Goal: Task Accomplishment & Management: Use online tool/utility

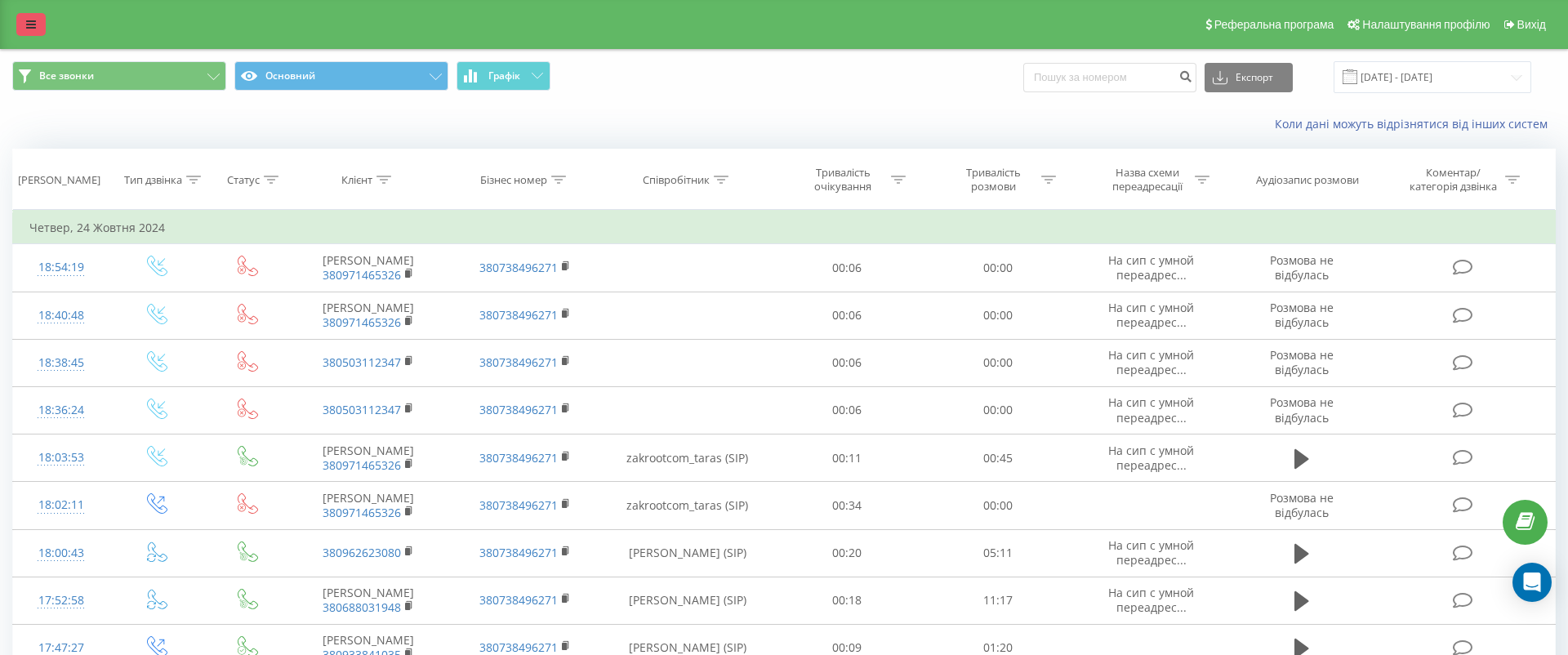
click at [29, 18] on icon at bounding box center [31, 24] width 10 height 12
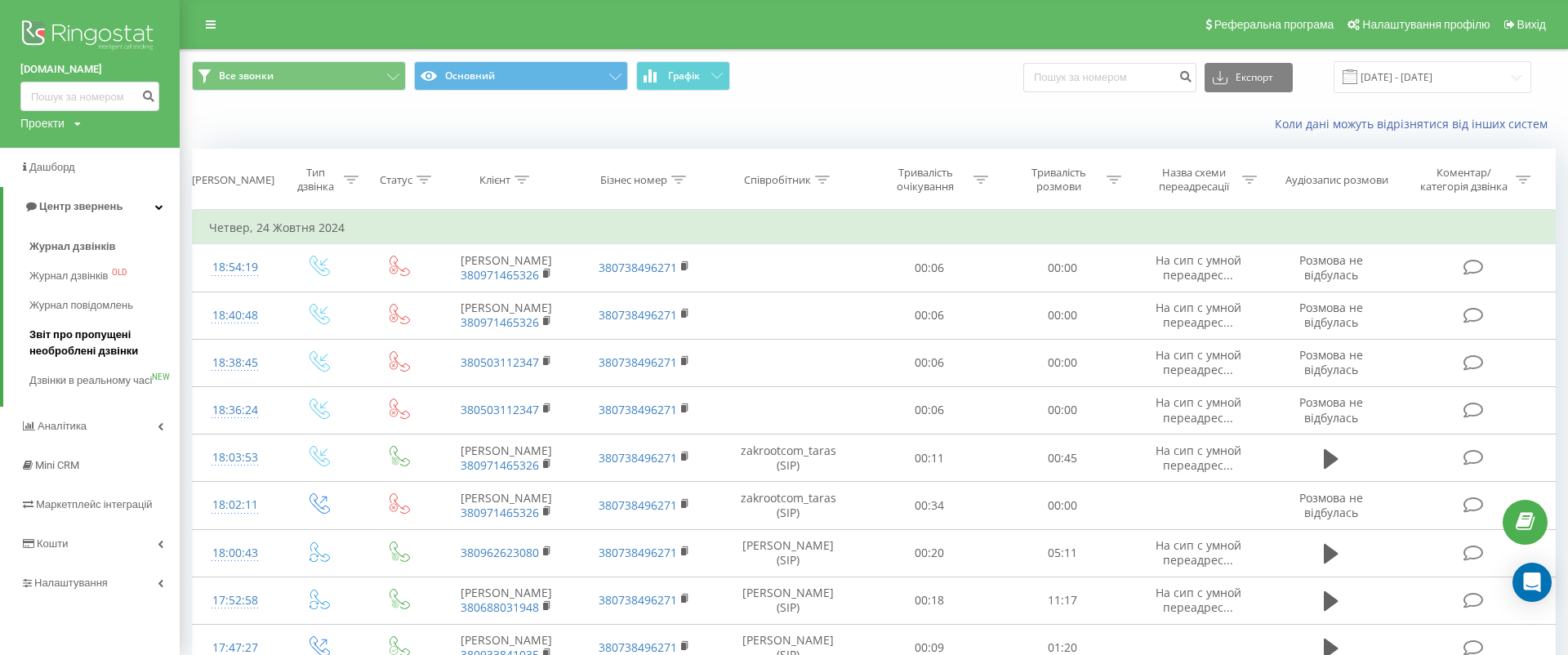
click at [141, 341] on span "Звіт про пропущені необроблені дзвінки" at bounding box center [100, 343] width 142 height 33
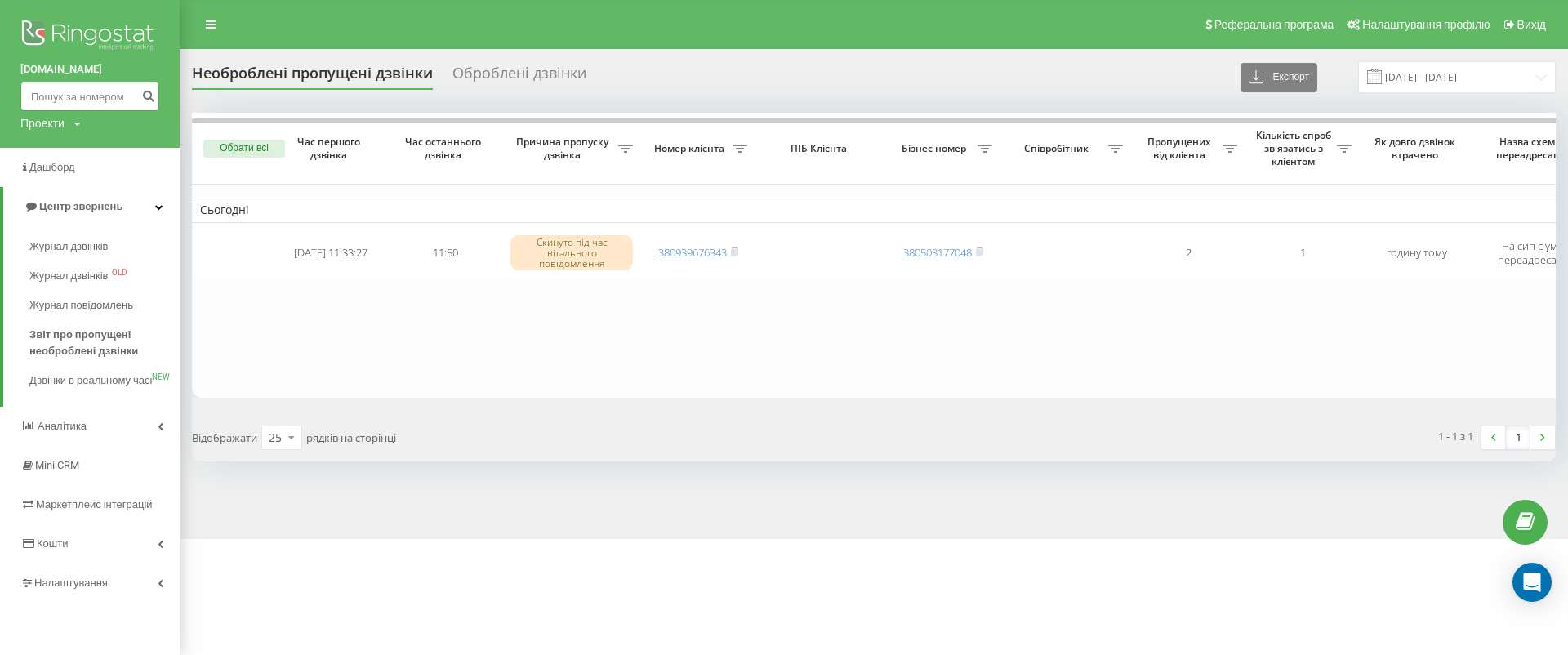
click at [84, 105] on input at bounding box center [90, 96] width 139 height 29
paste input "380505139508"
type input "380505139508"
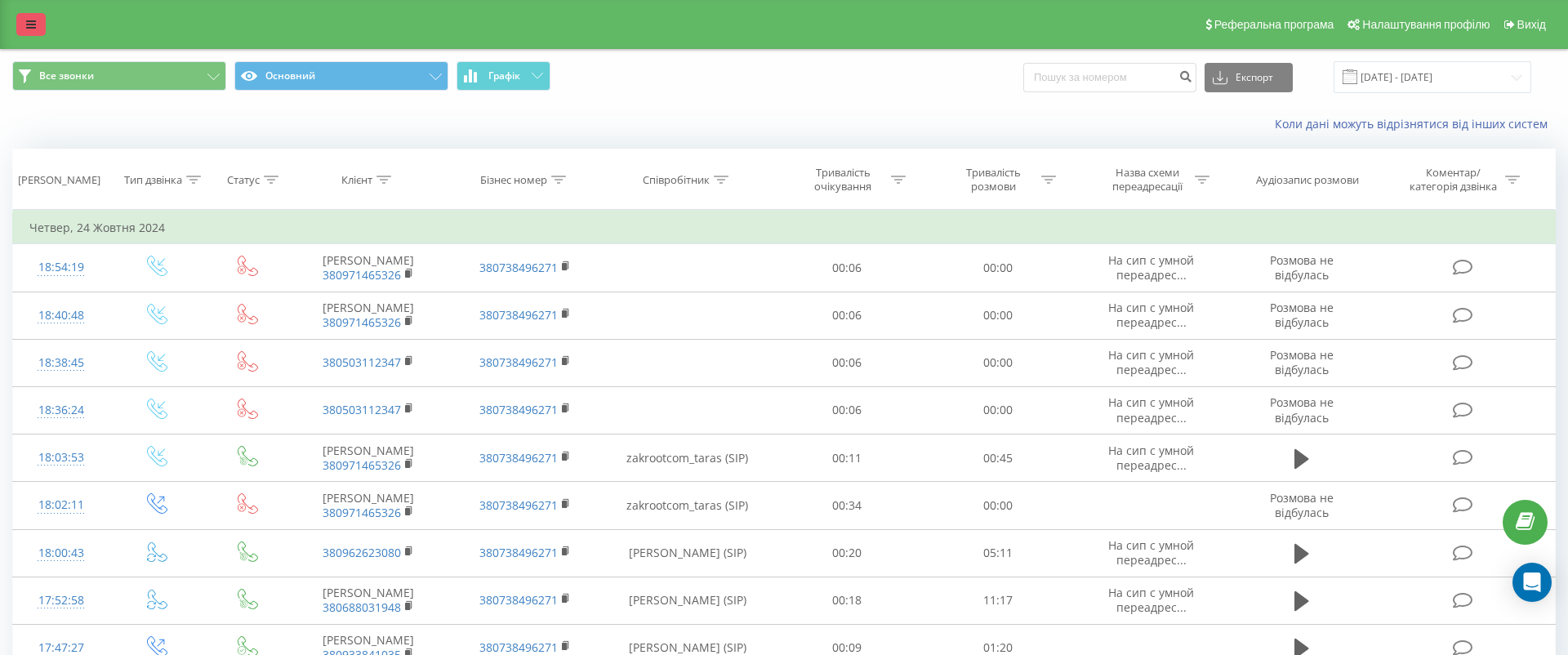
click at [30, 26] on icon at bounding box center [31, 24] width 10 height 12
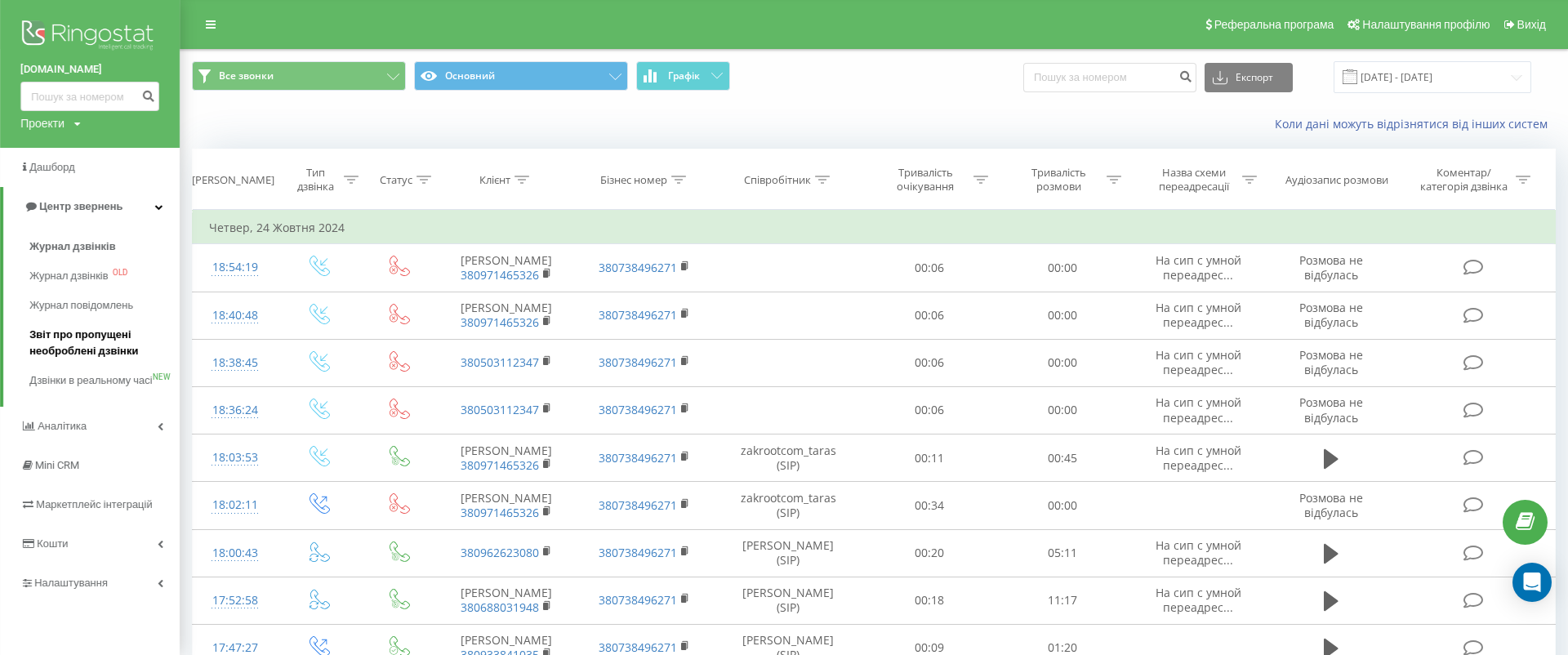
click at [103, 324] on link "Звіт про пропущені необроблені дзвінки" at bounding box center [105, 343] width 151 height 46
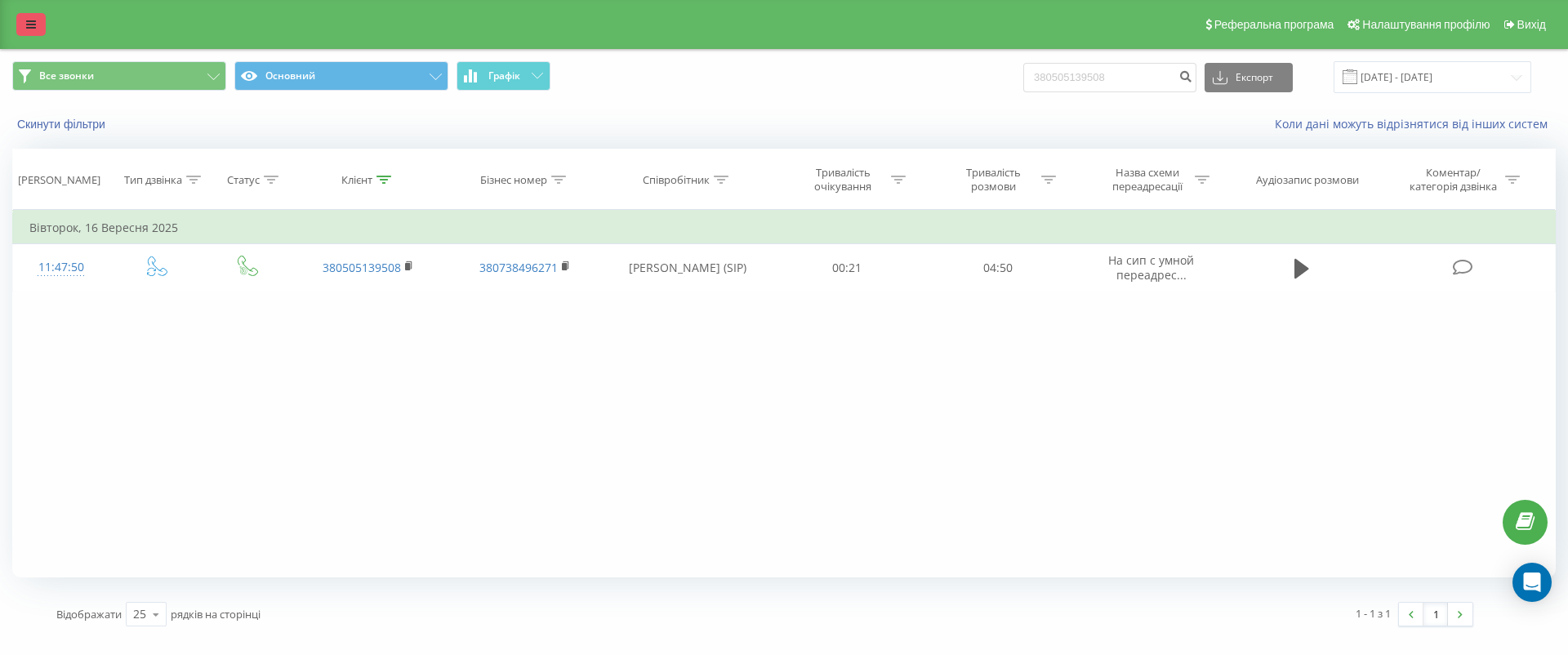
click at [26, 29] on icon at bounding box center [31, 24] width 10 height 12
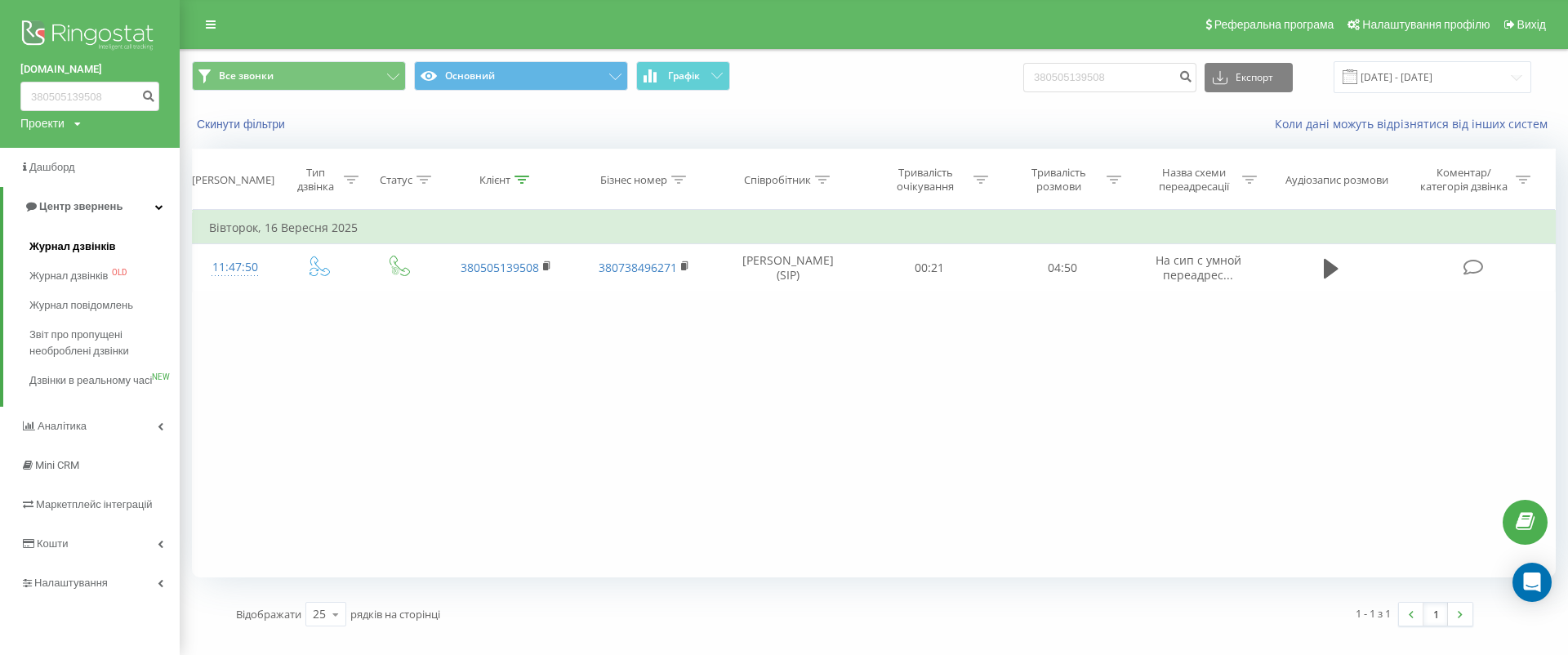
click at [94, 244] on span "Журнал дзвінків" at bounding box center [72, 247] width 86 height 17
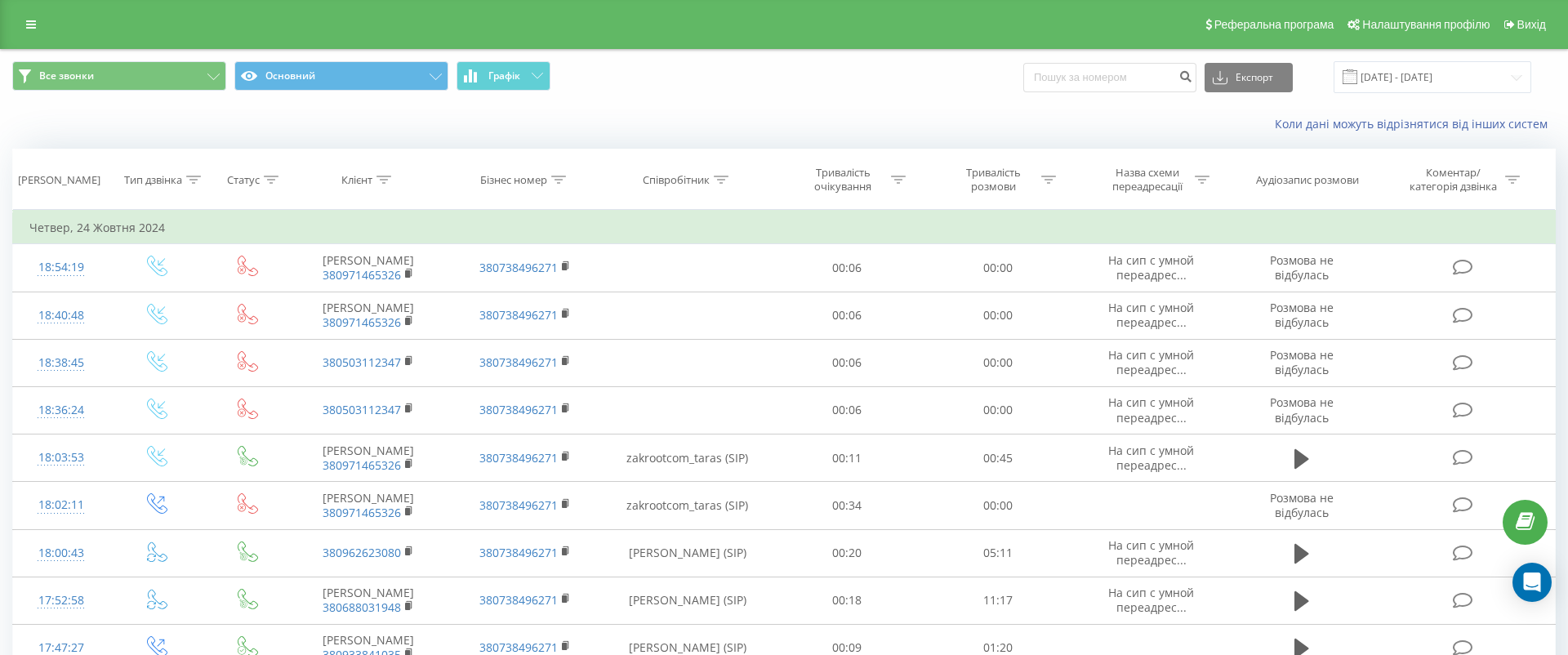
click at [20, 1] on div "Реферальна програма Налаштування профілю Вихід" at bounding box center [784, 24] width 1568 height 49
click at [25, 43] on div "Реферальна програма Налаштування профілю Вихід" at bounding box center [784, 24] width 1568 height 49
drag, startPoint x: 0, startPoint y: 0, endPoint x: 28, endPoint y: 33, distance: 43.3
click at [28, 33] on link at bounding box center [31, 24] width 29 height 23
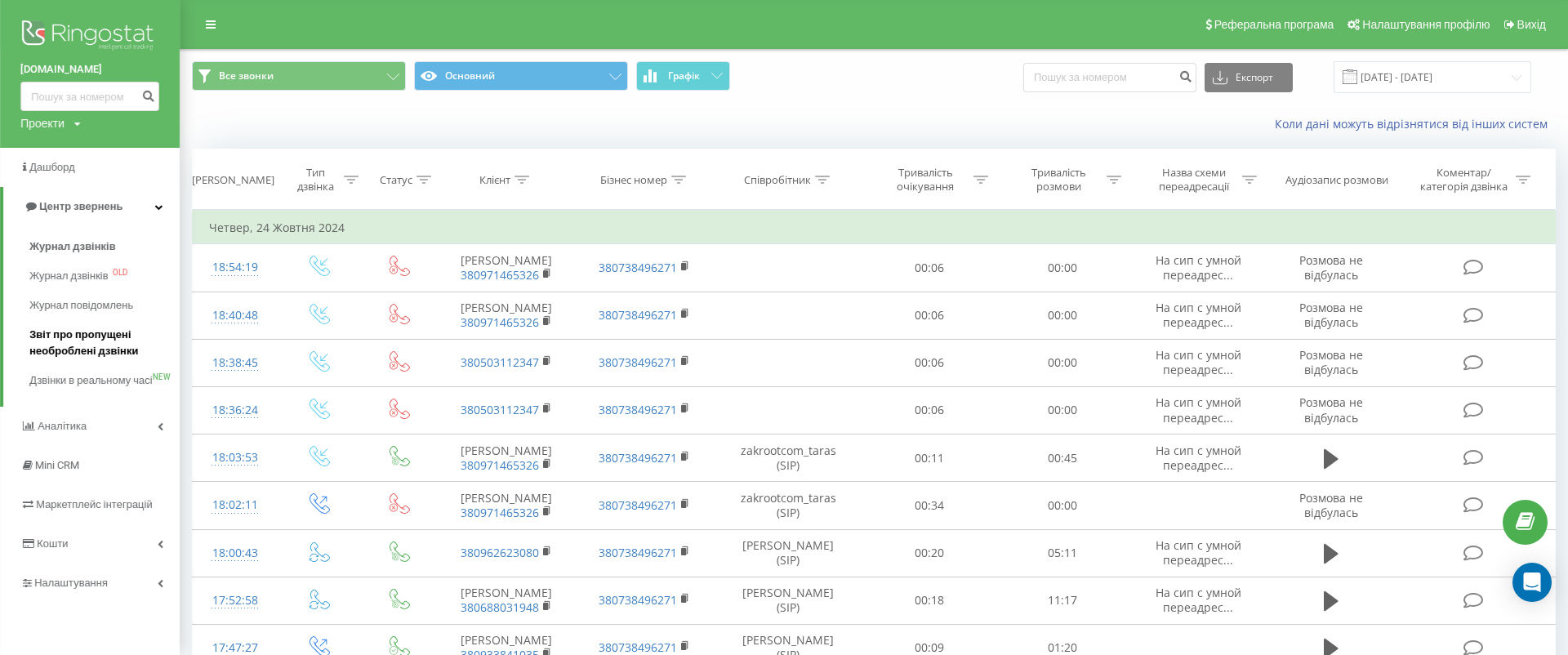
drag, startPoint x: 28, startPoint y: 33, endPoint x: 138, endPoint y: 350, distance: 335.5
click at [138, 350] on span "Звіт про пропущені необроблені дзвінки" at bounding box center [100, 343] width 142 height 33
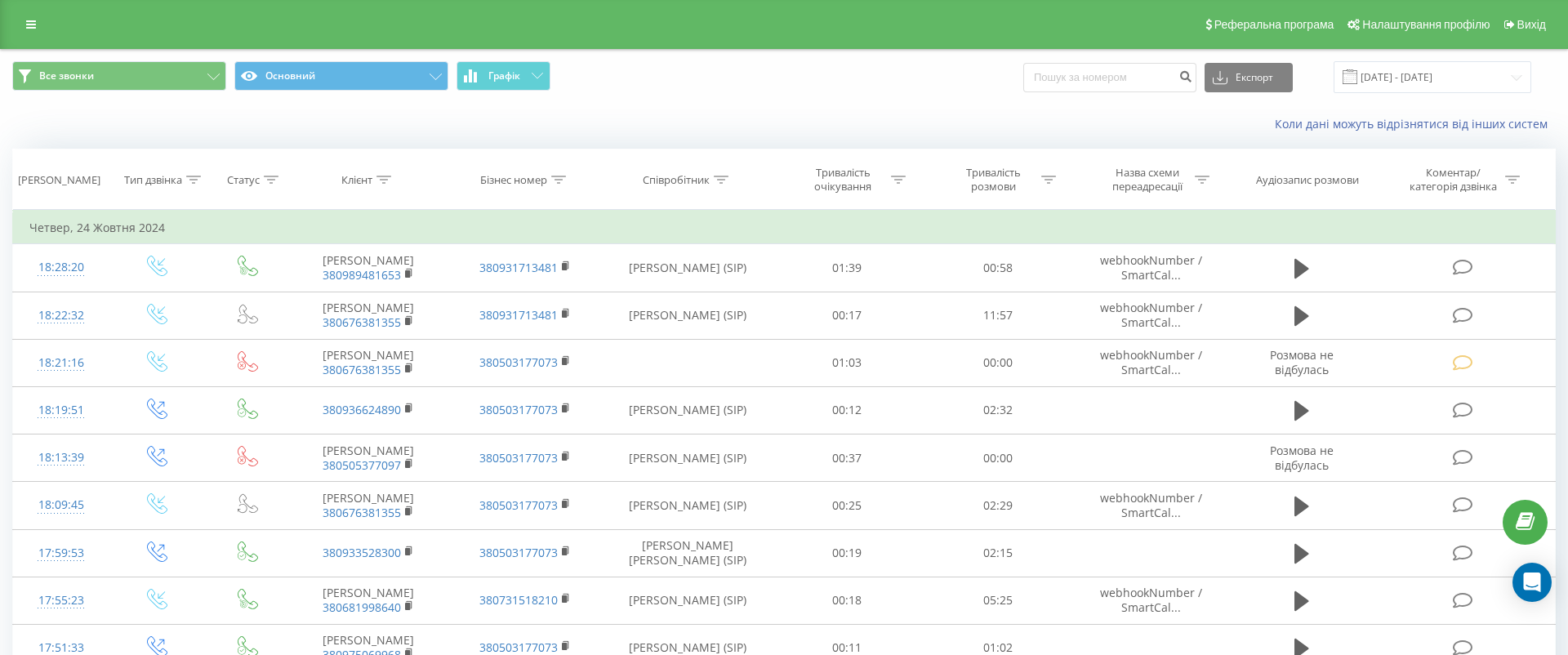
click at [42, 17] on link at bounding box center [31, 24] width 29 height 23
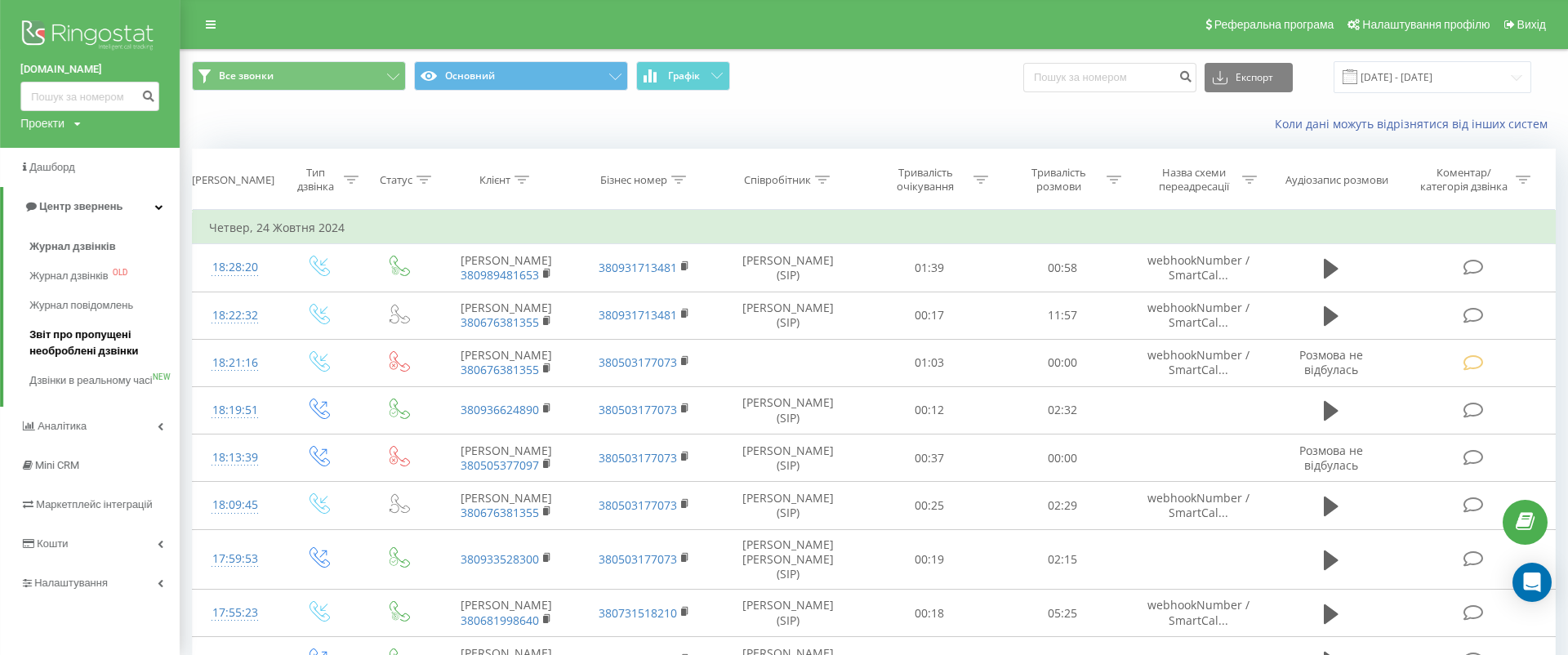
click at [95, 332] on span "Звіт про пропущені необроблені дзвінки" at bounding box center [100, 343] width 142 height 33
click at [98, 348] on span "Звіт про пропущені необроблені дзвінки" at bounding box center [100, 343] width 142 height 33
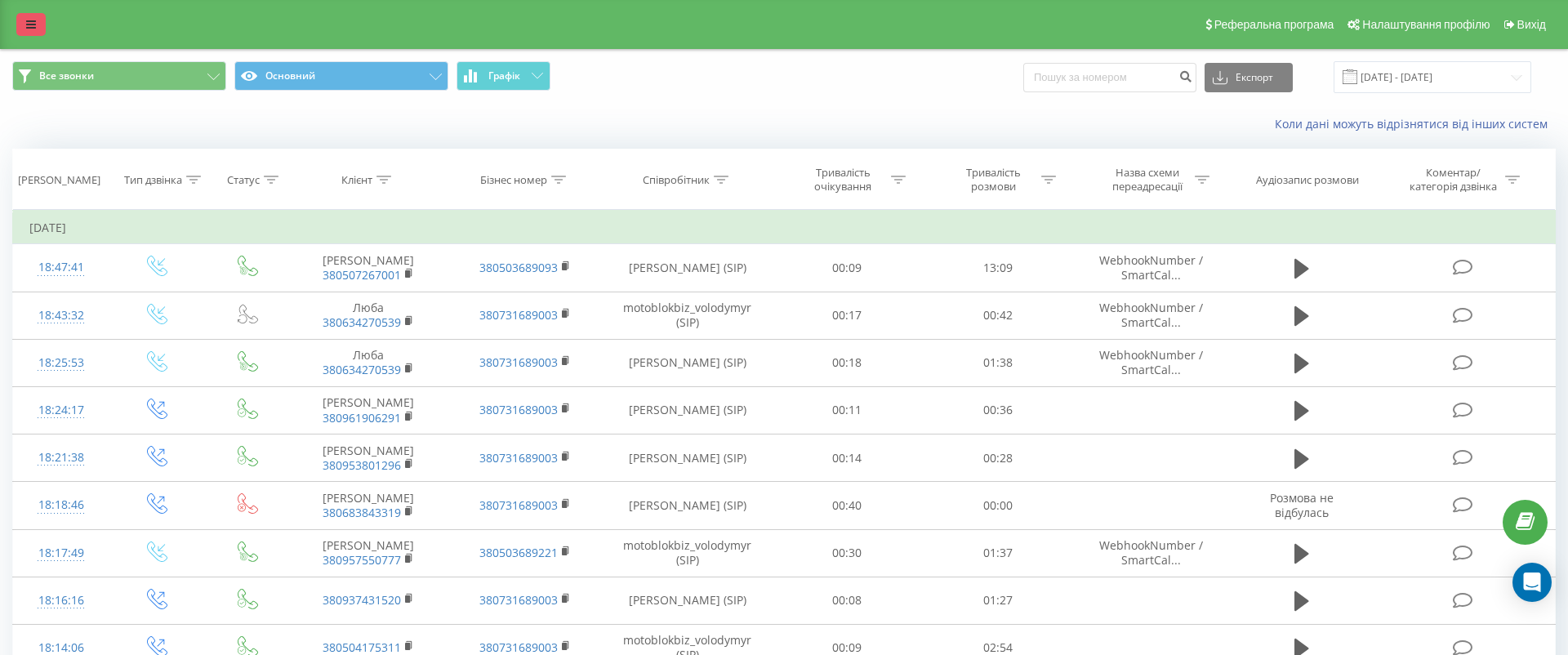
click at [30, 23] on icon at bounding box center [31, 24] width 10 height 12
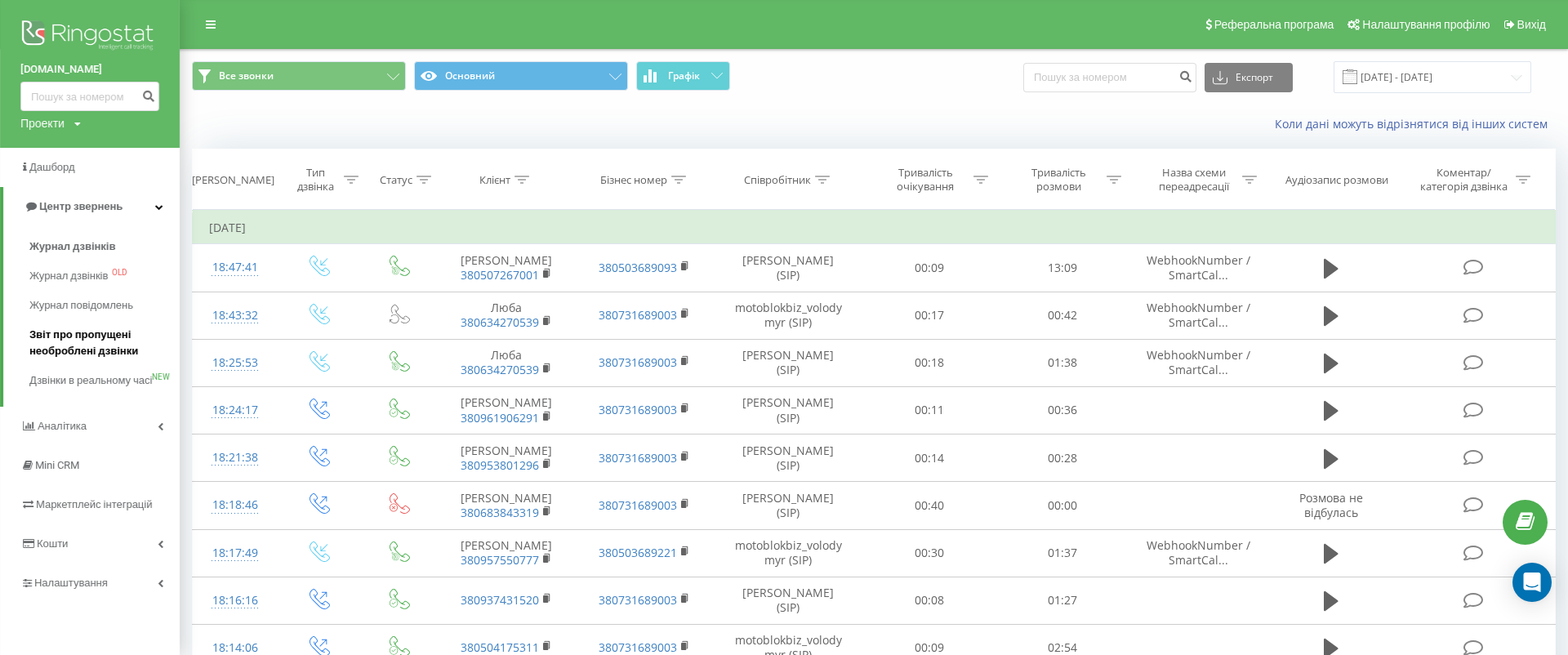
click at [95, 338] on span "Звіт про пропущені необроблені дзвінки" at bounding box center [100, 343] width 142 height 33
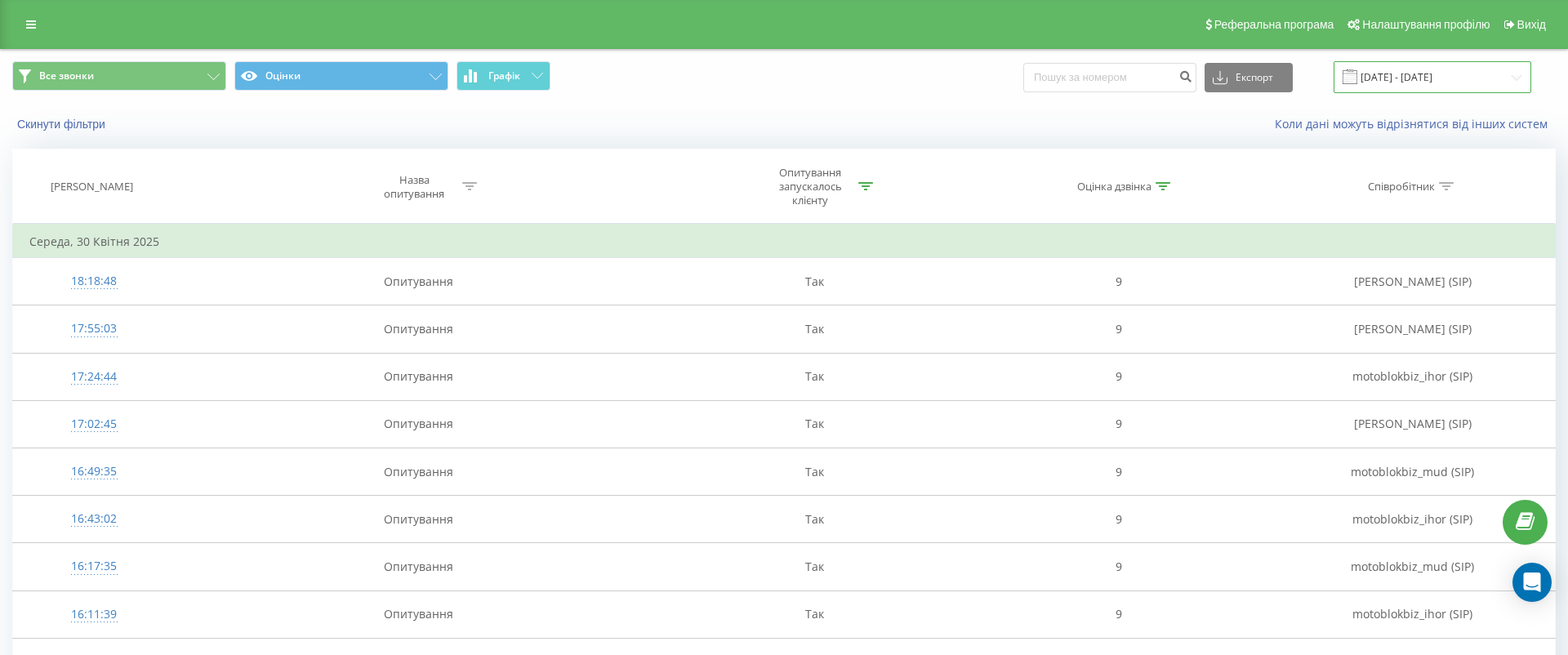
click at [1430, 85] on input "01.04.2025 - 30.04.2025" at bounding box center [1432, 77] width 198 height 32
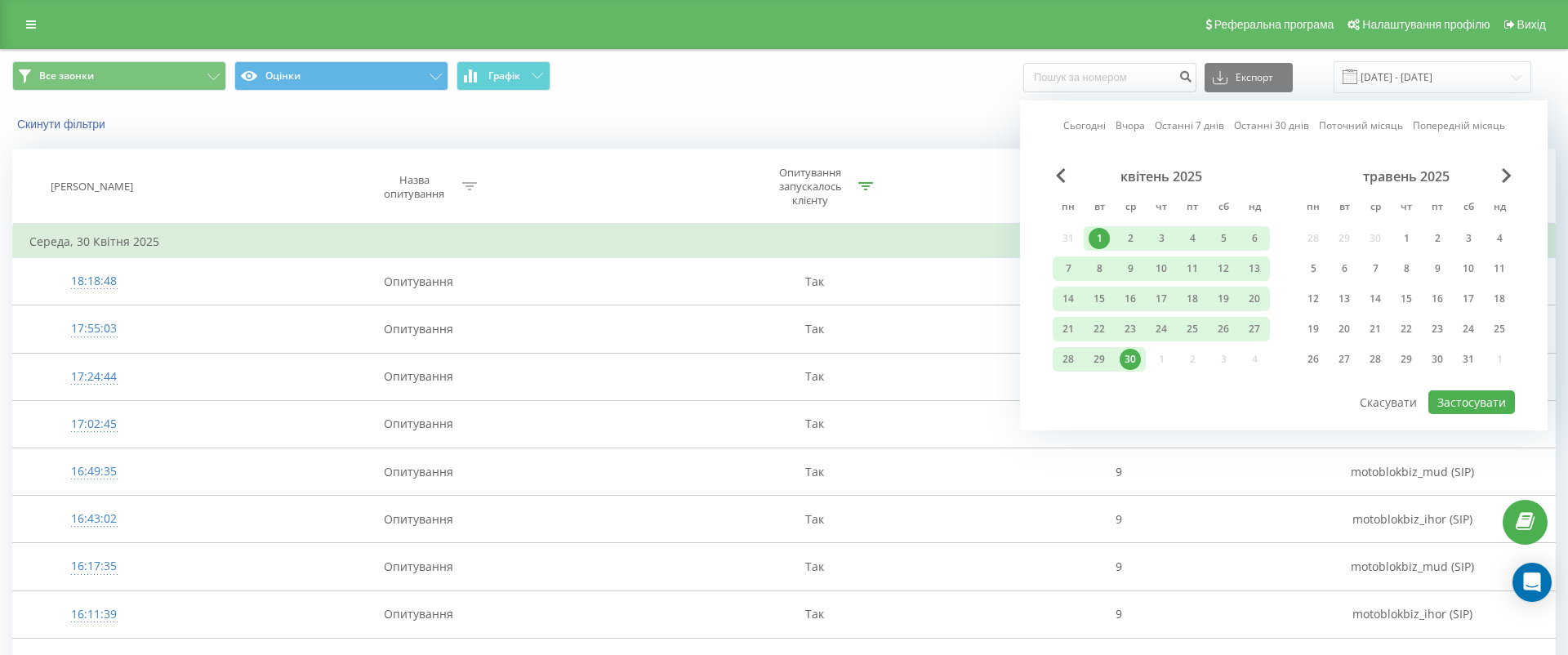
click at [1513, 173] on div "травень 2025" at bounding box center [1406, 177] width 218 height 17
click at [1504, 173] on span "Next Month" at bounding box center [1507, 176] width 10 height 15
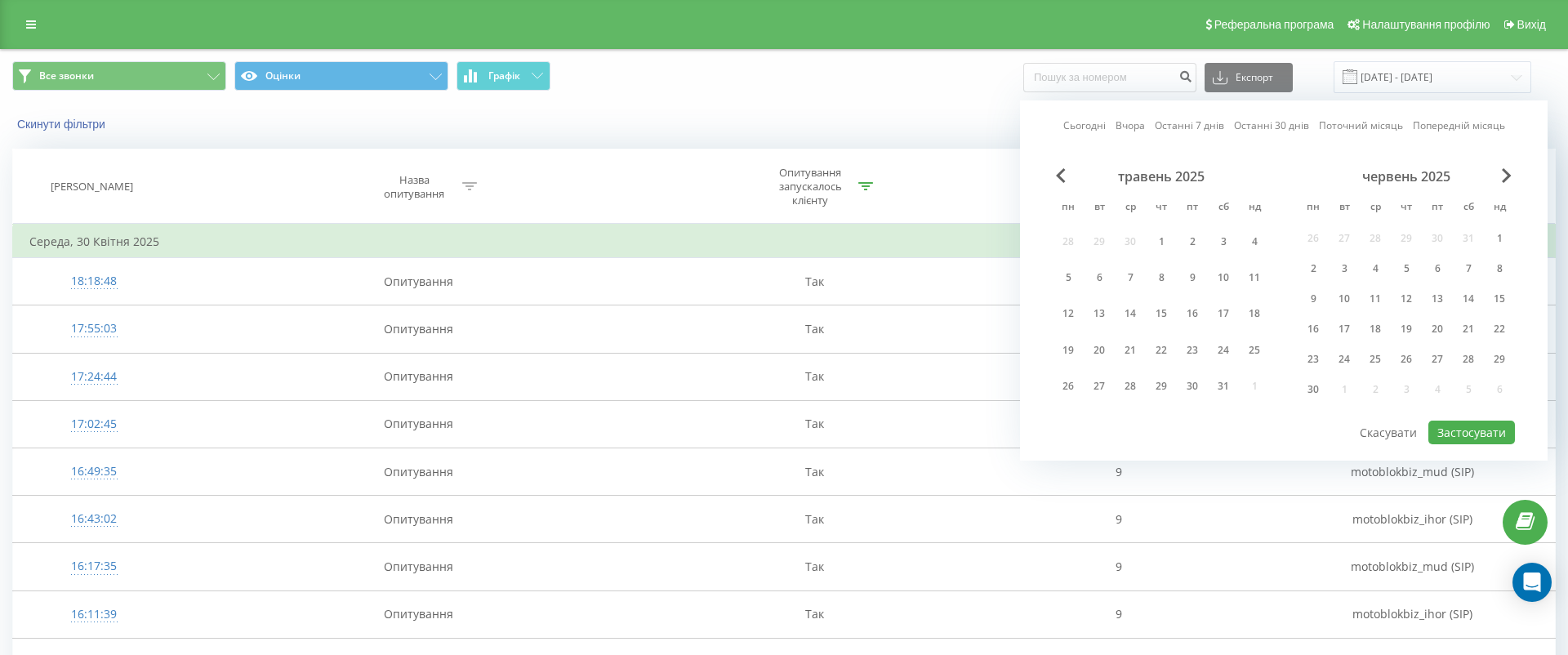
click at [1504, 173] on span "Next Month" at bounding box center [1507, 176] width 10 height 15
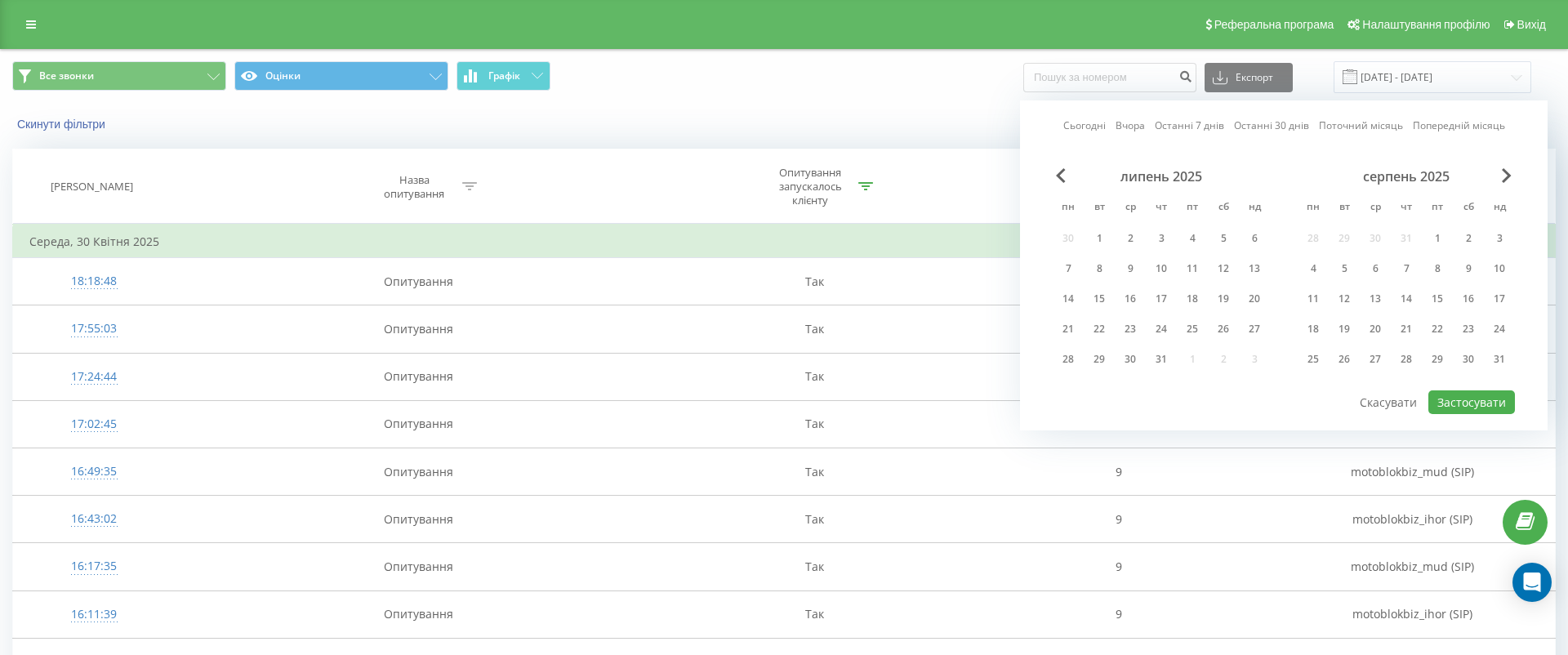
click at [1504, 173] on span "Next Month" at bounding box center [1507, 176] width 10 height 15
drag, startPoint x: 0, startPoint y: 0, endPoint x: 1068, endPoint y: 231, distance: 1092.7
click at [1068, 231] on div "1" at bounding box center [1067, 238] width 21 height 21
drag, startPoint x: 1068, startPoint y: 231, endPoint x: 1107, endPoint y: 356, distance: 130.9
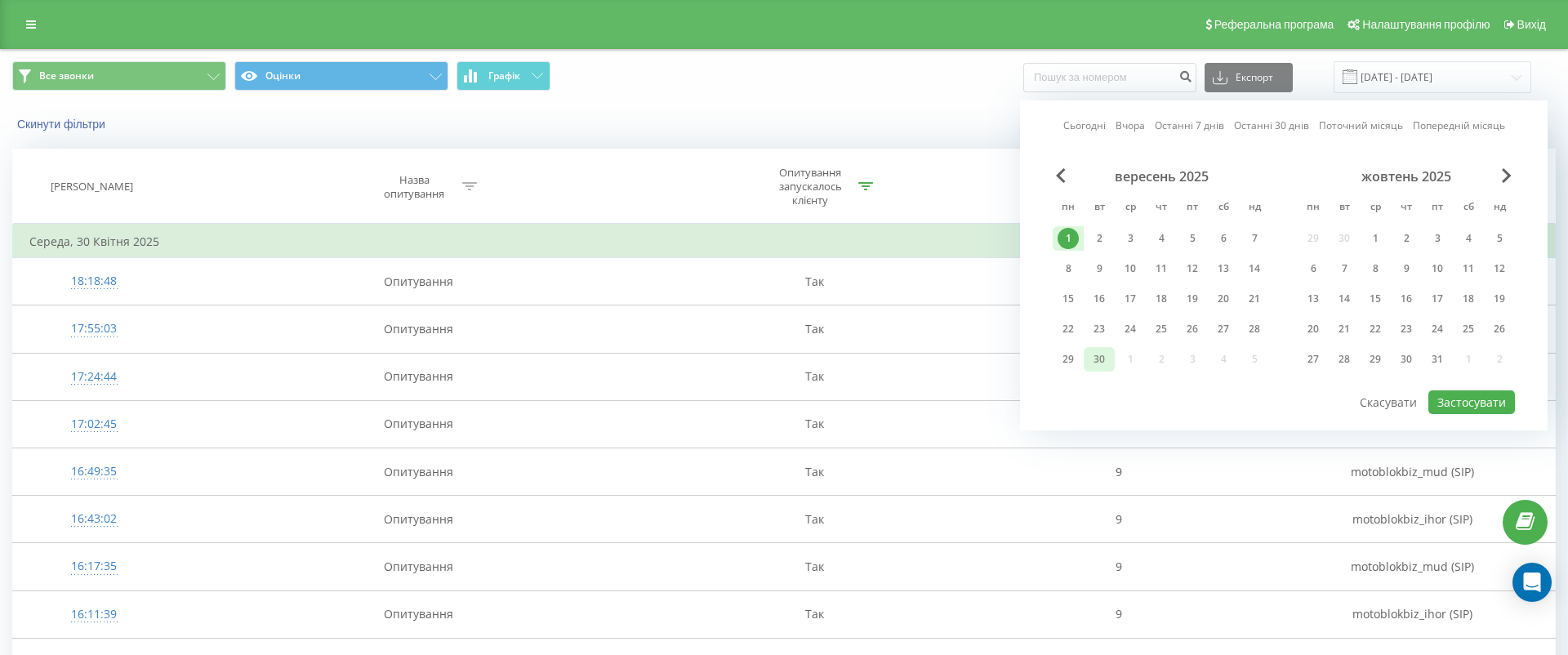
click at [1107, 356] on div "30" at bounding box center [1099, 359] width 21 height 21
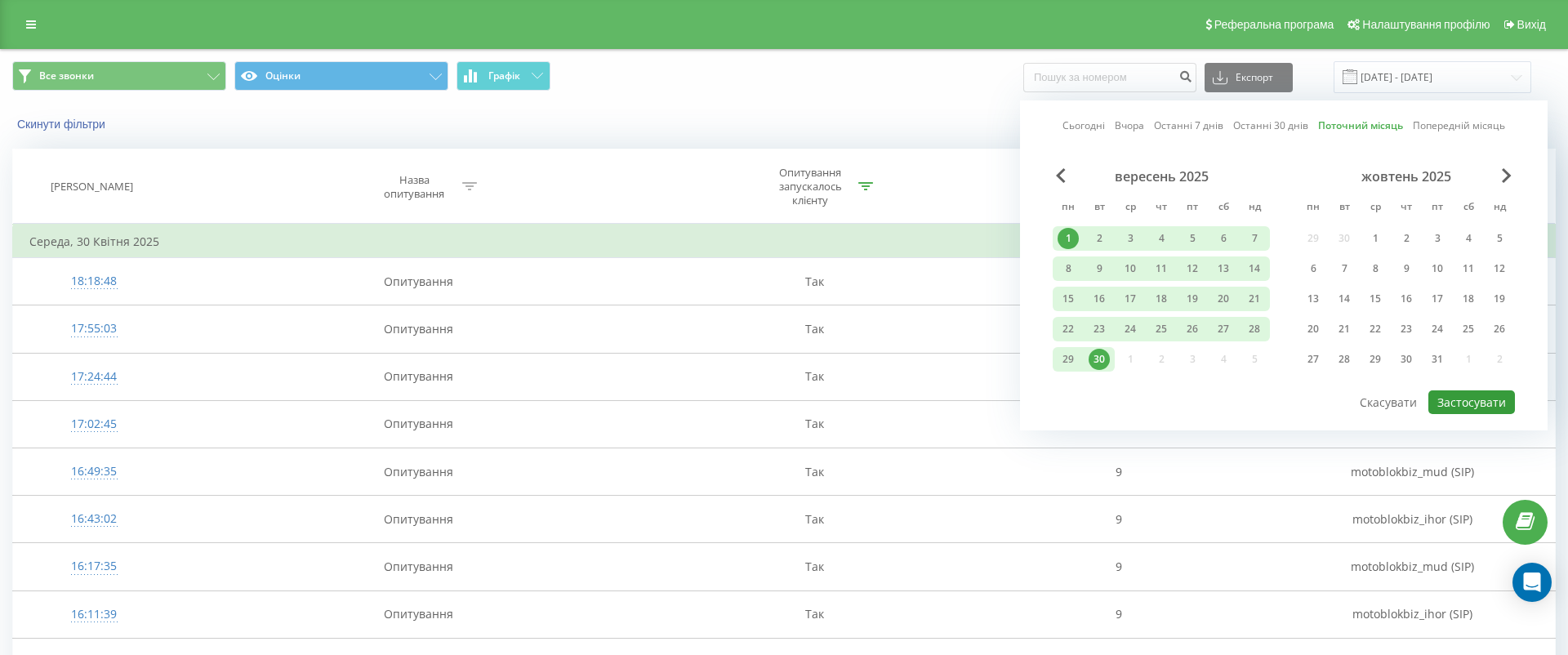
drag, startPoint x: 1107, startPoint y: 356, endPoint x: 1499, endPoint y: 402, distance: 394.7
click at [1499, 402] on button "Застосувати" at bounding box center [1471, 402] width 86 height 23
type input "01.09.2025 - 30.09.2025"
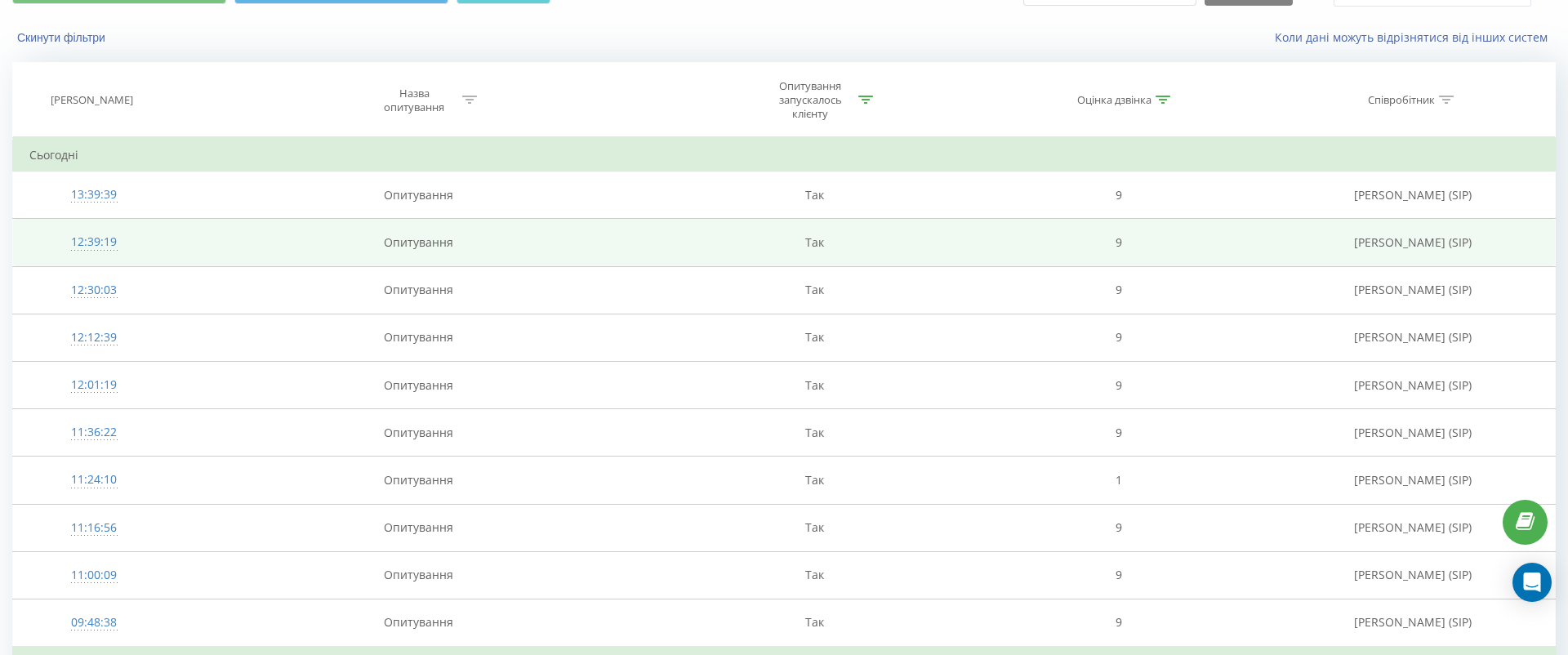
scroll to position [121, 0]
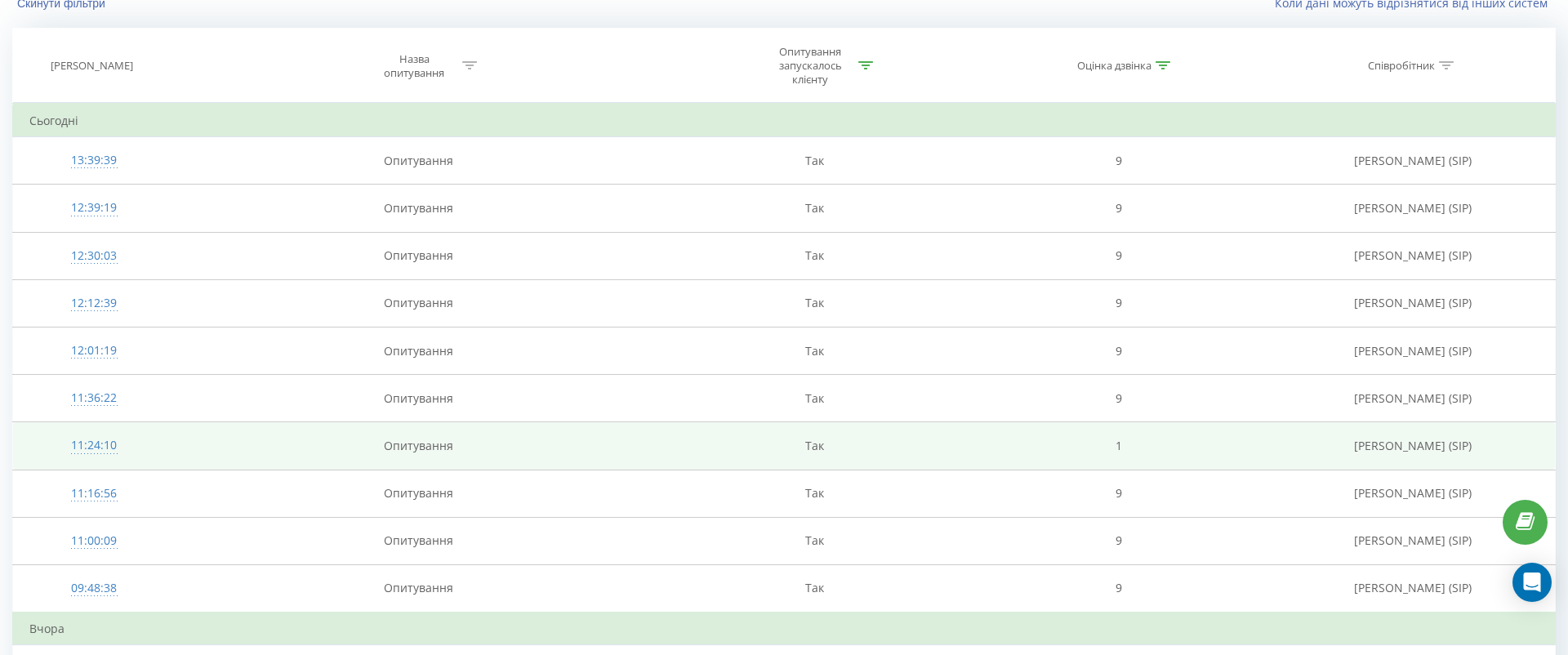
click at [227, 442] on td "Опитування" at bounding box center [418, 446] width 486 height 48
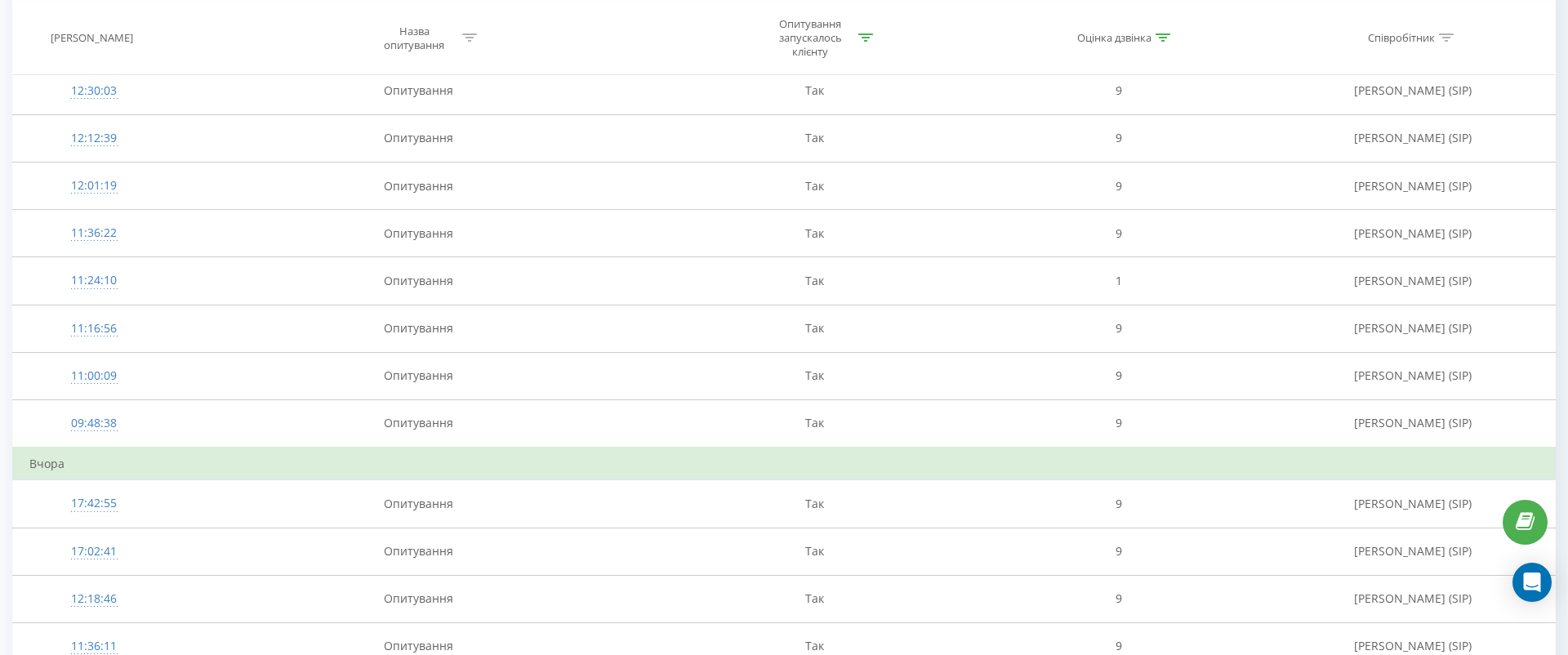
scroll to position [288, 0]
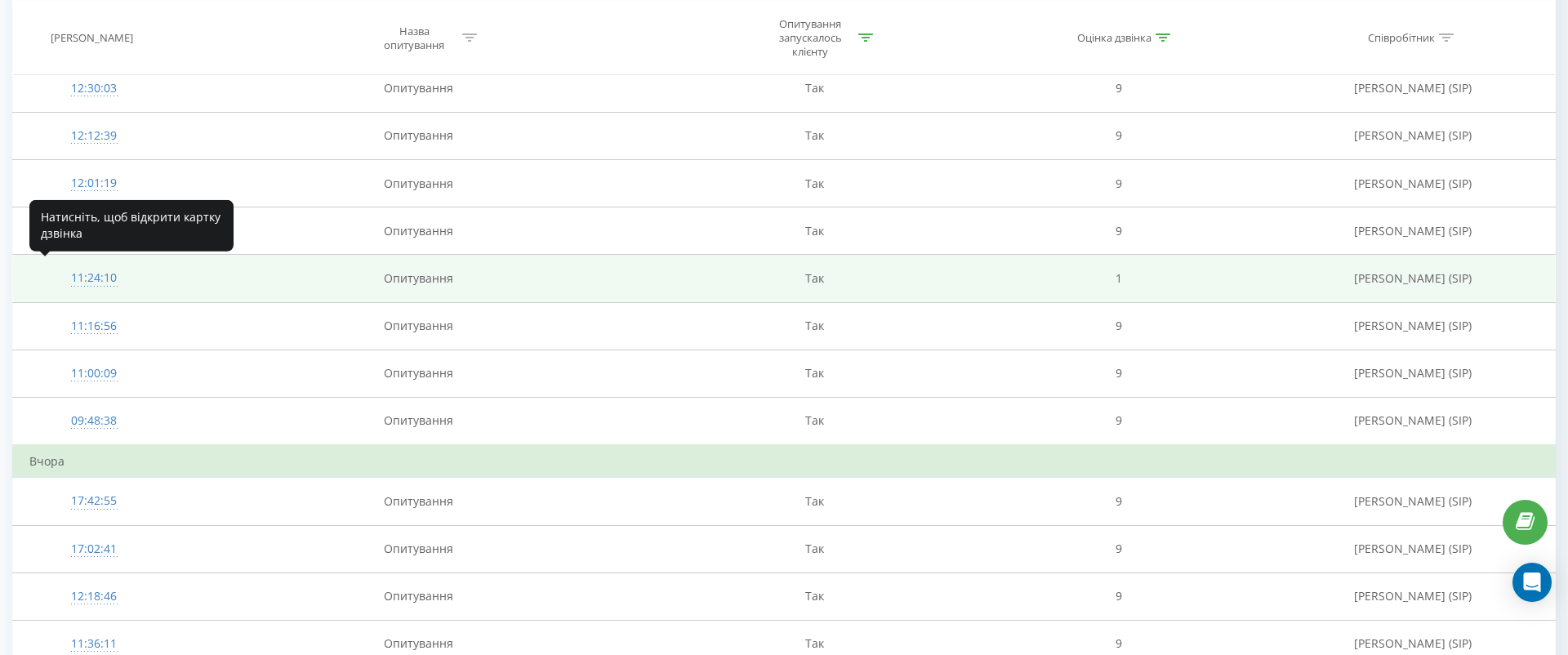
click at [107, 275] on div "11:24:10" at bounding box center [94, 278] width 129 height 32
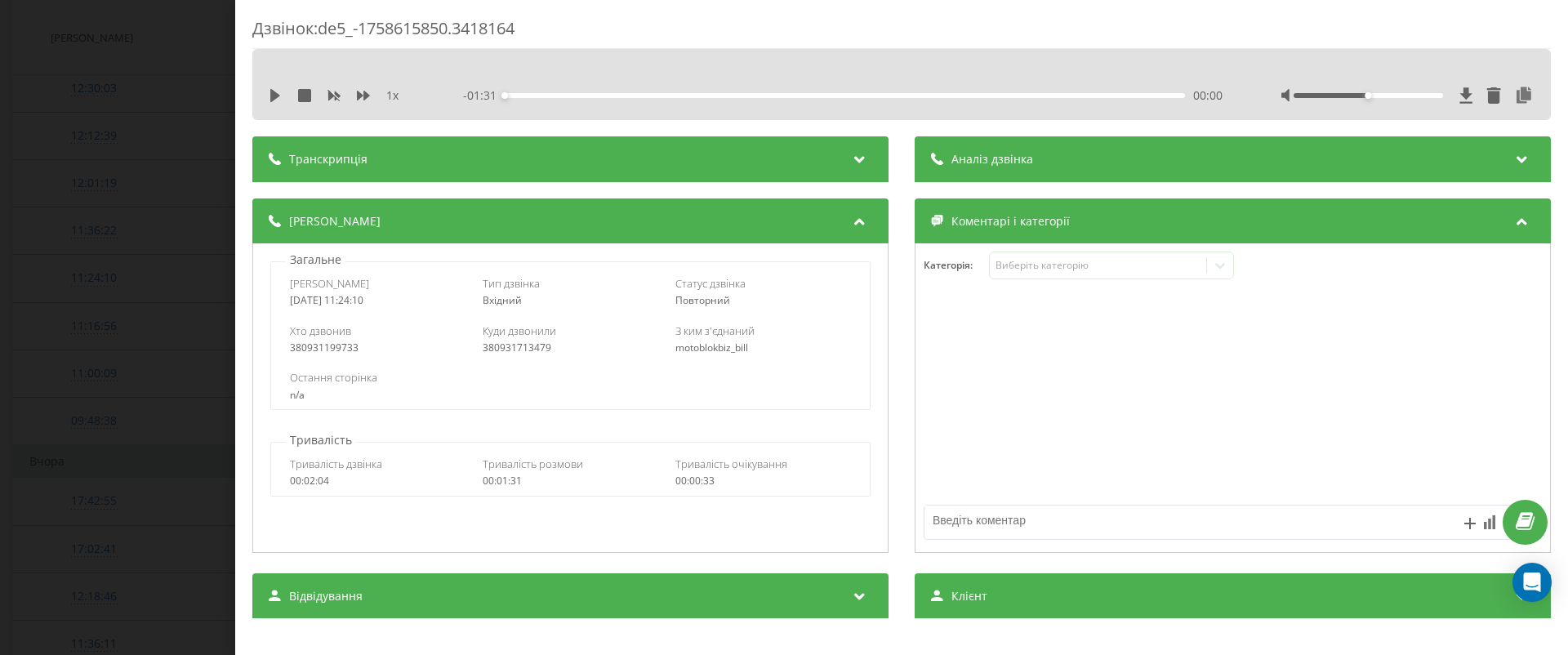
click at [279, 107] on div "1 x - 01:31 00:00 00:00" at bounding box center [902, 95] width 1274 height 24
click at [277, 102] on button at bounding box center [275, 95] width 13 height 13
click at [1425, 93] on div at bounding box center [1368, 95] width 150 height 5
drag, startPoint x: 1425, startPoint y: 93, endPoint x: 1441, endPoint y: 93, distance: 16.0
click at [1433, 93] on div at bounding box center [1368, 95] width 150 height 5
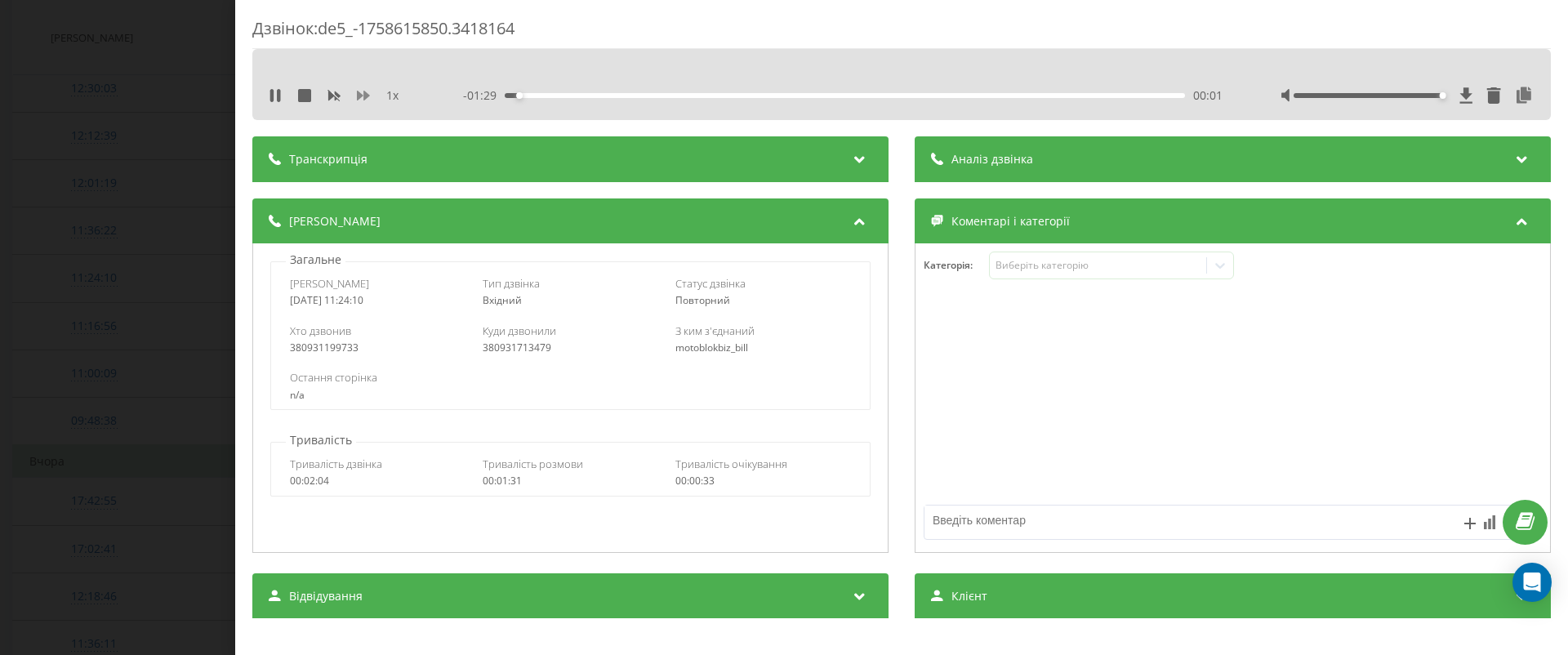
click at [367, 89] on icon at bounding box center [363, 95] width 13 height 13
click at [367, 100] on icon at bounding box center [363, 95] width 13 height 13
drag, startPoint x: 352, startPoint y: 343, endPoint x: 262, endPoint y: 343, distance: 90.0
click at [262, 343] on div "Загальне Дата дзвінка 2025-09-23 11:24:10 Тип дзвінка Вхідний Статус дзвінка По…" at bounding box center [570, 331] width 619 height 158
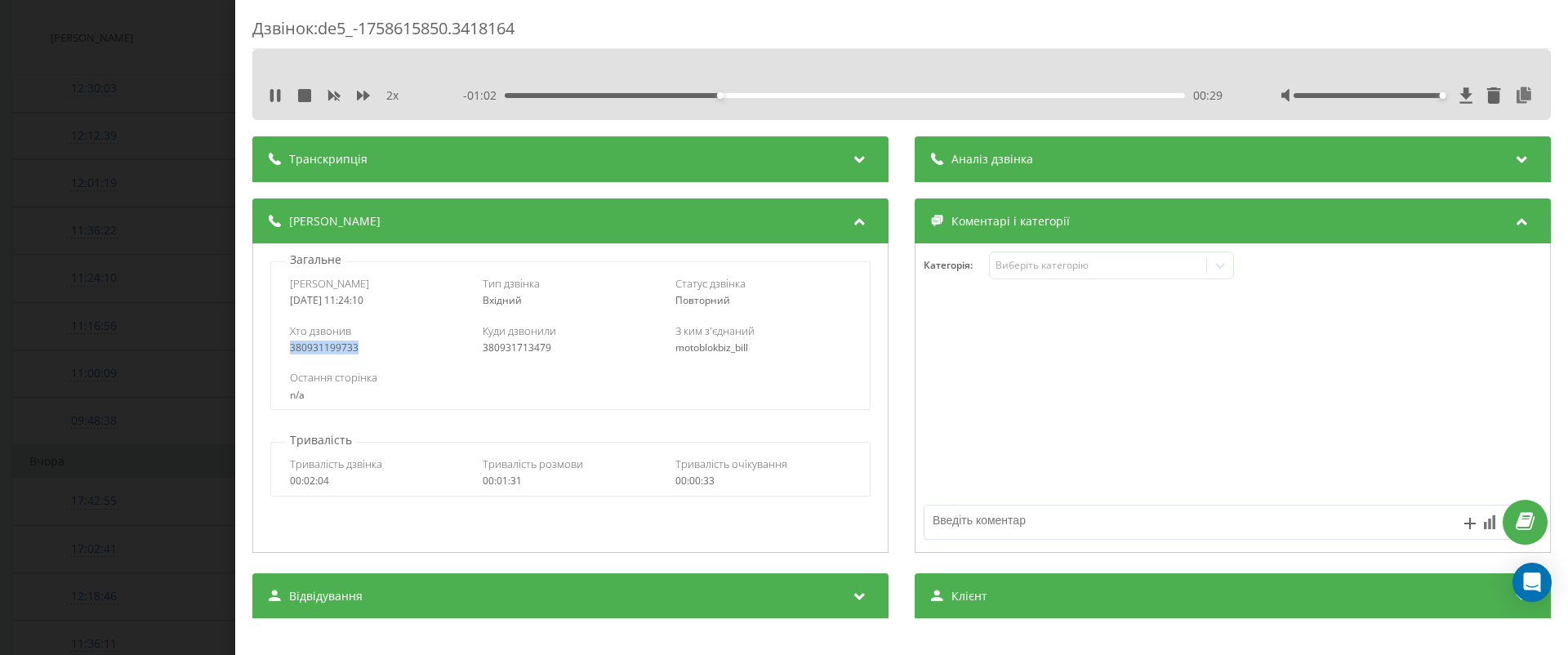
copy div "380931199733"
click at [1522, 99] on icon at bounding box center [1524, 95] width 19 height 17
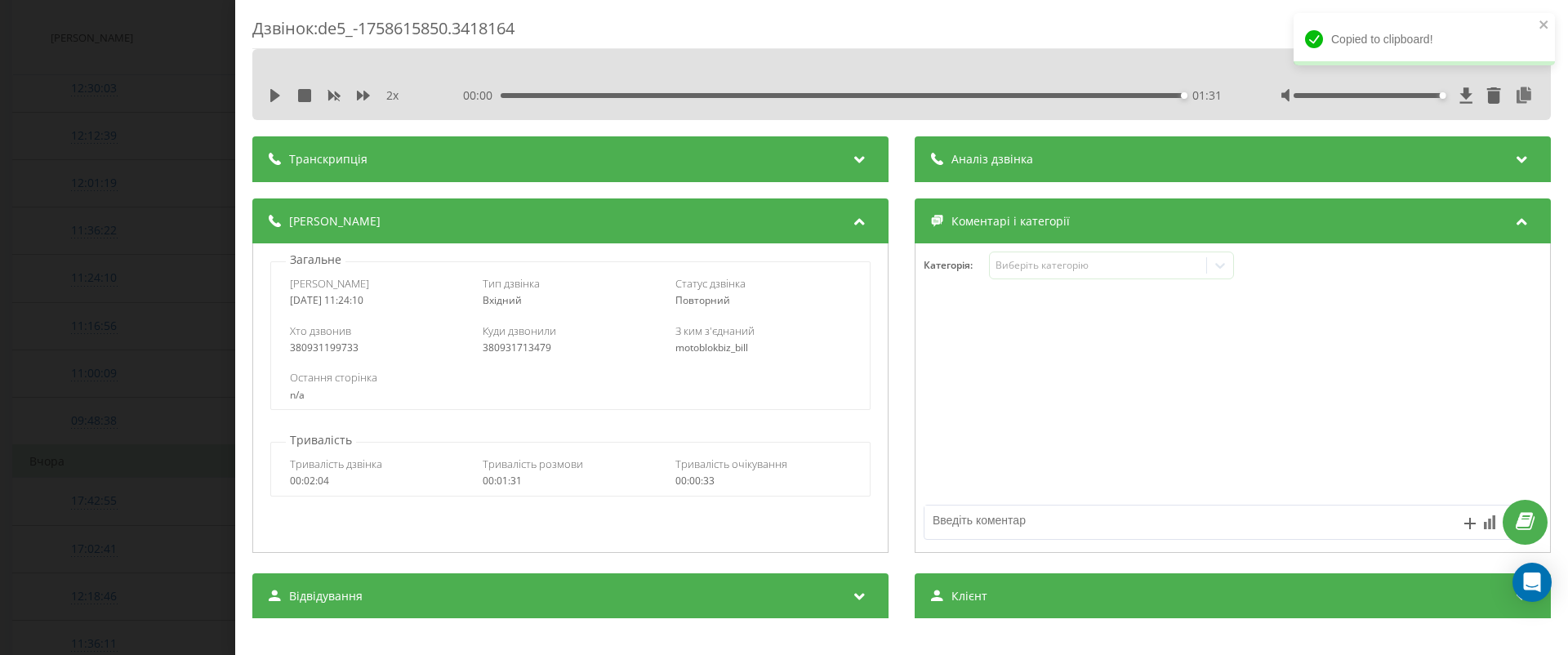
click at [132, 223] on div "Дзвінок : de5_-1758615850.3418164 2 x 00:00 01:31 01:31 Транскрипція Для AI-ана…" at bounding box center [784, 328] width 1568 height 655
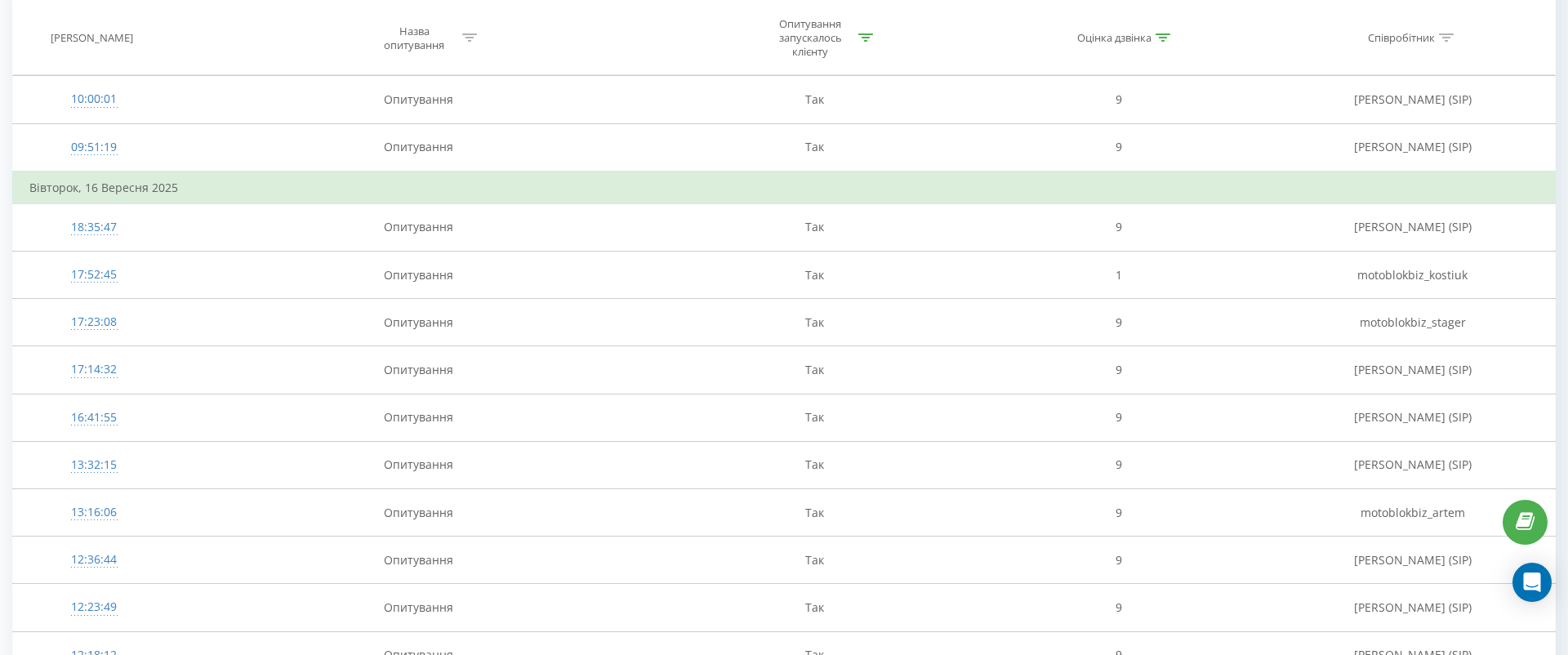
scroll to position [3672, 0]
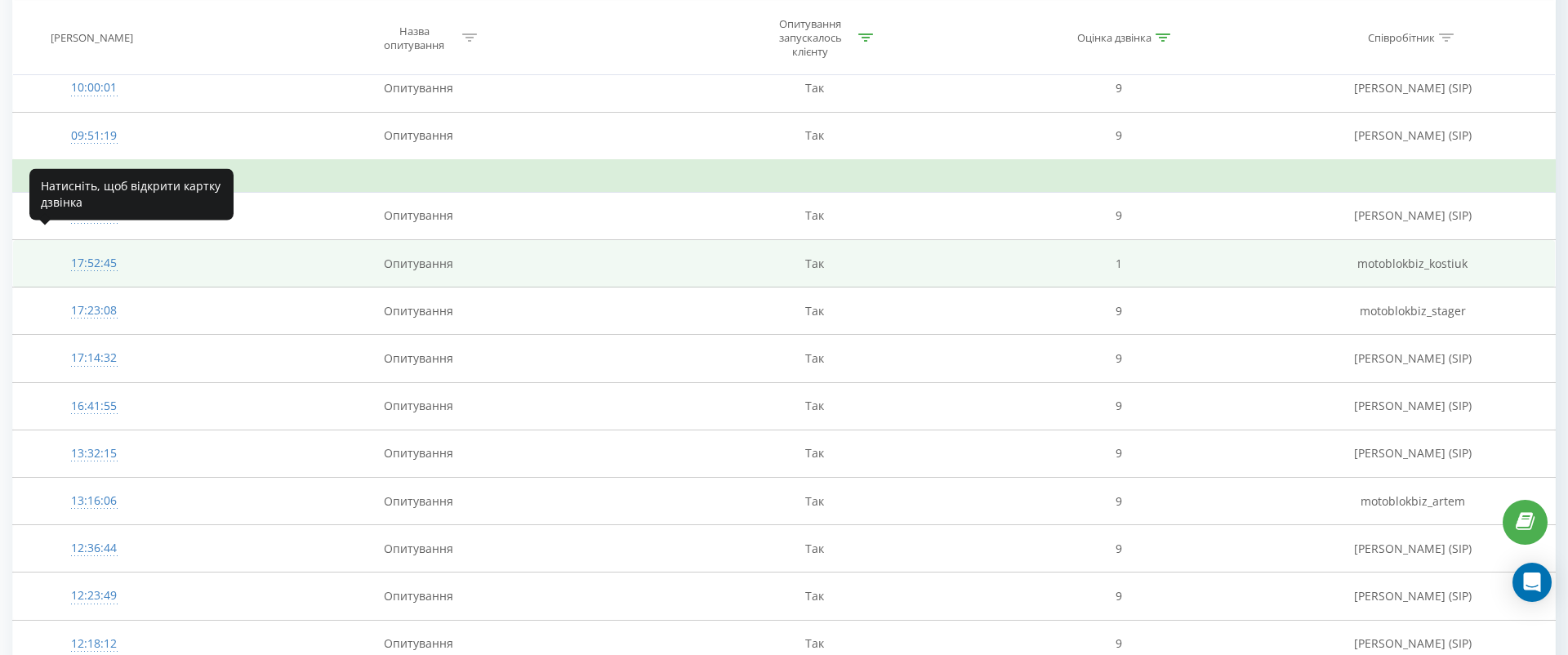
click at [98, 271] on div at bounding box center [94, 271] width 129 height 1
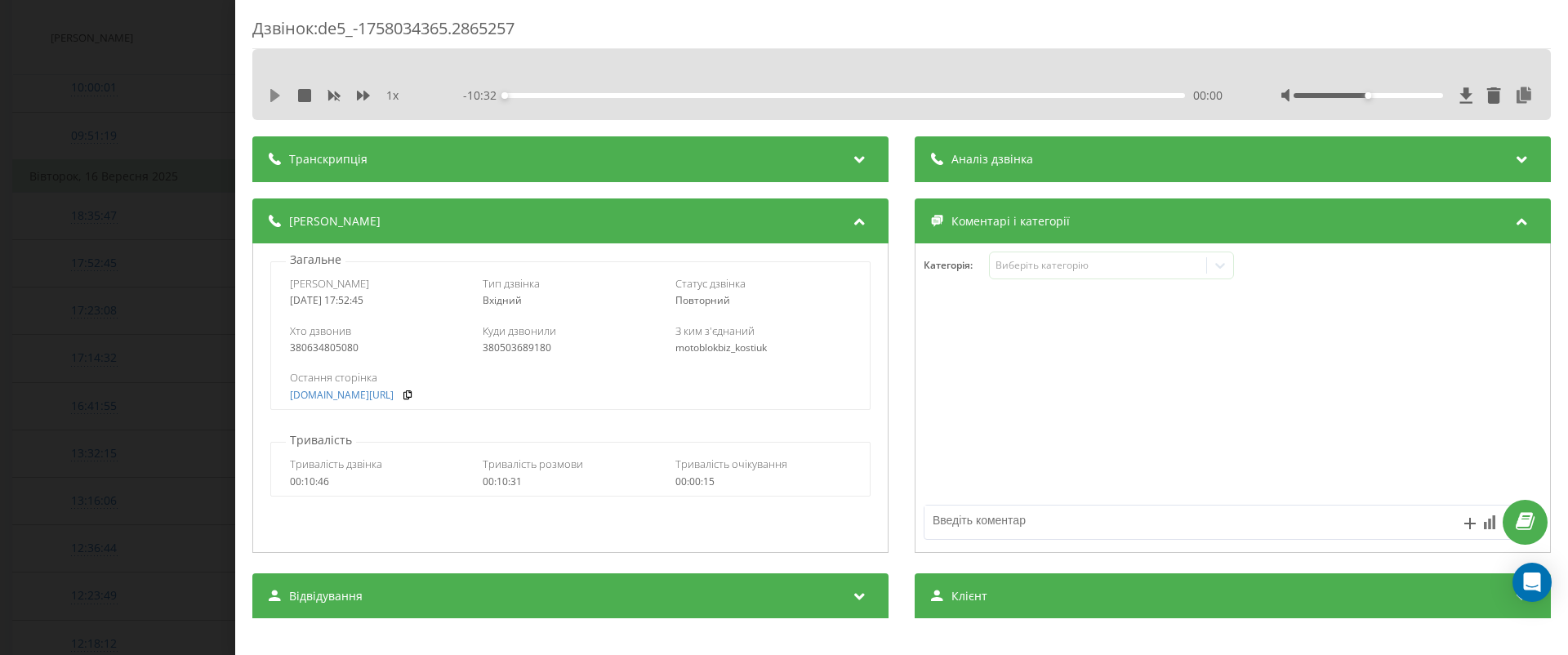
click at [276, 91] on icon at bounding box center [275, 95] width 13 height 13
click at [362, 95] on icon at bounding box center [363, 95] width 13 height 10
drag, startPoint x: 1387, startPoint y: 97, endPoint x: 1540, endPoint y: 97, distance: 153.0
click at [1539, 97] on div "1.5 x - 10:23 00:08 00:08" at bounding box center [901, 85] width 1298 height 71
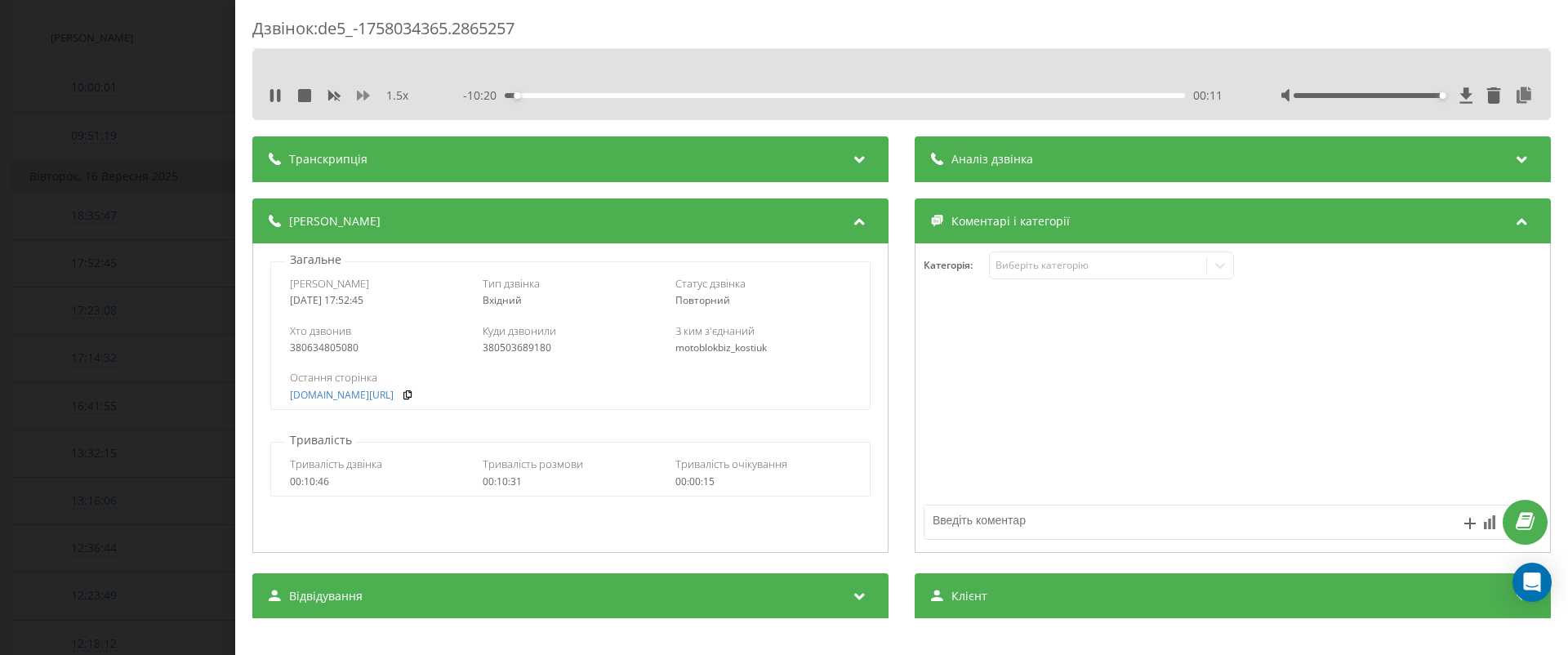
click at [365, 100] on icon at bounding box center [363, 95] width 13 height 13
click at [837, 95] on div "00:32" at bounding box center [845, 95] width 681 height 5
click at [1053, 95] on div "00:00" at bounding box center [845, 95] width 681 height 5
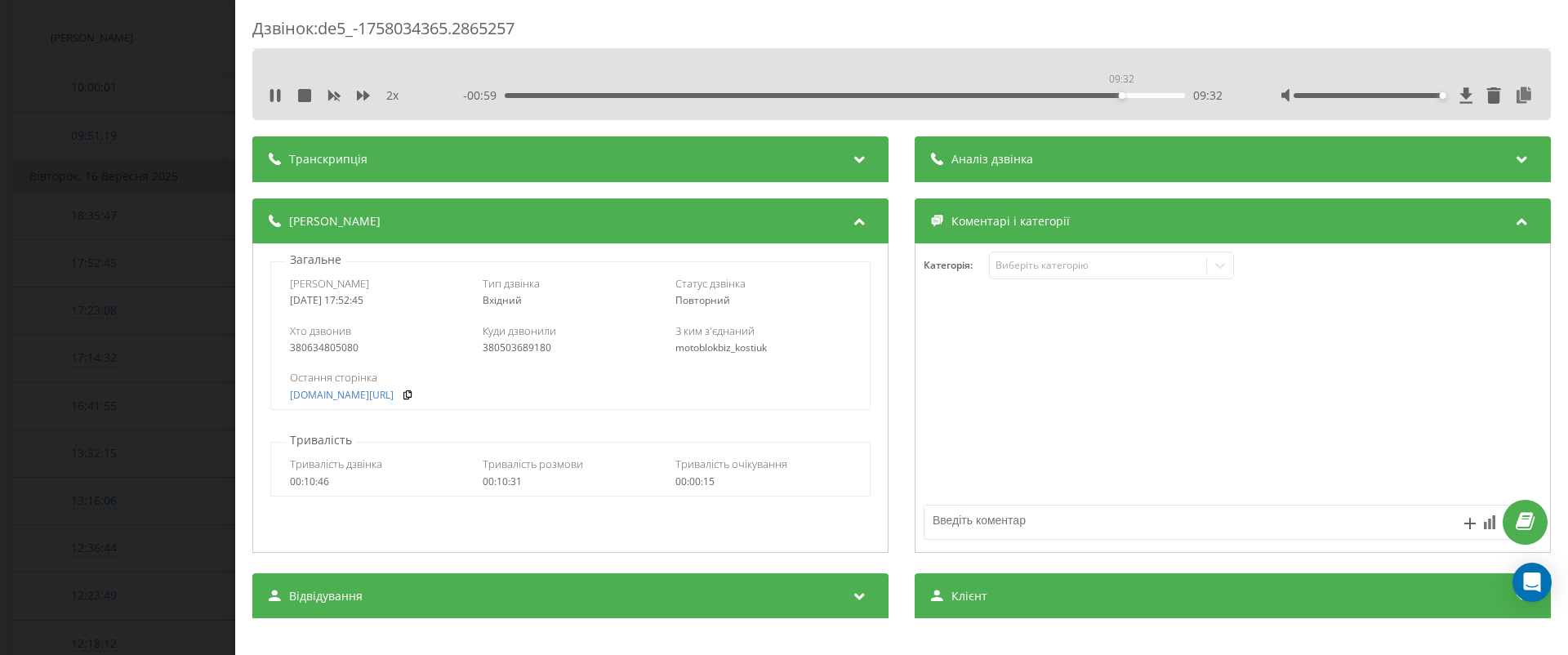
click at [1122, 95] on div "09:32" at bounding box center [845, 95] width 681 height 5
click at [1527, 87] on icon at bounding box center [1524, 95] width 19 height 17
drag, startPoint x: 360, startPoint y: 349, endPoint x: 254, endPoint y: 349, distance: 106.0
click at [254, 349] on div "Загальне Дата дзвінка 2025-09-16 17:52:45 Тип дзвінка Вхідний Статус дзвінка По…" at bounding box center [570, 399] width 636 height 310
copy div "380634805080"
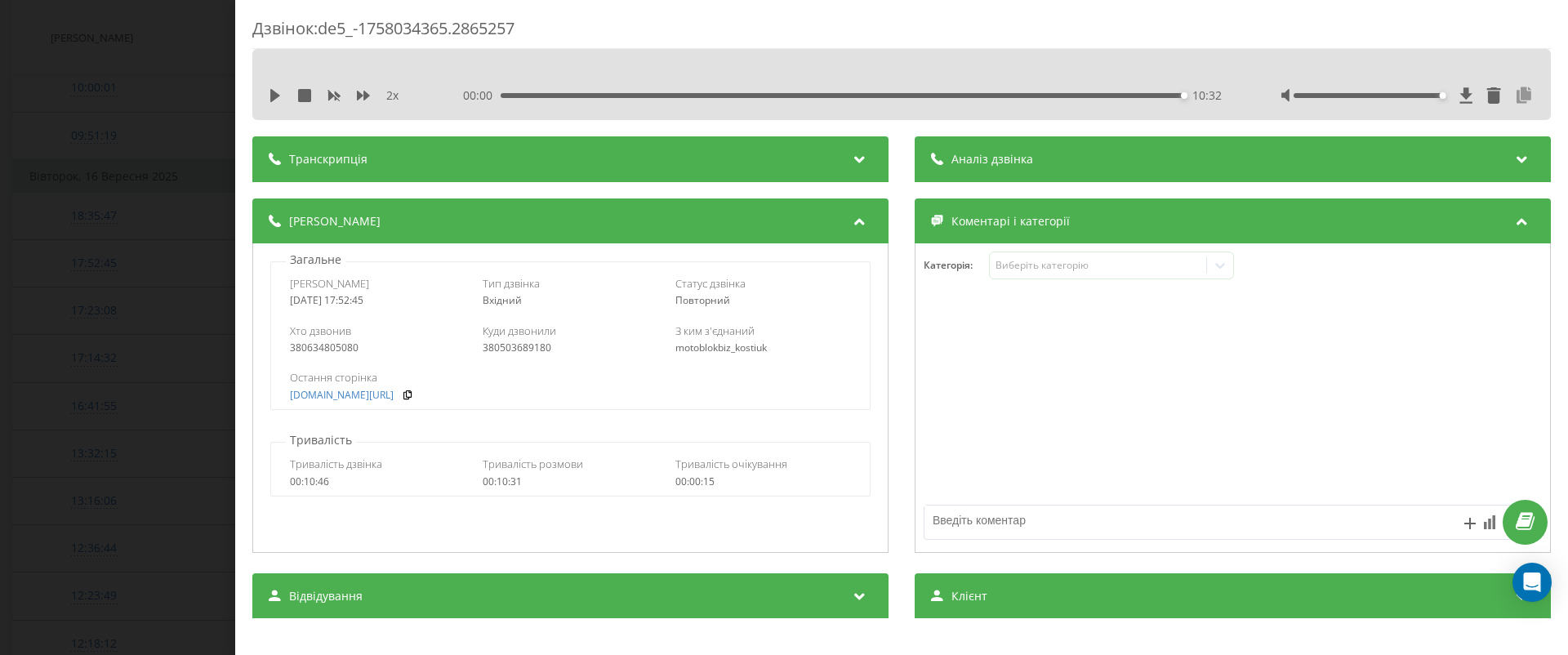
click at [1516, 87] on icon at bounding box center [1524, 95] width 19 height 17
click at [1527, 95] on icon at bounding box center [1524, 95] width 19 height 17
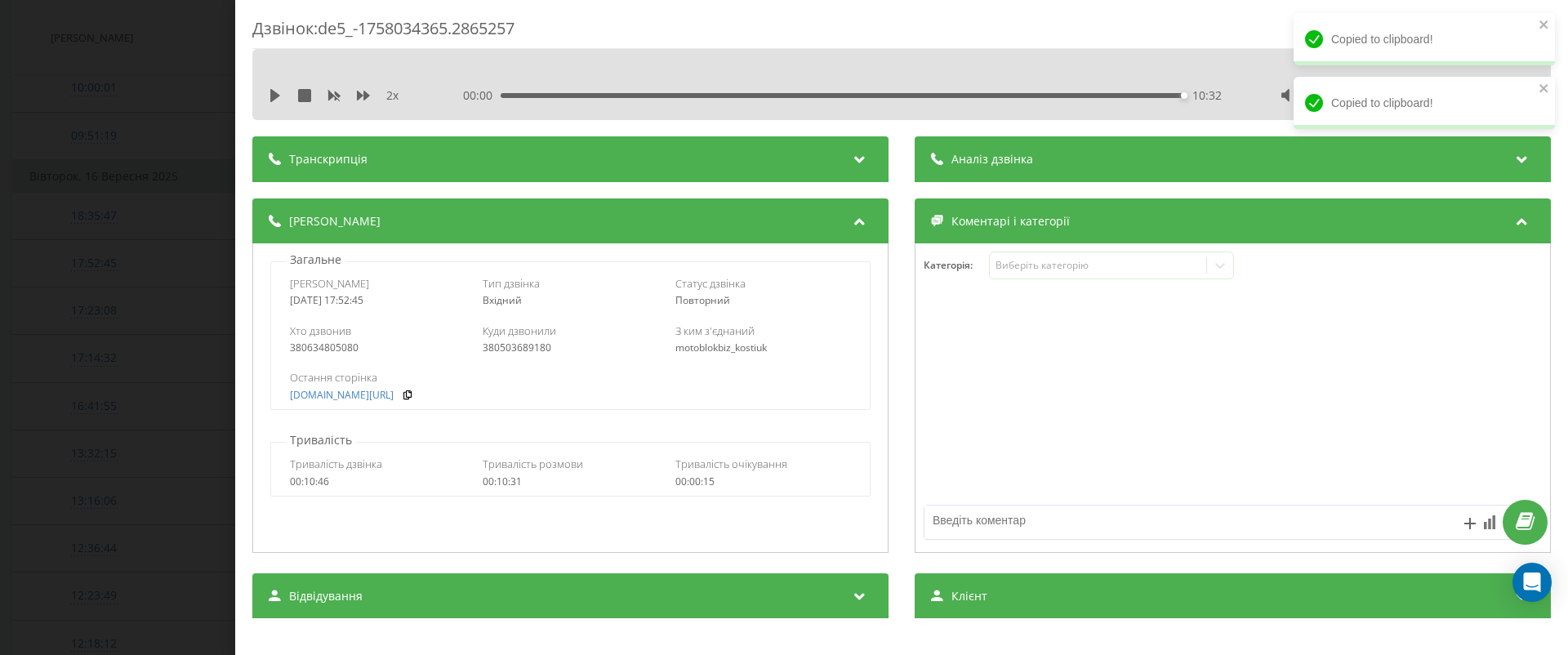
click at [128, 245] on div "Дзвінок : de5_-1758034365.2865257 2 x 00:00 10:32 10:32 Транскрипція Для AI-ана…" at bounding box center [784, 328] width 1568 height 655
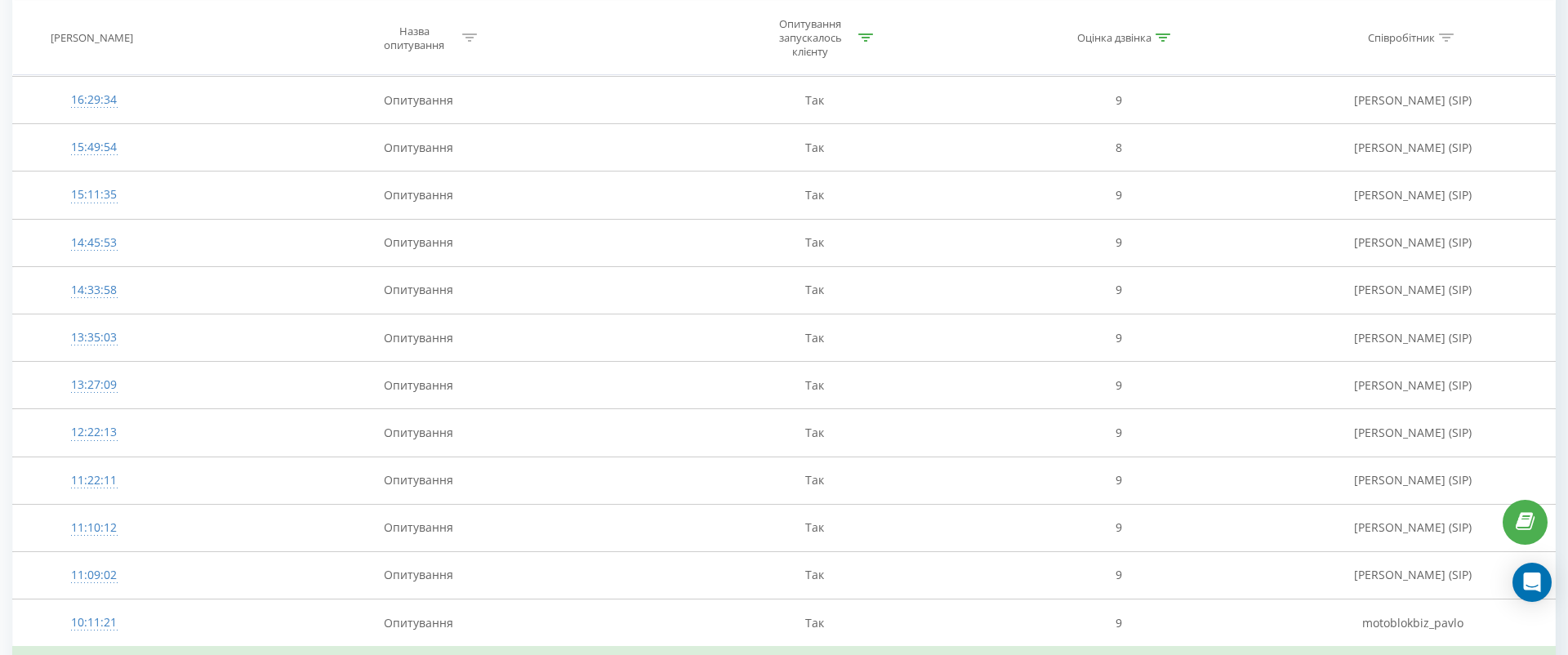
scroll to position [4689, 0]
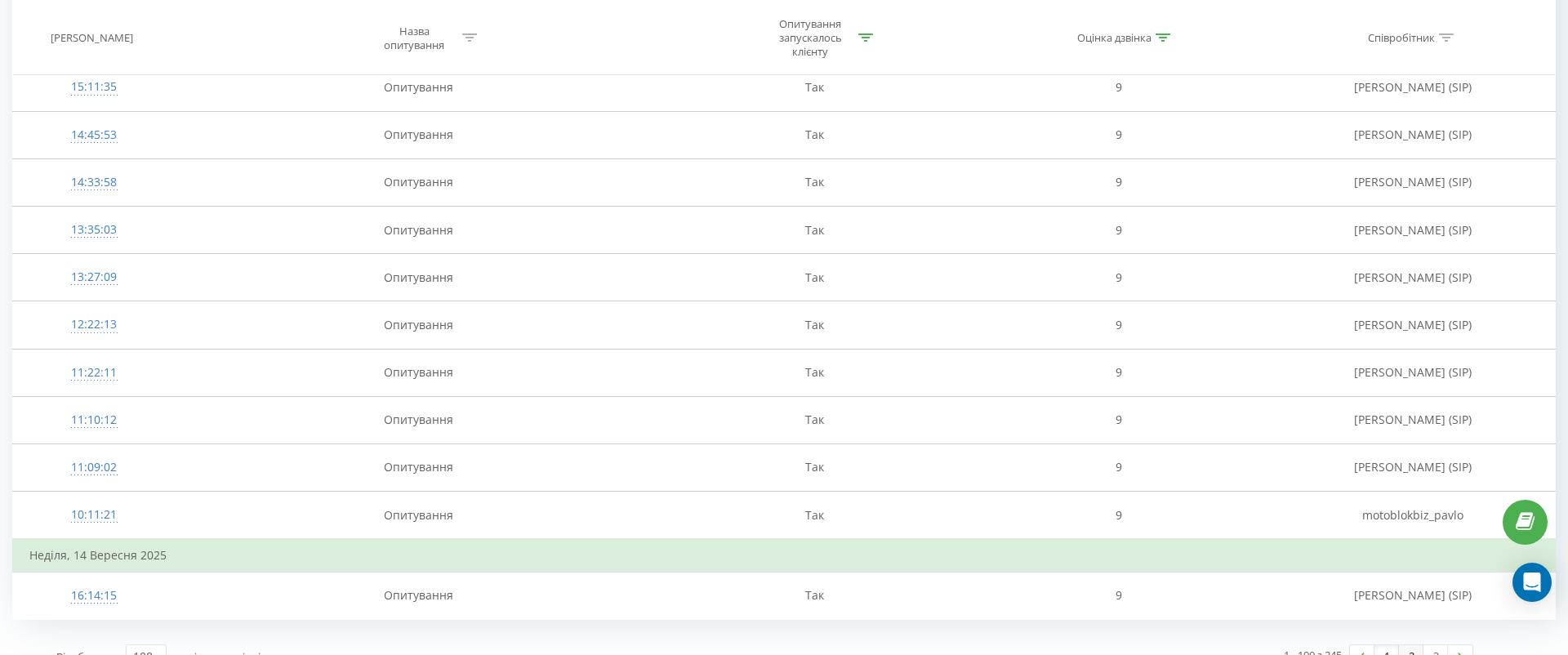
click at [1408, 646] on link "2" at bounding box center [1411, 657] width 24 height 23
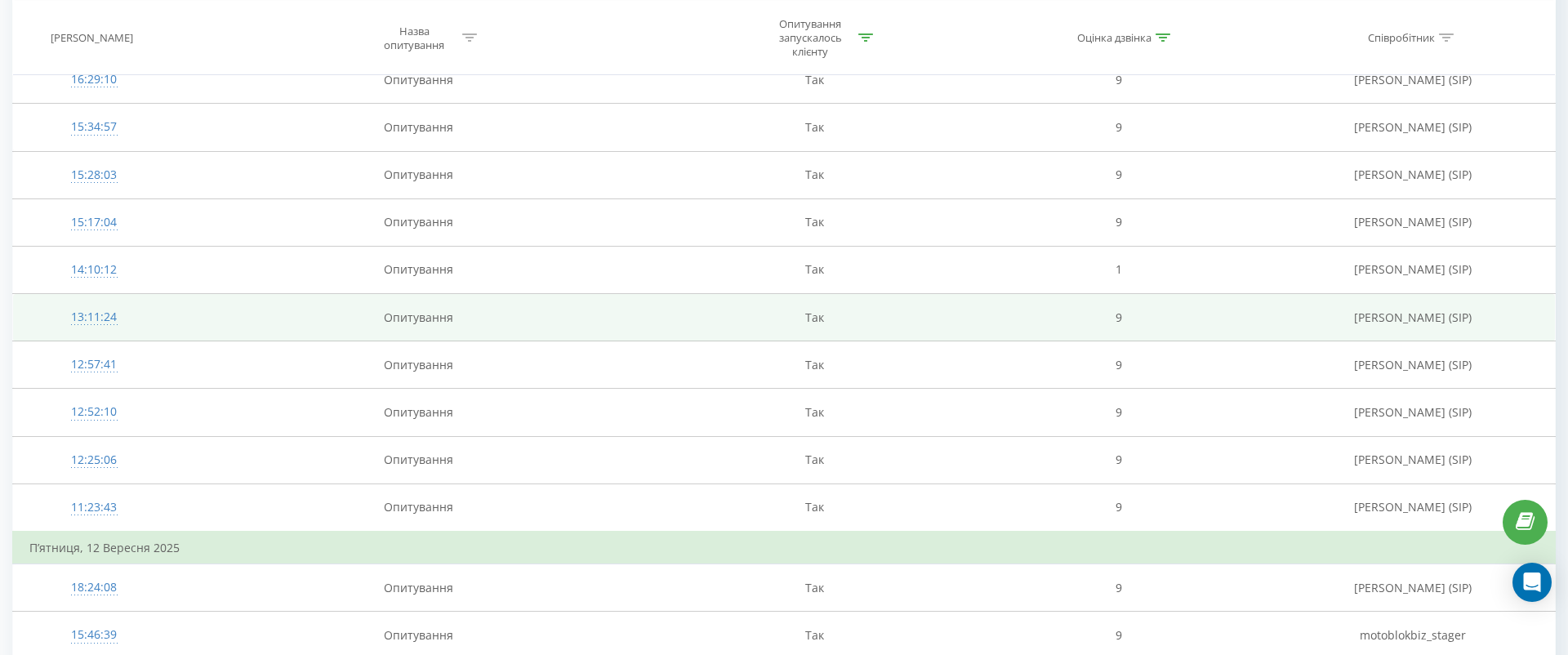
scroll to position [642, 0]
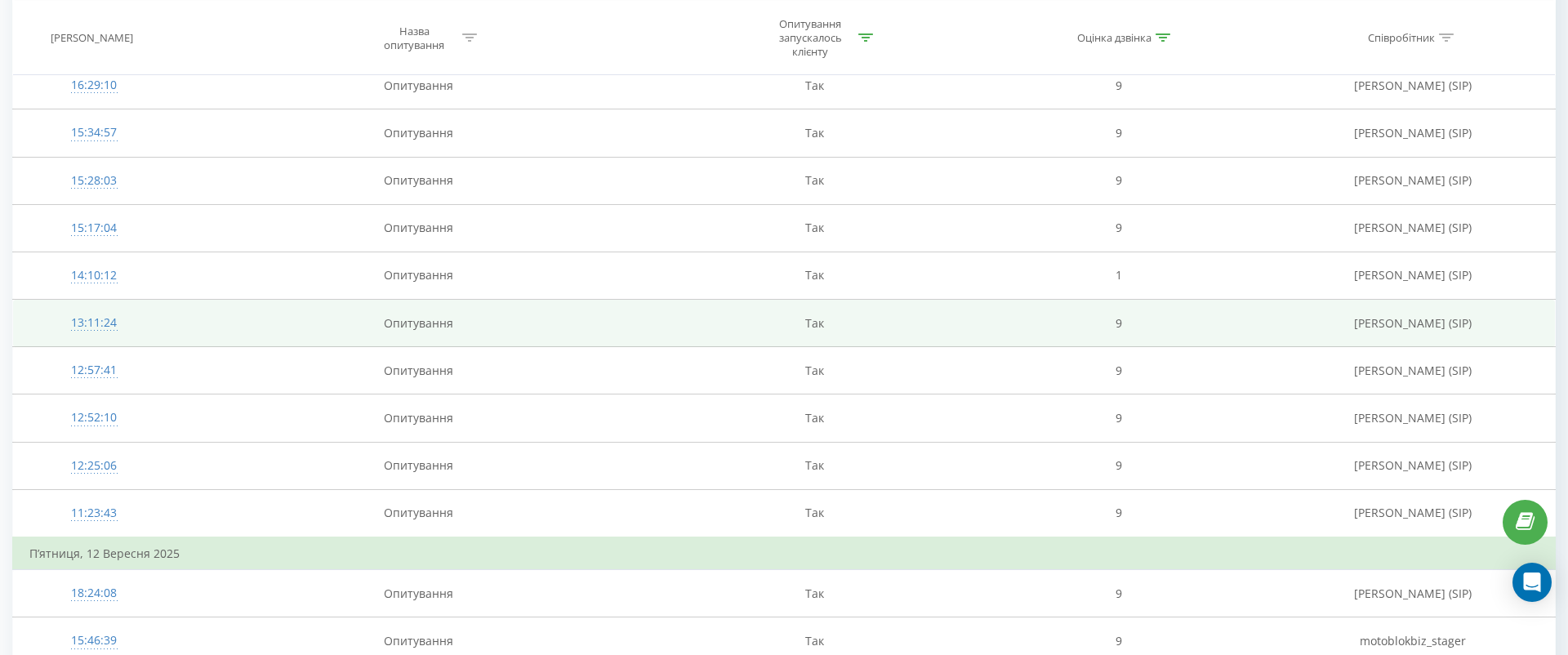
click at [546, 328] on td "Опитування" at bounding box center [418, 323] width 486 height 48
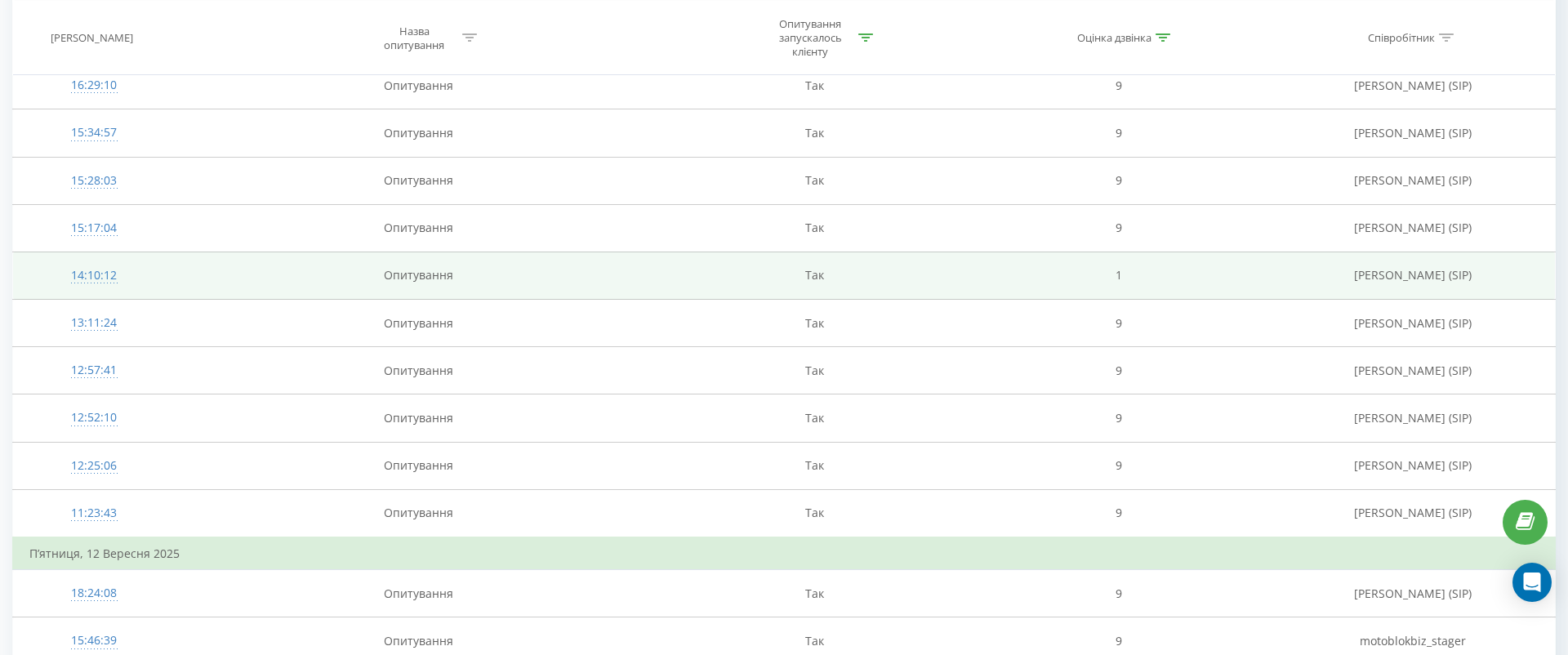
click at [112, 263] on div "14:10:12" at bounding box center [94, 276] width 129 height 32
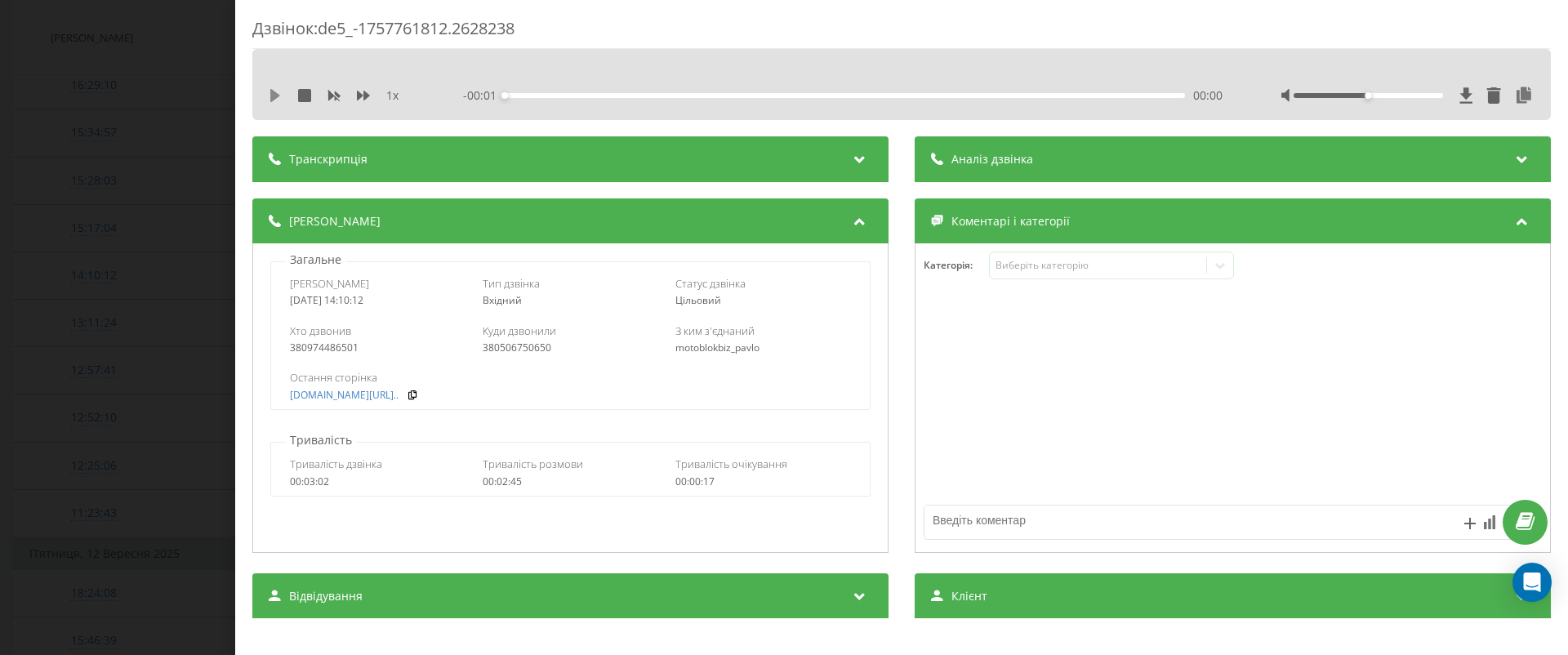
click at [273, 95] on icon at bounding box center [275, 95] width 10 height 13
click at [358, 93] on icon at bounding box center [363, 95] width 13 height 10
click at [370, 94] on div "1.5 x" at bounding box center [344, 95] width 152 height 17
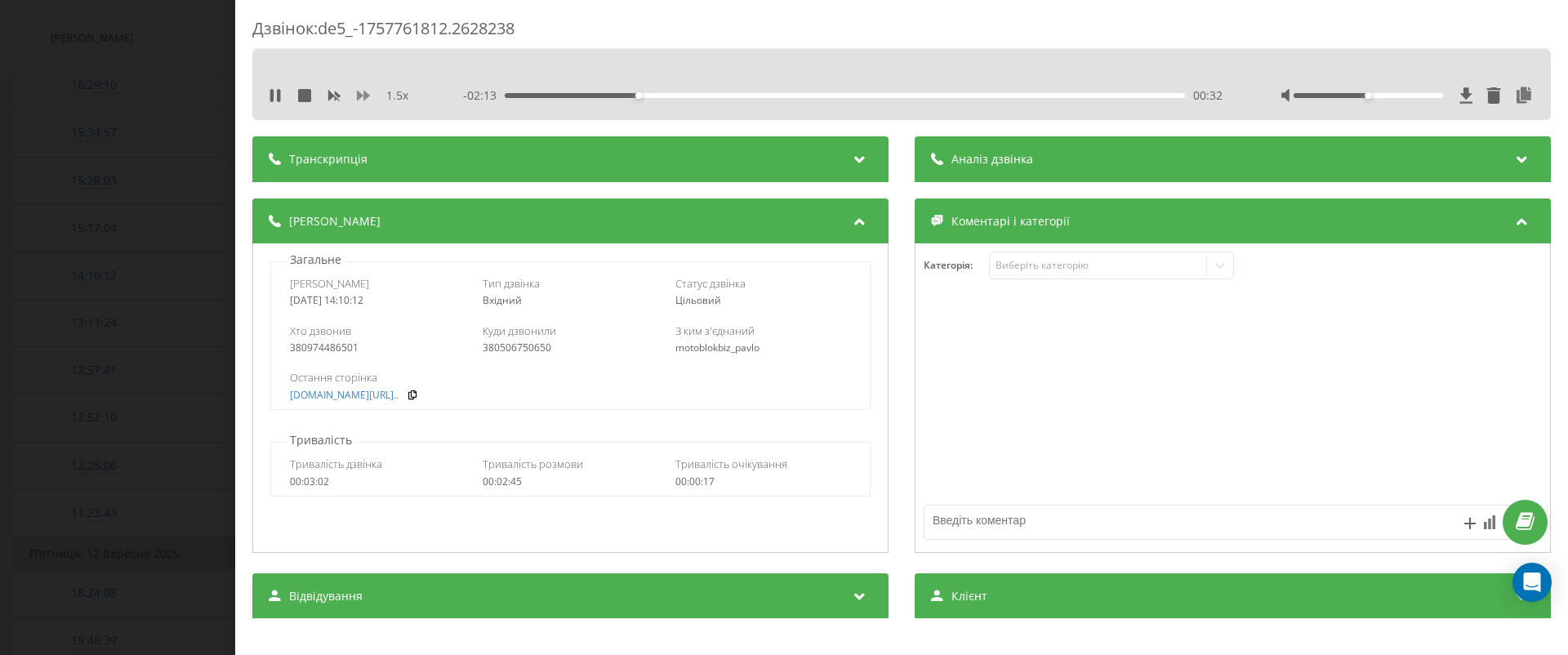
click at [363, 94] on icon at bounding box center [363, 95] width 13 height 10
click at [1524, 93] on icon at bounding box center [1524, 95] width 19 height 17
drag, startPoint x: 357, startPoint y: 353, endPoint x: 225, endPoint y: 353, distance: 132.0
click at [225, 353] on div "Дзвінок : de5_-1757761812.2628238 2 x - 01:59 00:46 00:46 Транскрипція Для AI-а…" at bounding box center [784, 328] width 1568 height 655
copy div "380974486501"
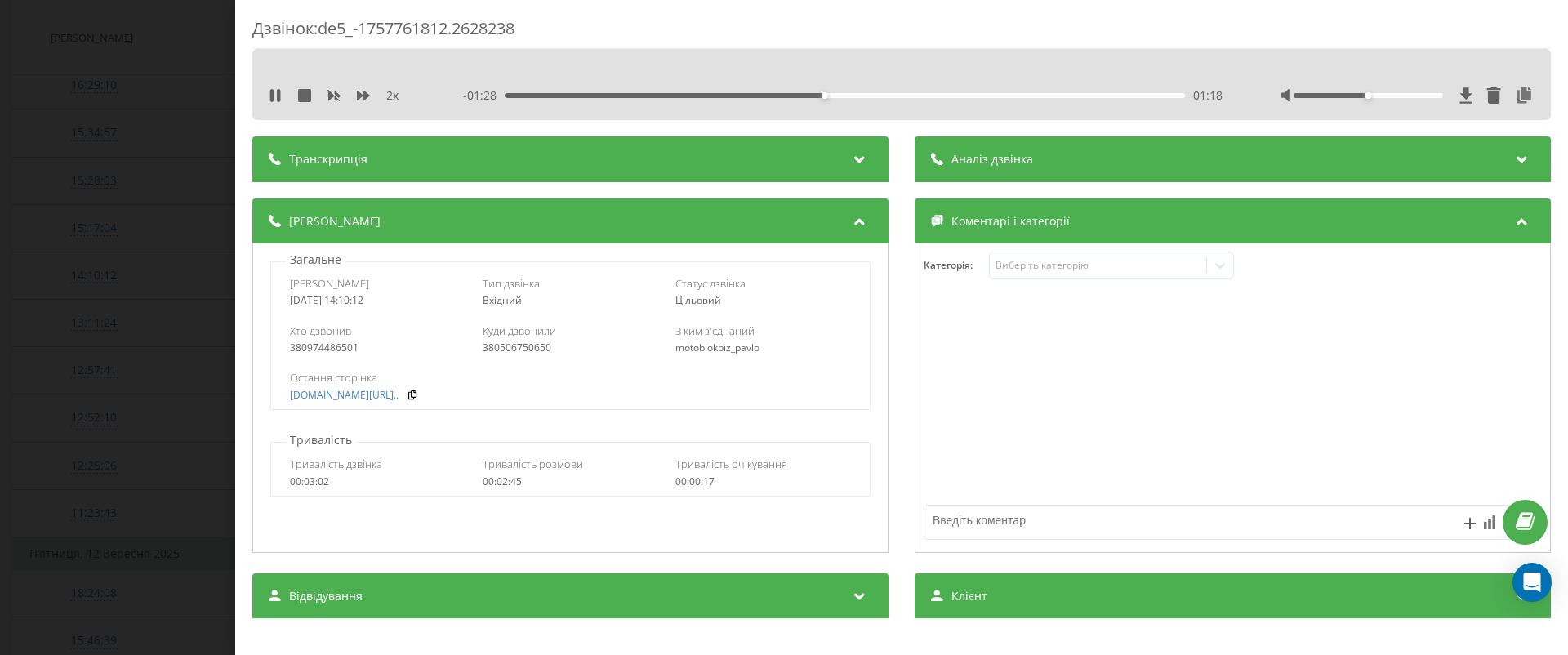
click at [435, 70] on div at bounding box center [902, 70] width 1020 height 18
click at [466, 68] on div at bounding box center [902, 70] width 1020 height 18
click at [1521, 91] on icon at bounding box center [1524, 95] width 19 height 17
click at [121, 417] on div "Дзвінок : de5_-1757761812.2628238 2 x 00:00 02:46 02:46 Транскрипція Для AI-ана…" at bounding box center [784, 328] width 1568 height 655
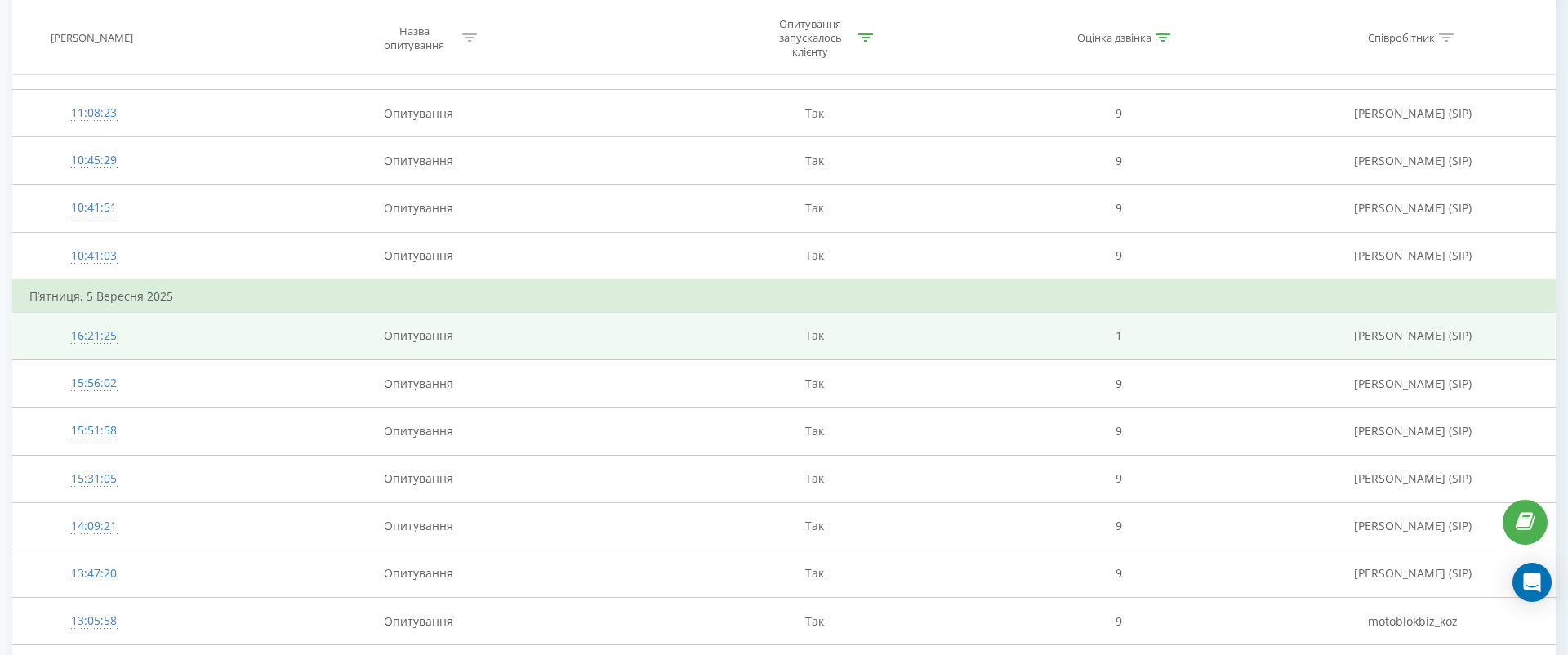
scroll to position [4018, 0]
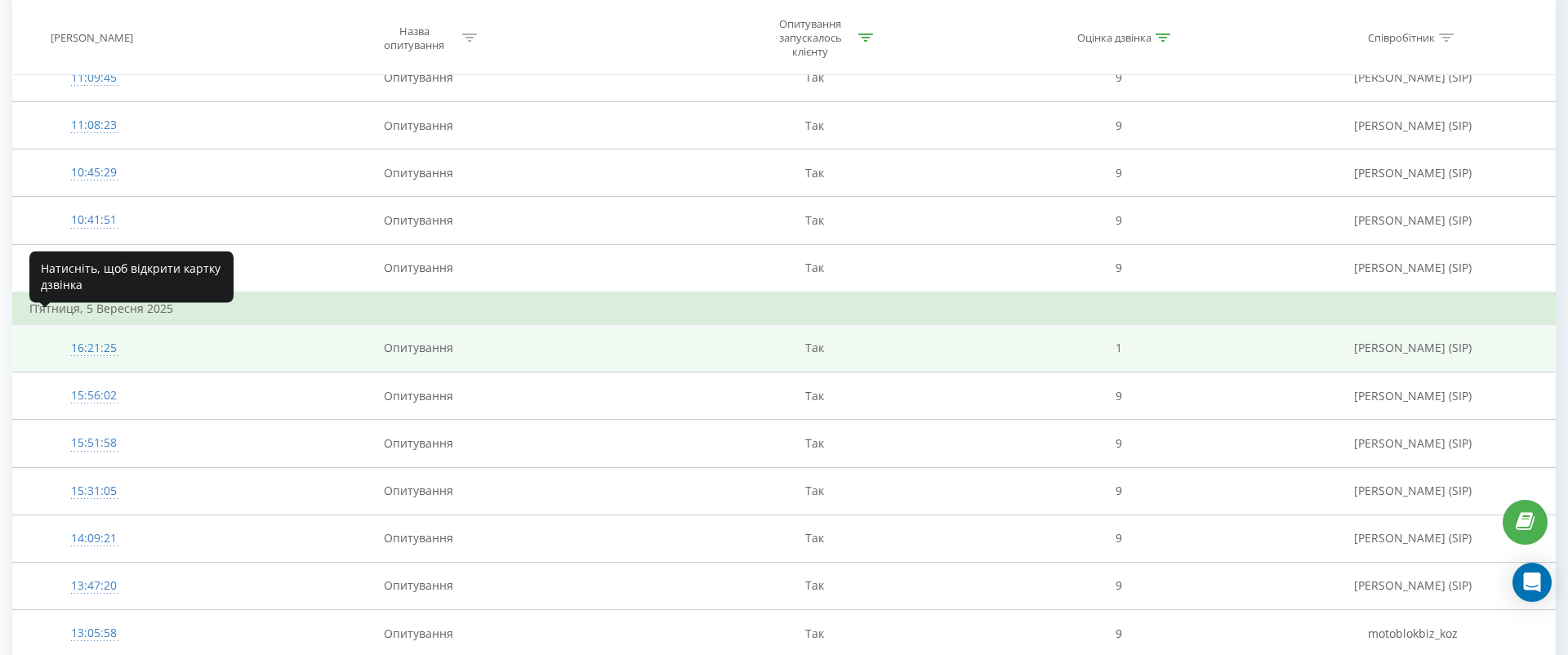
click at [103, 333] on div "16:21:25" at bounding box center [94, 348] width 129 height 32
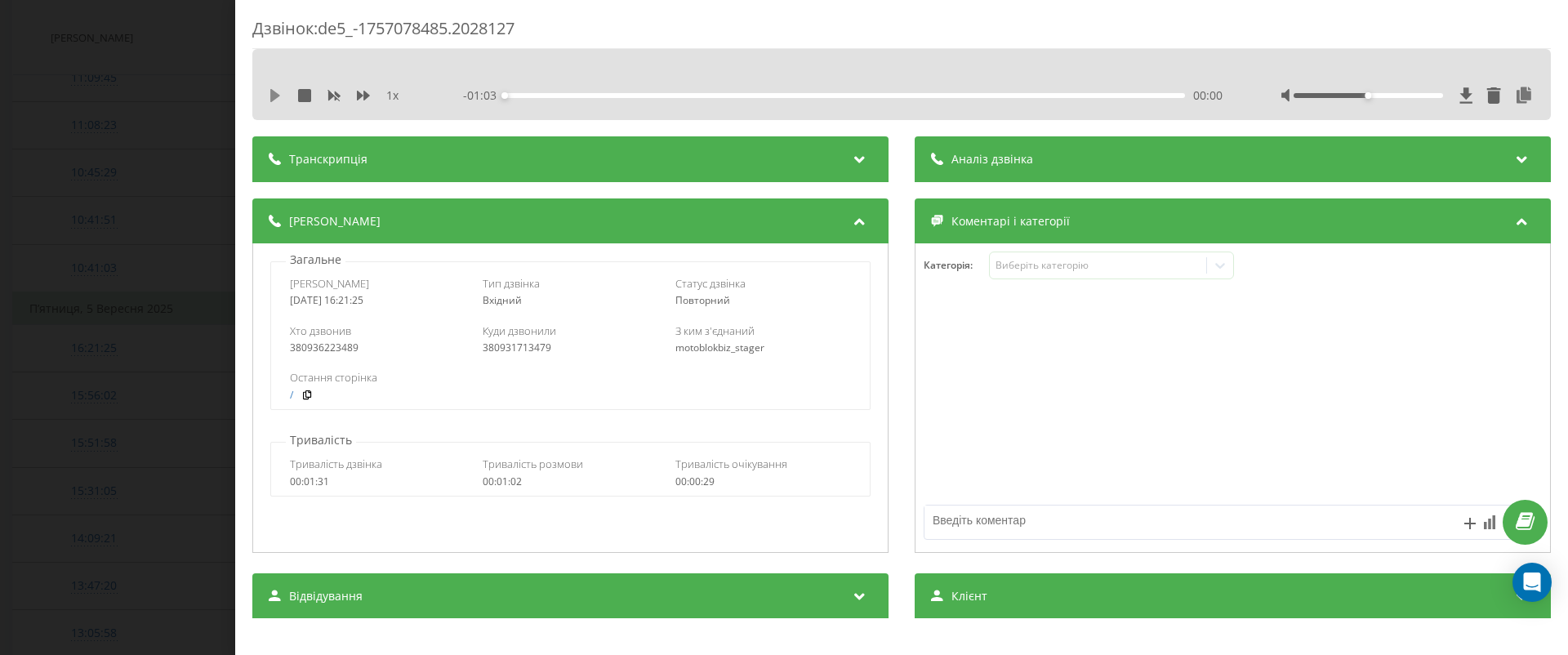
click at [270, 95] on icon at bounding box center [275, 95] width 10 height 13
click at [361, 91] on icon at bounding box center [363, 95] width 13 height 13
click at [369, 95] on icon at bounding box center [363, 95] width 13 height 10
drag, startPoint x: 344, startPoint y: 351, endPoint x: 252, endPoint y: 351, distance: 92.0
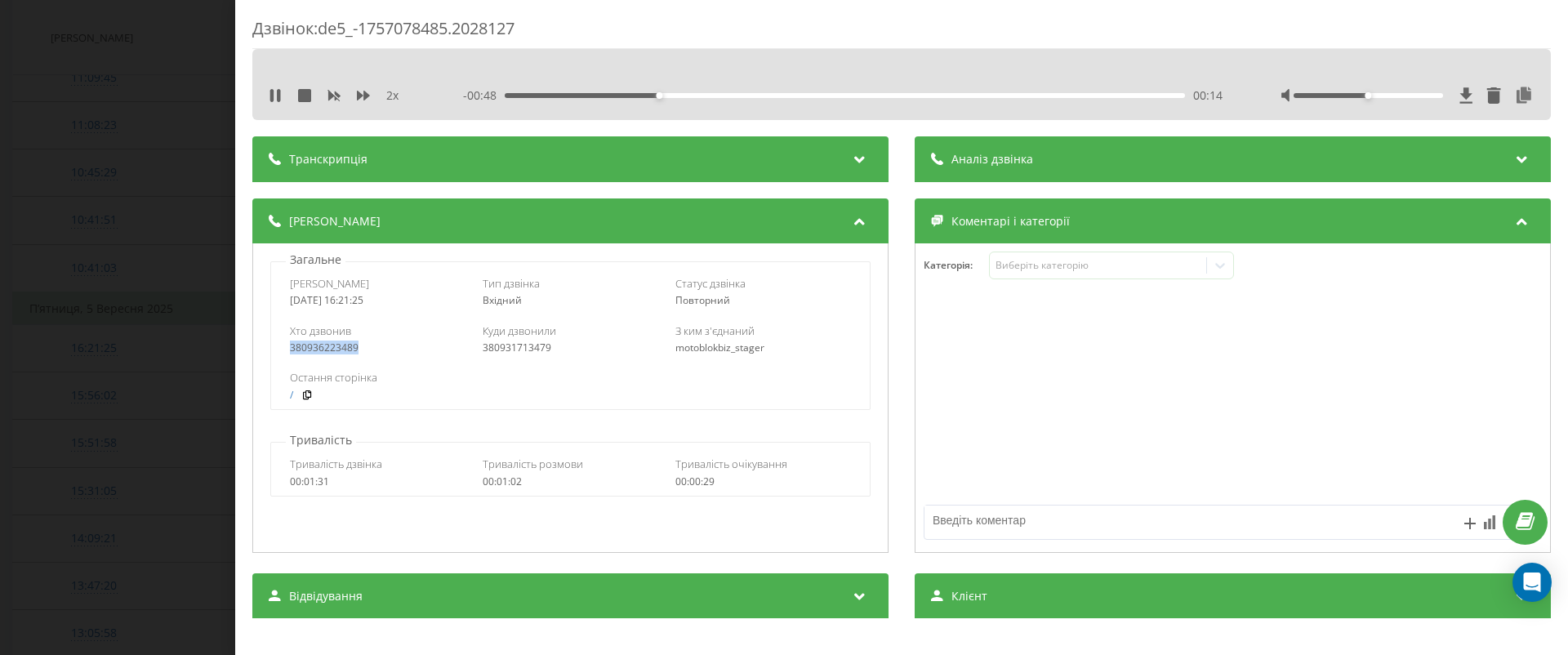
click at [252, 351] on div "Загальне Дата дзвінка 2025-09-05 16:21:25 Тип дзвінка Вхідний Статус дзвінка По…" at bounding box center [570, 399] width 636 height 310
copy div "380936223489"
click at [356, 347] on div "380936223489" at bounding box center [378, 348] width 176 height 12
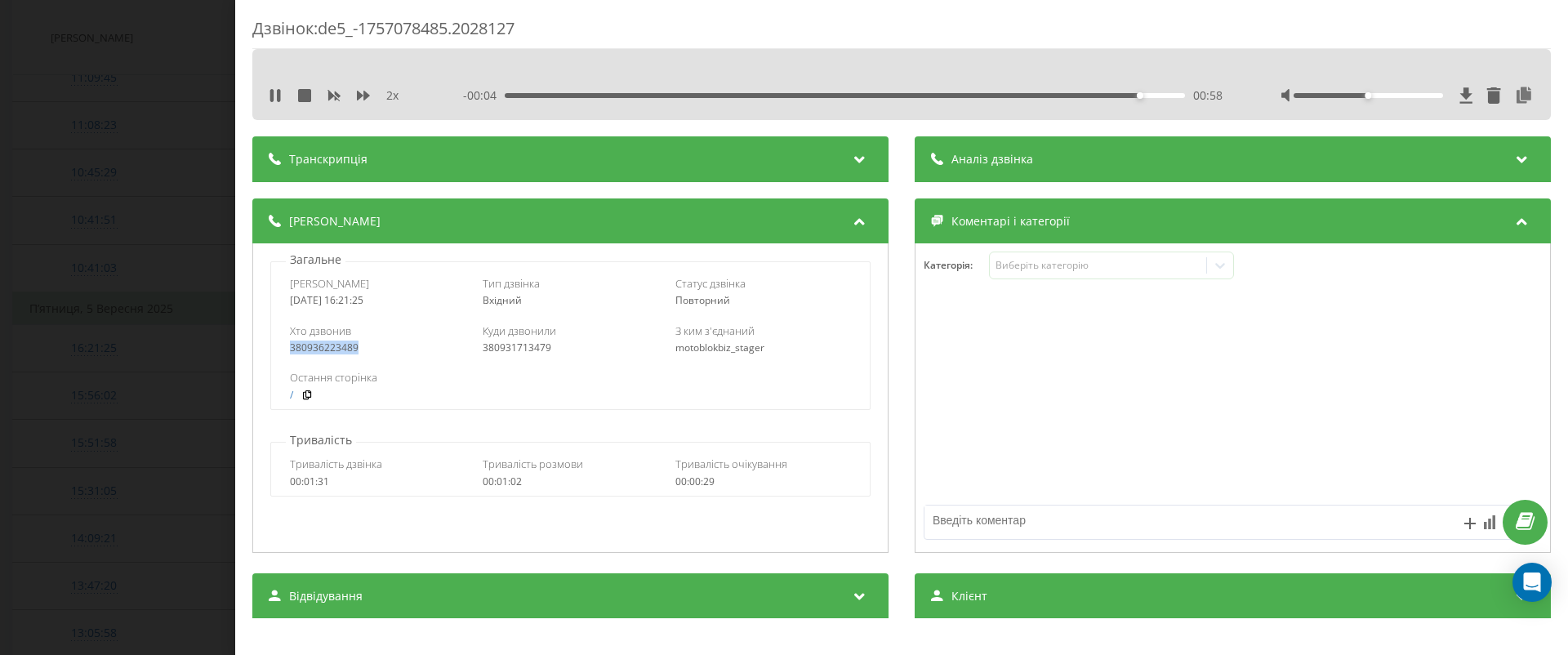
drag, startPoint x: 342, startPoint y: 347, endPoint x: 263, endPoint y: 347, distance: 79.0
click at [263, 347] on div "Загальне Дата дзвінка 2025-09-05 16:21:25 Тип дзвінка Вхідний Статус дзвінка По…" at bounding box center [570, 331] width 619 height 158
copy div "380936223489"
click at [63, 375] on div "Дзвінок : de5_-1757078485.2028127 2 x 00:00 01:03 01:03 Транскрипція Для AI-ана…" at bounding box center [784, 328] width 1568 height 655
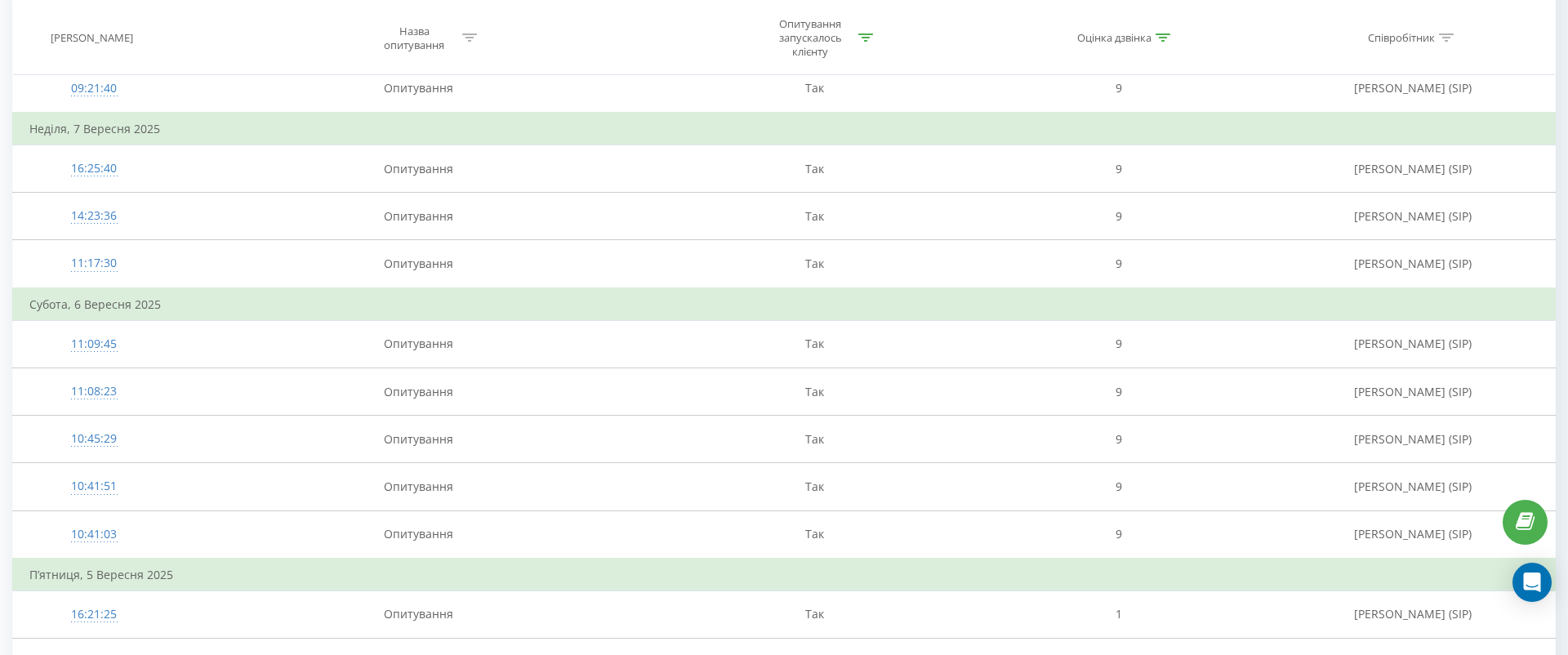
scroll to position [4785, 0]
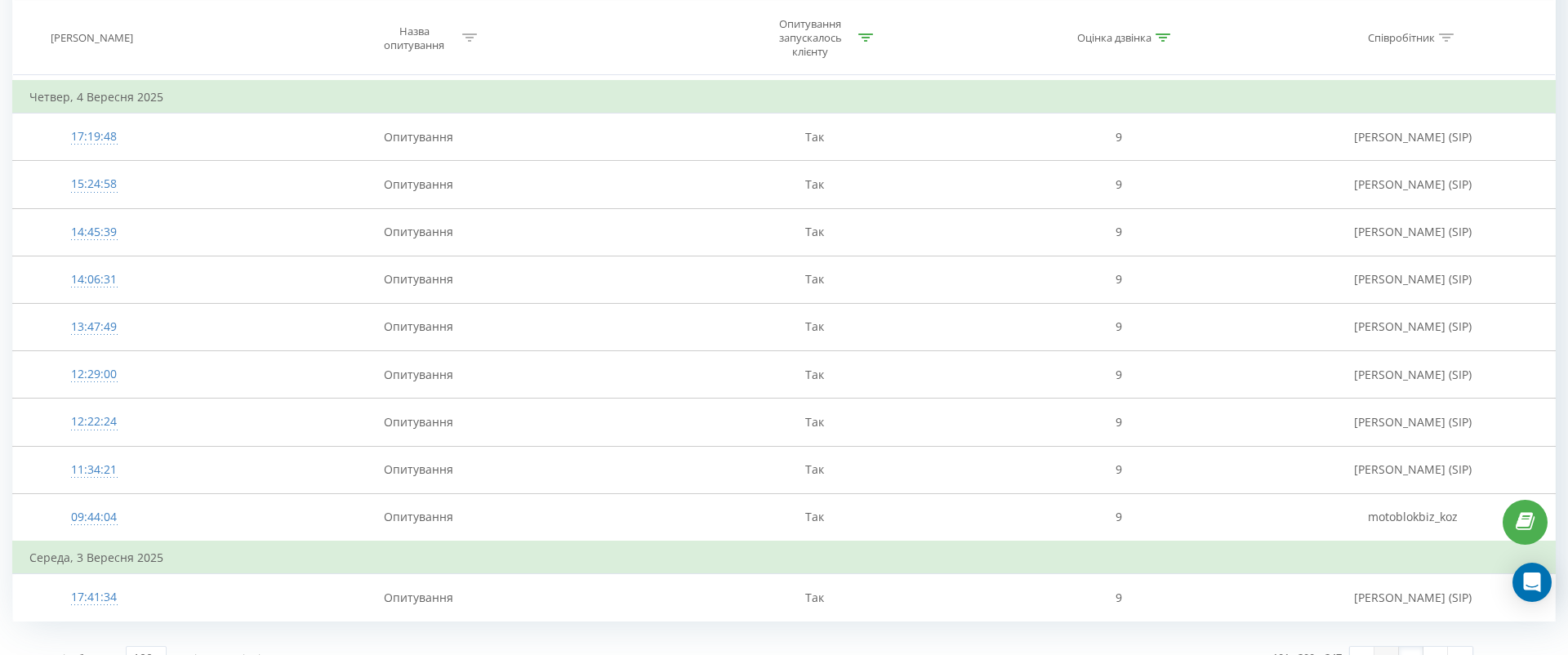
click at [1379, 647] on link "1" at bounding box center [1386, 658] width 24 height 23
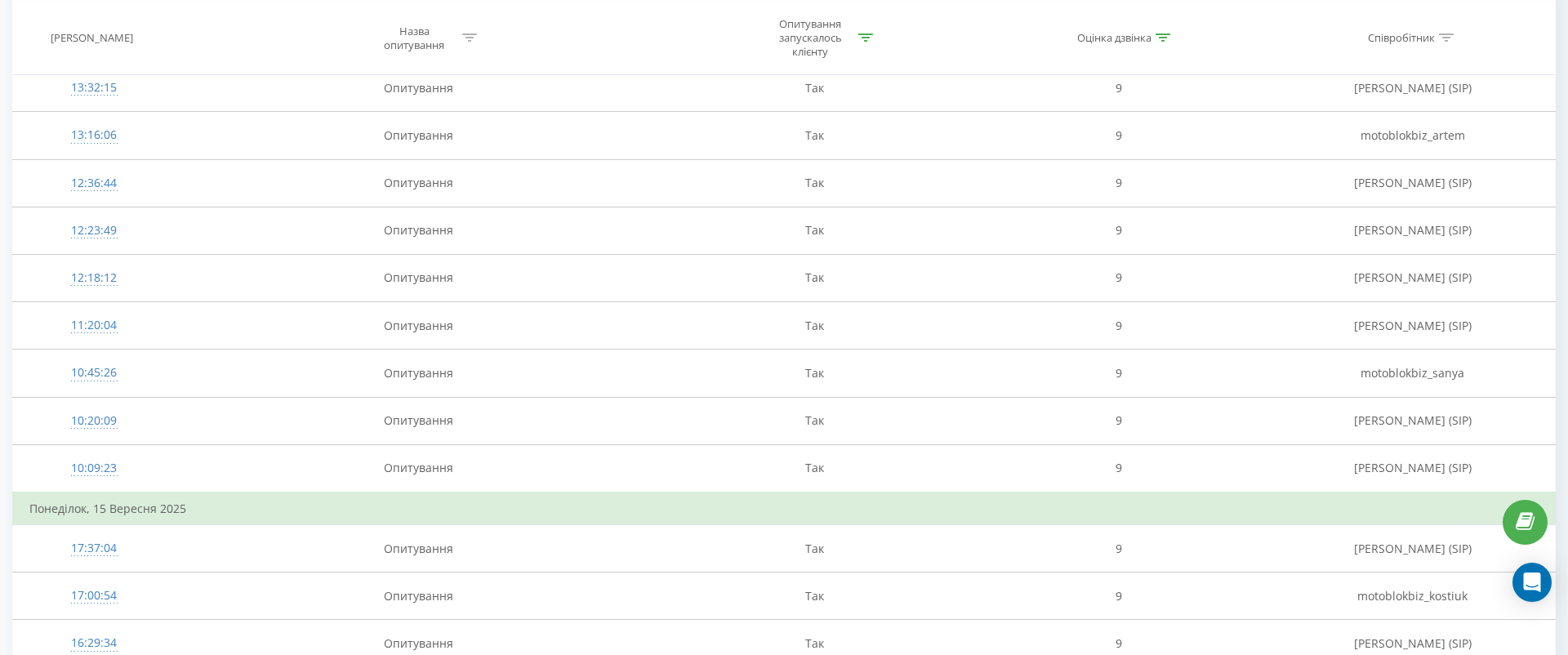
scroll to position [4656, 0]
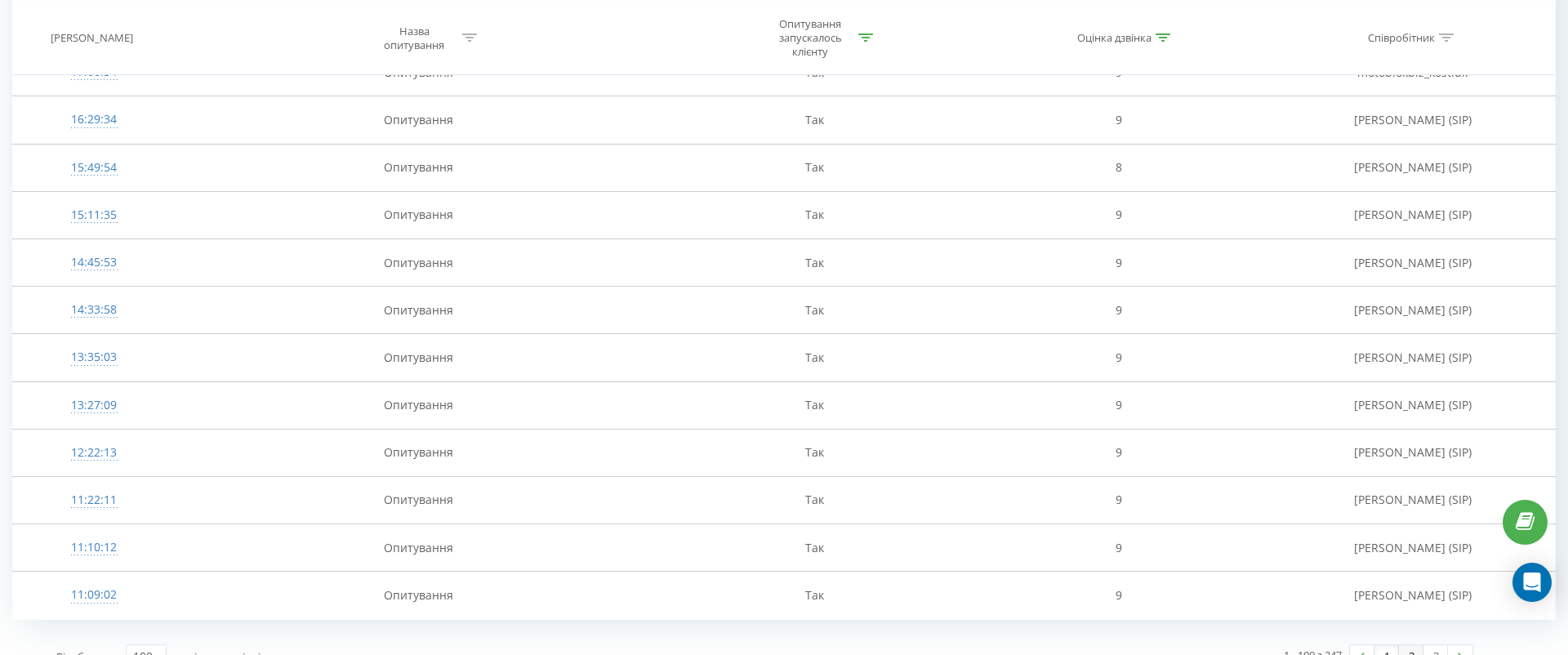
click at [1413, 646] on link "2" at bounding box center [1411, 657] width 24 height 23
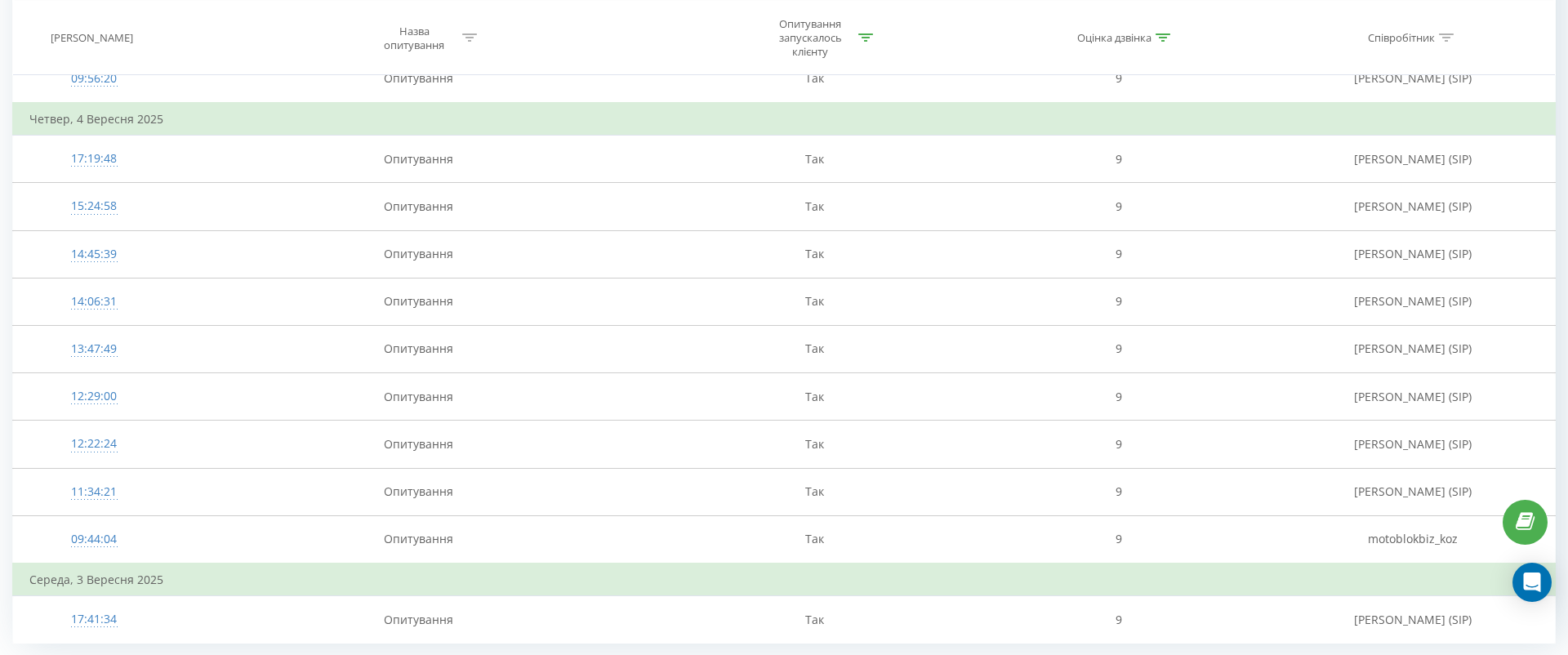
scroll to position [4785, 0]
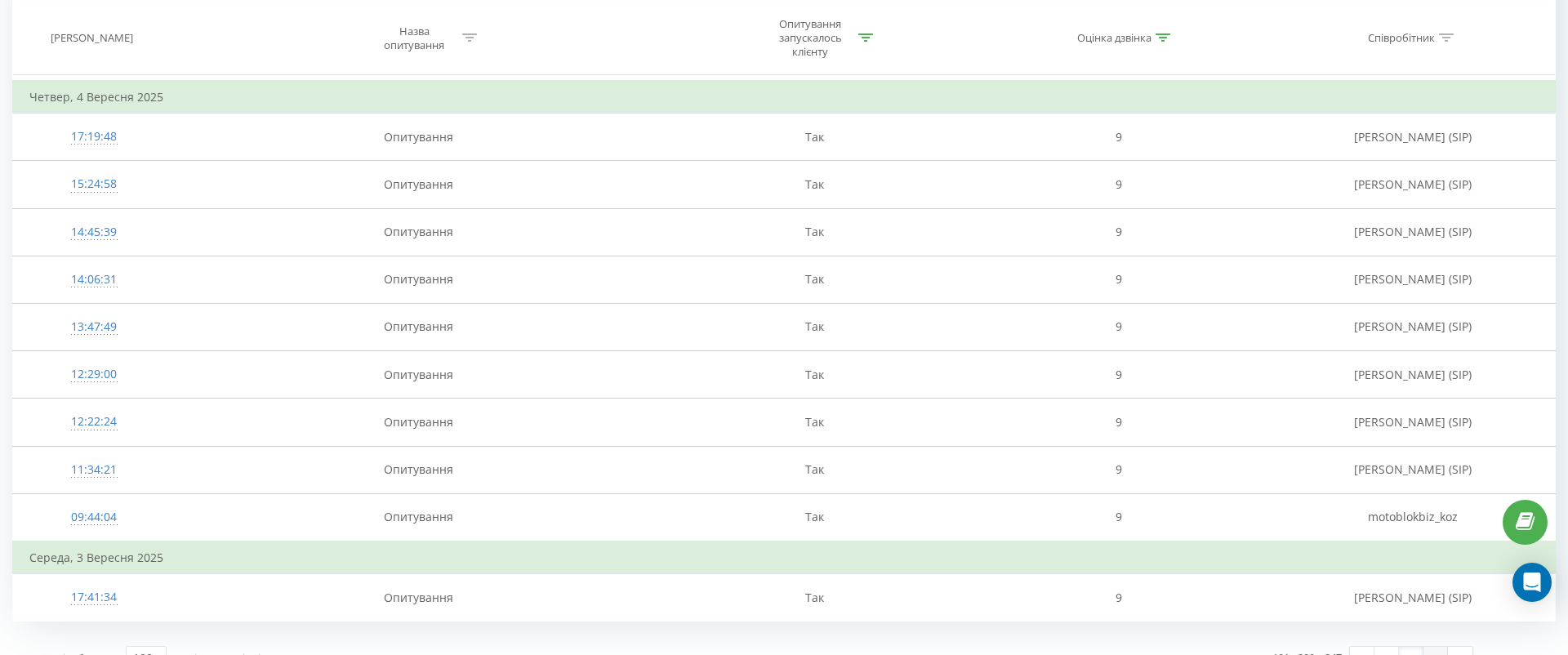
click at [1431, 647] on link "3" at bounding box center [1436, 658] width 24 height 23
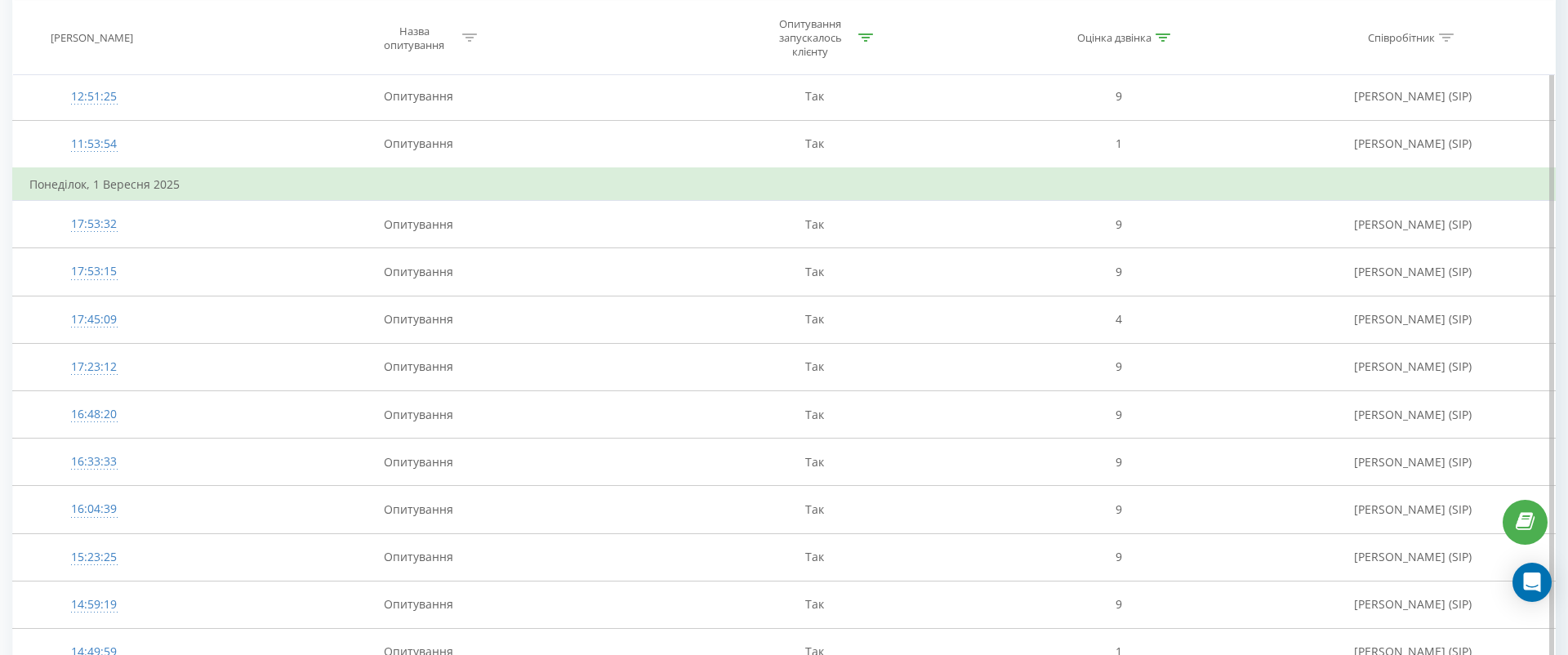
scroll to position [1536, 0]
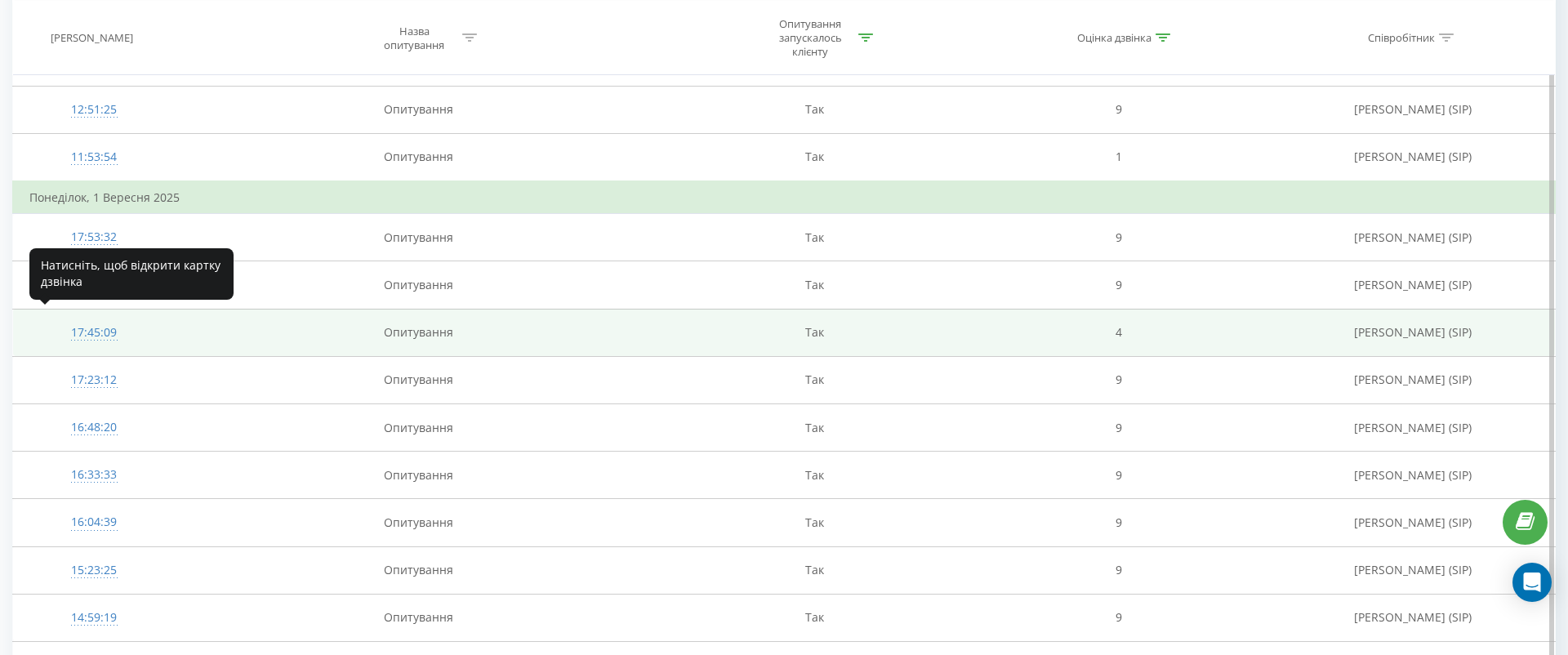
click at [93, 322] on div "17:45:09" at bounding box center [94, 333] width 129 height 32
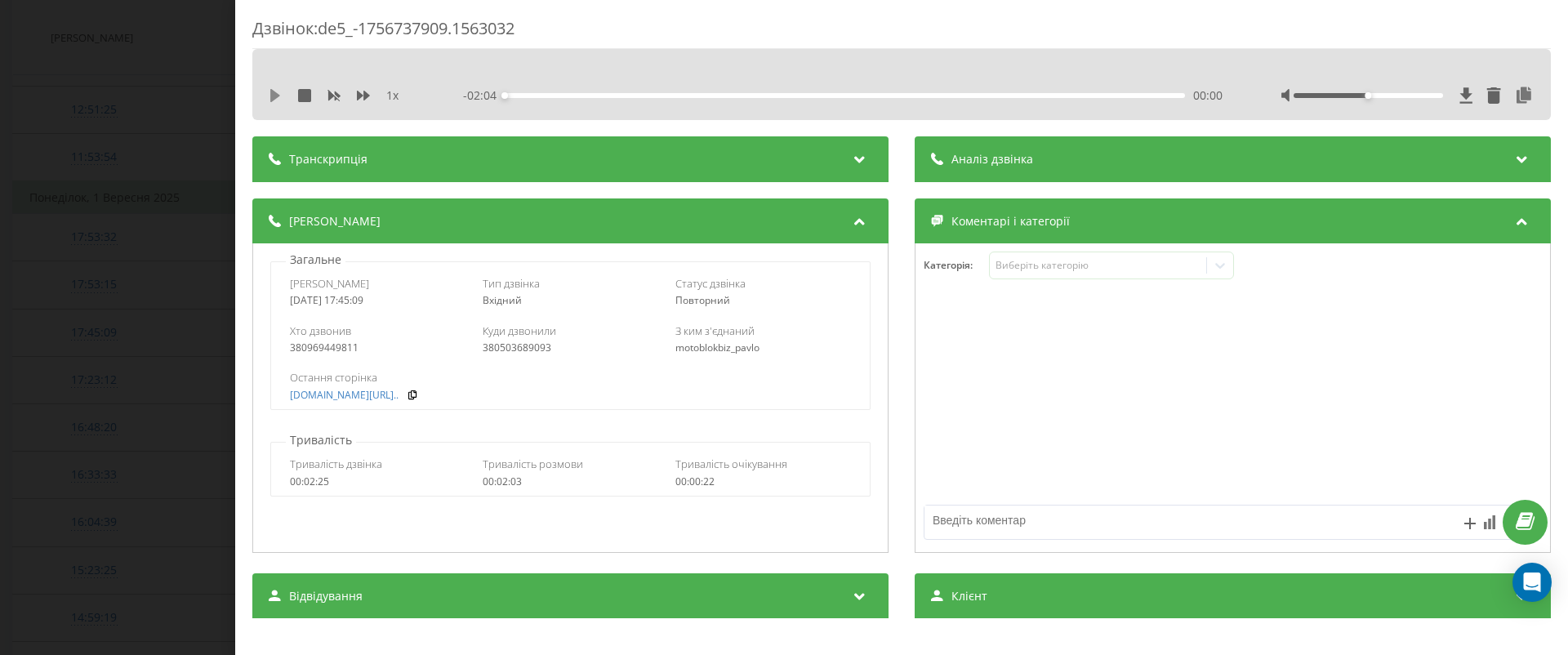
click at [278, 95] on icon at bounding box center [275, 95] width 10 height 13
click at [362, 89] on icon at bounding box center [363, 95] width 13 height 13
click at [398, 390] on link "www.motoblok.biz/ru/cata..." at bounding box center [344, 395] width 109 height 12
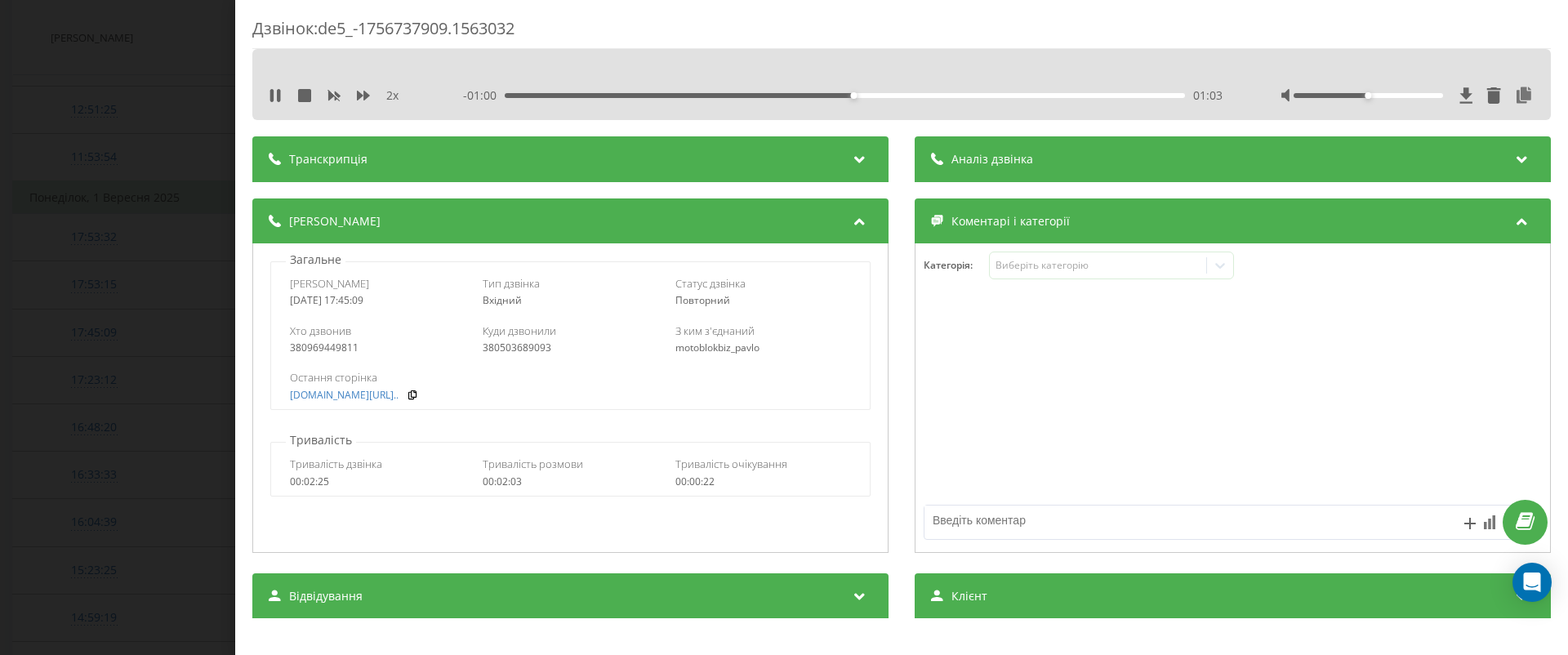
click at [1381, 90] on div at bounding box center [1408, 95] width 253 height 17
drag, startPoint x: 1381, startPoint y: 94, endPoint x: 1494, endPoint y: 93, distance: 113.0
click at [1493, 93] on div at bounding box center [1408, 95] width 253 height 17
click at [1528, 94] on icon at bounding box center [1524, 95] width 19 height 17
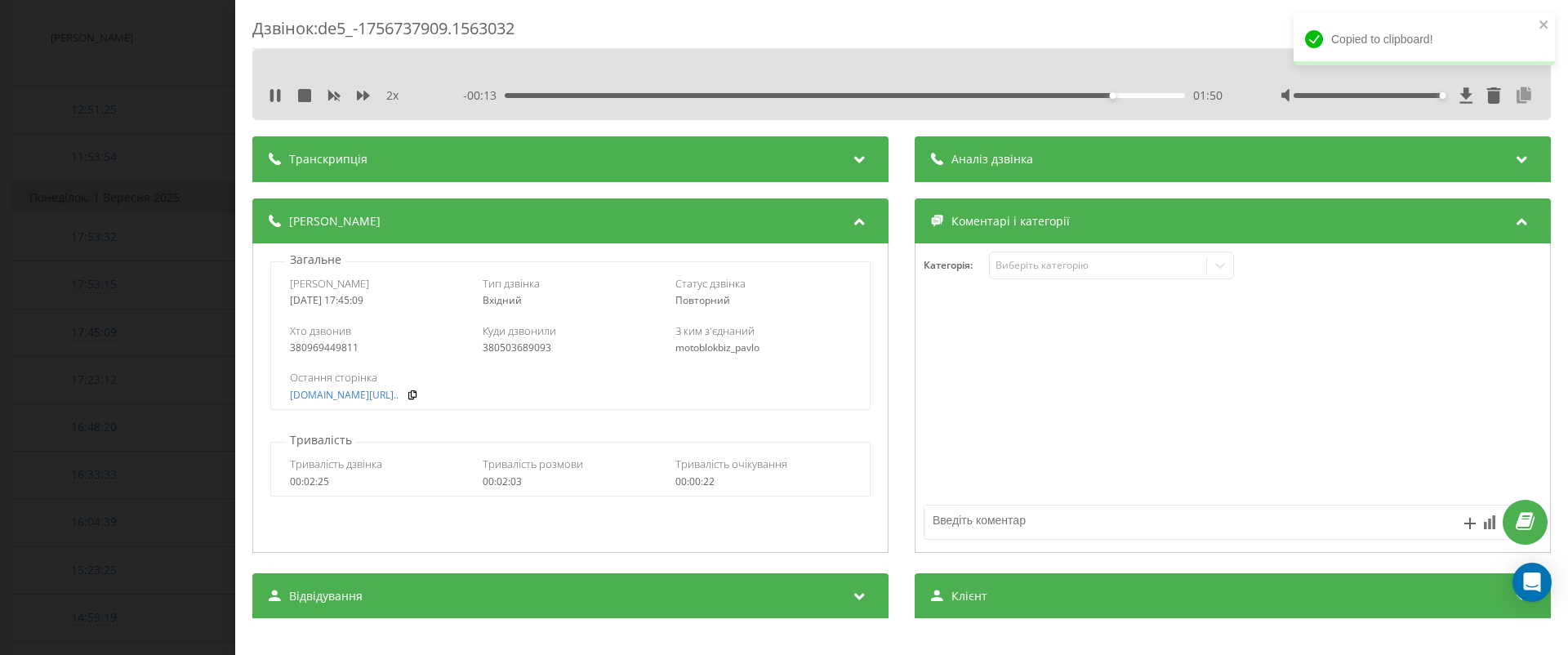
click at [1530, 96] on icon at bounding box center [1524, 95] width 19 height 17
click at [70, 230] on div "Дзвінок : de5_-1756737909.1563032 2 x 00:00 02:04 02:04 Транскрипція Для AI-ана…" at bounding box center [784, 328] width 1568 height 655
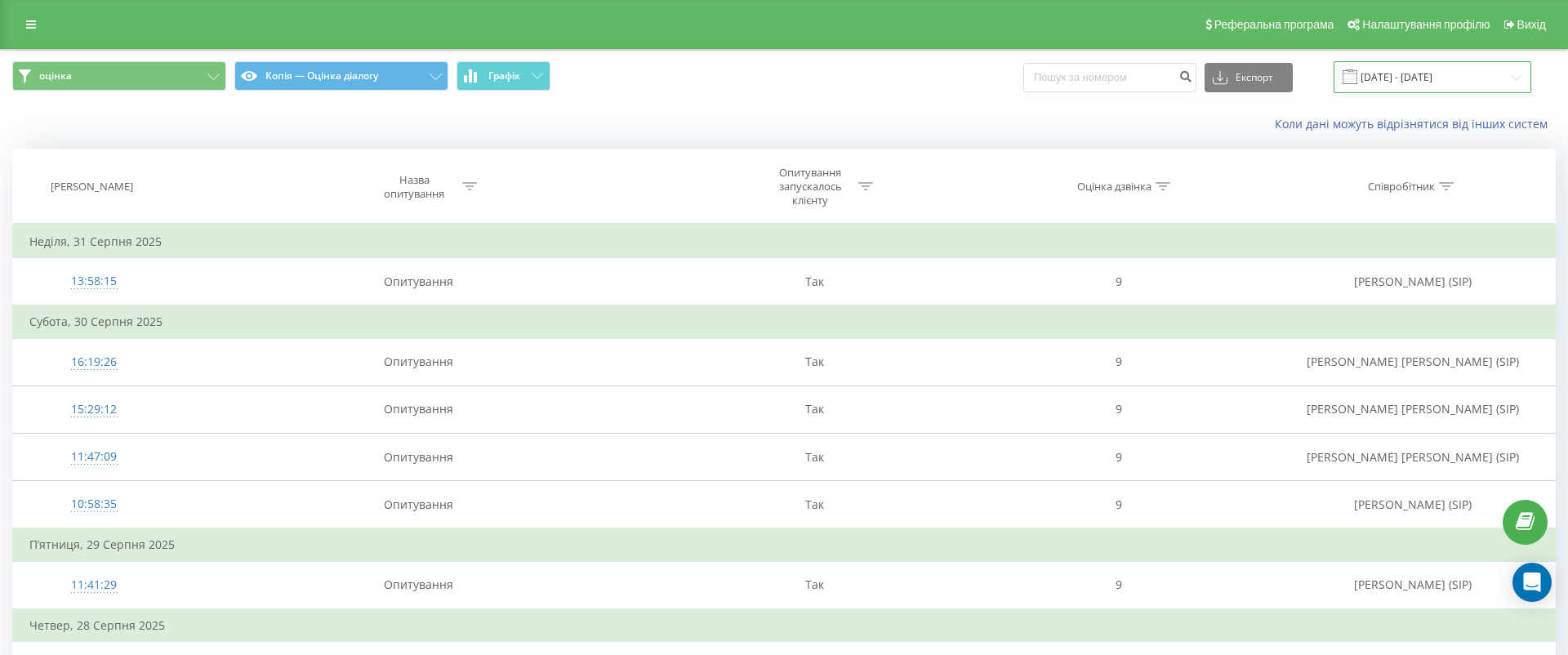
drag, startPoint x: 0, startPoint y: 0, endPoint x: 1411, endPoint y: 70, distance: 1412.7
click at [1411, 70] on input "[DATE] - [DATE]" at bounding box center [1432, 77] width 198 height 32
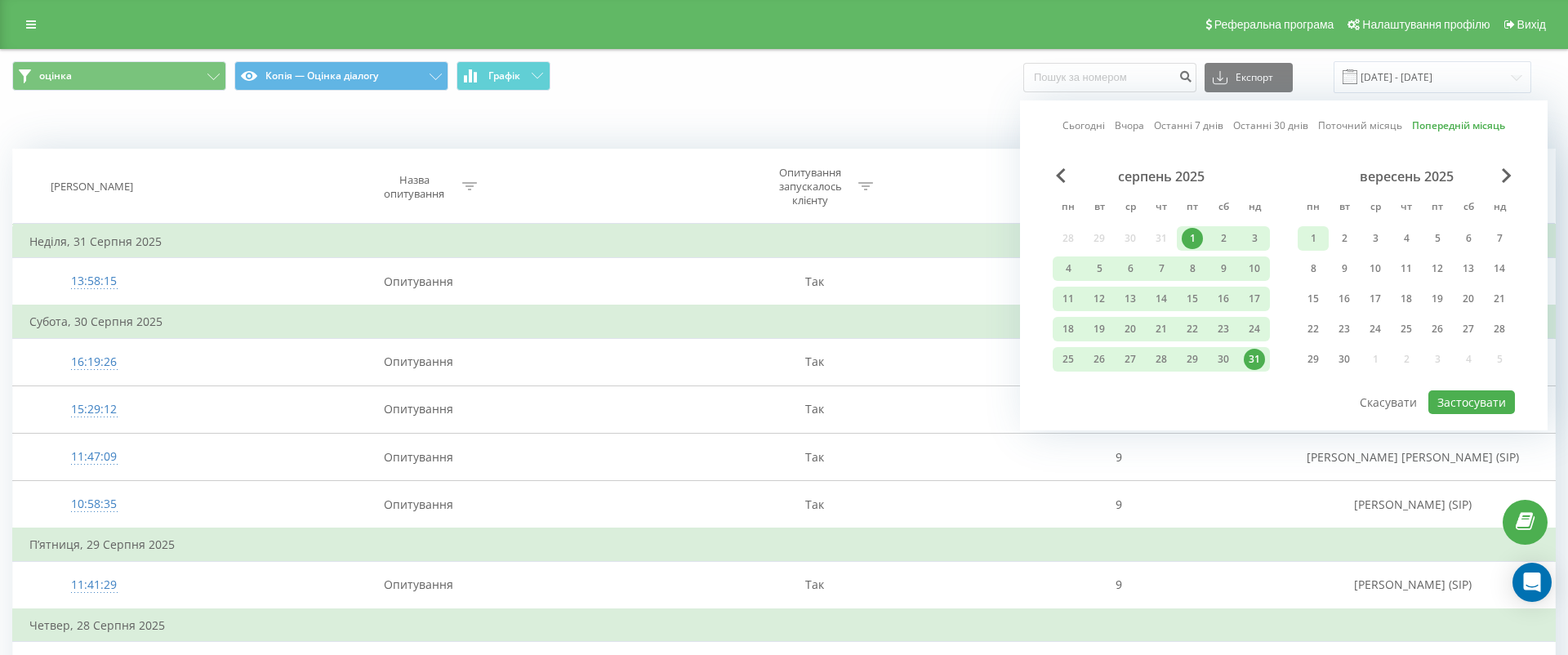
drag, startPoint x: 1411, startPoint y: 70, endPoint x: 1324, endPoint y: 234, distance: 185.6
click at [1324, 234] on div "1" at bounding box center [1313, 238] width 31 height 24
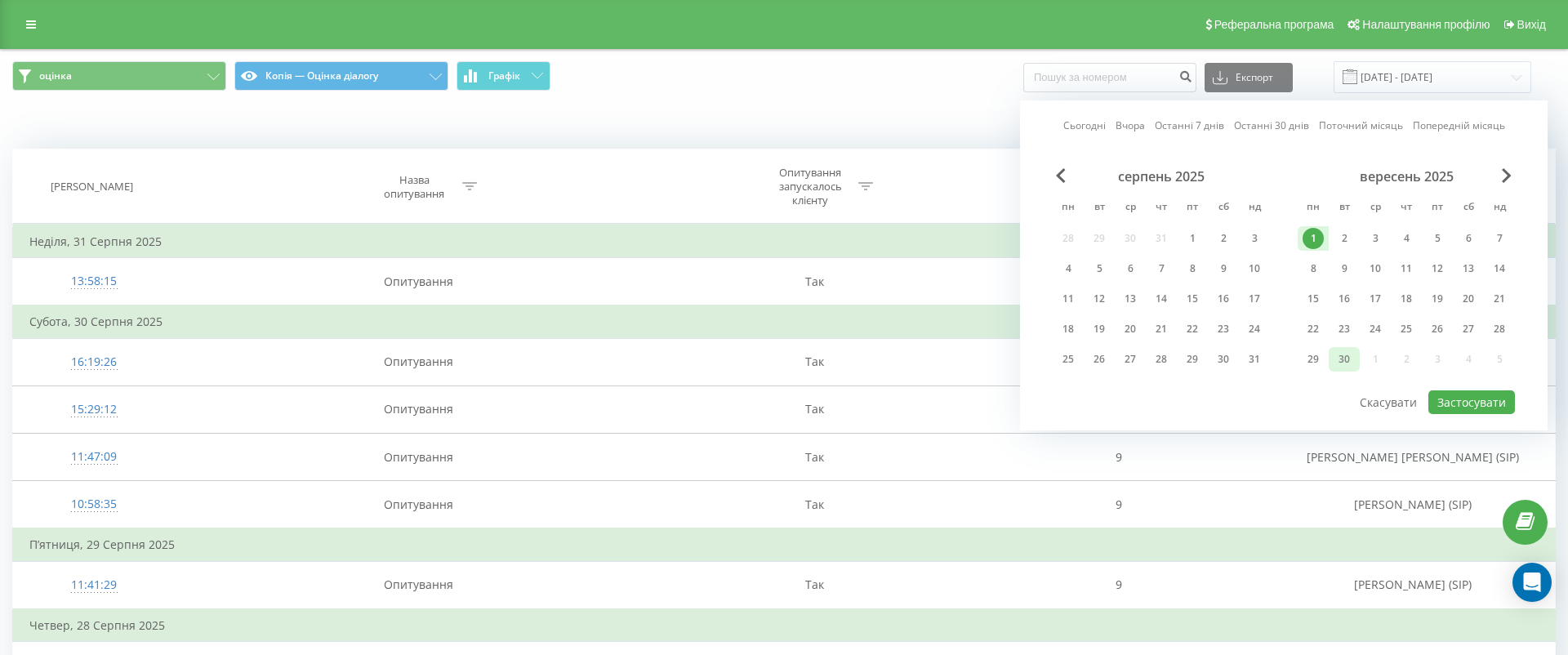
drag, startPoint x: 1324, startPoint y: 234, endPoint x: 1353, endPoint y: 362, distance: 131.2
click at [1353, 362] on div "30" at bounding box center [1344, 359] width 21 height 21
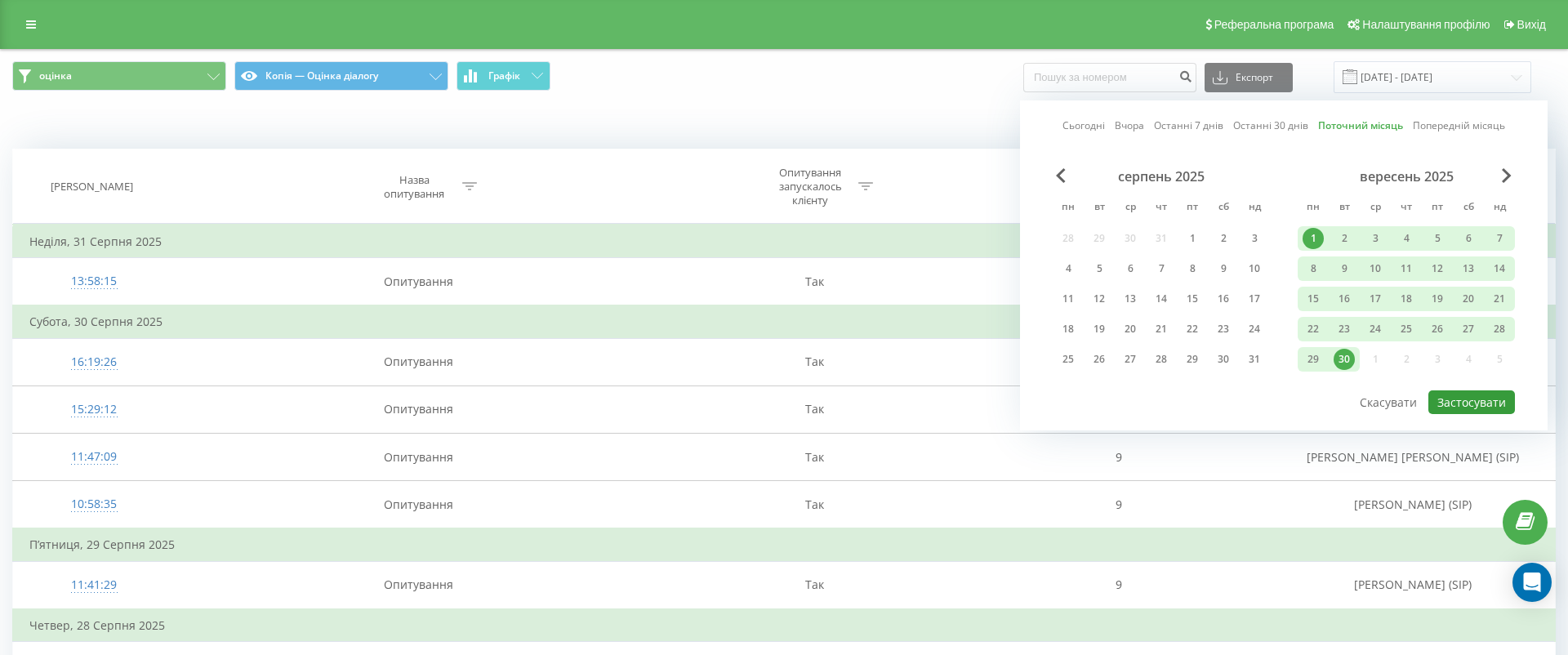
click at [1469, 391] on button "Застосувати" at bounding box center [1471, 402] width 86 height 23
type input "01.09.2025 - 30.09.2025"
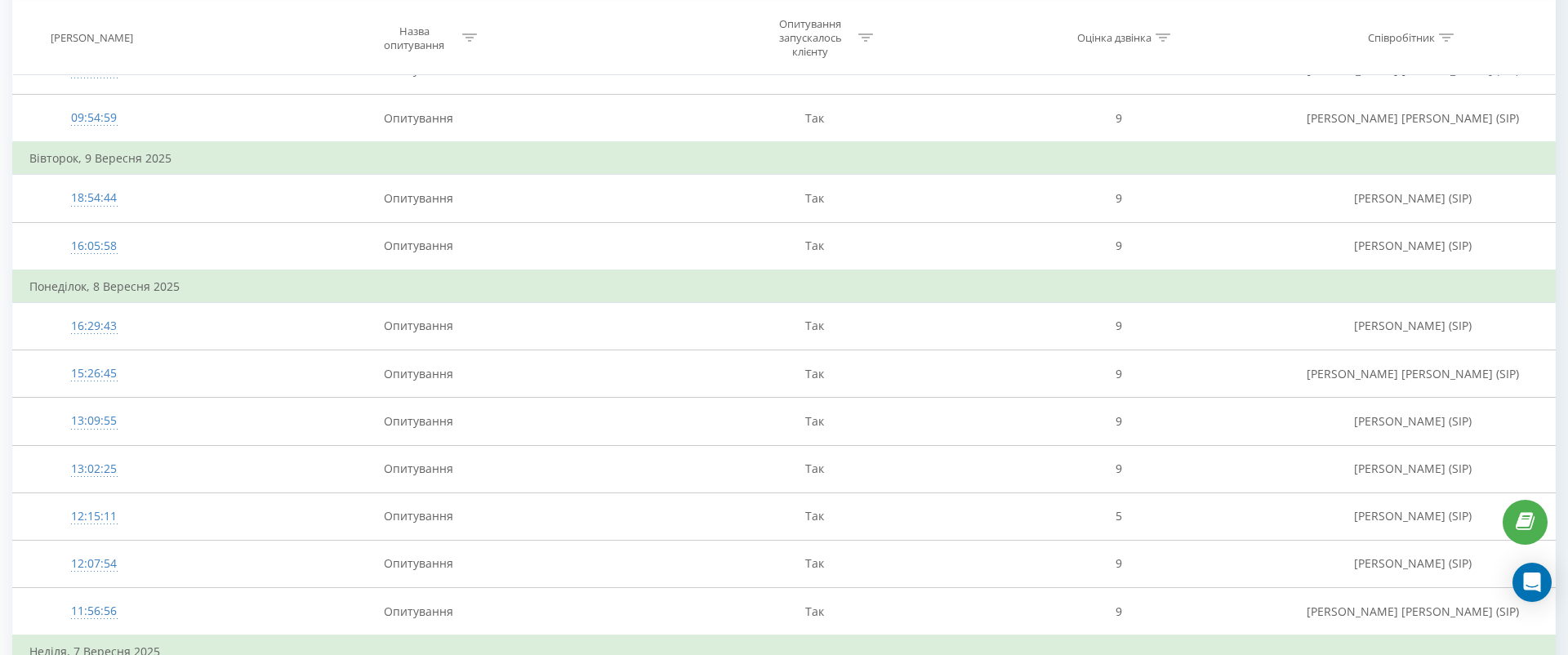
scroll to position [5014, 0]
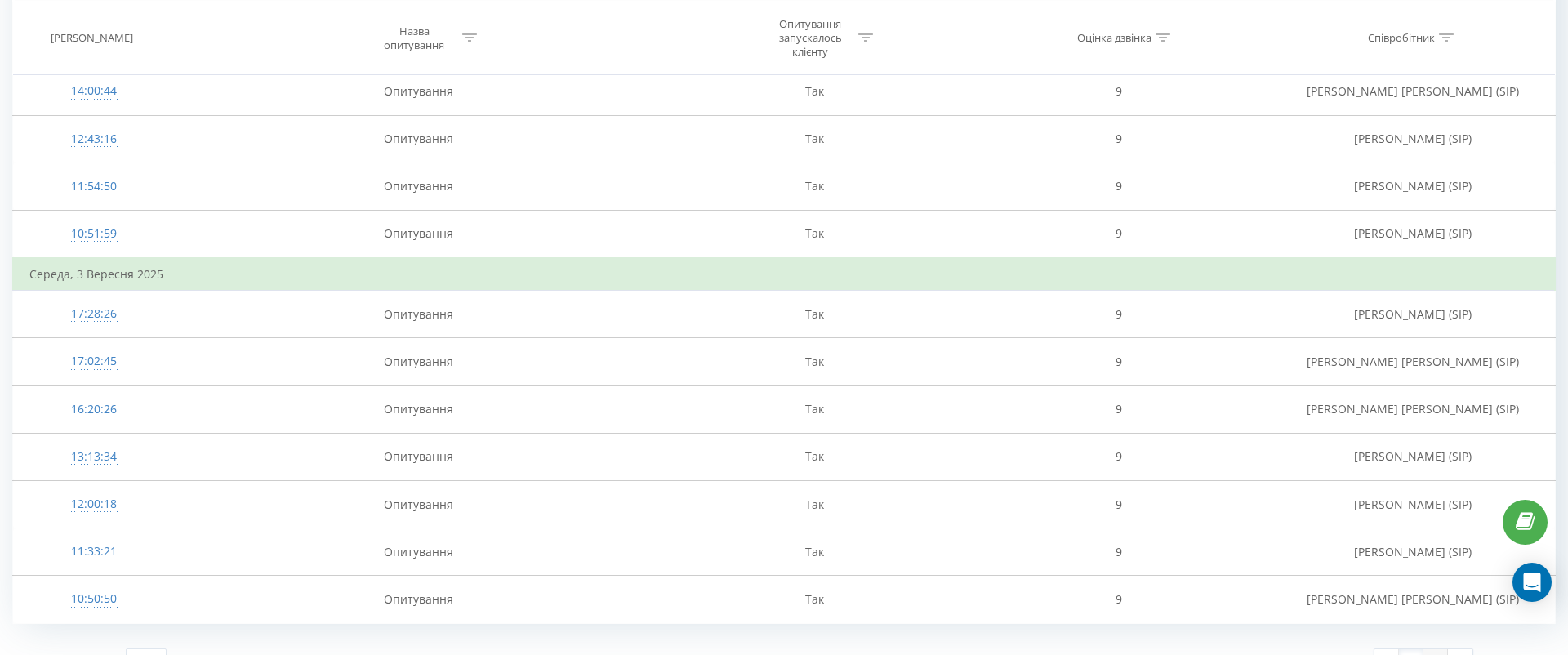
click at [1445, 650] on link "2" at bounding box center [1436, 661] width 24 height 23
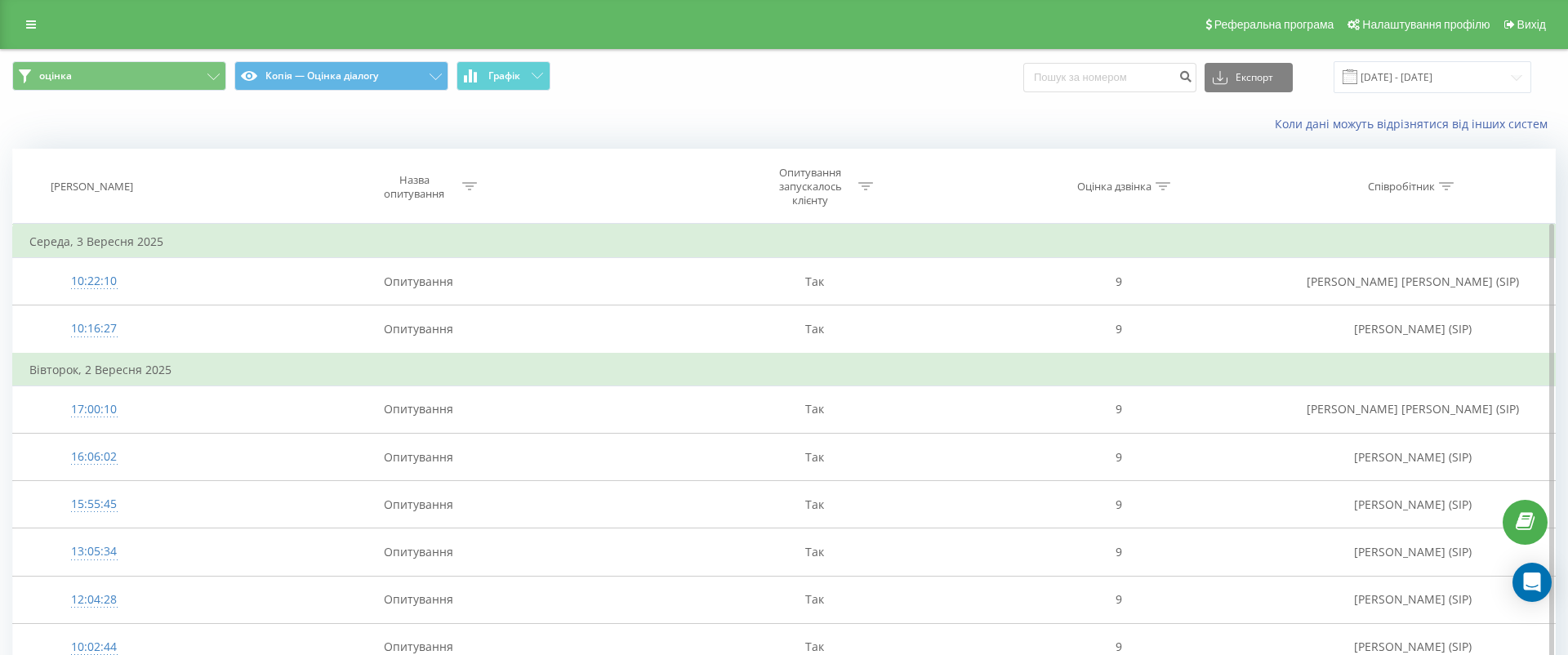
scroll to position [437, 0]
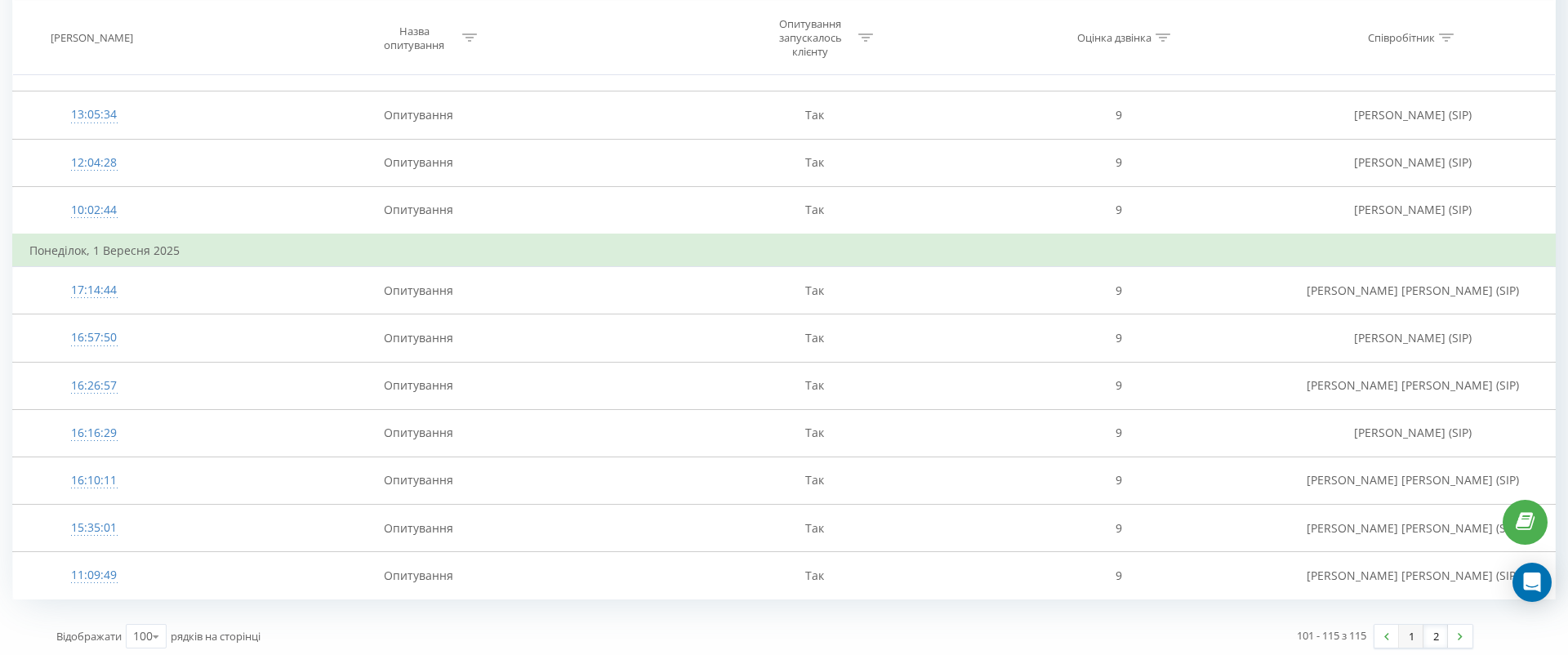
click at [1407, 642] on link "1" at bounding box center [1411, 636] width 24 height 23
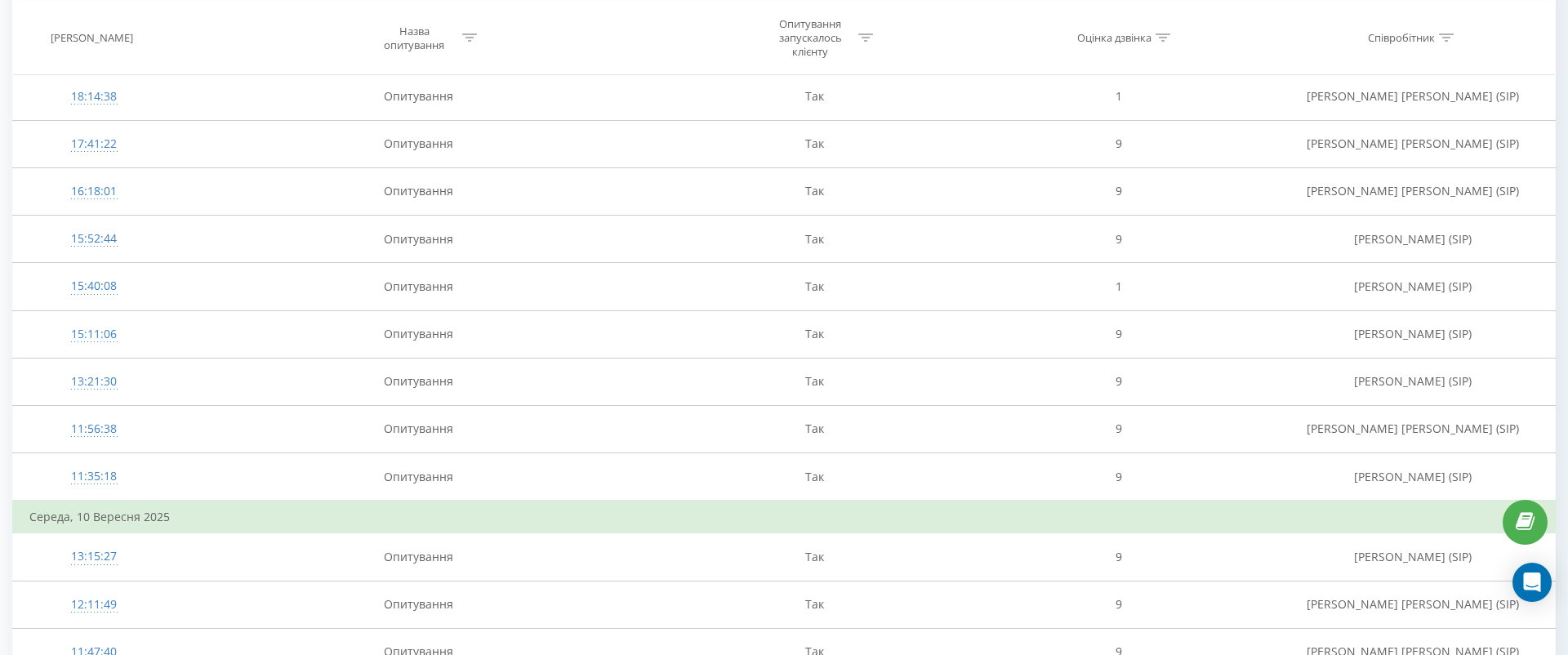
scroll to position [3383, 0]
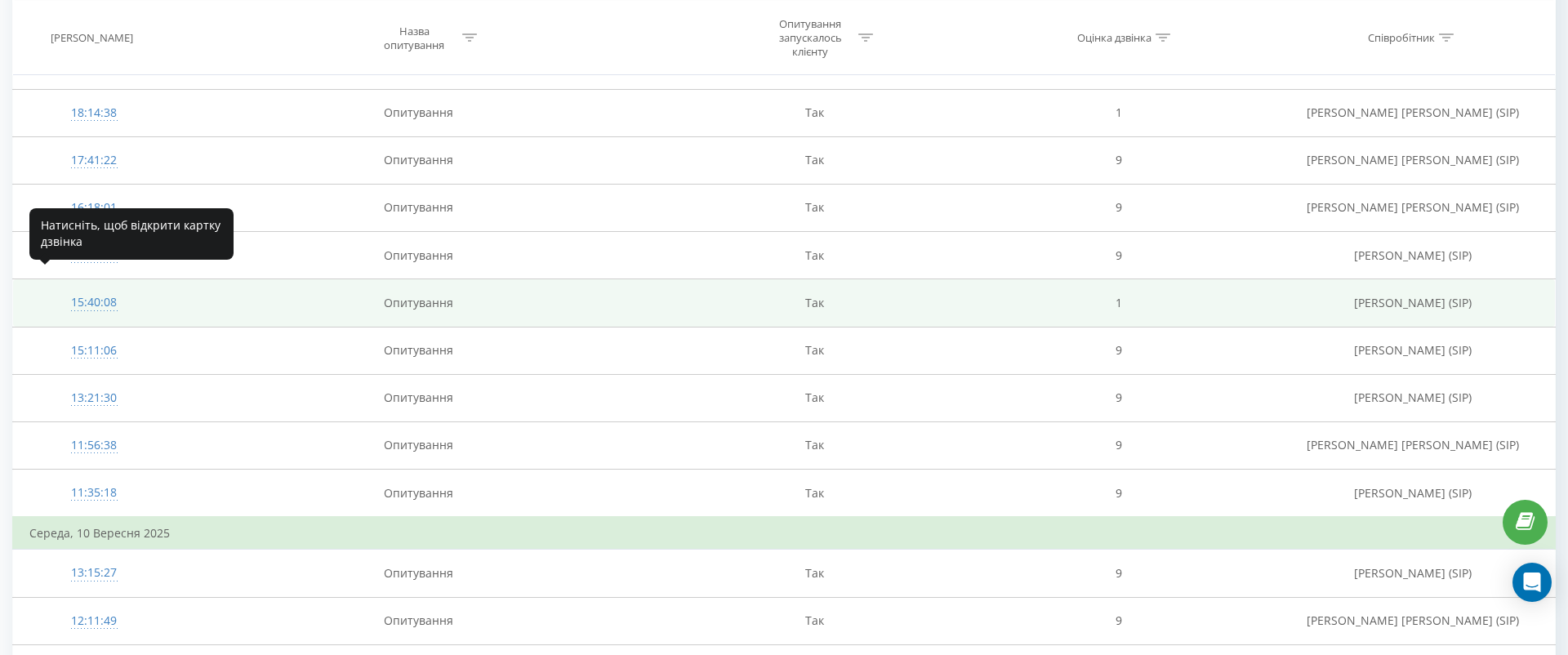
click at [107, 286] on div "15:40:08" at bounding box center [94, 302] width 129 height 32
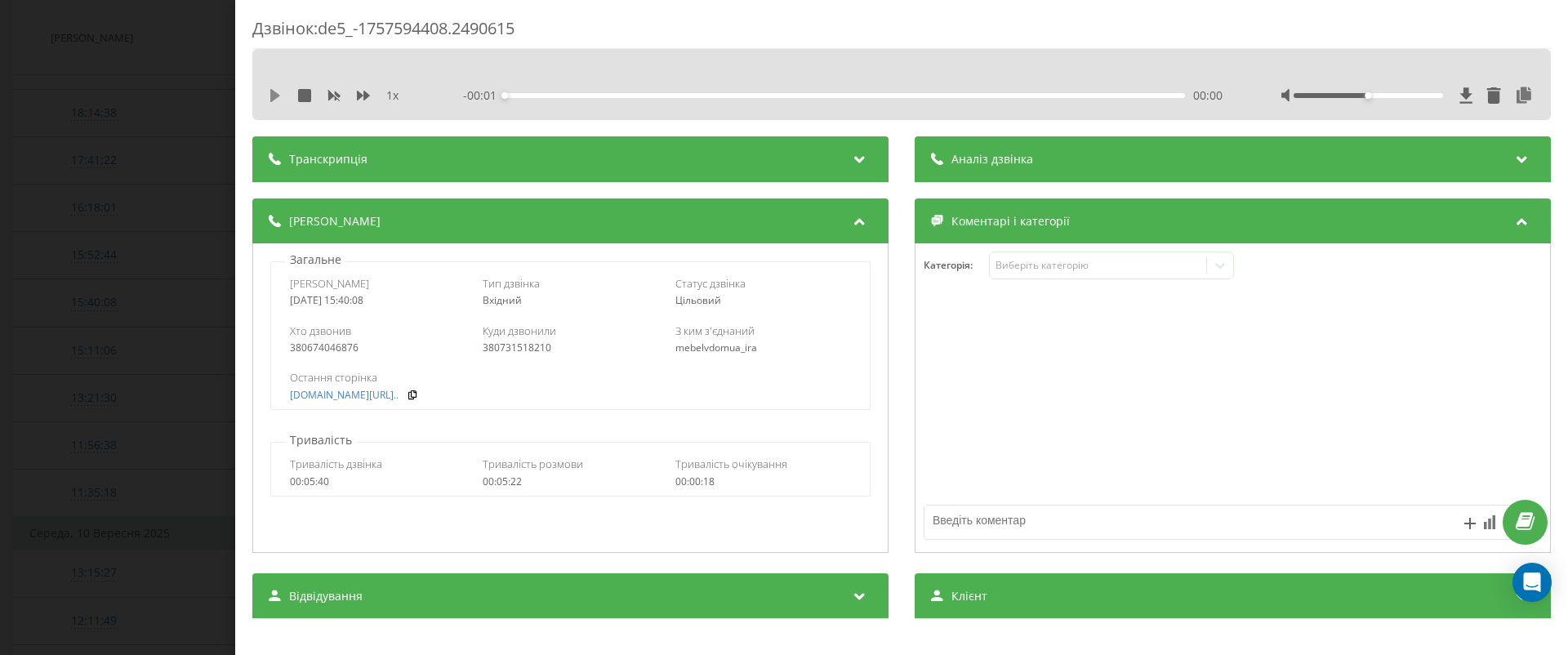
click at [269, 90] on icon at bounding box center [275, 95] width 13 height 13
click at [352, 89] on div "1 x" at bounding box center [344, 95] width 152 height 17
click at [364, 89] on icon at bounding box center [363, 95] width 13 height 13
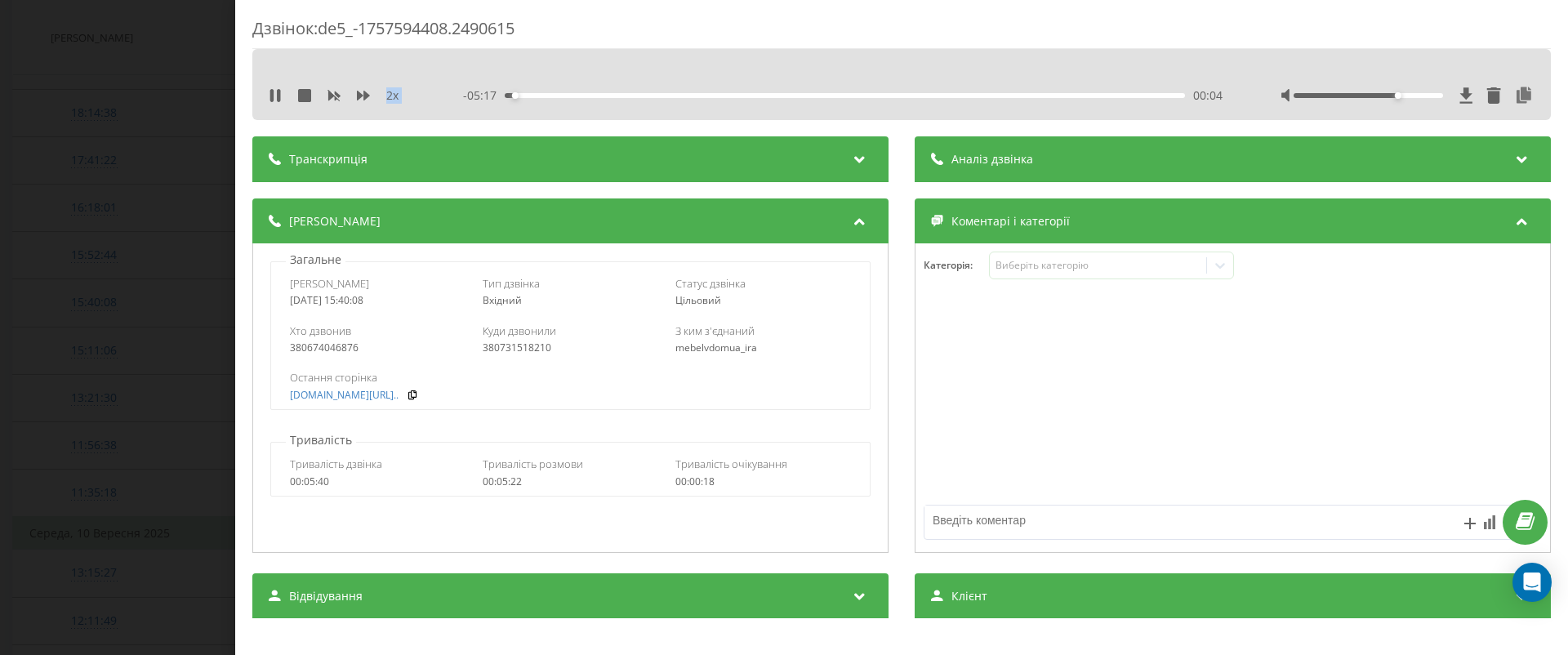
click at [1396, 93] on div at bounding box center [1368, 95] width 150 height 5
click at [1415, 94] on div at bounding box center [1368, 95] width 150 height 5
click at [1439, 96] on div at bounding box center [1368, 95] width 150 height 5
click at [617, 93] on div "00:28" at bounding box center [845, 95] width 681 height 5
click at [700, 93] on div "00:54" at bounding box center [845, 95] width 681 height 5
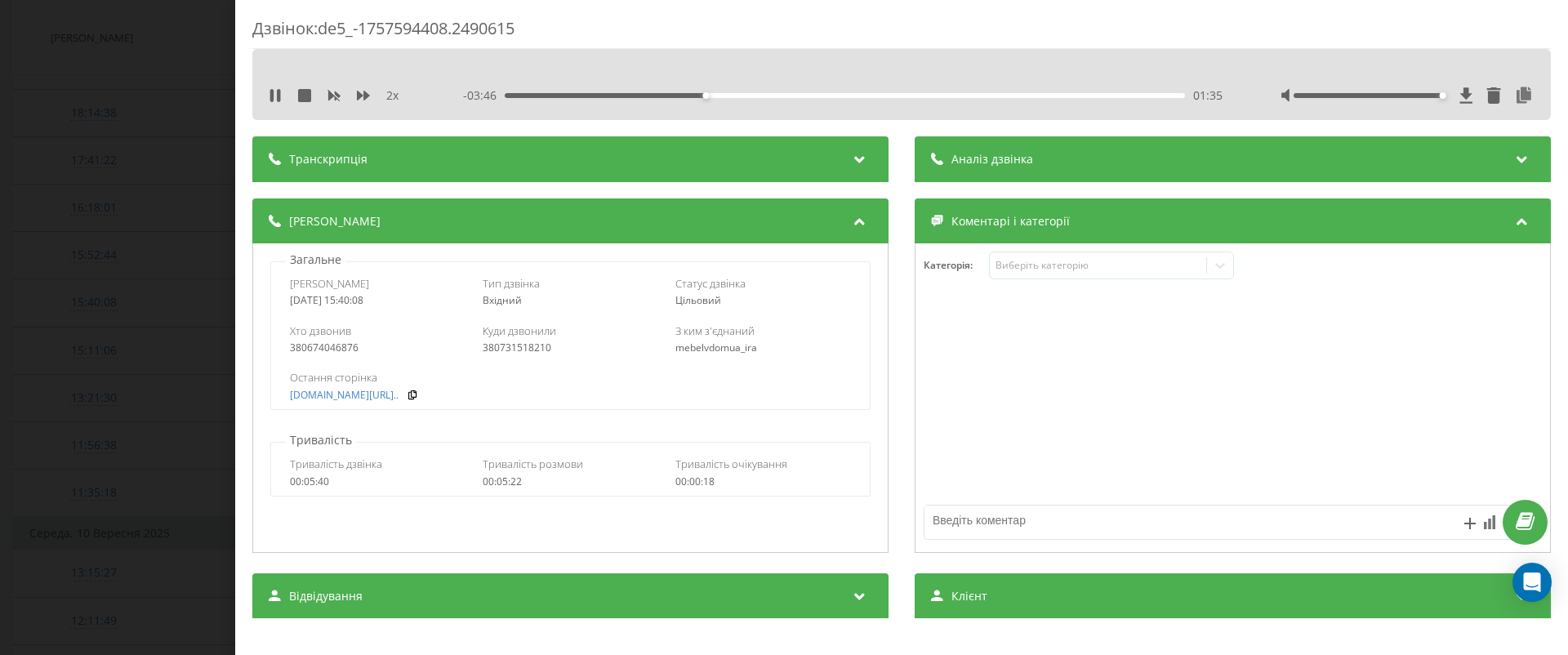
click at [908, 97] on div "- 03:46 01:35 01:35" at bounding box center [842, 95] width 759 height 17
click at [939, 93] on div "03:25" at bounding box center [845, 95] width 681 height 5
click at [1030, 93] on div "03:26" at bounding box center [845, 95] width 681 height 5
click at [398, 395] on link "www.laredim.com/uk/produ..." at bounding box center [344, 395] width 109 height 12
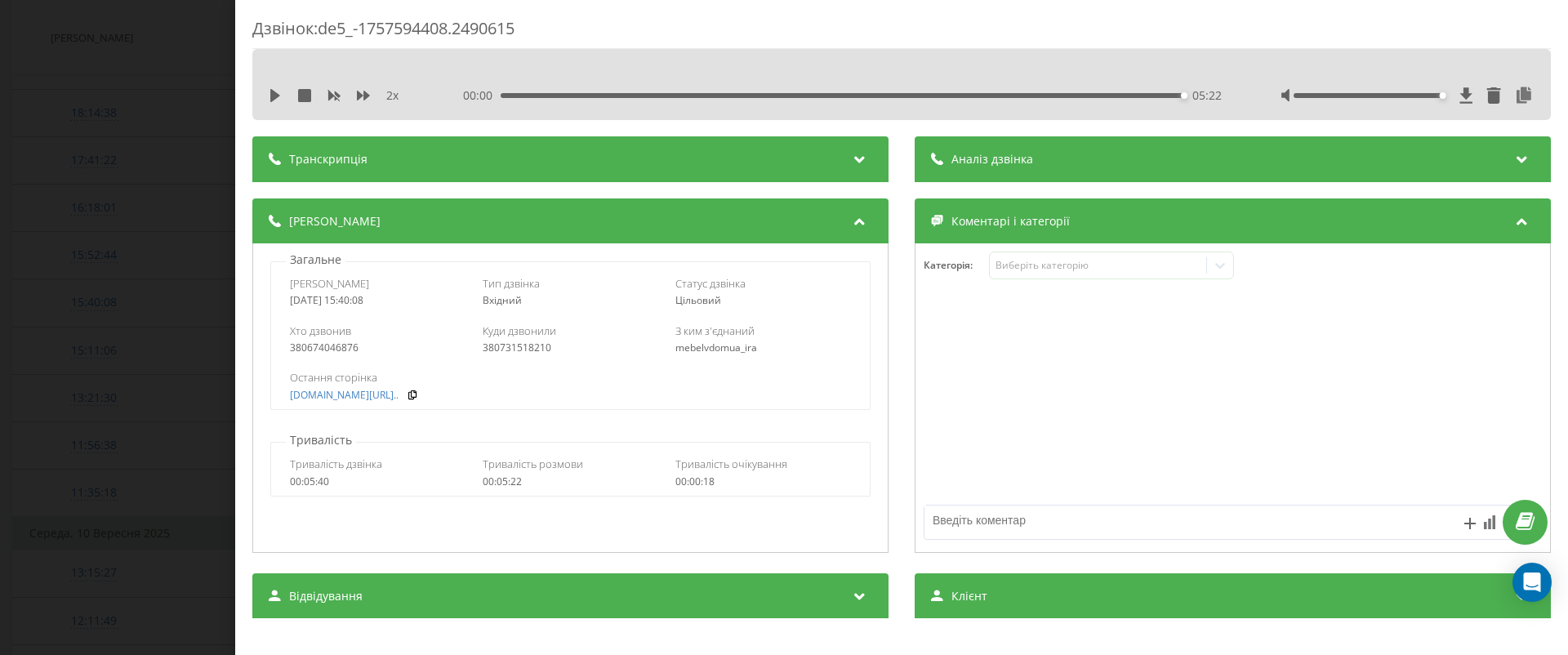
click at [82, 343] on div "Дзвінок : de5_-1757594408.2490615 2 x 00:00 05:22 05:22 Транскрипція Для AI-ана…" at bounding box center [784, 328] width 1568 height 655
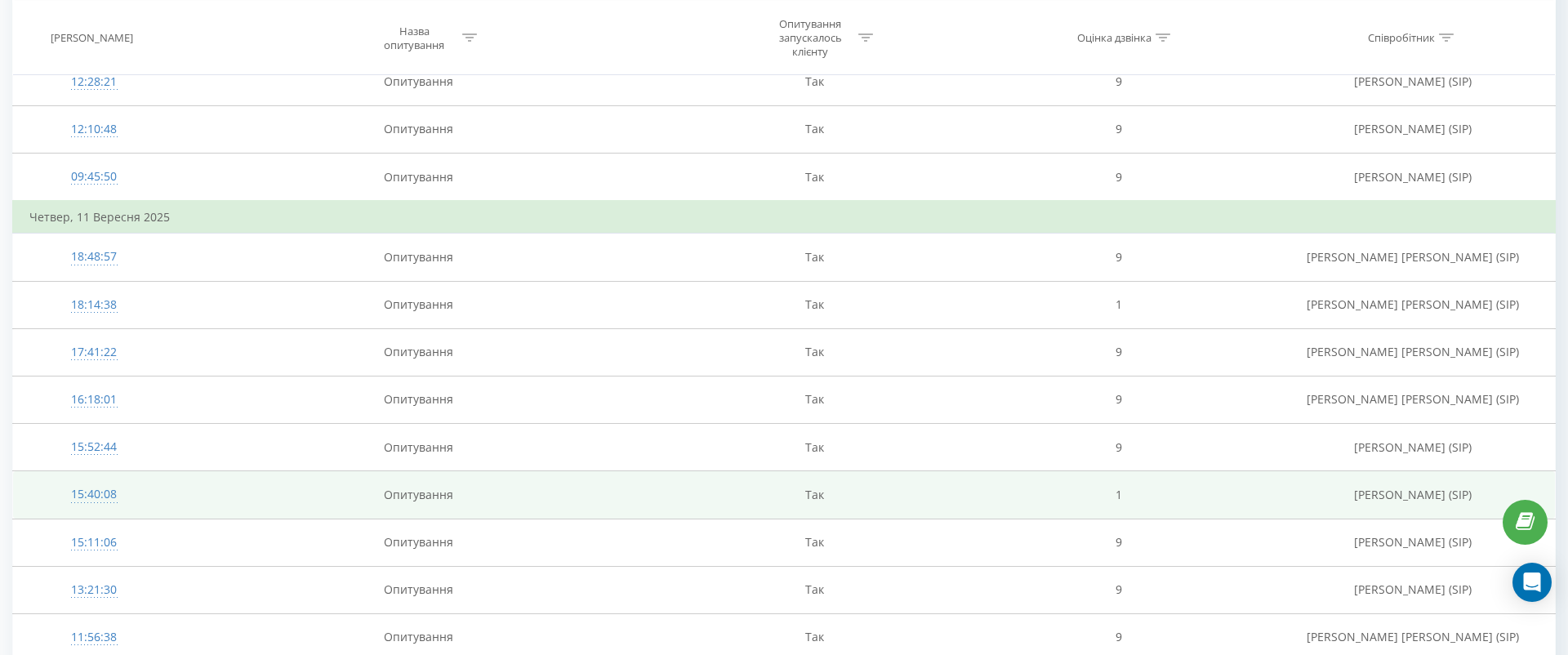
scroll to position [3186, 0]
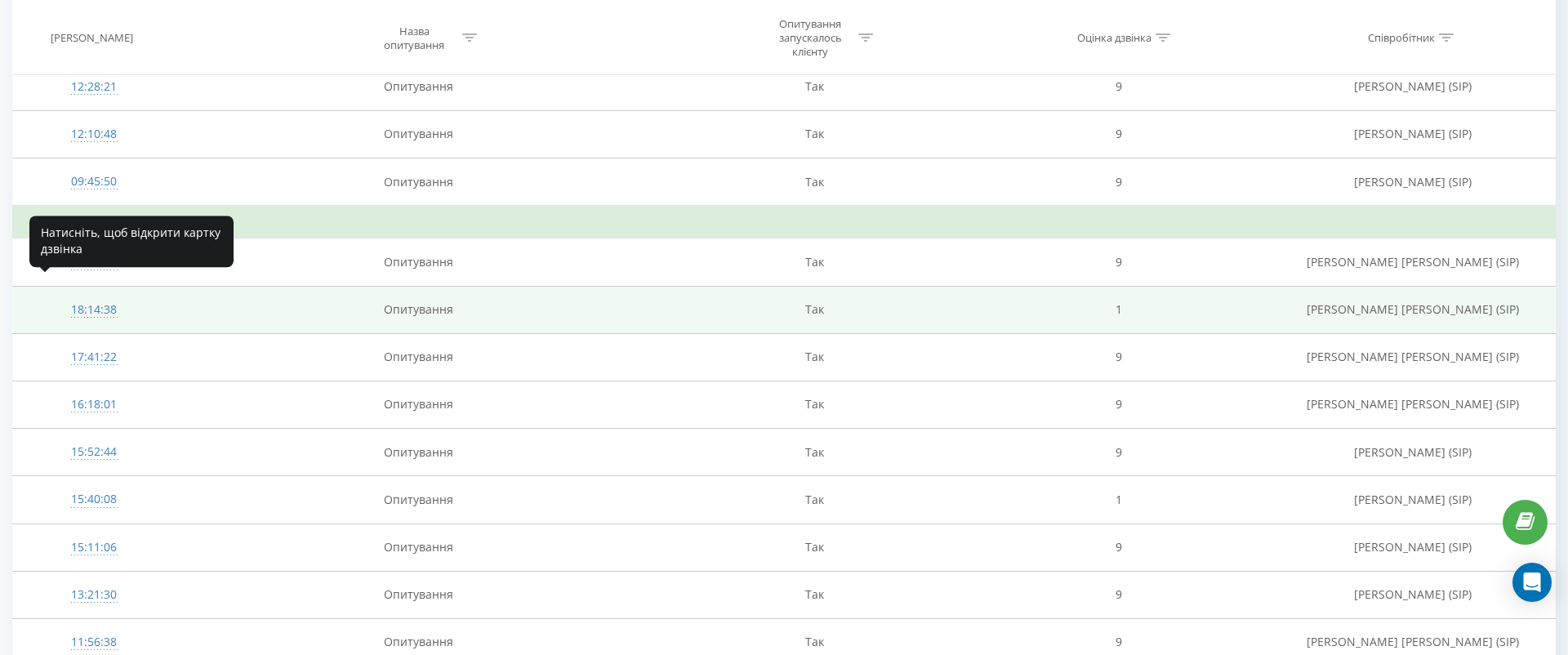
click at [132, 294] on div "18:14:38" at bounding box center [94, 310] width 129 height 32
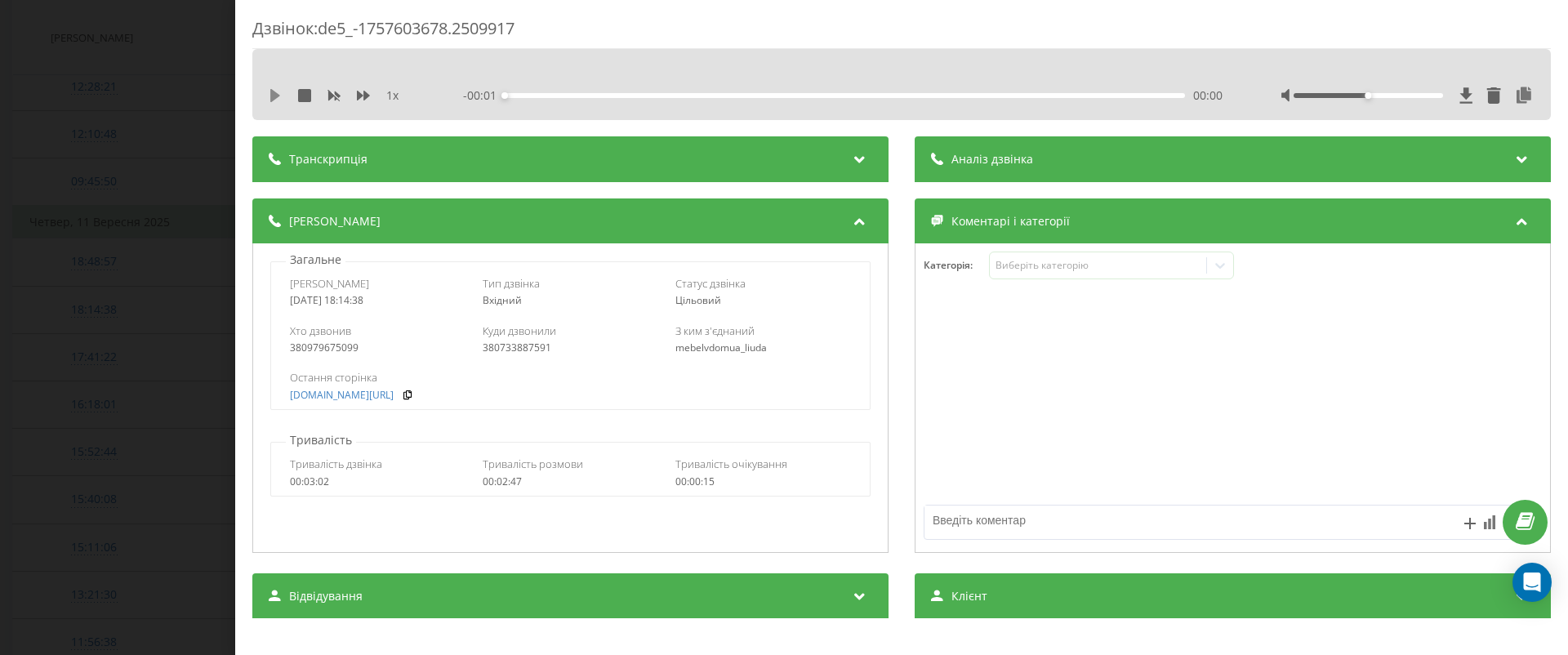
click at [281, 93] on icon at bounding box center [275, 95] width 13 height 13
drag, startPoint x: 1370, startPoint y: 97, endPoint x: 1502, endPoint y: 98, distance: 132.0
click at [1502, 98] on div at bounding box center [1408, 95] width 253 height 17
click at [352, 95] on div "1 x" at bounding box center [344, 95] width 152 height 17
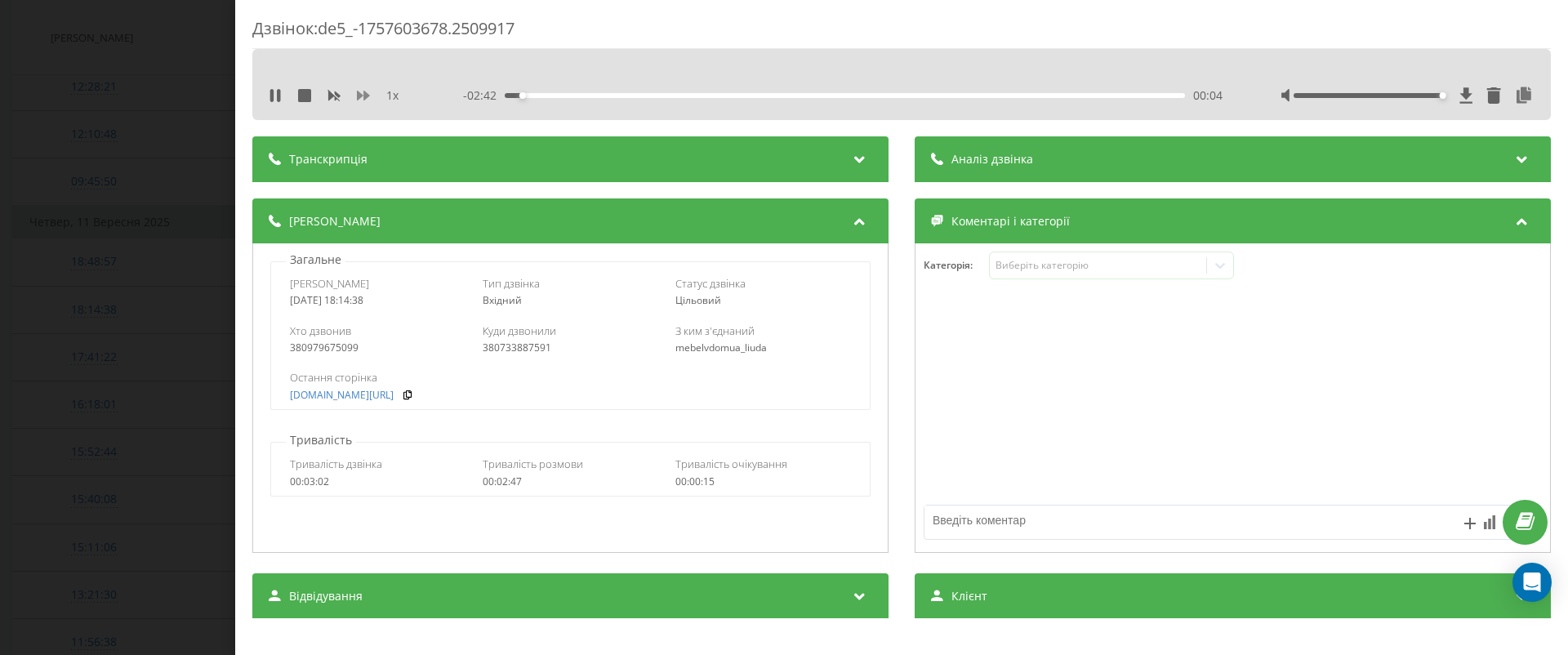
click at [362, 98] on icon at bounding box center [363, 95] width 13 height 13
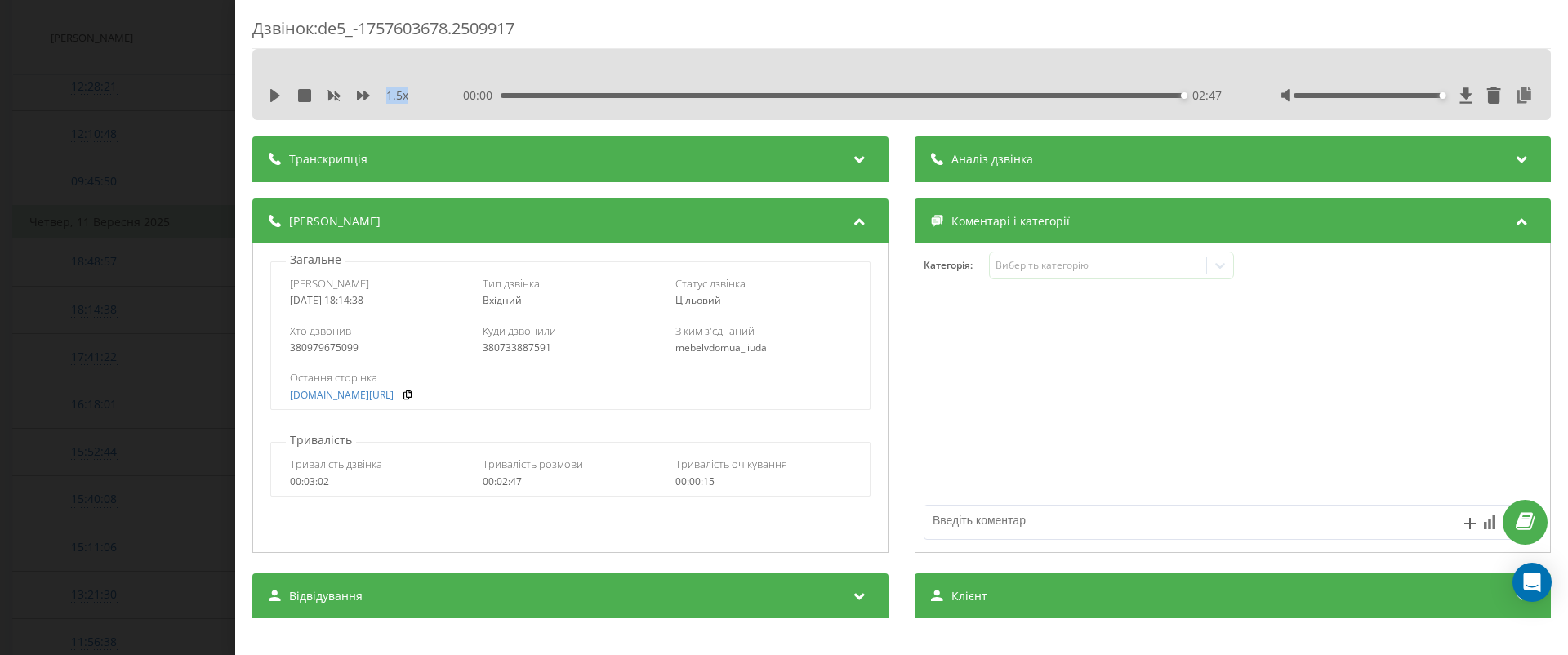
click at [119, 282] on div "Дзвінок : de5_-1757603678.2509917 1.5 x 00:00 02:47 02:47 Транскрипція Для AI-а…" at bounding box center [784, 328] width 1568 height 655
click at [119, 294] on div "18:14:38" at bounding box center [94, 310] width 129 height 32
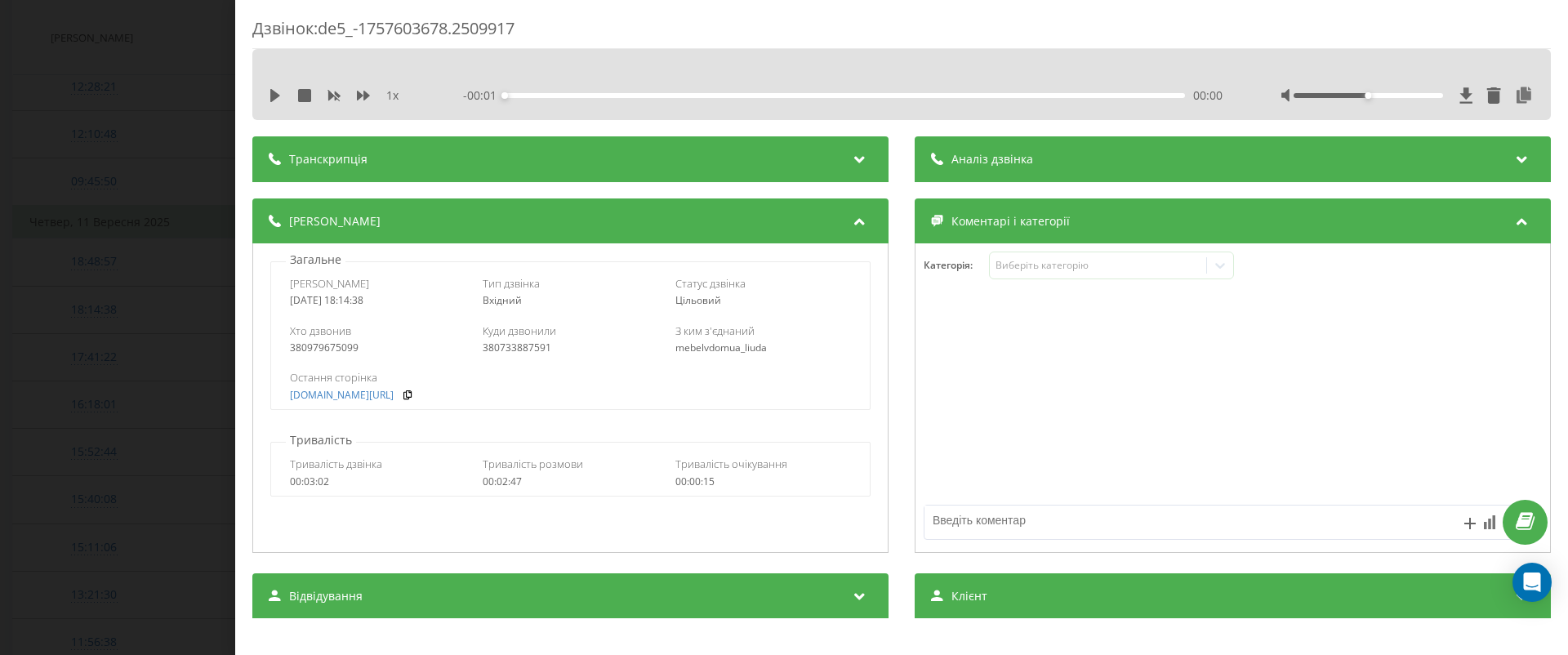
click at [75, 283] on div "Дзвінок : de5_-1757603678.2509917 1 x - 00:01 00:00 00:00 Транскрипція Для AI-а…" at bounding box center [784, 328] width 1568 height 655
click at [69, 294] on div "18:14:38" at bounding box center [94, 310] width 129 height 32
click at [204, 164] on div "Дзвінок : de5_-1757603678.2509917 1 x - 02:47 00:00 00:00 Транскрипція Для AI-а…" at bounding box center [784, 328] width 1568 height 655
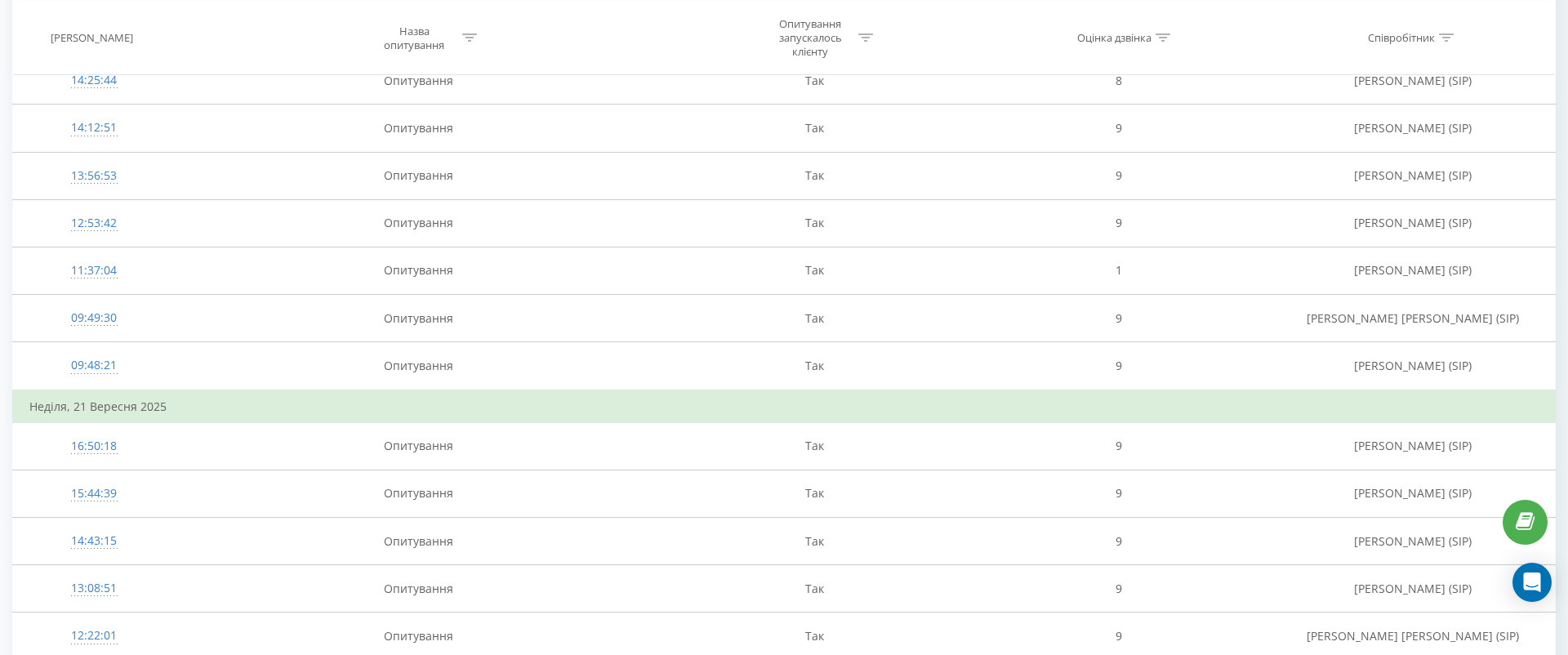
scroll to position [421, 0]
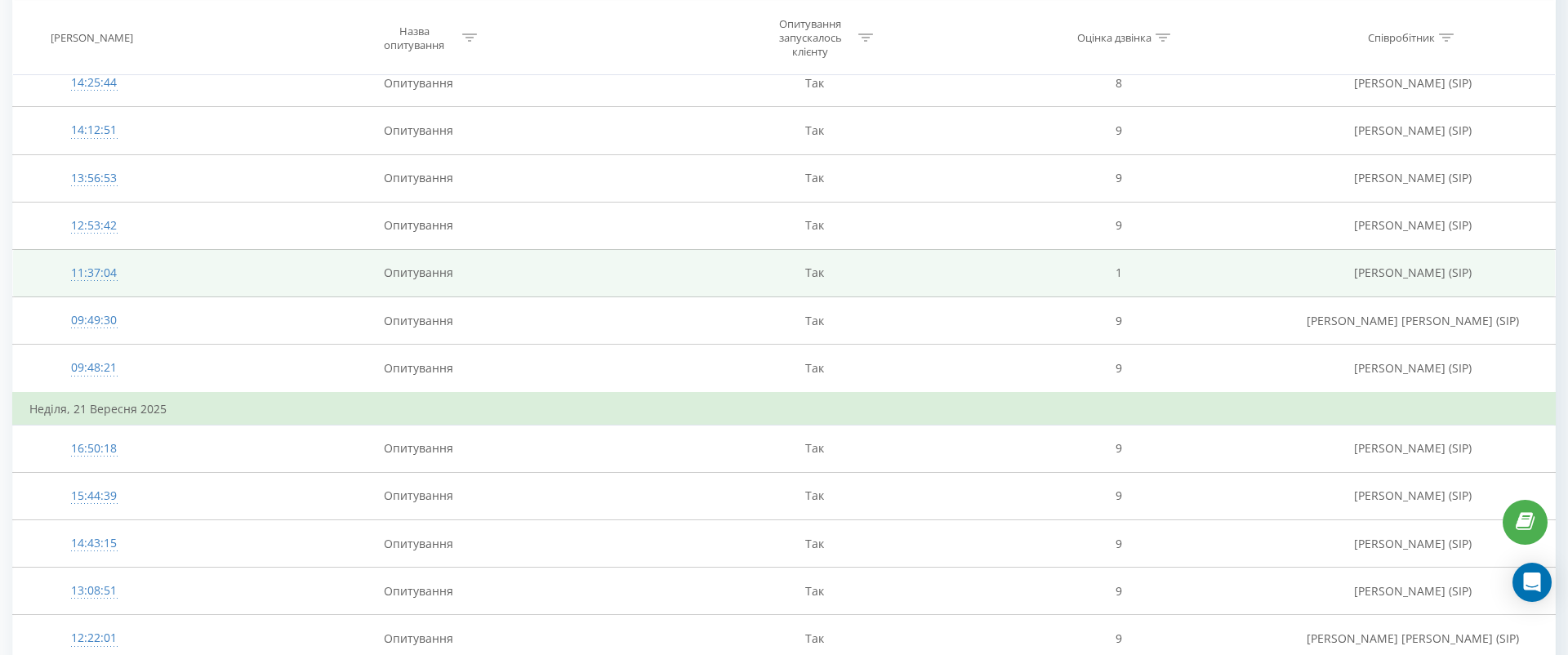
click at [170, 275] on td "11:37:04" at bounding box center [95, 273] width 162 height 48
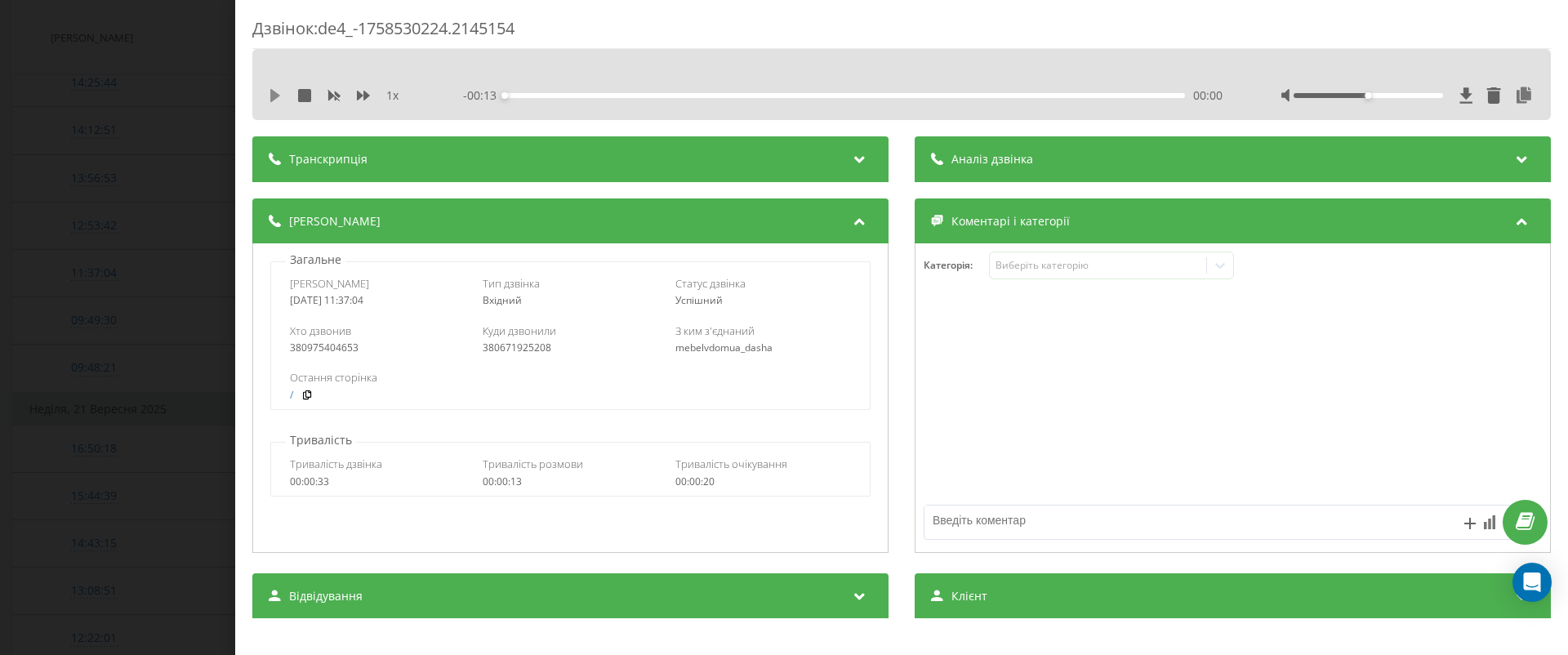
click at [270, 102] on button at bounding box center [275, 95] width 13 height 13
click at [362, 98] on icon at bounding box center [363, 95] width 13 height 13
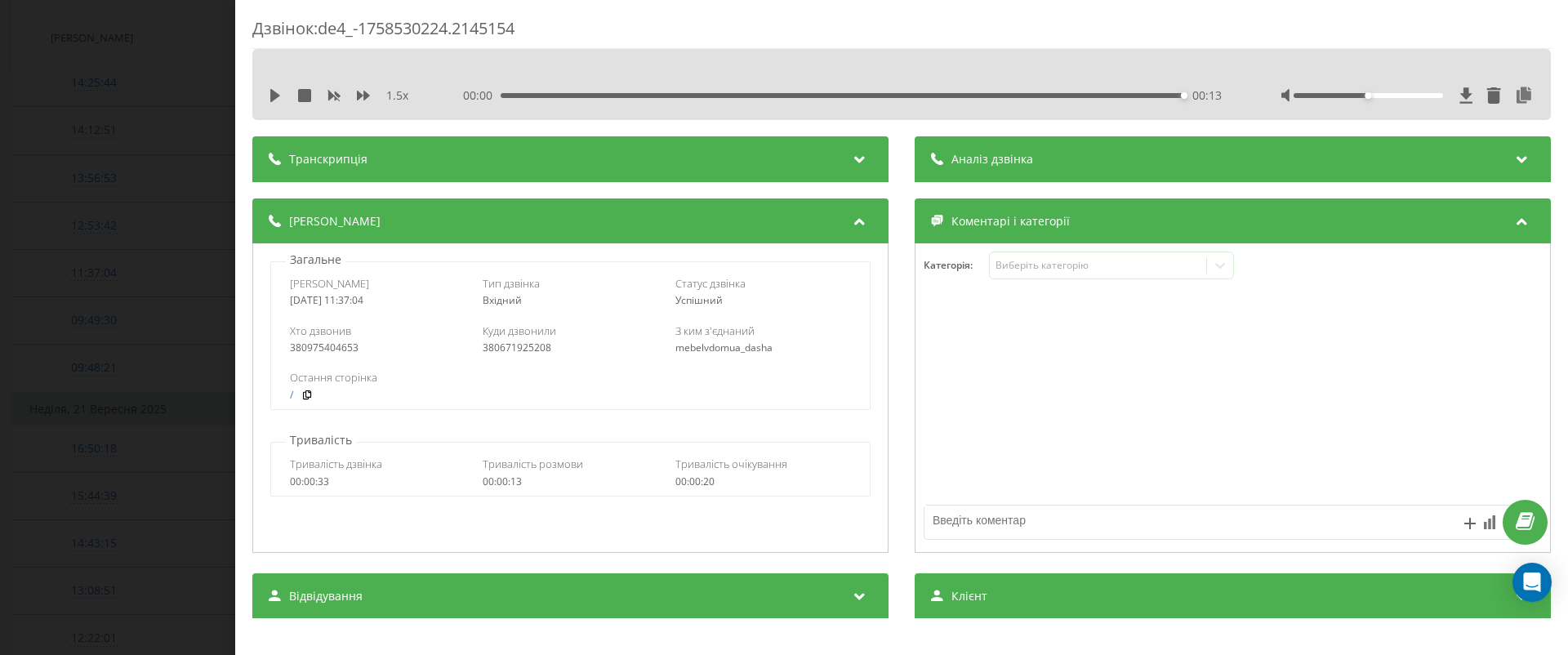
click at [43, 213] on div "Дзвінок : de4_-1758530224.2145154 1.5 x 00:00 00:13 00:13 Транскрипція Для AI-а…" at bounding box center [784, 328] width 1568 height 655
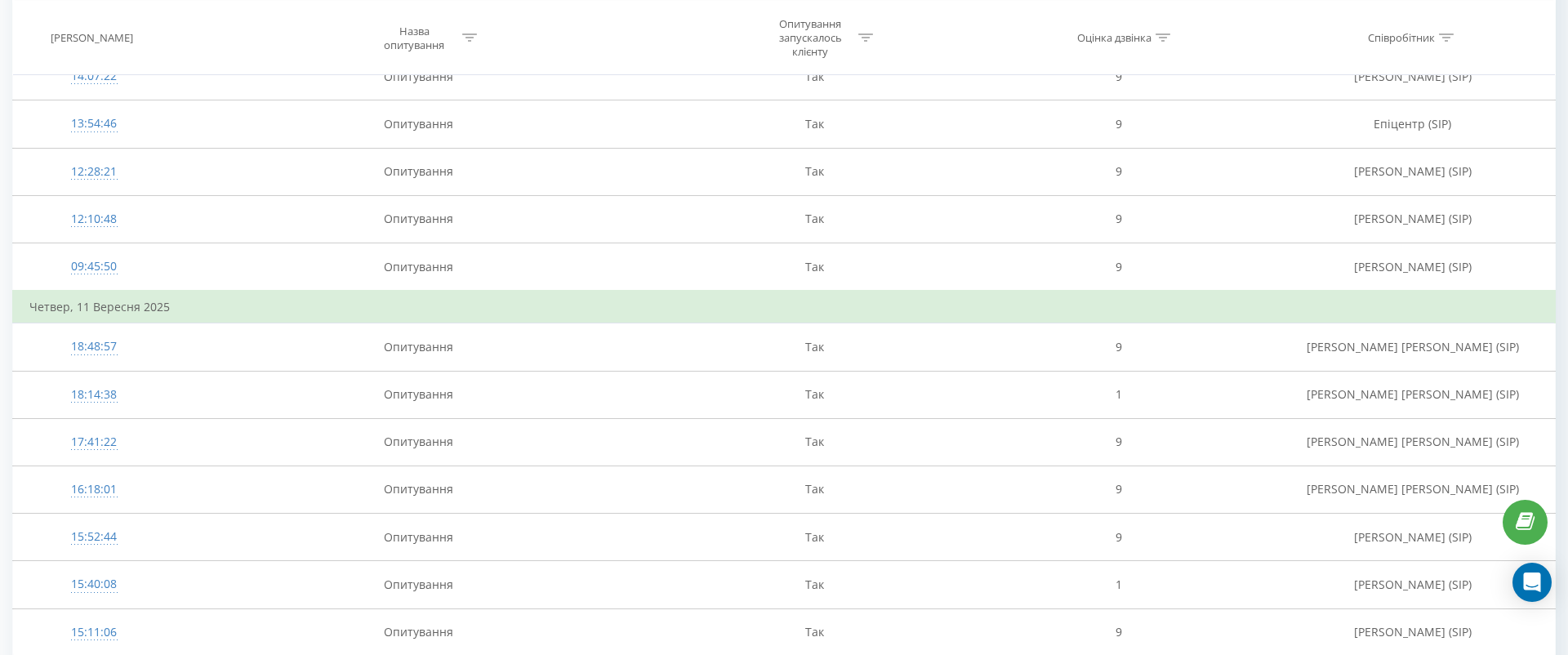
scroll to position [5014, 0]
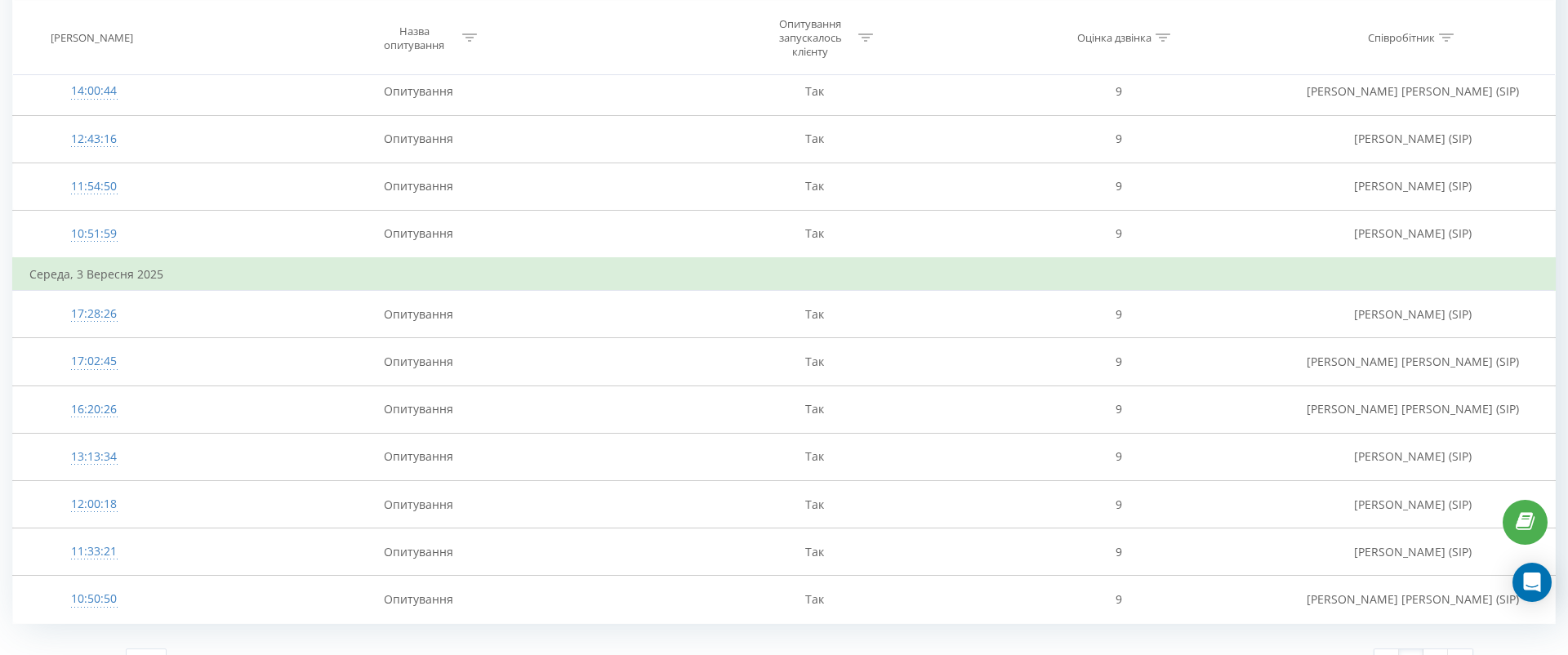
click at [1416, 650] on link "1" at bounding box center [1411, 661] width 24 height 23
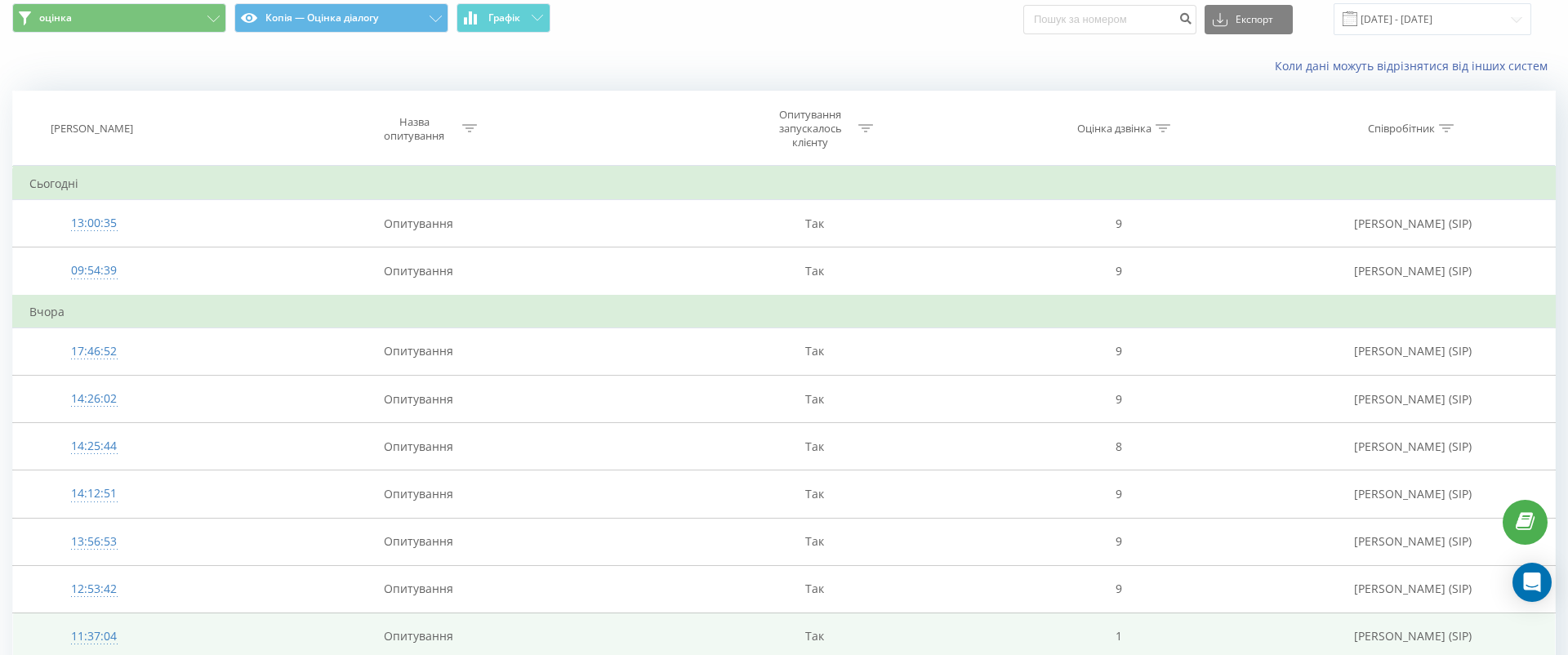
scroll to position [13, 0]
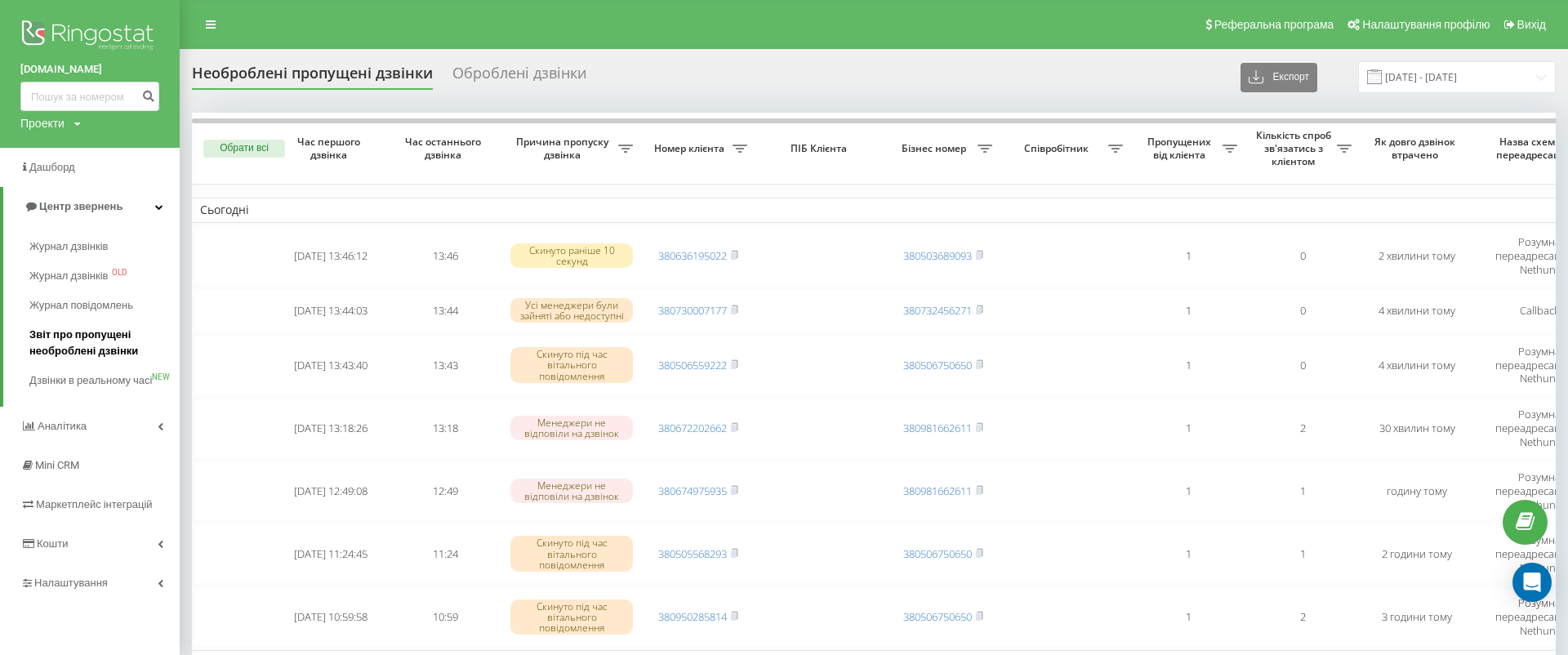
click at [119, 338] on span "Звіт про пропущені необроблені дзвінки" at bounding box center [100, 343] width 142 height 33
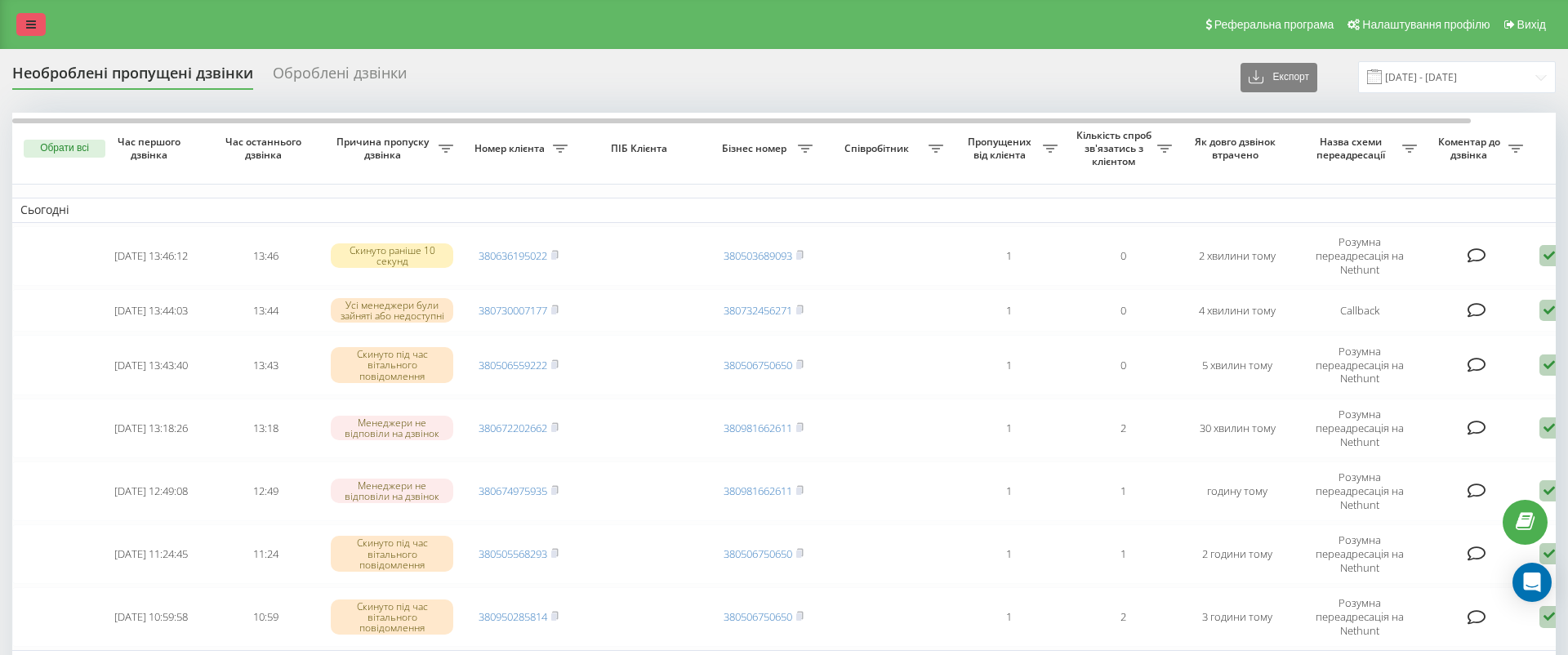
click at [36, 26] on link at bounding box center [31, 24] width 29 height 23
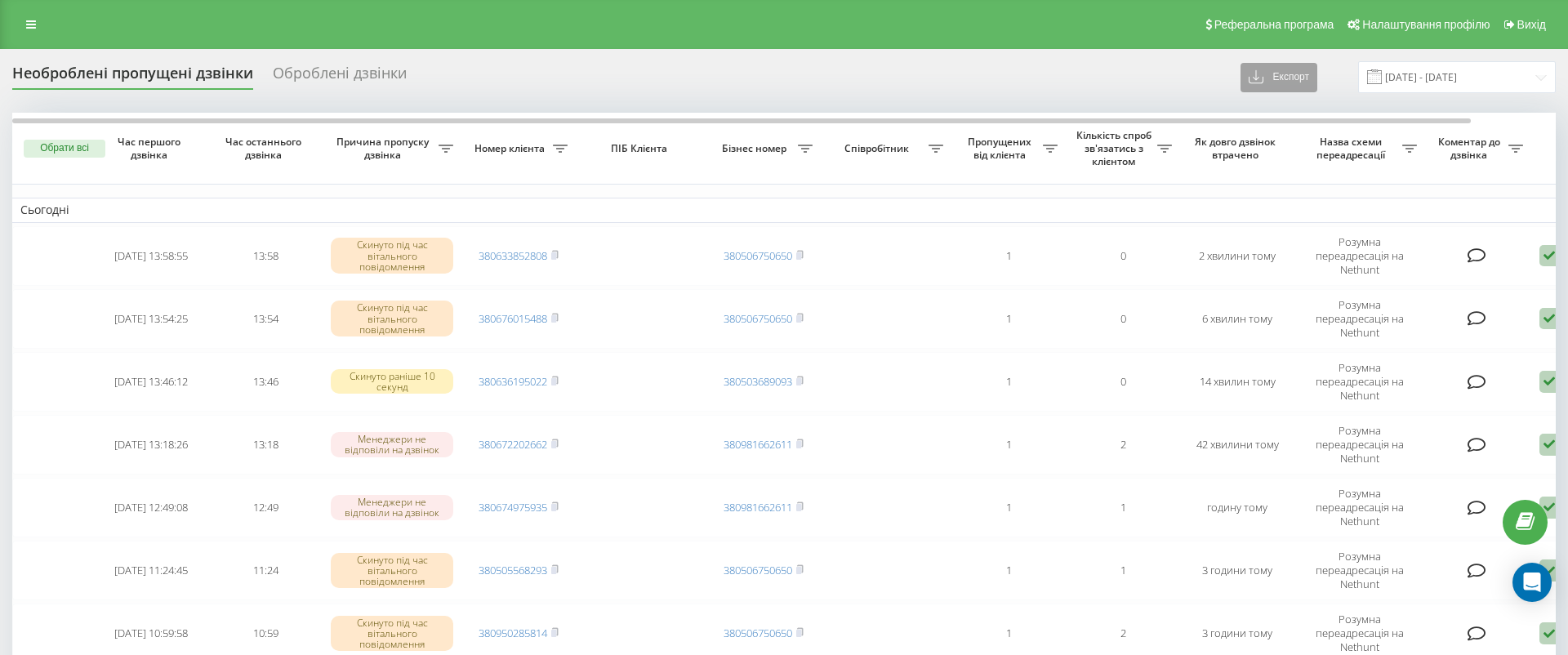
click at [32, 25] on icon at bounding box center [31, 24] width 10 height 12
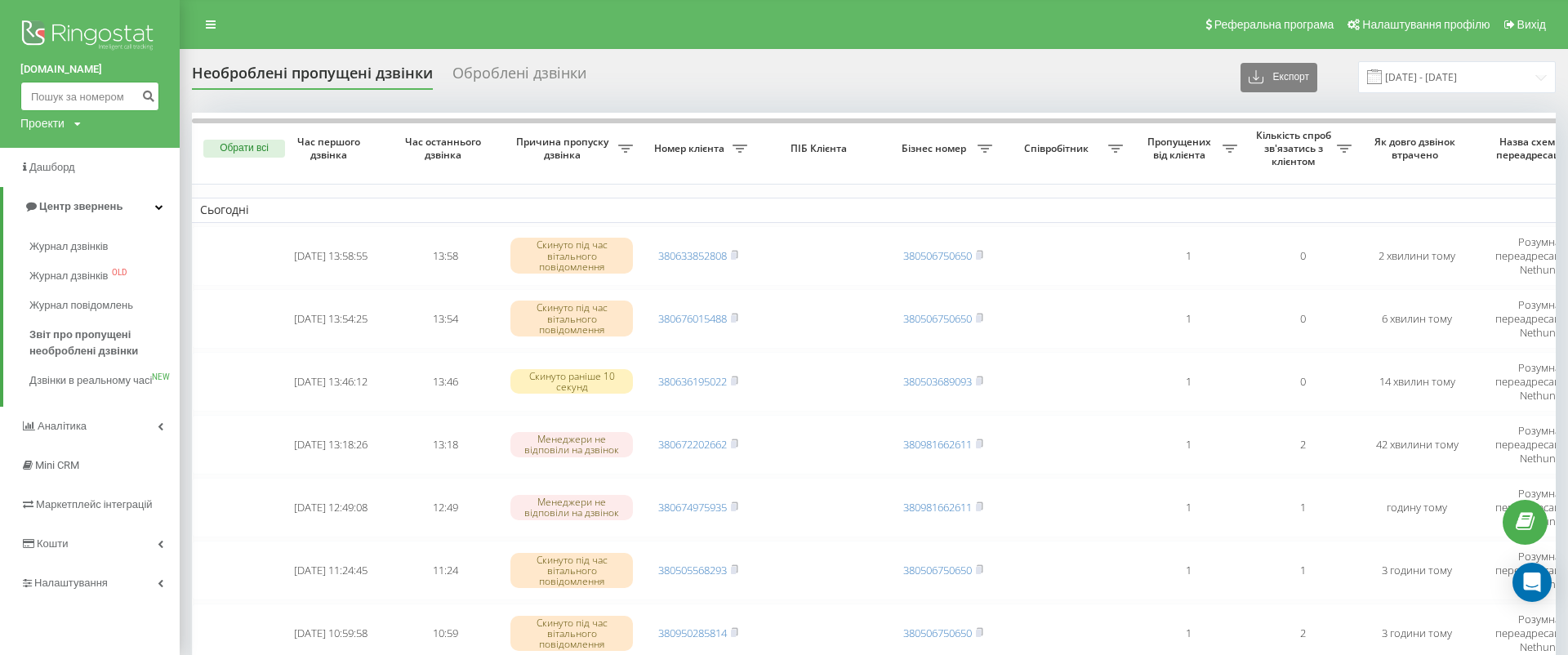
click at [105, 109] on input at bounding box center [90, 96] width 139 height 29
paste input "0974486501"
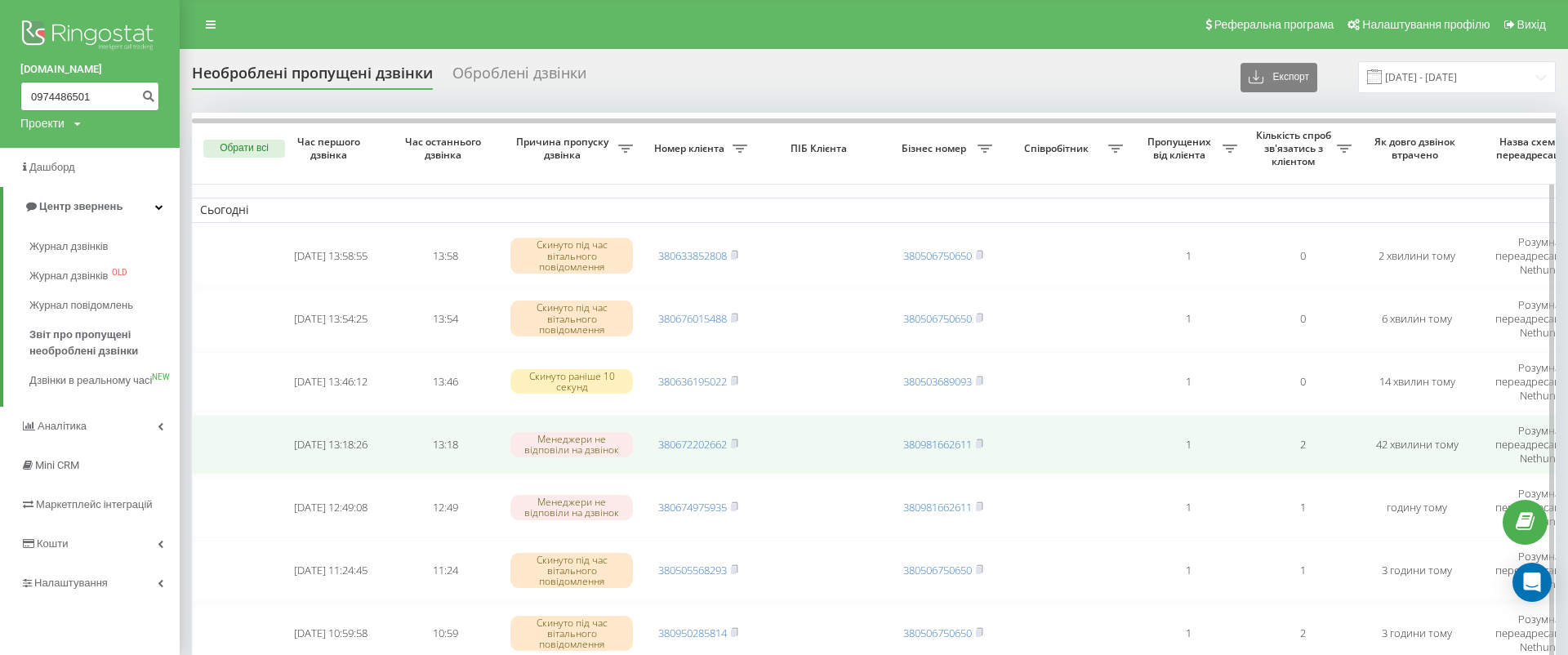
type input "0974486501"
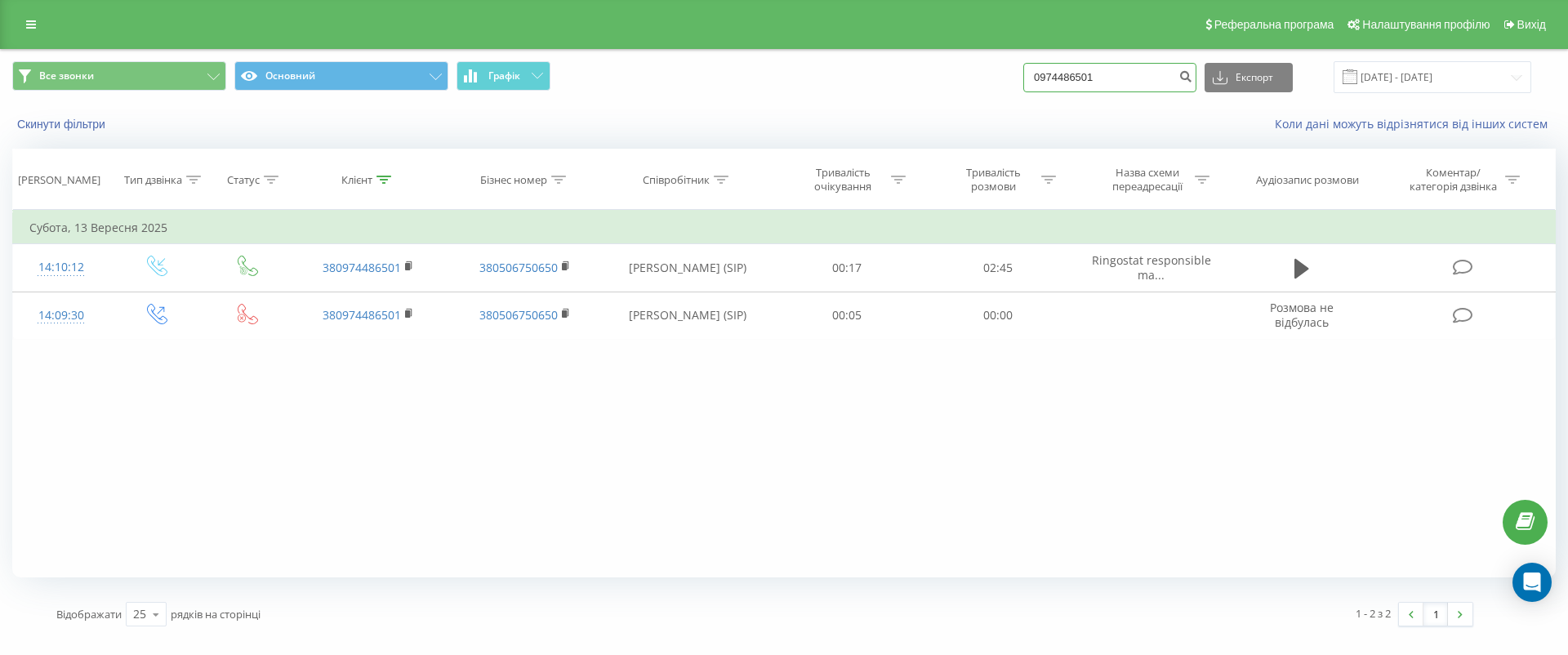
click at [1152, 84] on input "0974486501" at bounding box center [1110, 77] width 173 height 29
paste input "31199733"
type input "0931199733"
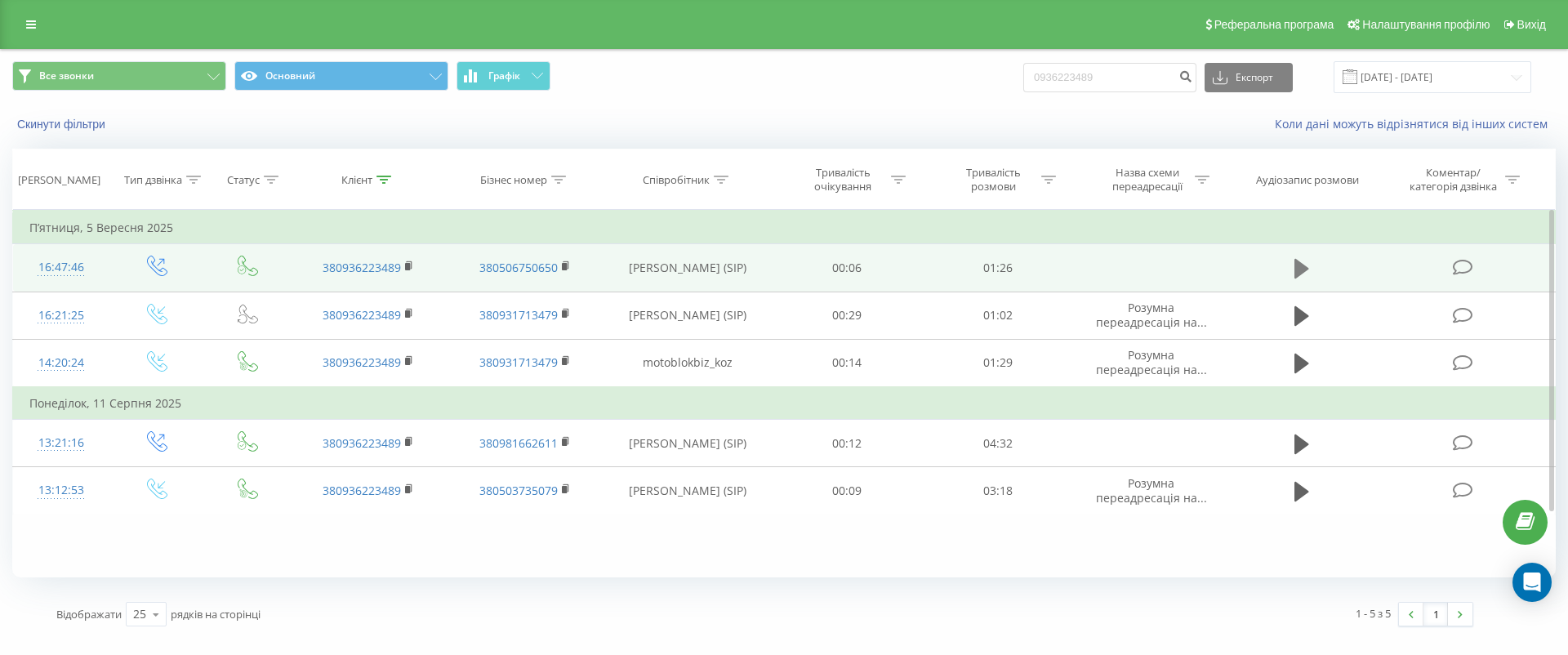
click at [1293, 256] on button at bounding box center [1302, 268] width 24 height 24
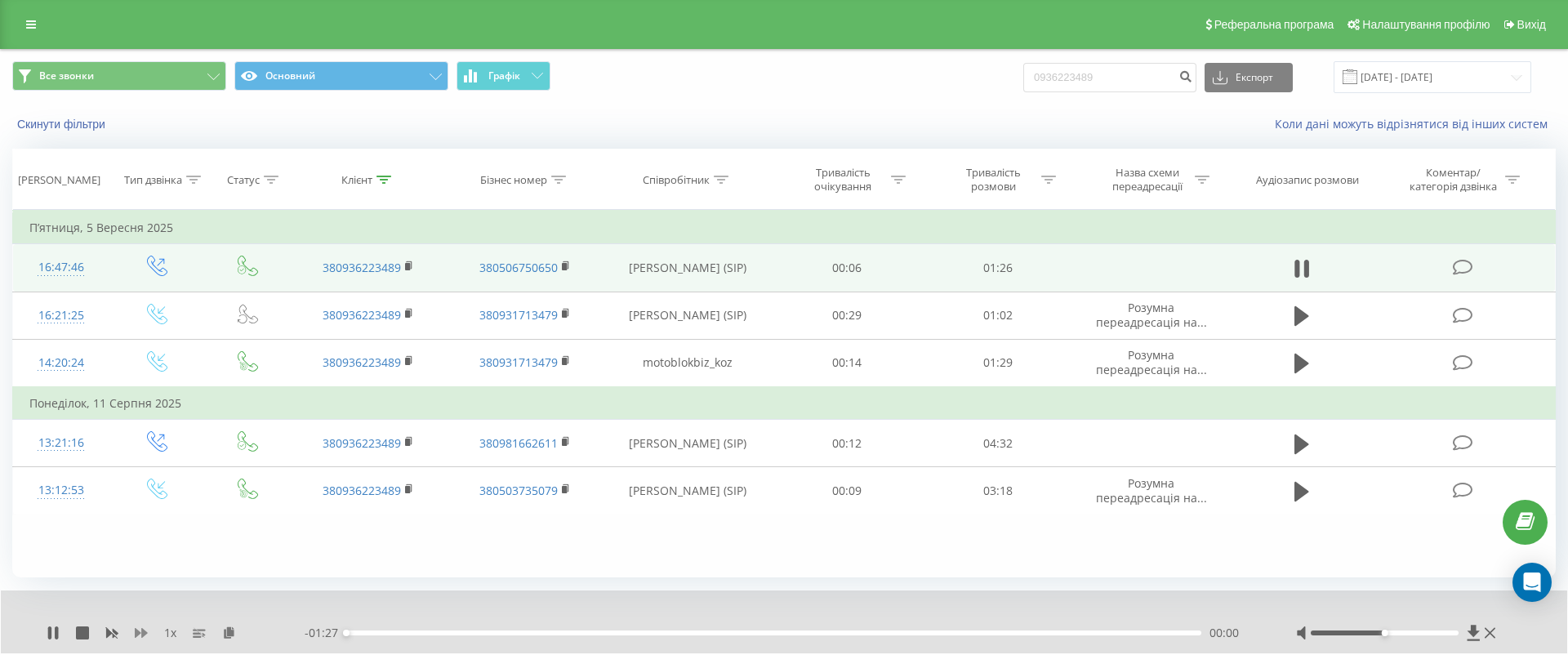
click at [146, 633] on icon at bounding box center [141, 633] width 13 height 10
click at [136, 630] on icon at bounding box center [141, 633] width 13 height 10
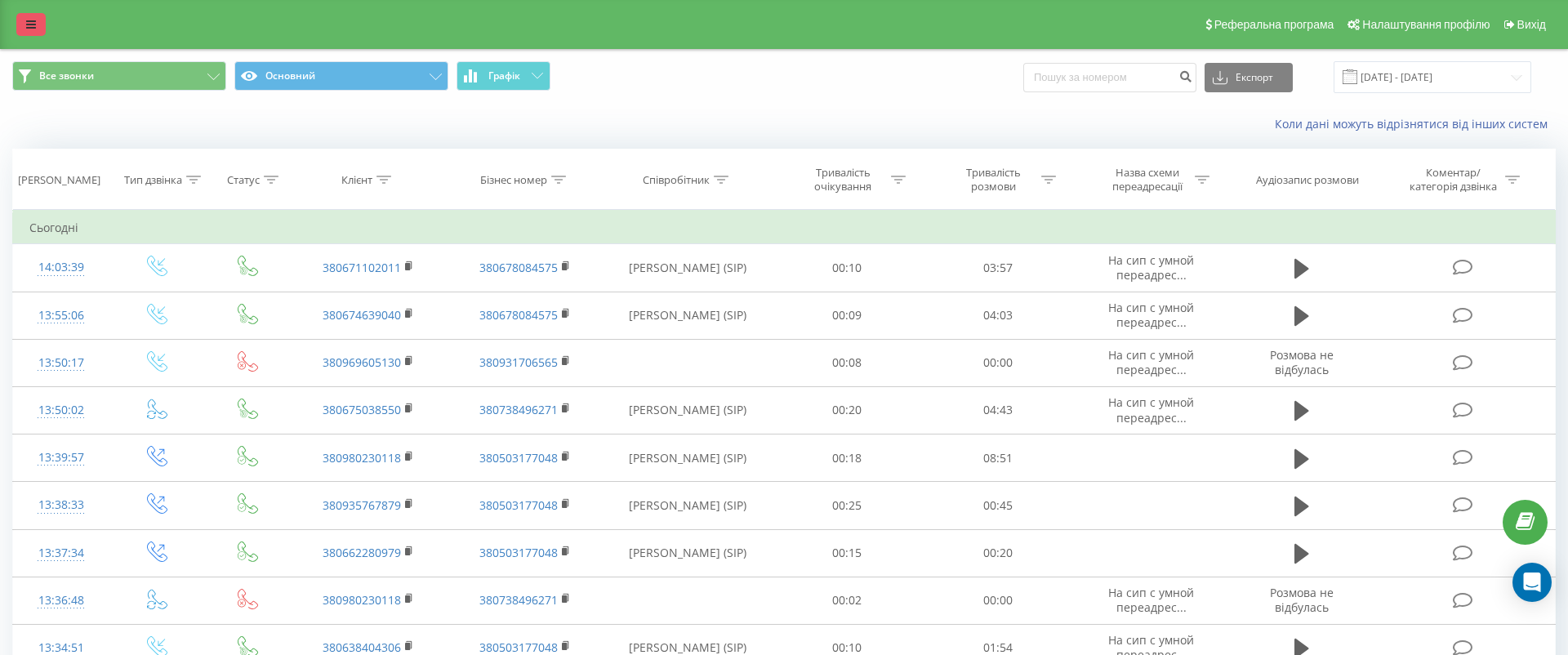
click at [33, 16] on link at bounding box center [31, 24] width 29 height 23
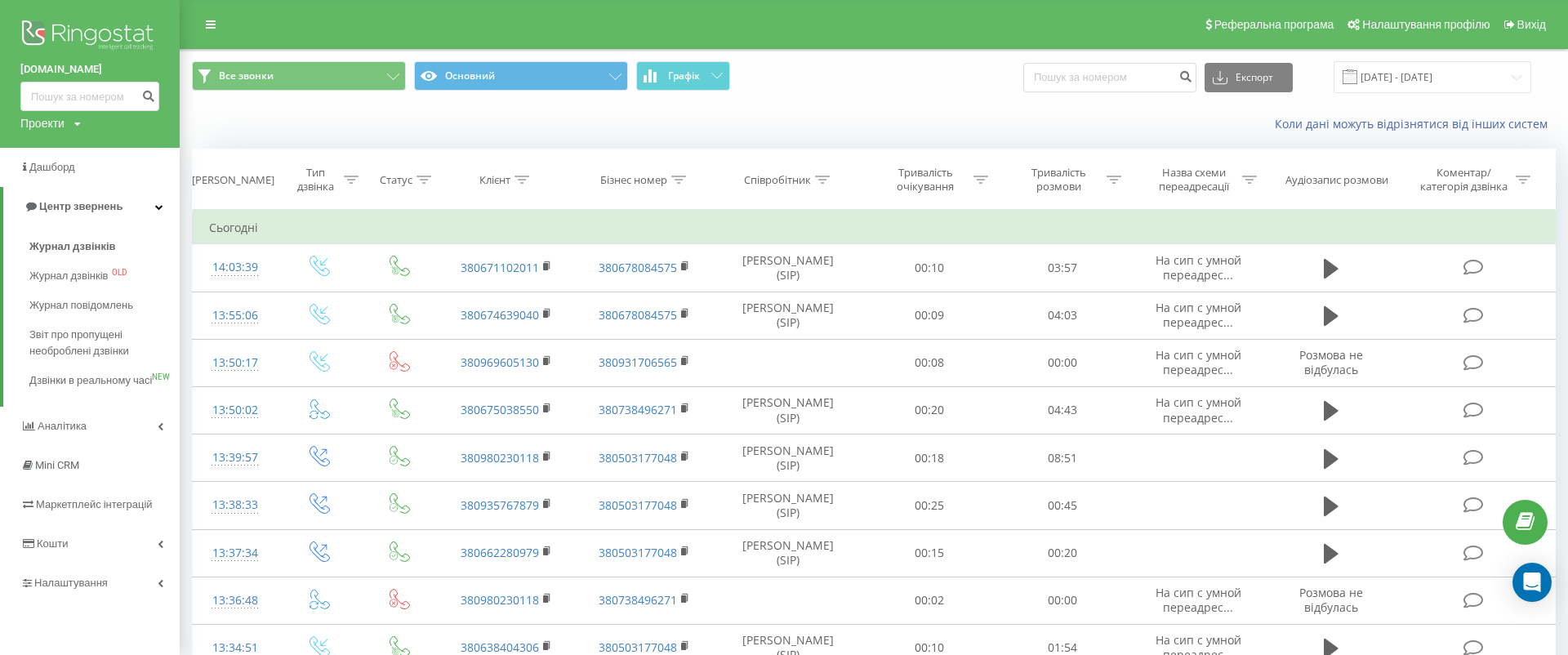
click at [214, 57] on div "Все звонки Основний Графік Експорт .csv .xls .xlsx 23.08.2025 - 23.09.2025" at bounding box center [874, 77] width 1387 height 54
click at [281, 82] on button "Все звонки" at bounding box center [299, 75] width 214 height 29
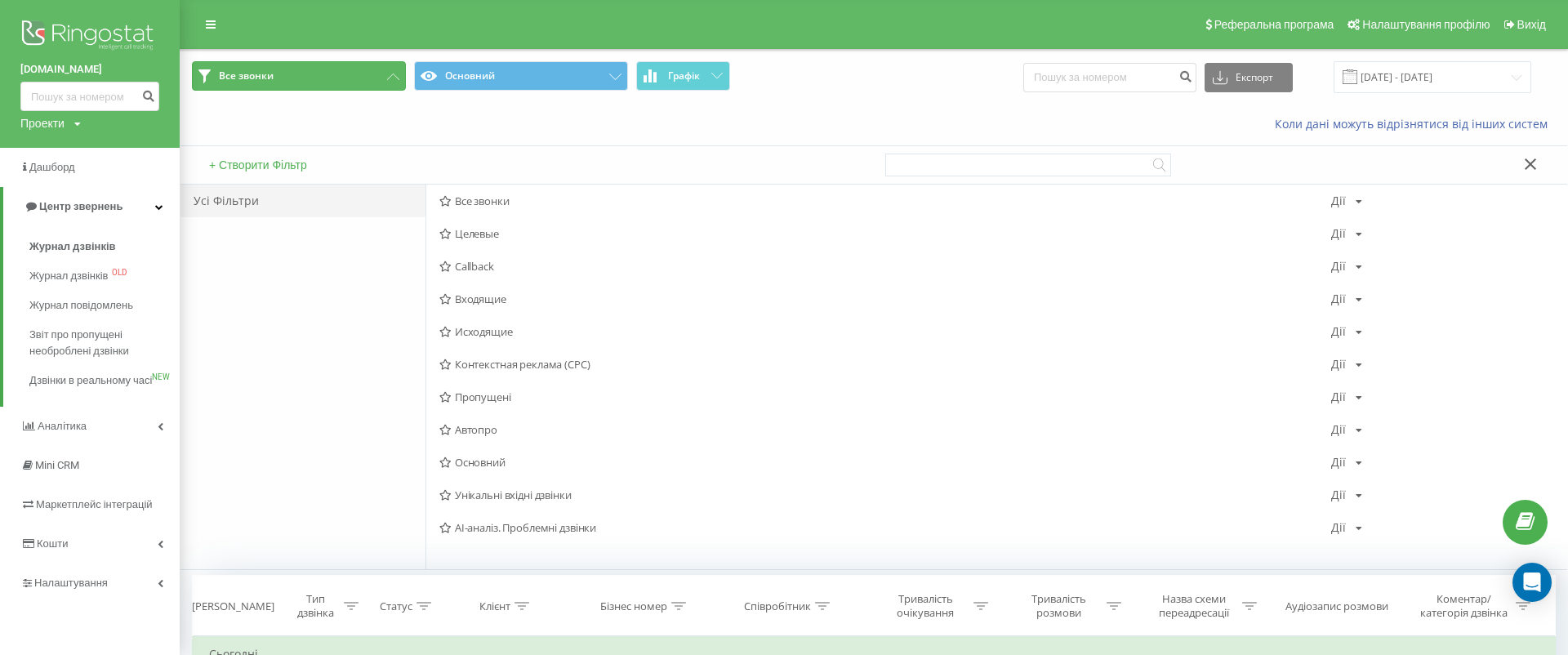
click at [379, 67] on button "Все звонки" at bounding box center [299, 75] width 214 height 29
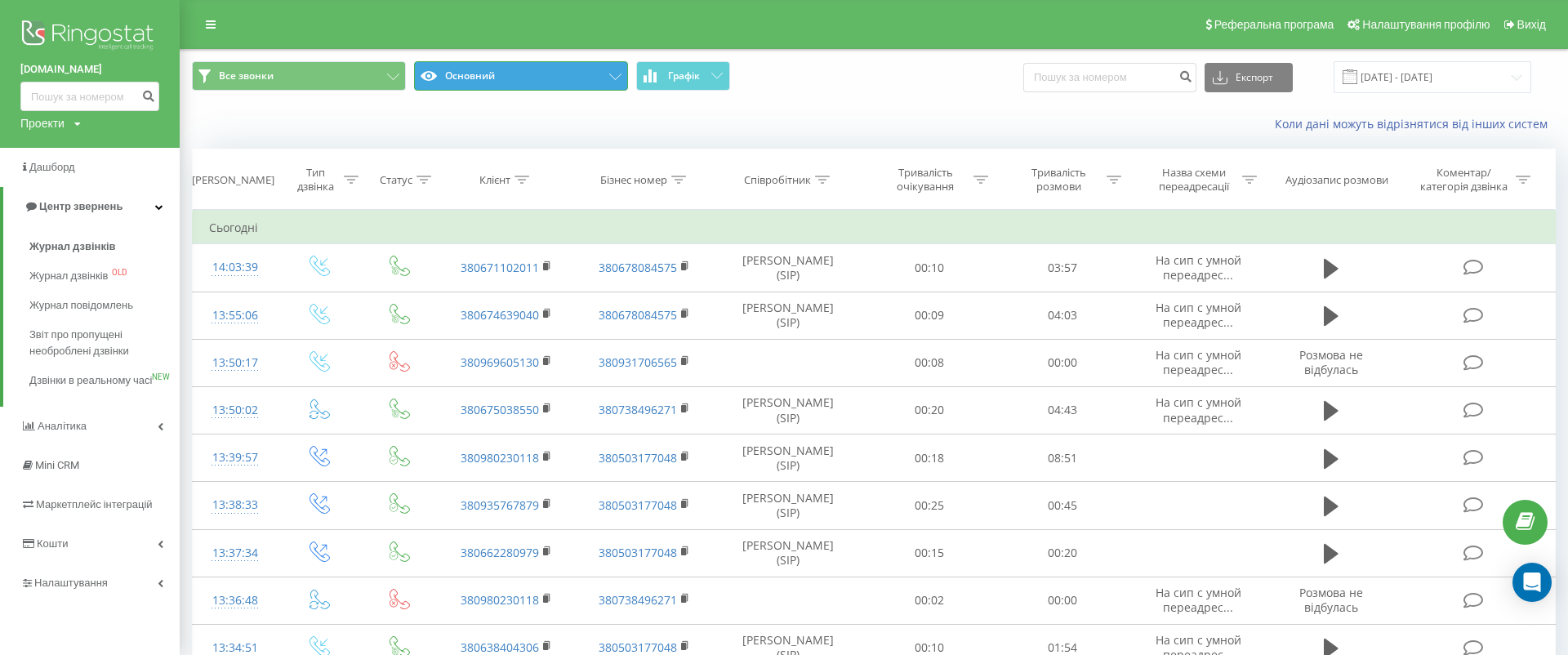
click at [604, 77] on button "Основний" at bounding box center [522, 75] width 214 height 29
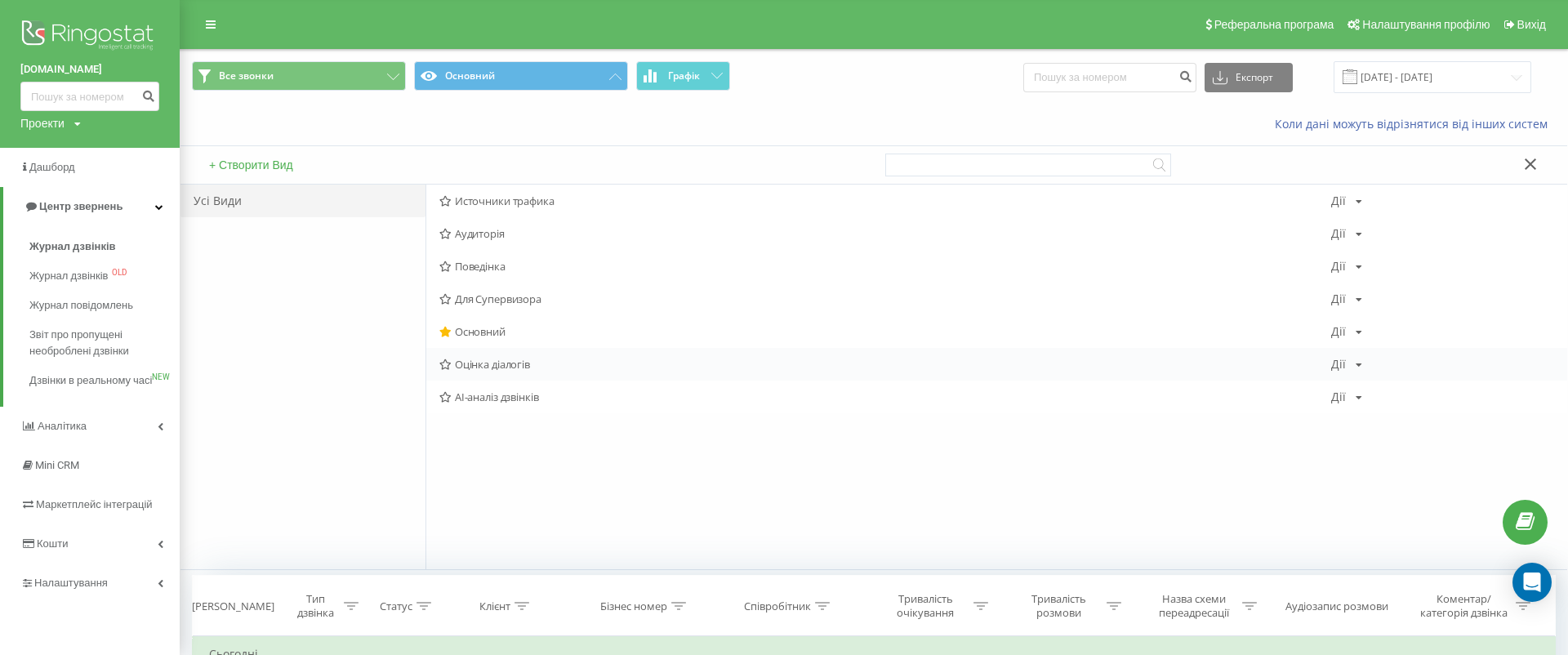
click at [522, 369] on span "Оцінка діалогів" at bounding box center [885, 364] width 892 height 12
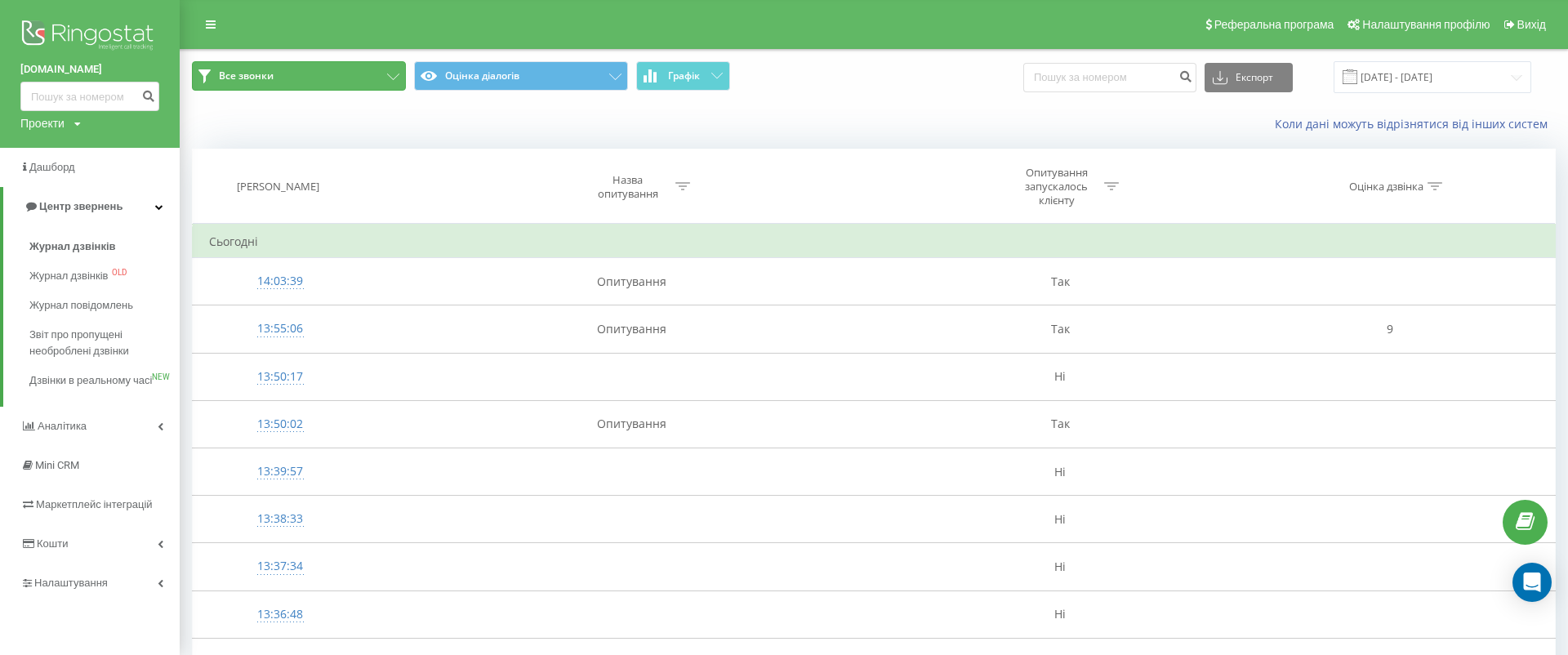
click at [388, 78] on icon at bounding box center [393, 77] width 13 height 7
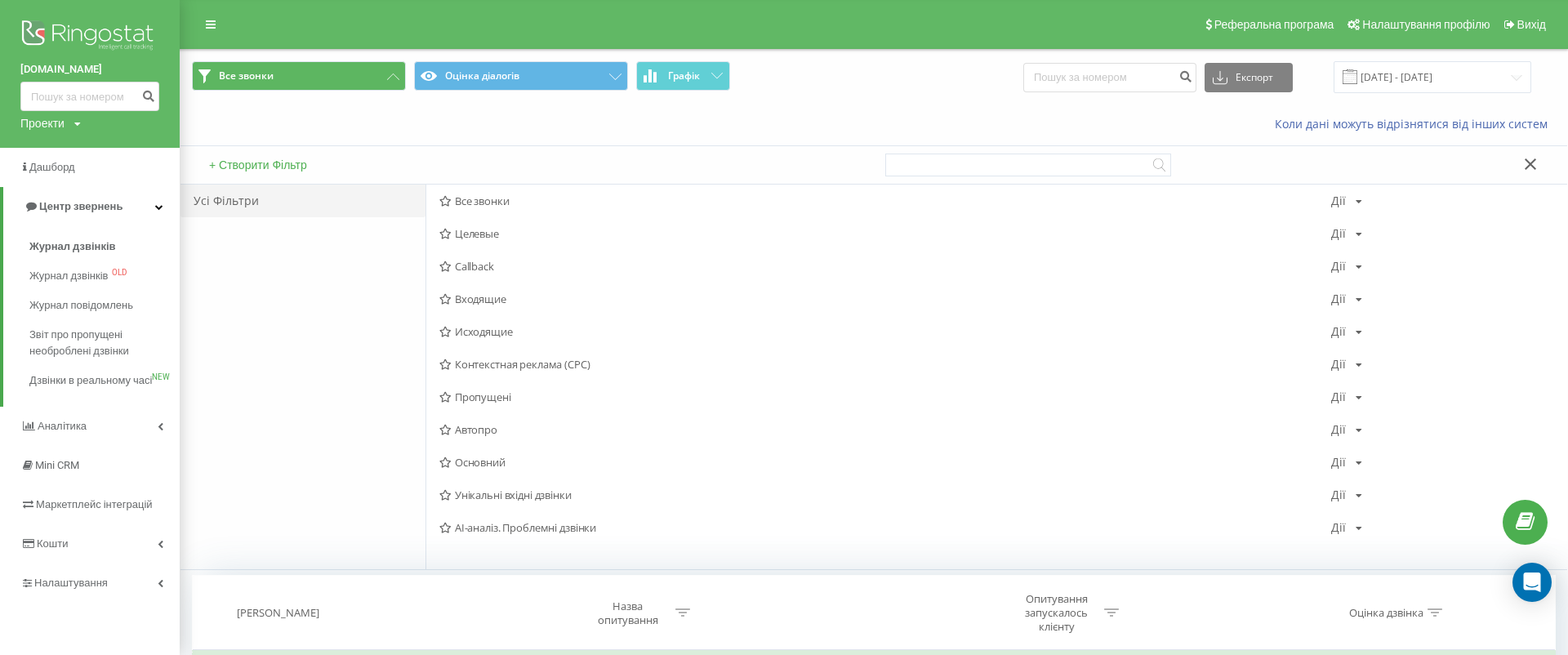
click at [310, 162] on button "+ Створити Фільтр" at bounding box center [258, 165] width 108 height 15
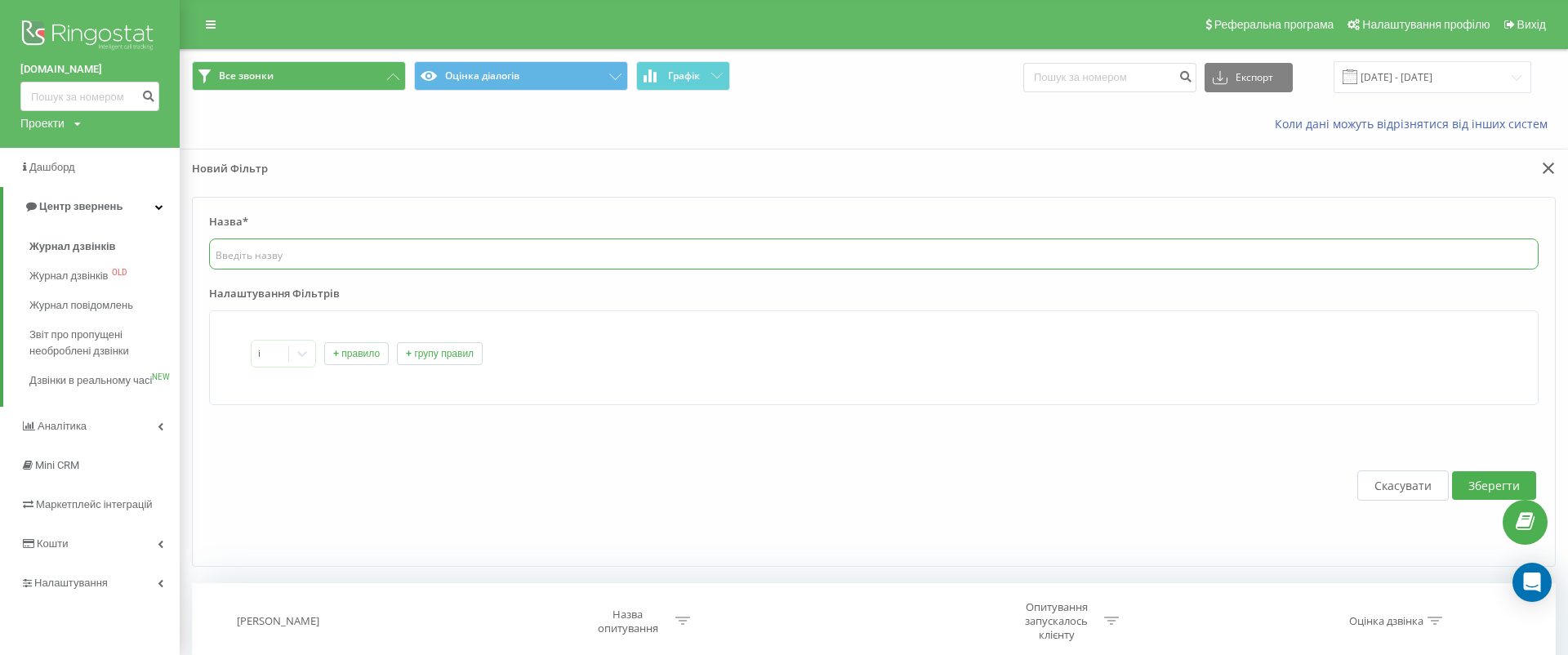
click at [308, 253] on input "text" at bounding box center [874, 254] width 1329 height 31
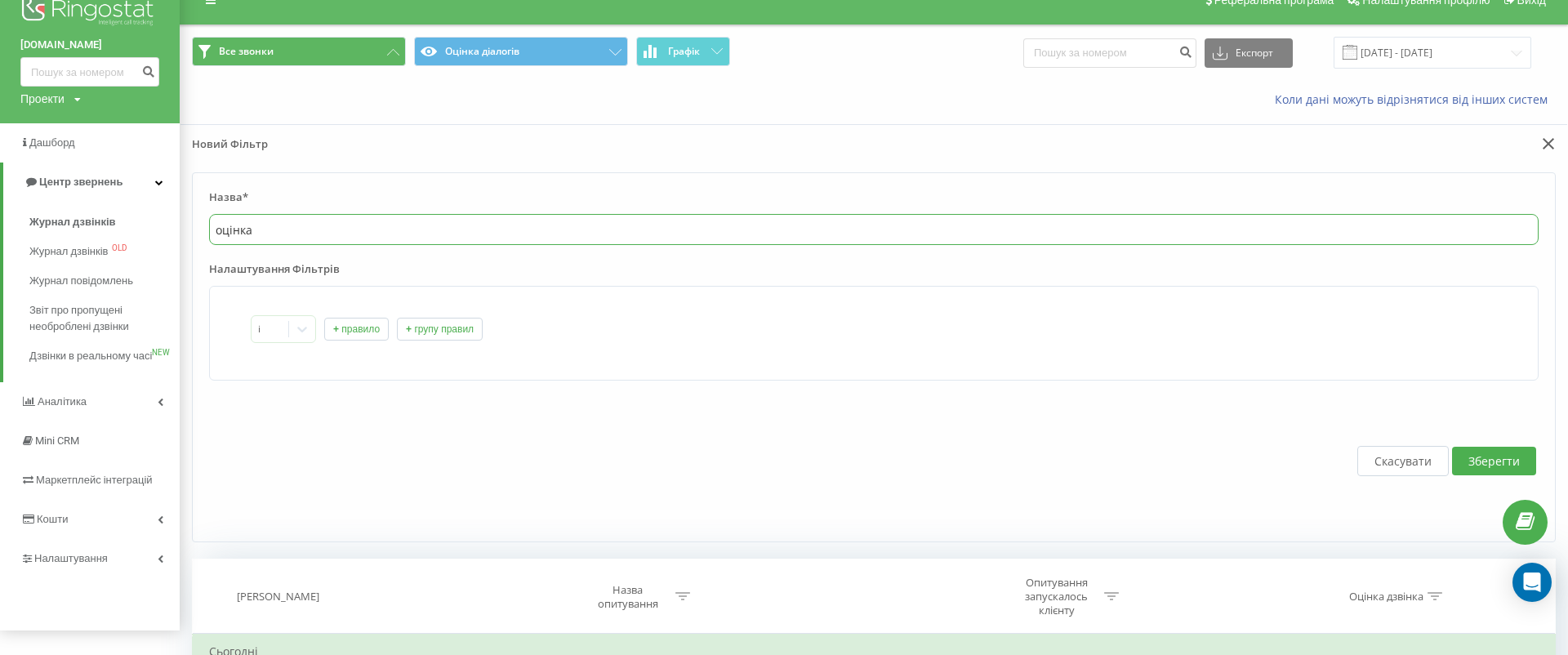
click at [372, 240] on input "оцінка" at bounding box center [874, 230] width 1329 height 31
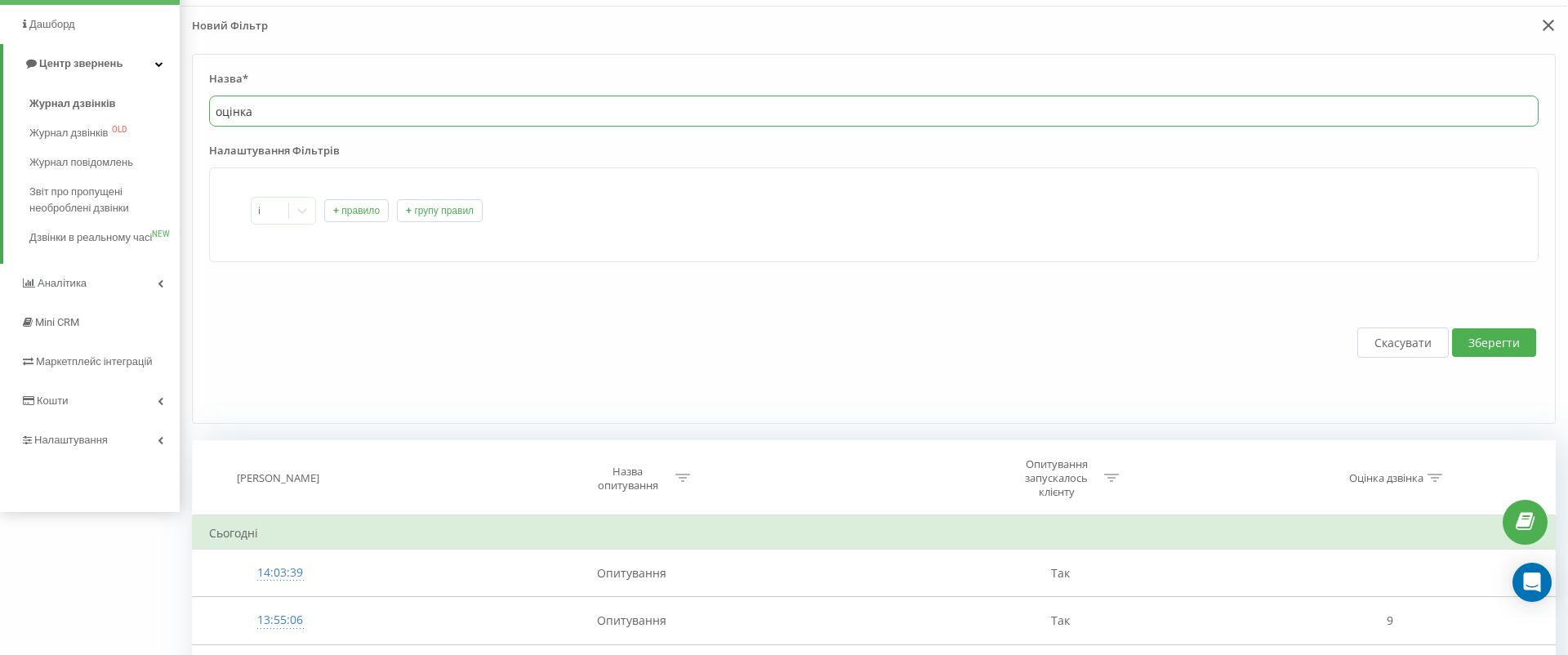
scroll to position [33, 0]
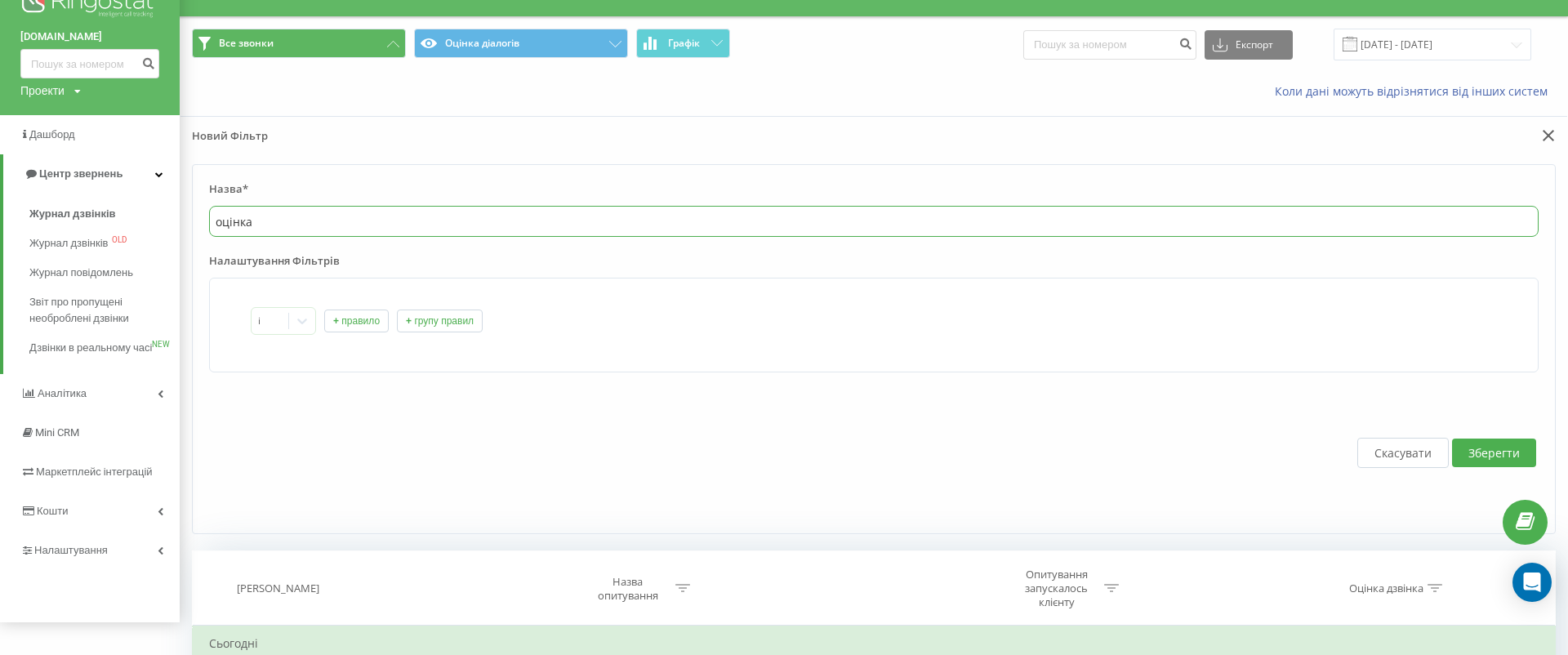
type input "оцінка"
click at [355, 311] on button "+ правило" at bounding box center [356, 321] width 64 height 23
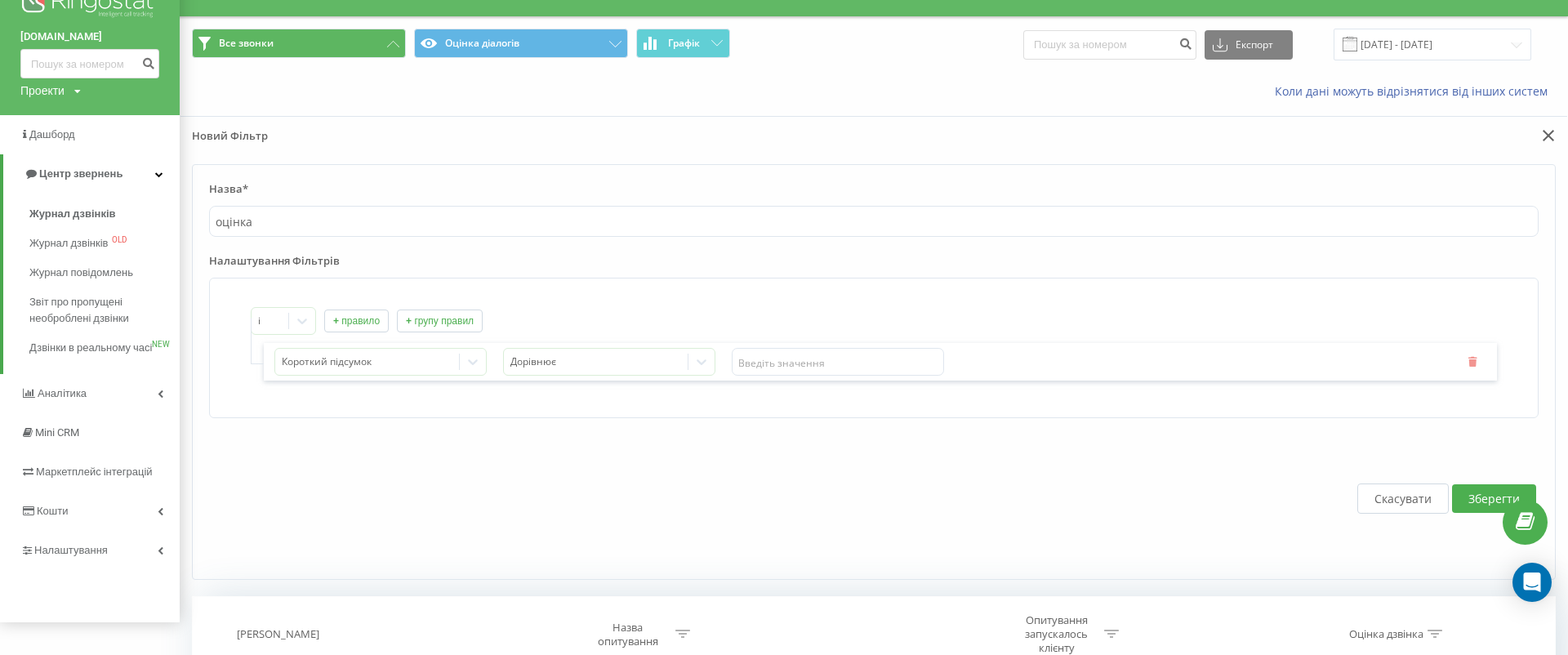
click at [1472, 356] on icon "button" at bounding box center [1473, 361] width 12 height 10
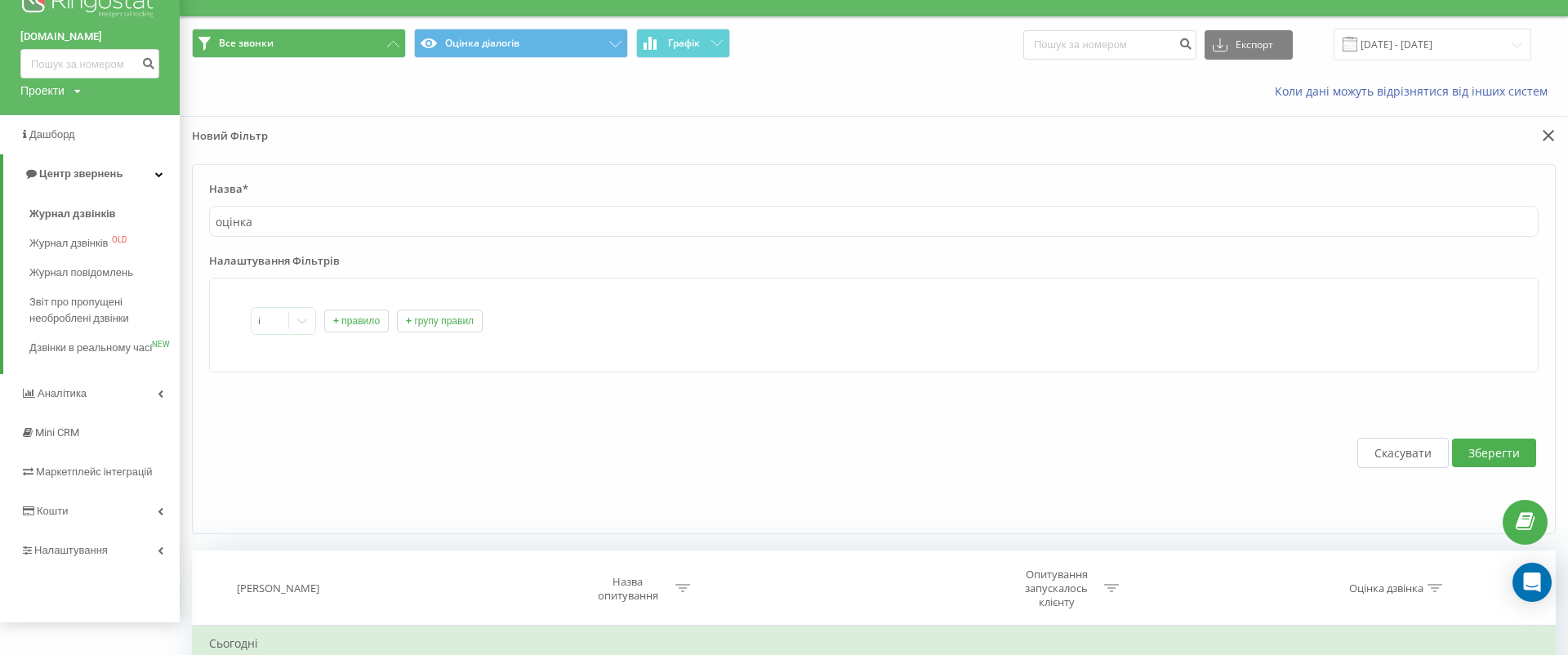
click at [321, 350] on div "і + правило + групу правил" at bounding box center [874, 325] width 1329 height 95
click at [278, 320] on div at bounding box center [270, 322] width 24 height 18
click at [293, 280] on div "і + правило + групу правил" at bounding box center [874, 325] width 1329 height 95
click at [293, 245] on form "Назва* оцінка Налаштування Фільтрів і + правило + групу правил Скасувати Зберег…" at bounding box center [873, 349] width 1364 height 370
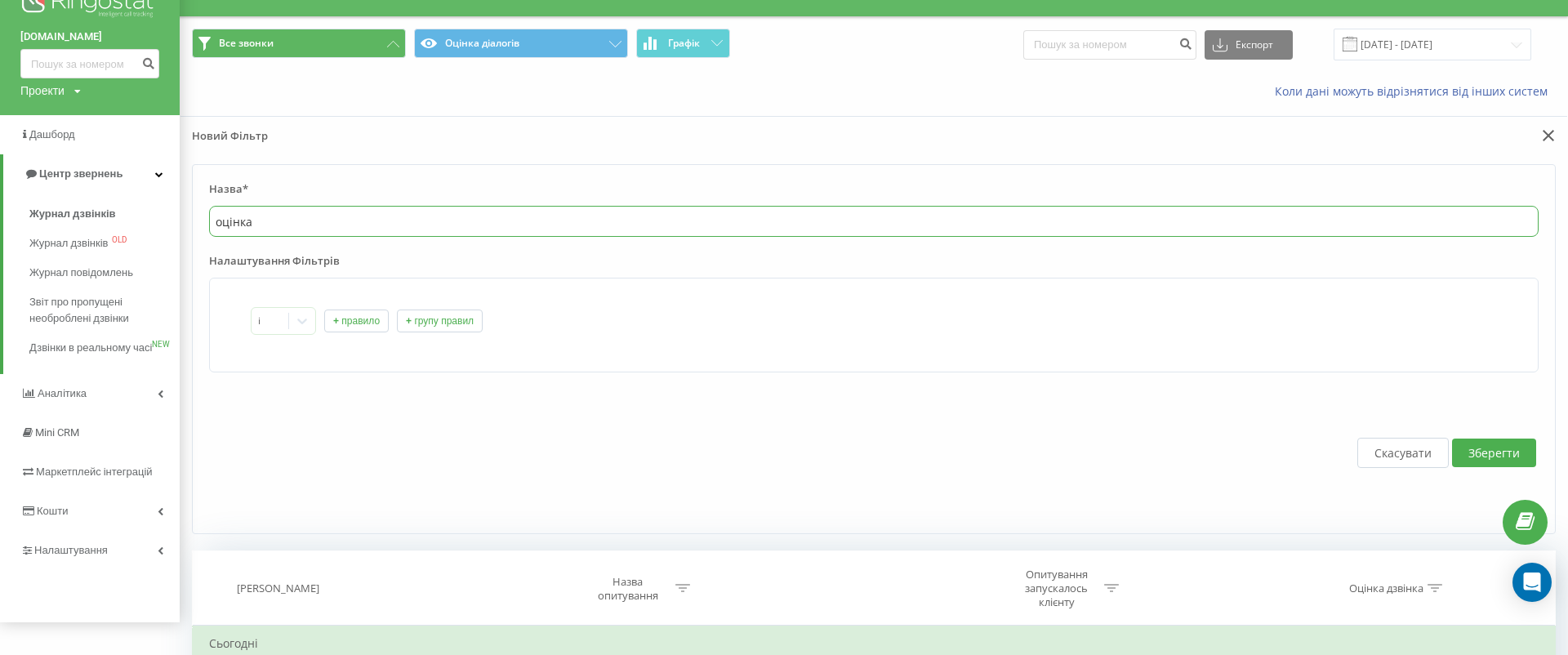
click at [293, 221] on input "оцінка" at bounding box center [874, 221] width 1329 height 31
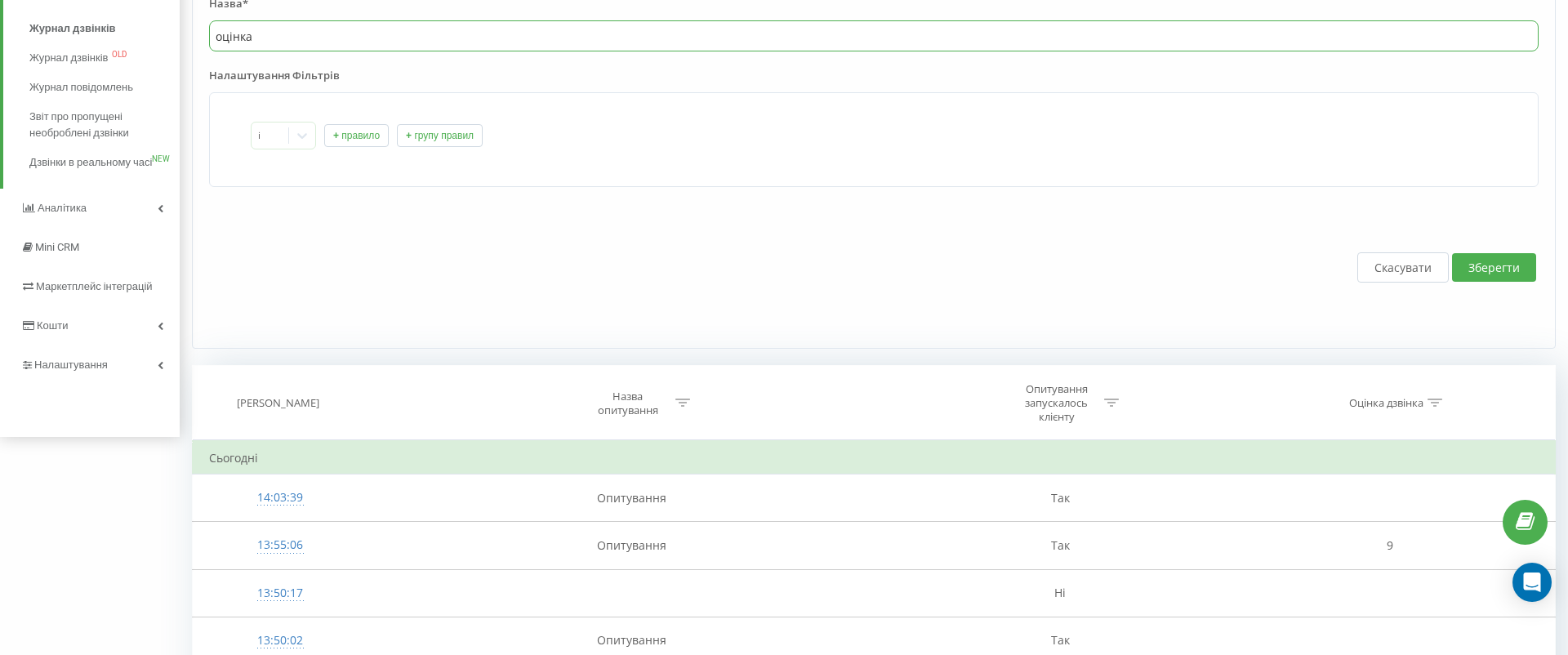
scroll to position [0, 0]
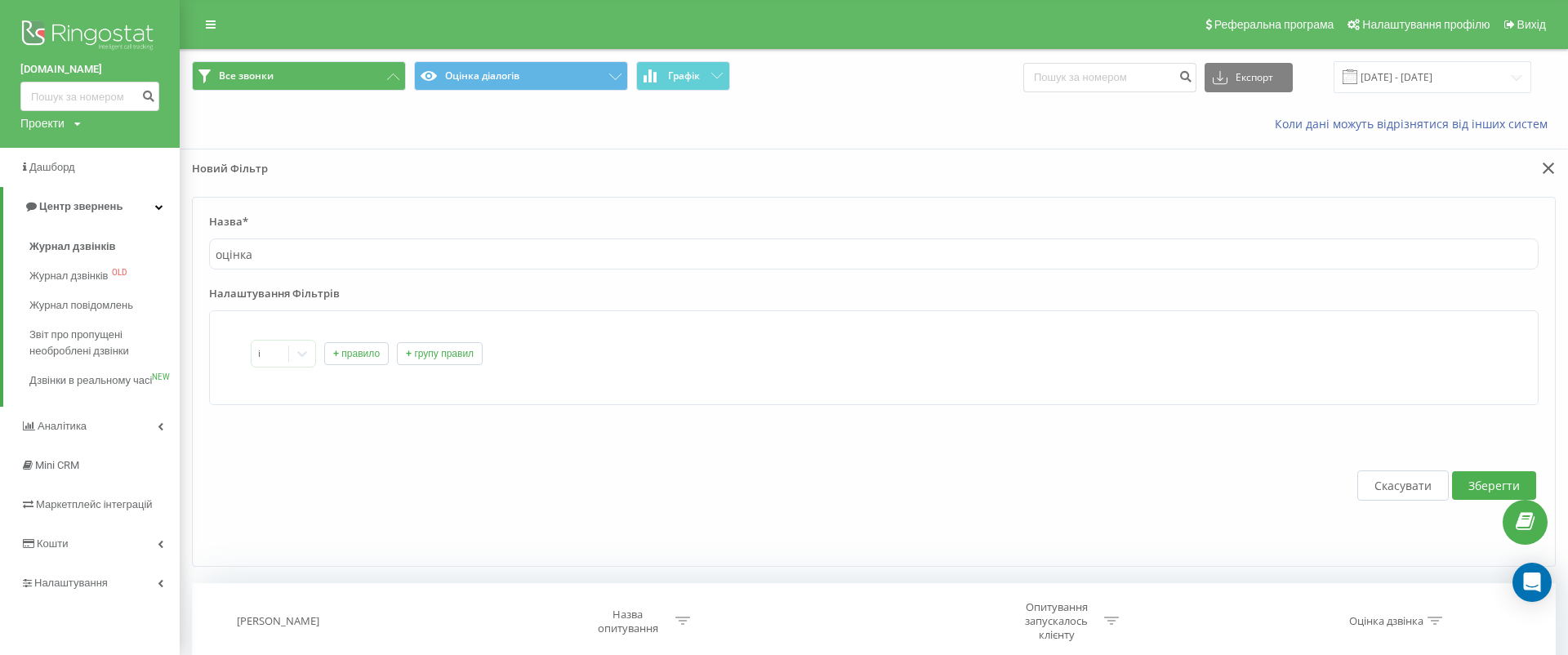
click at [454, 349] on button "+ групу правил" at bounding box center [440, 353] width 85 height 23
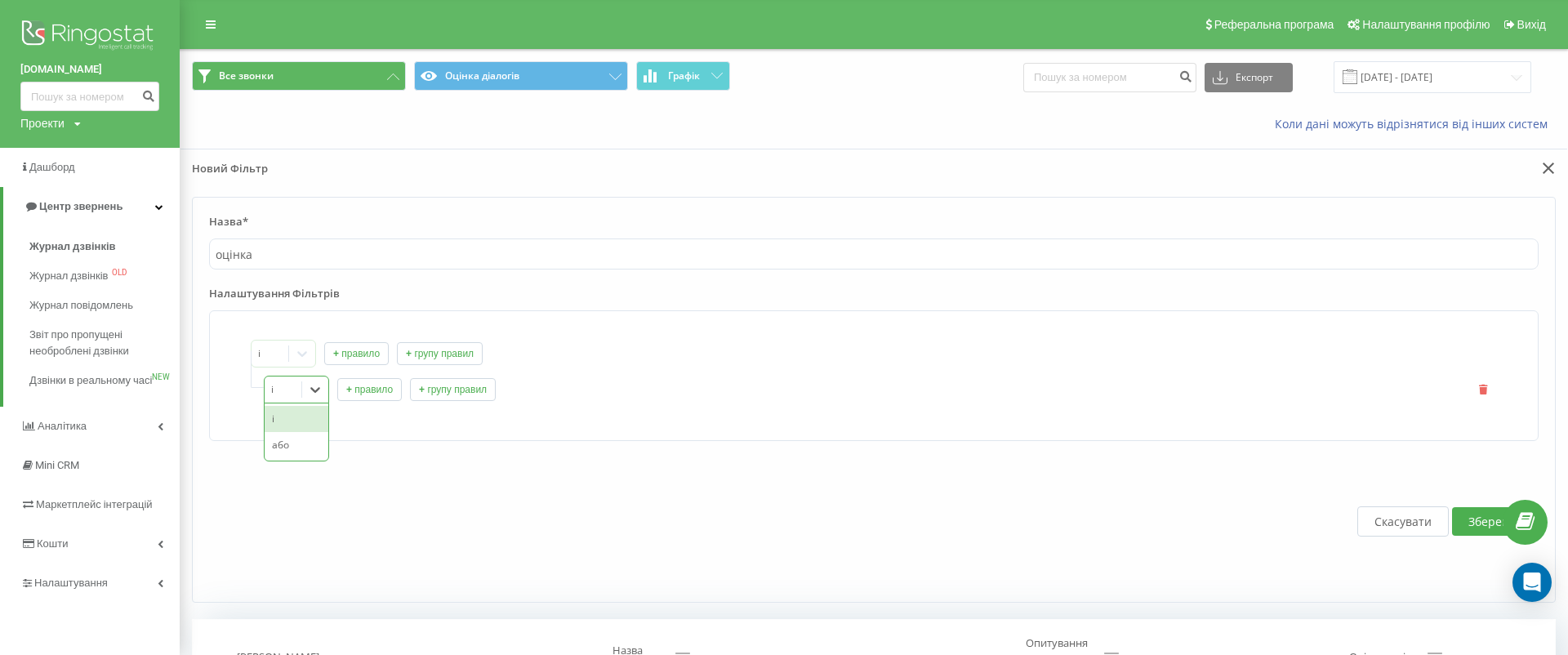
click at [322, 379] on div at bounding box center [315, 389] width 26 height 26
click at [305, 441] on div "або" at bounding box center [296, 445] width 64 height 26
click at [351, 382] on button "+ правило" at bounding box center [369, 389] width 64 height 23
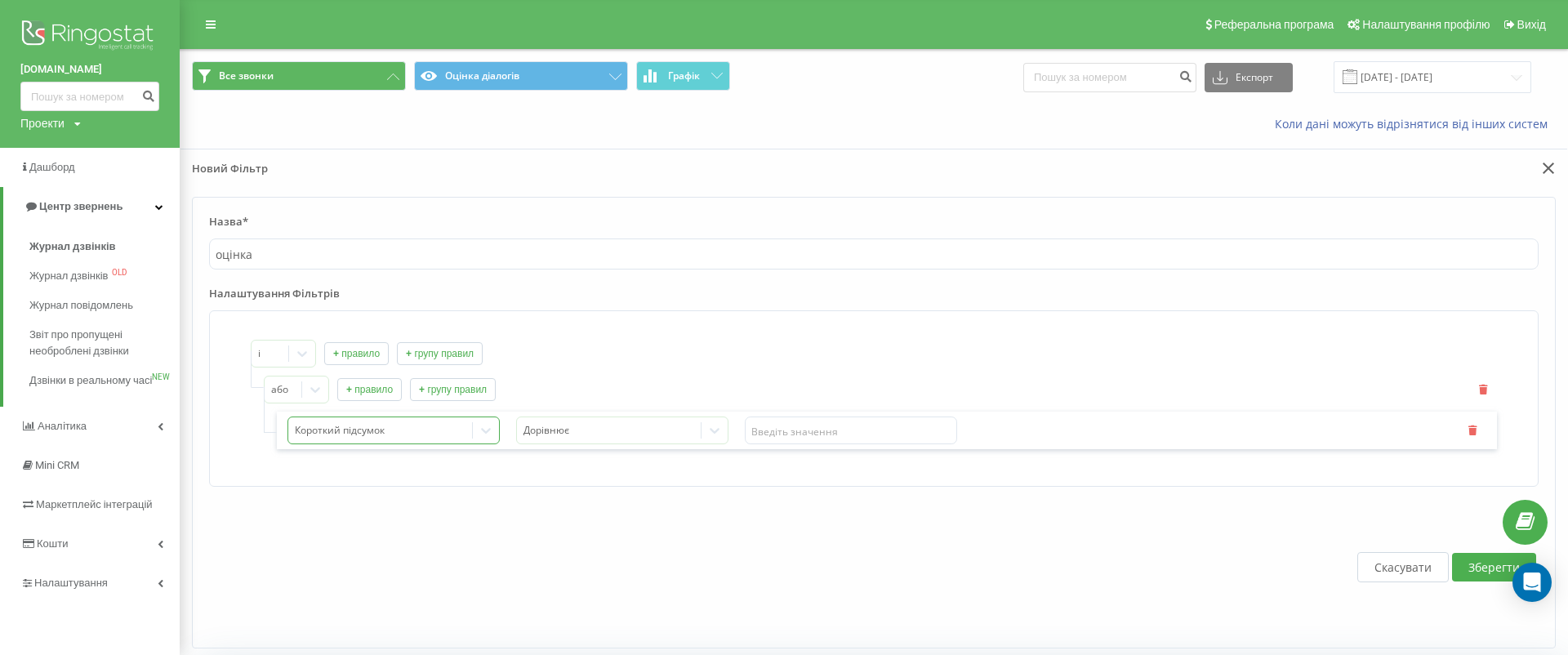
click at [392, 438] on div "Короткий підсумок" at bounding box center [393, 431] width 213 height 28
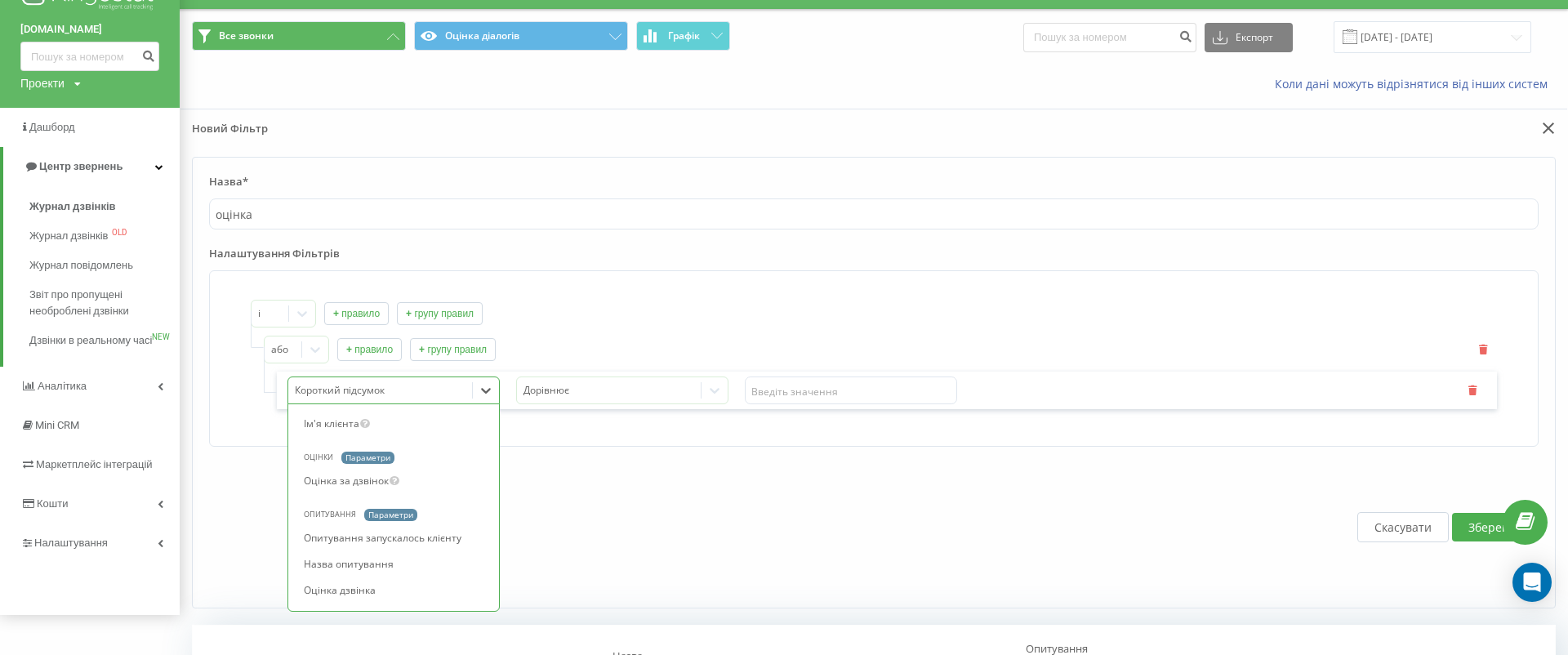
scroll to position [2021, 0]
click at [394, 587] on div "Оцінка дзвінка" at bounding box center [398, 591] width 203 height 26
click at [1487, 347] on icon "button" at bounding box center [1483, 349] width 12 height 10
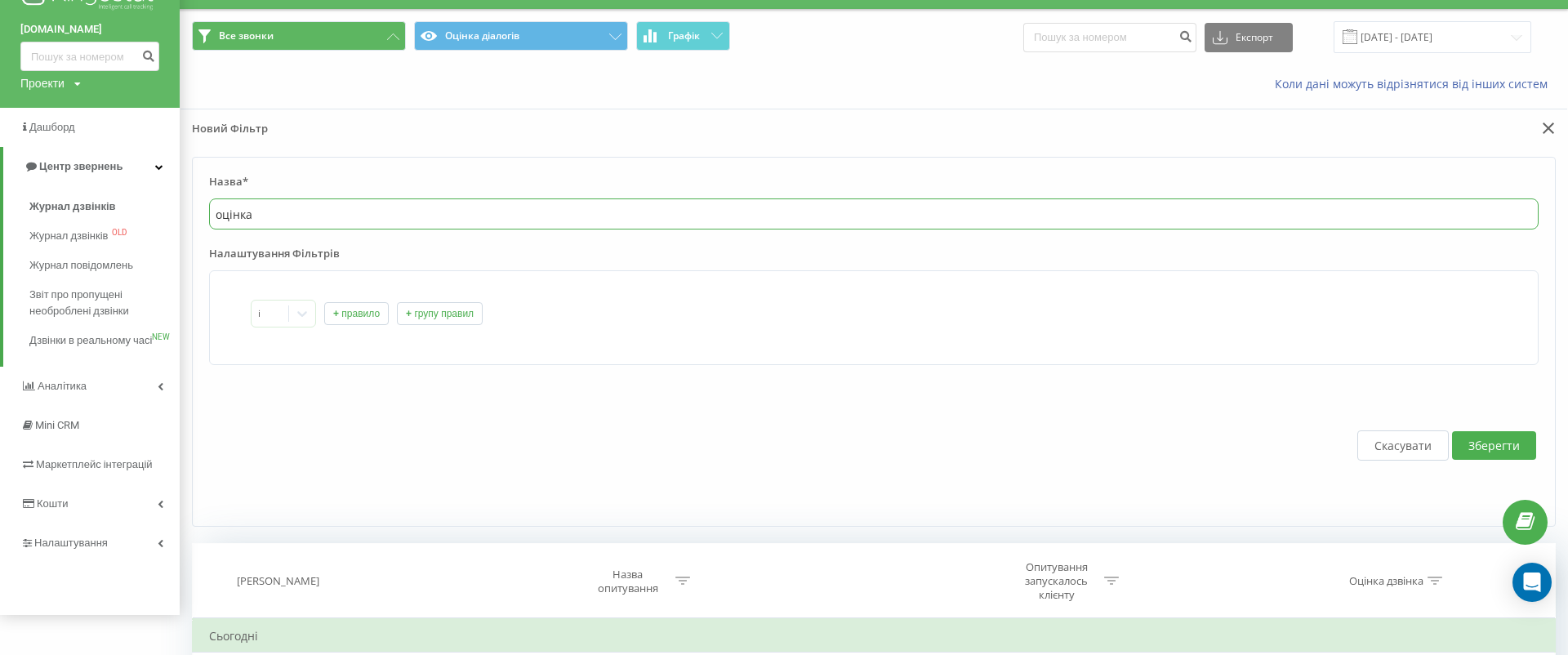
click at [269, 209] on input "оцінка" at bounding box center [874, 214] width 1329 height 31
click at [349, 313] on button "+ правило" at bounding box center [356, 313] width 64 height 23
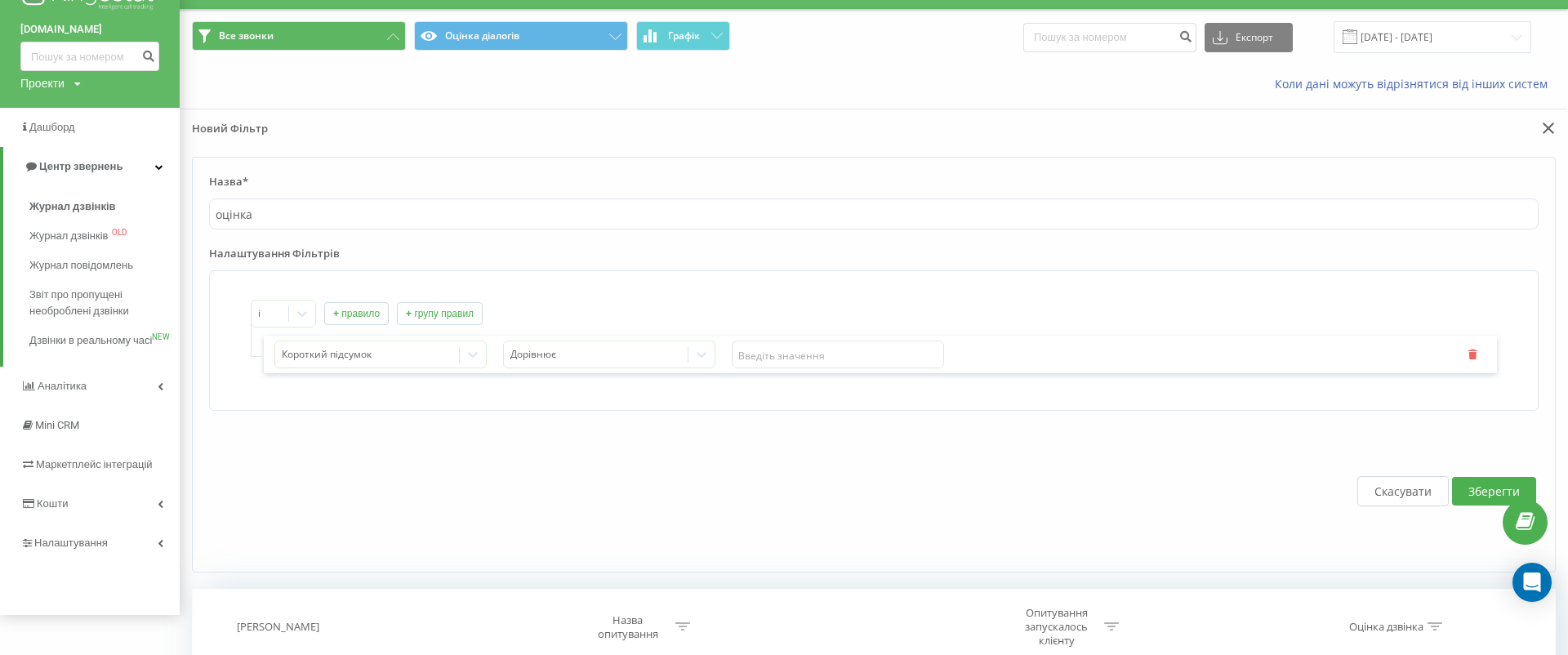
click at [415, 355] on div at bounding box center [368, 355] width 172 height 18
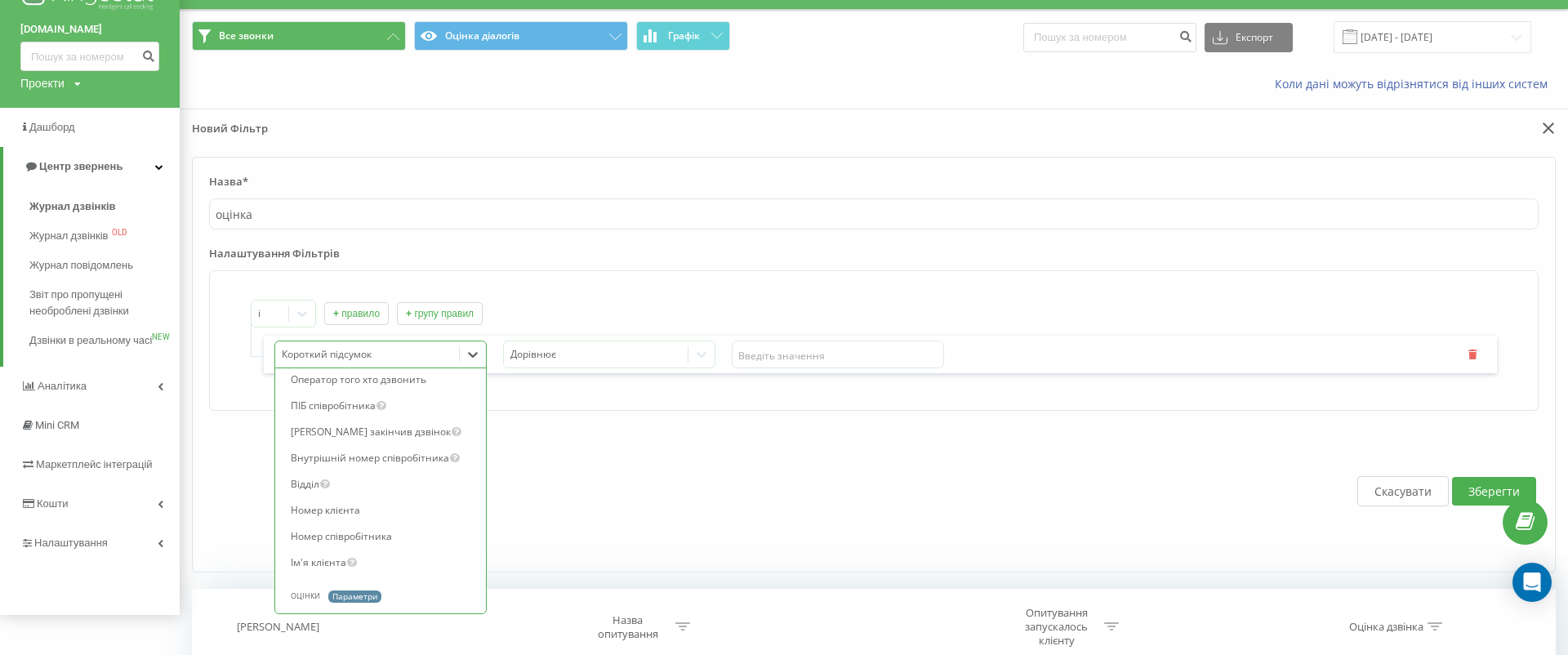
scroll to position [1982, 0]
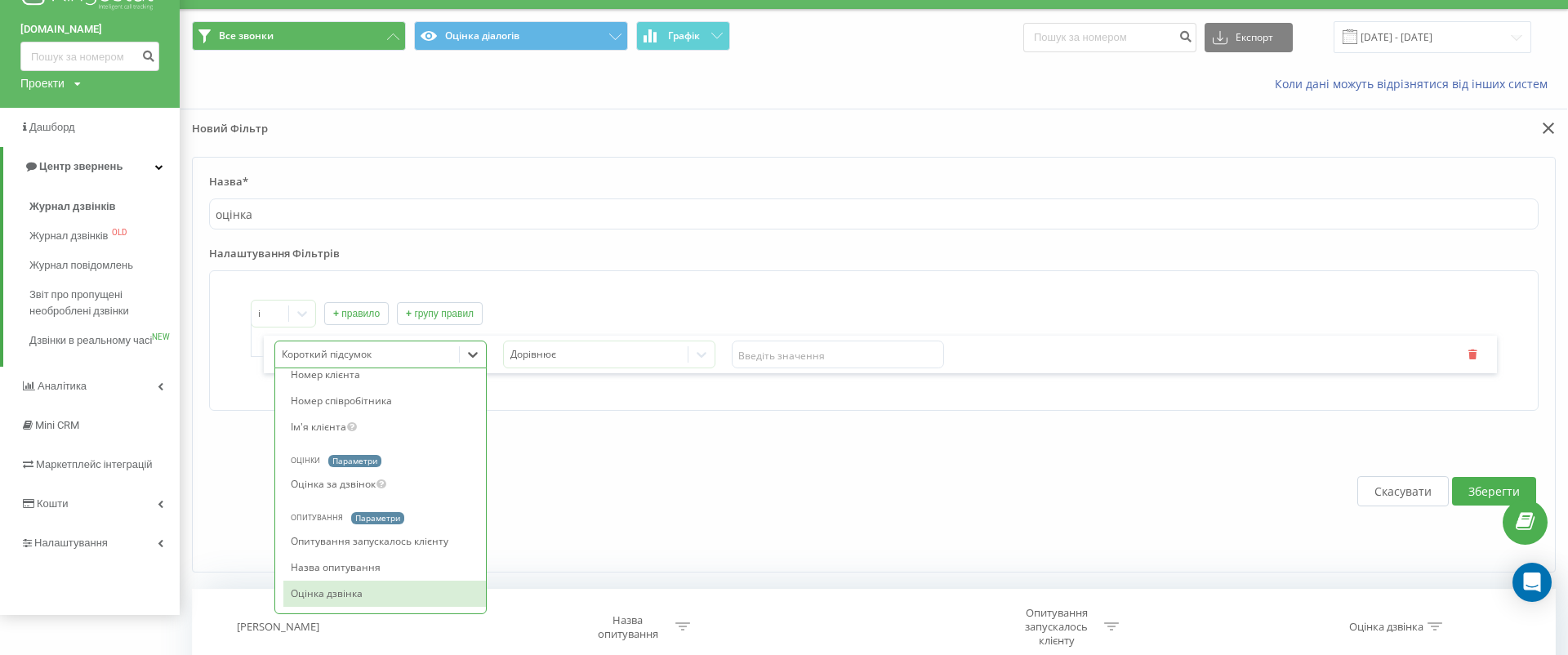
click at [416, 581] on div "Оцінка дзвінка" at bounding box center [385, 594] width 203 height 26
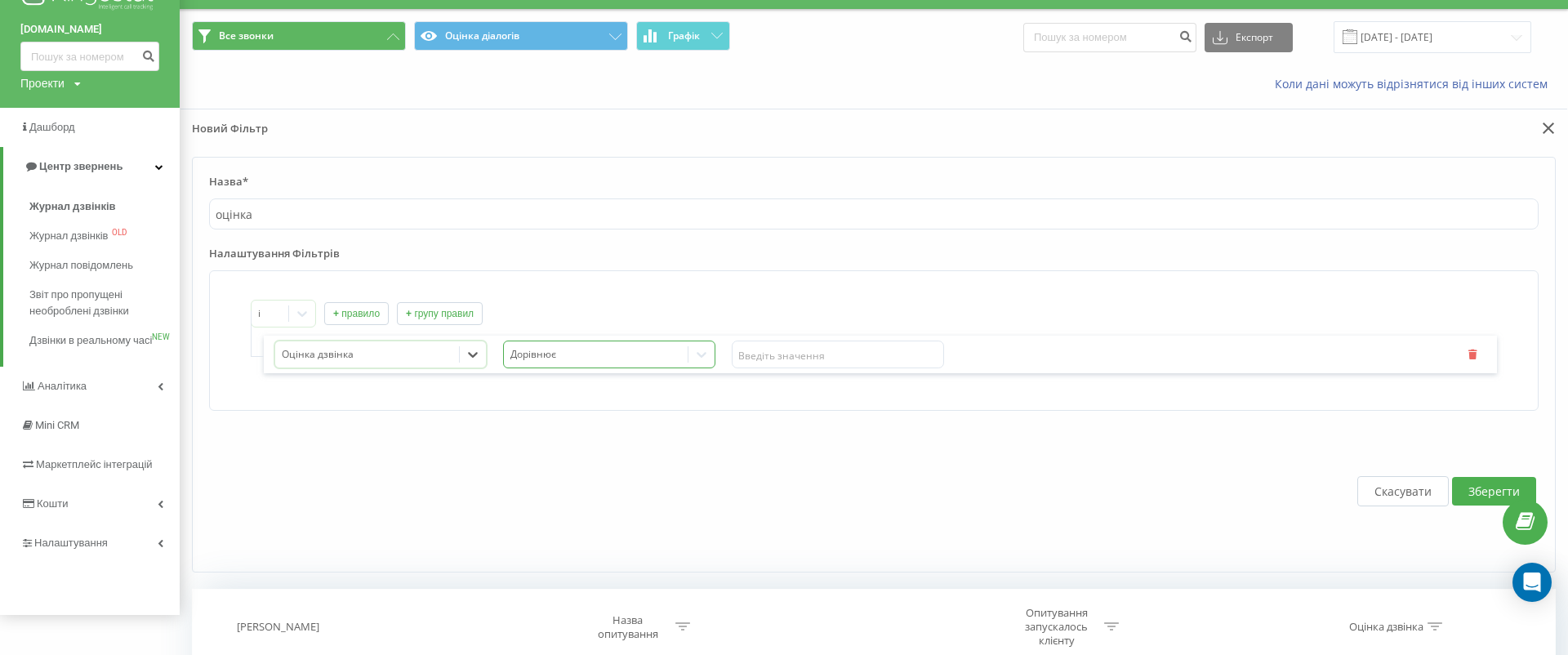
click at [630, 348] on div at bounding box center [596, 355] width 172 height 18
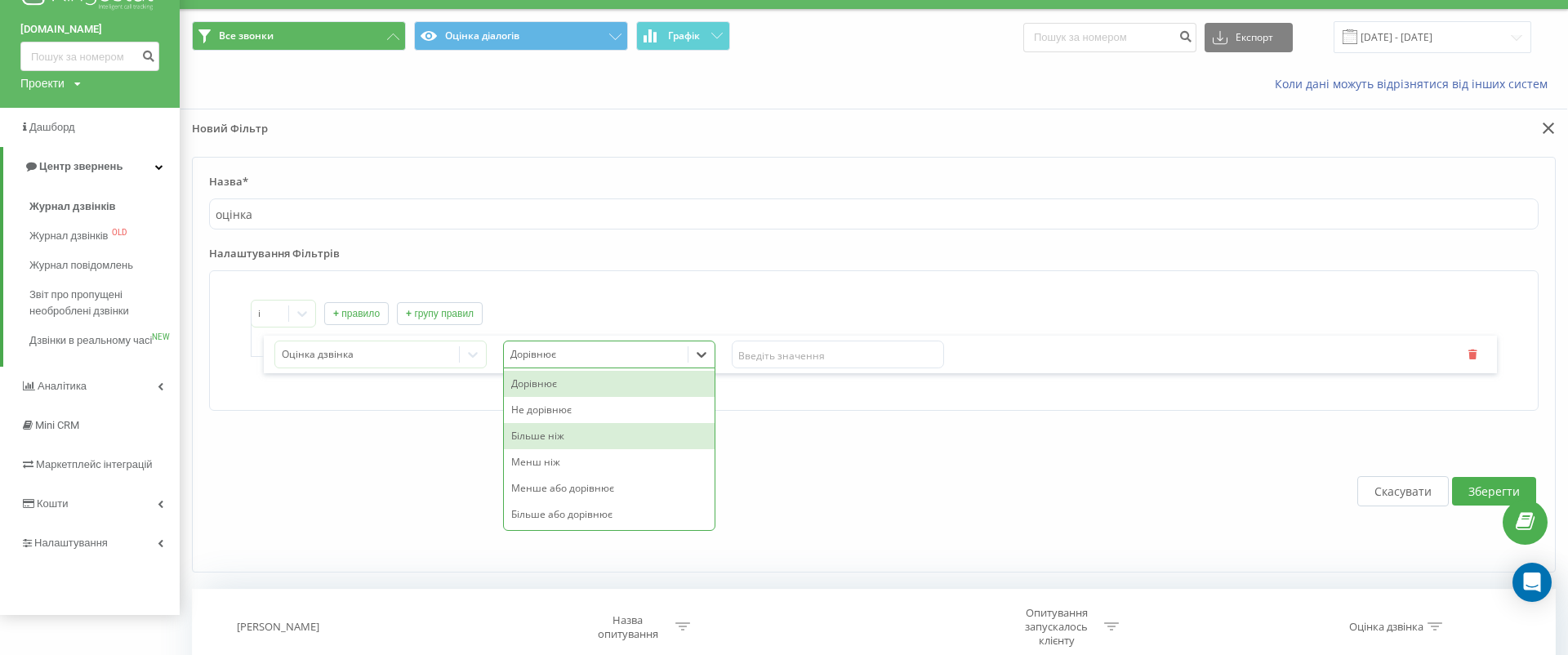
click at [622, 428] on div "Більше ніж" at bounding box center [609, 436] width 211 height 26
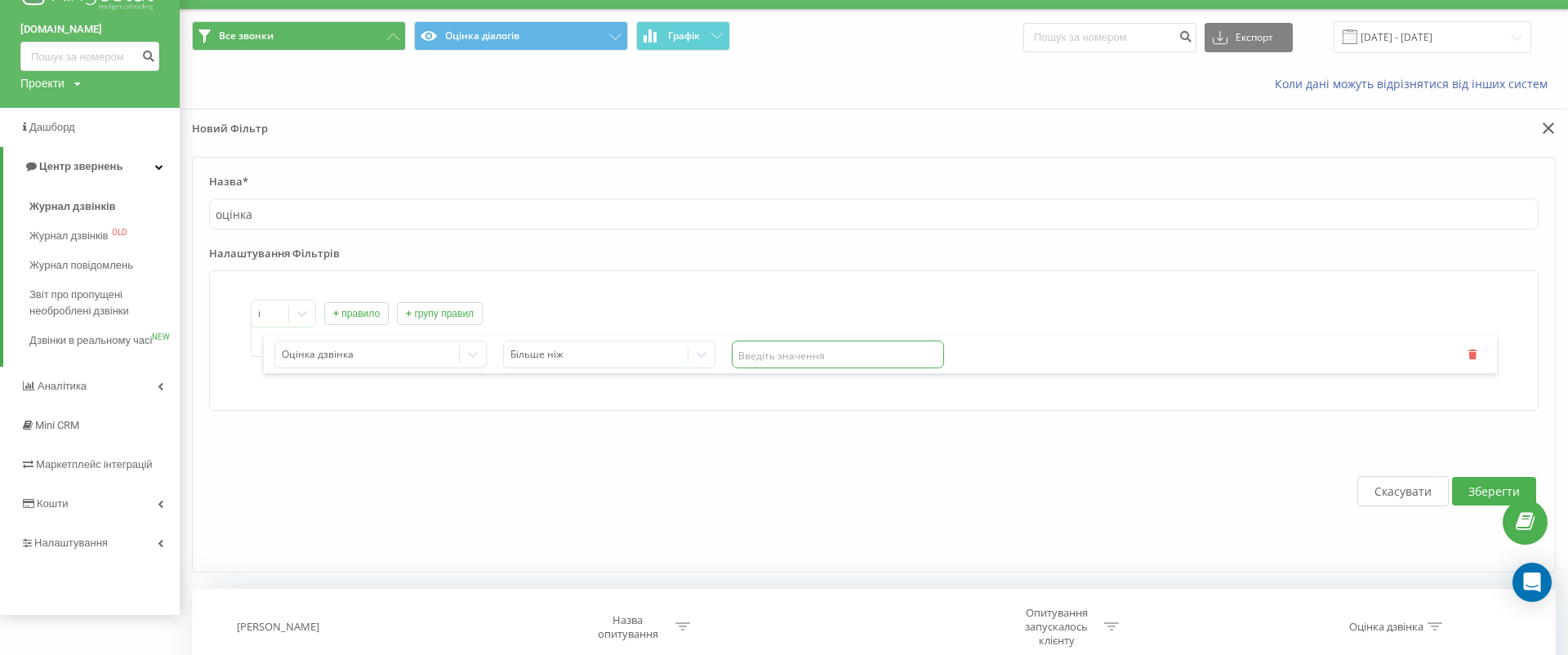
click at [805, 346] on input "text" at bounding box center [838, 354] width 213 height 28
type input "0"
click at [944, 443] on div "Скасувати Зберегти" at bounding box center [874, 491] width 1329 height 128
click at [1498, 485] on button "Зберегти" at bounding box center [1494, 492] width 84 height 28
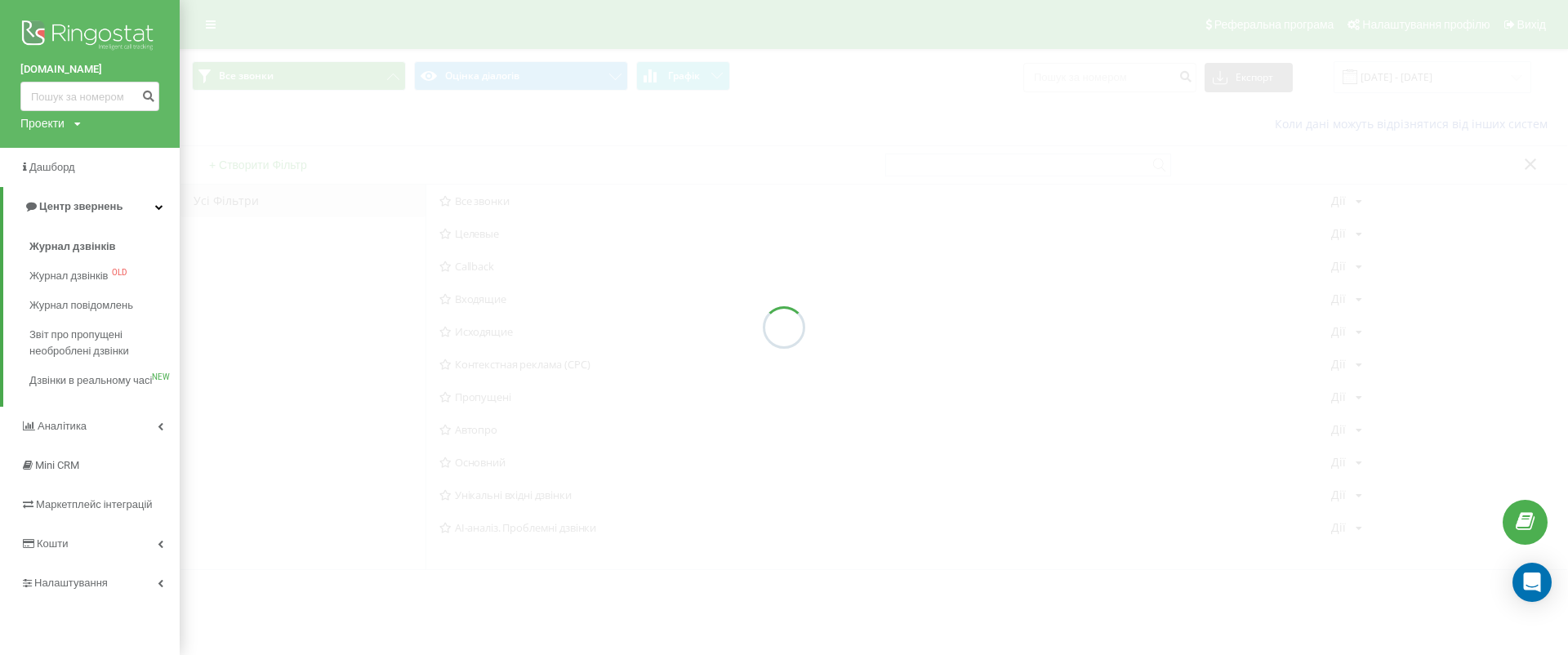
scroll to position [5, 0]
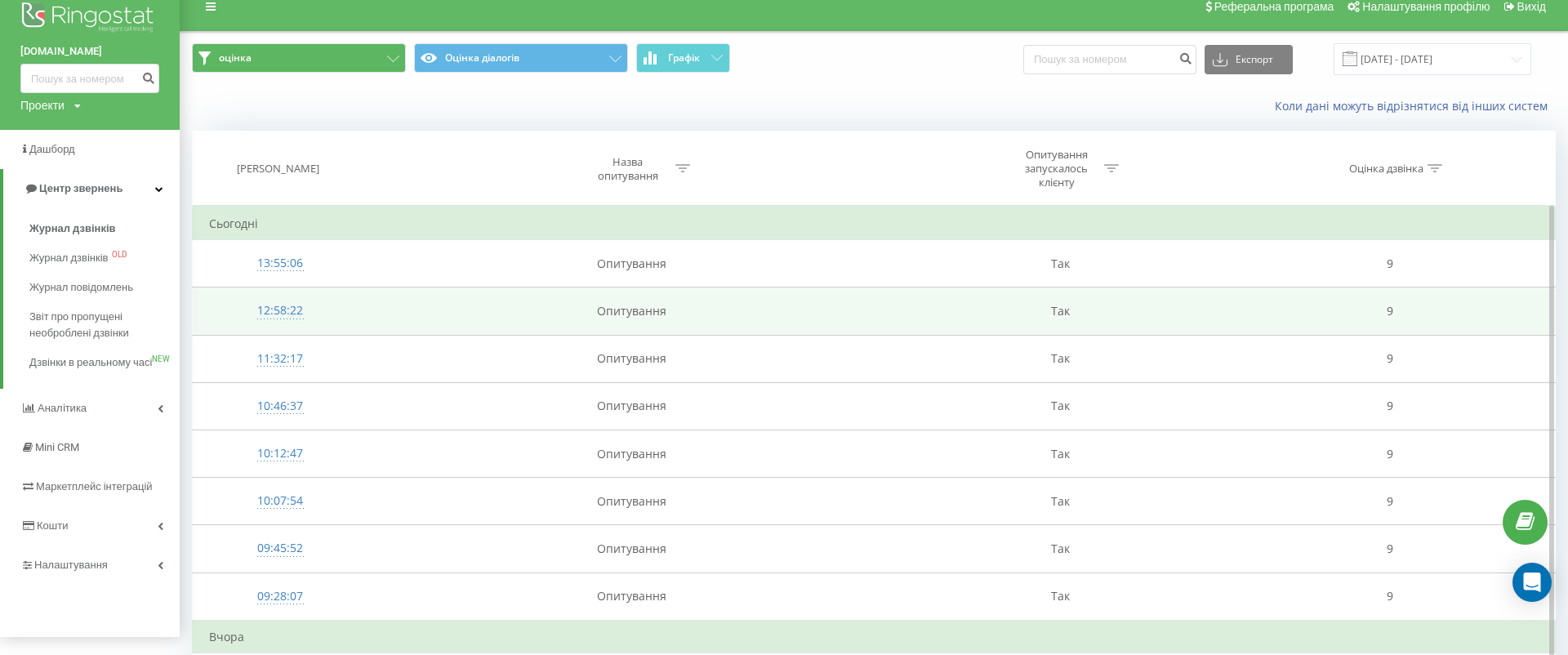
scroll to position [8, 0]
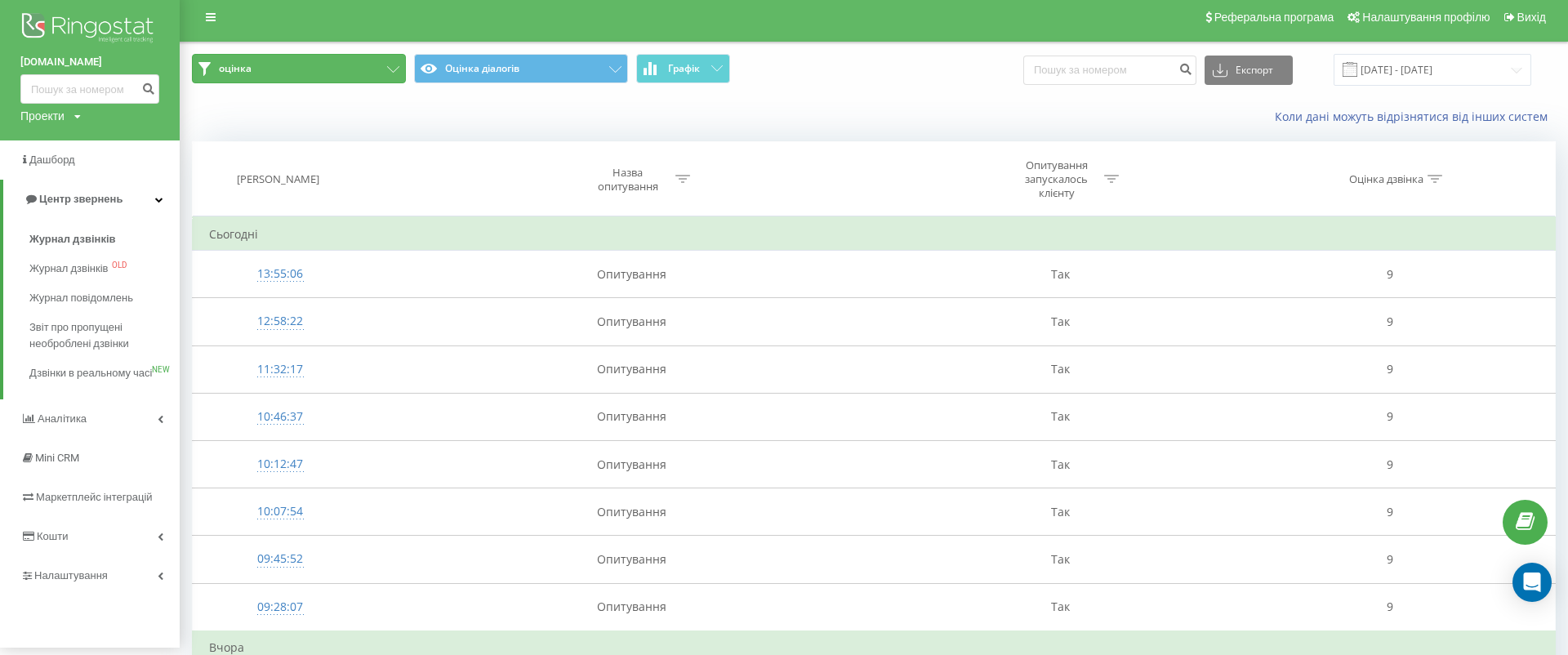
click at [397, 68] on icon at bounding box center [393, 70] width 13 height 7
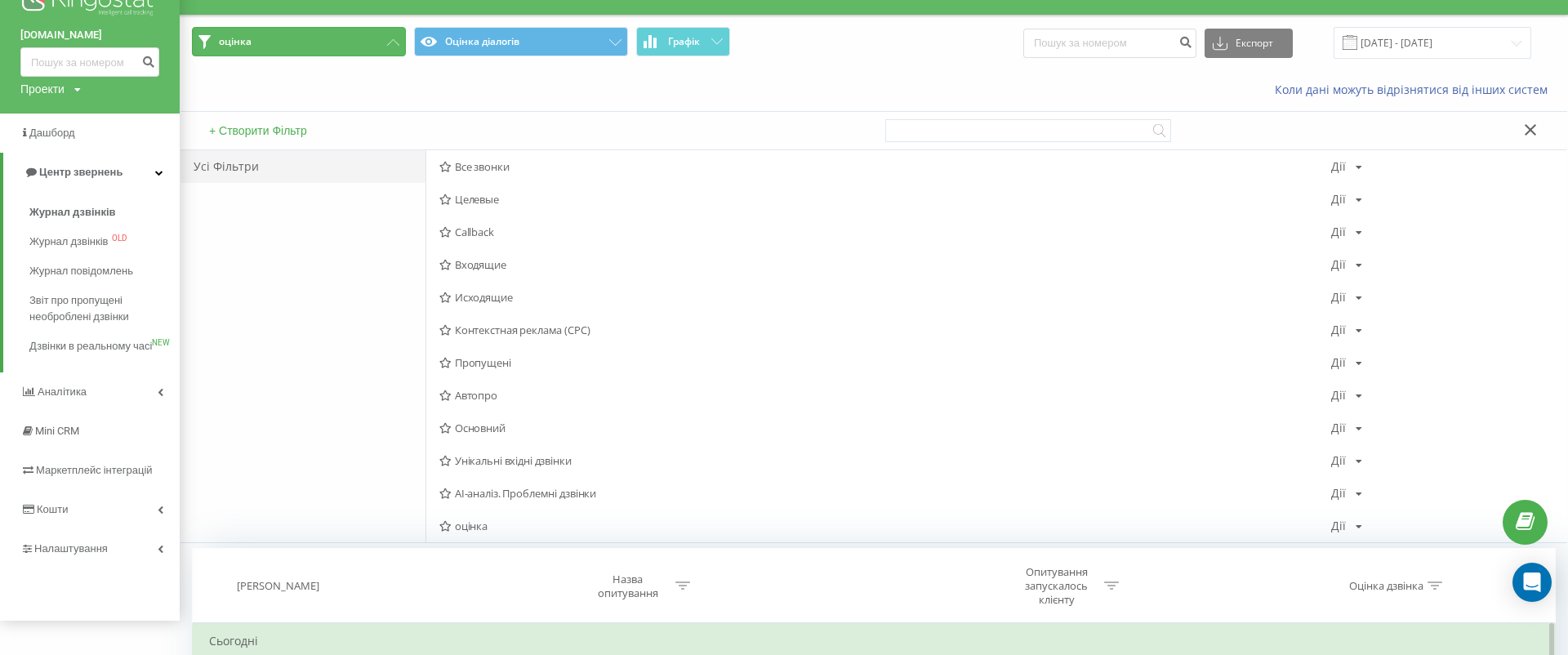
scroll to position [369, 0]
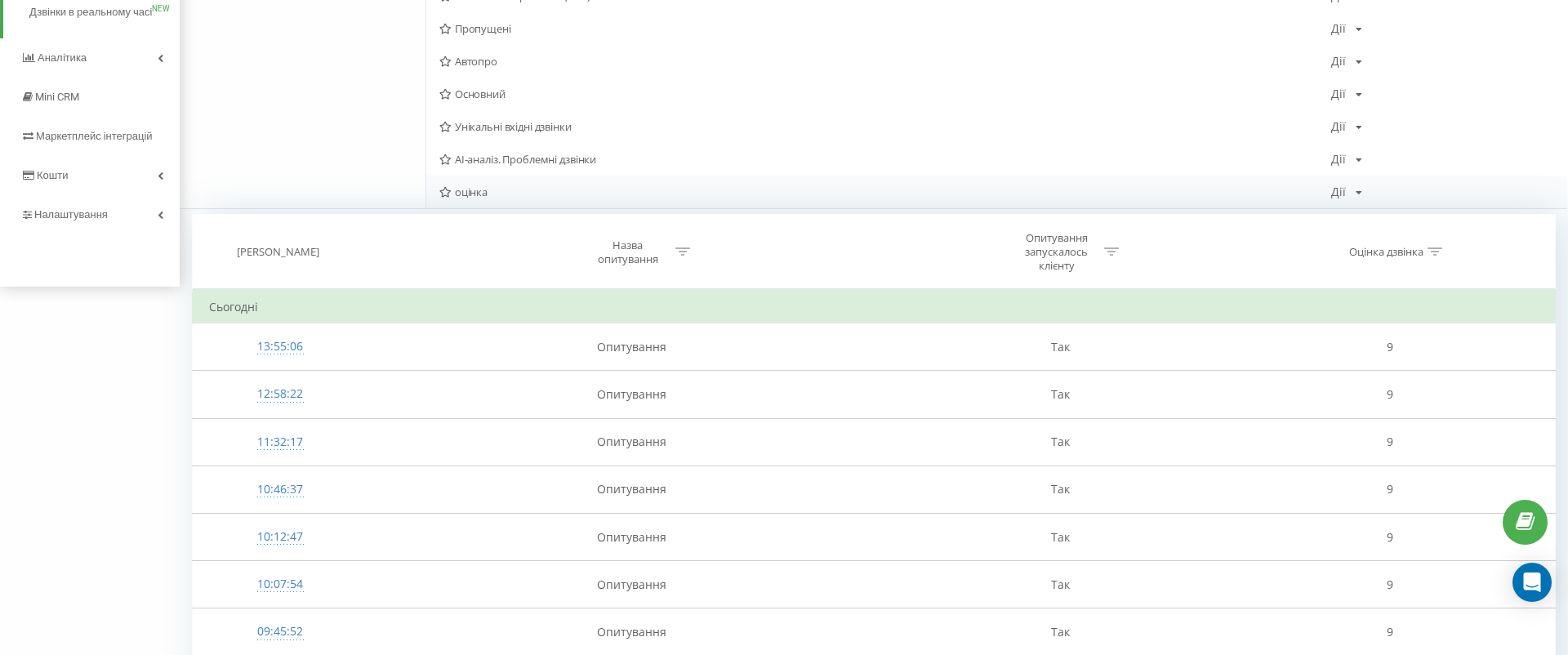
click at [1369, 192] on div "оцінка Дії Редагувати Копіювати Видалити За замовчуванням Поділитися" at bounding box center [996, 192] width 1141 height 33
click at [1357, 181] on div "оцінка Дії Редагувати Копіювати Видалити За замовчуванням Поділитися" at bounding box center [996, 192] width 1141 height 33
click at [1357, 198] on div "оцінка Дії Редагувати Копіювати Видалити За замовчуванням Поділитися" at bounding box center [996, 192] width 1141 height 33
click at [1357, 195] on icon at bounding box center [1360, 193] width 7 height 10
click at [1365, 214] on div "Редагувати" at bounding box center [1410, 214] width 156 height 30
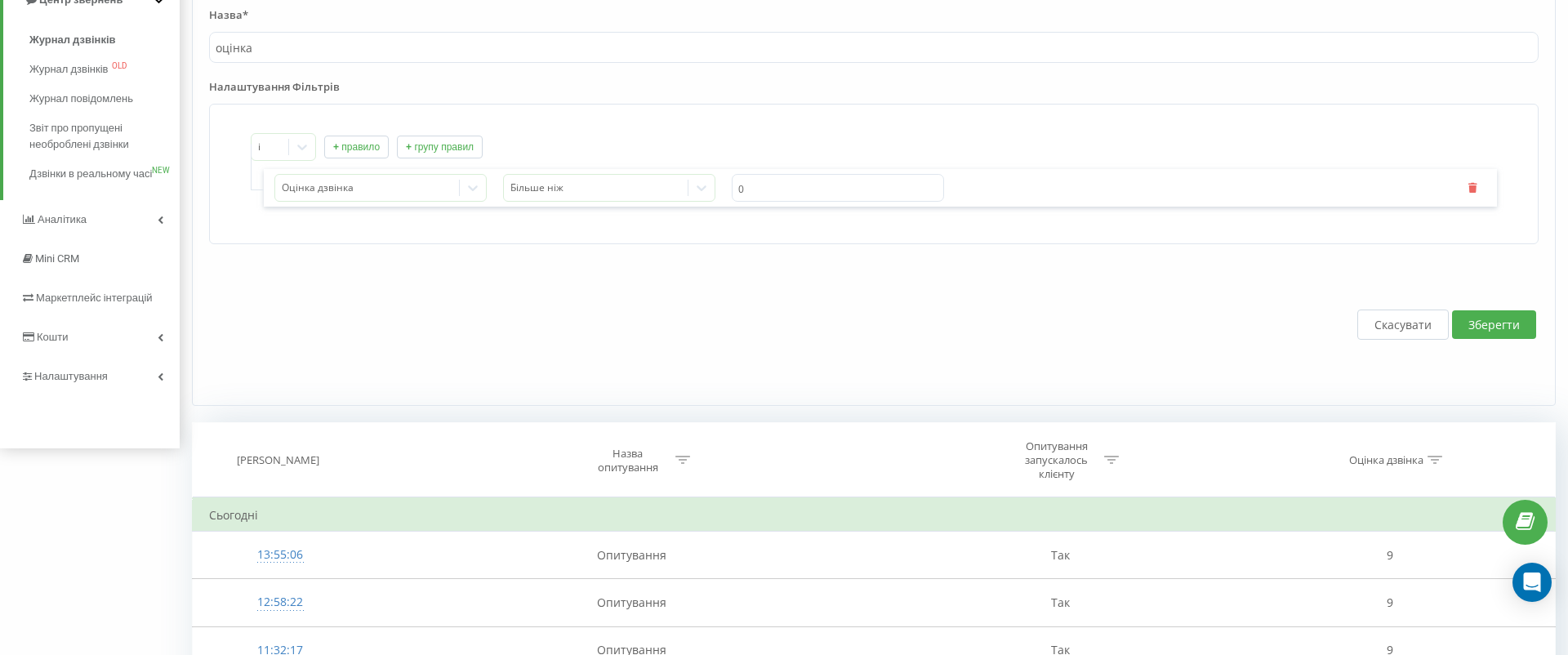
scroll to position [75, 0]
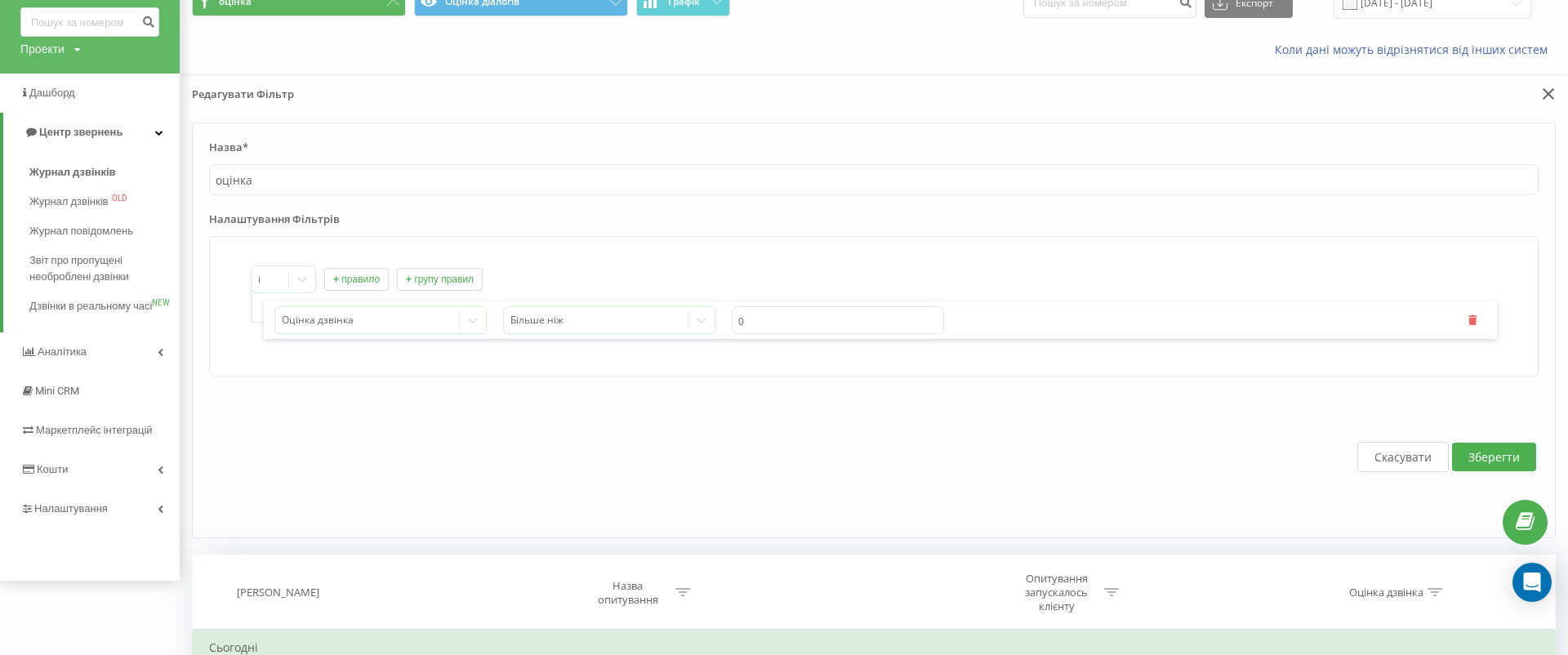
click at [342, 277] on button "+ правило" at bounding box center [356, 279] width 64 height 23
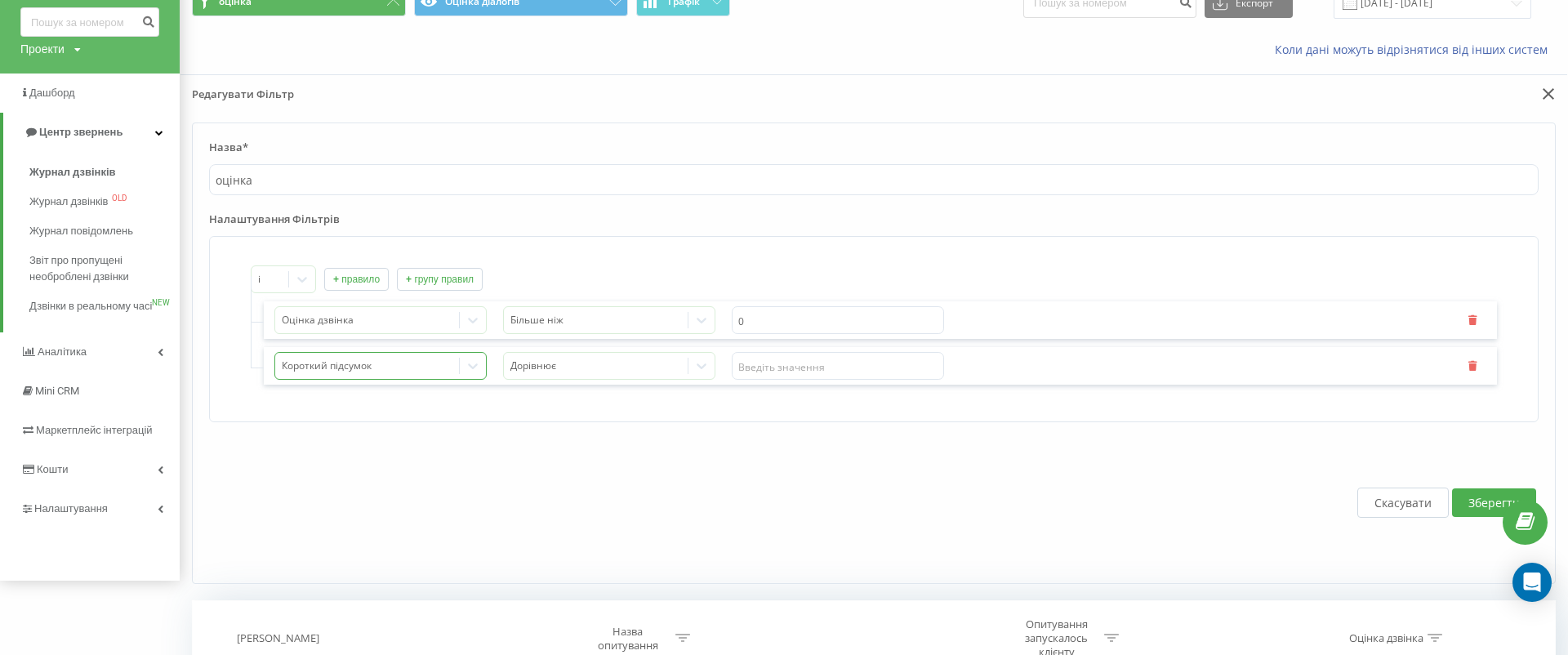
click at [440, 357] on div at bounding box center [368, 366] width 172 height 18
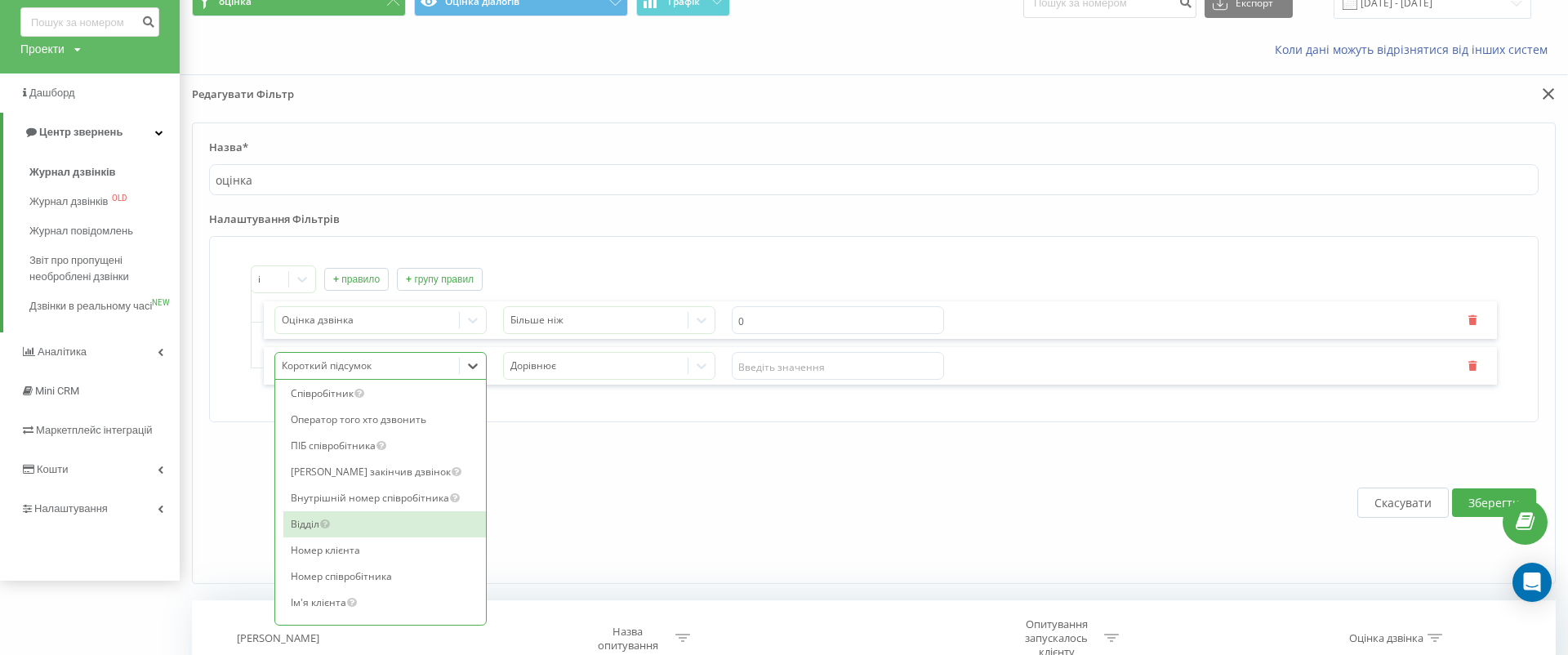
scroll to position [1808, 0]
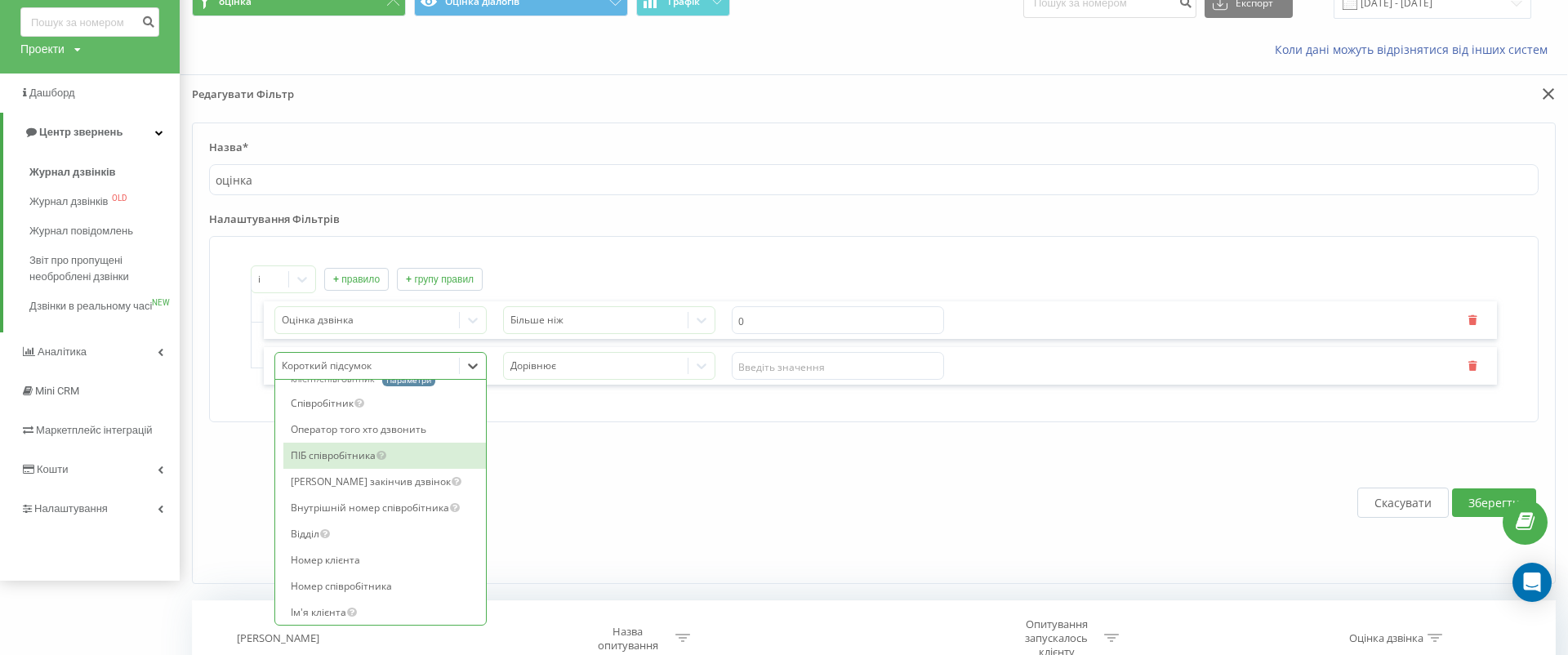
click at [348, 446] on div "ПІБ співробітника" at bounding box center [385, 456] width 203 height 26
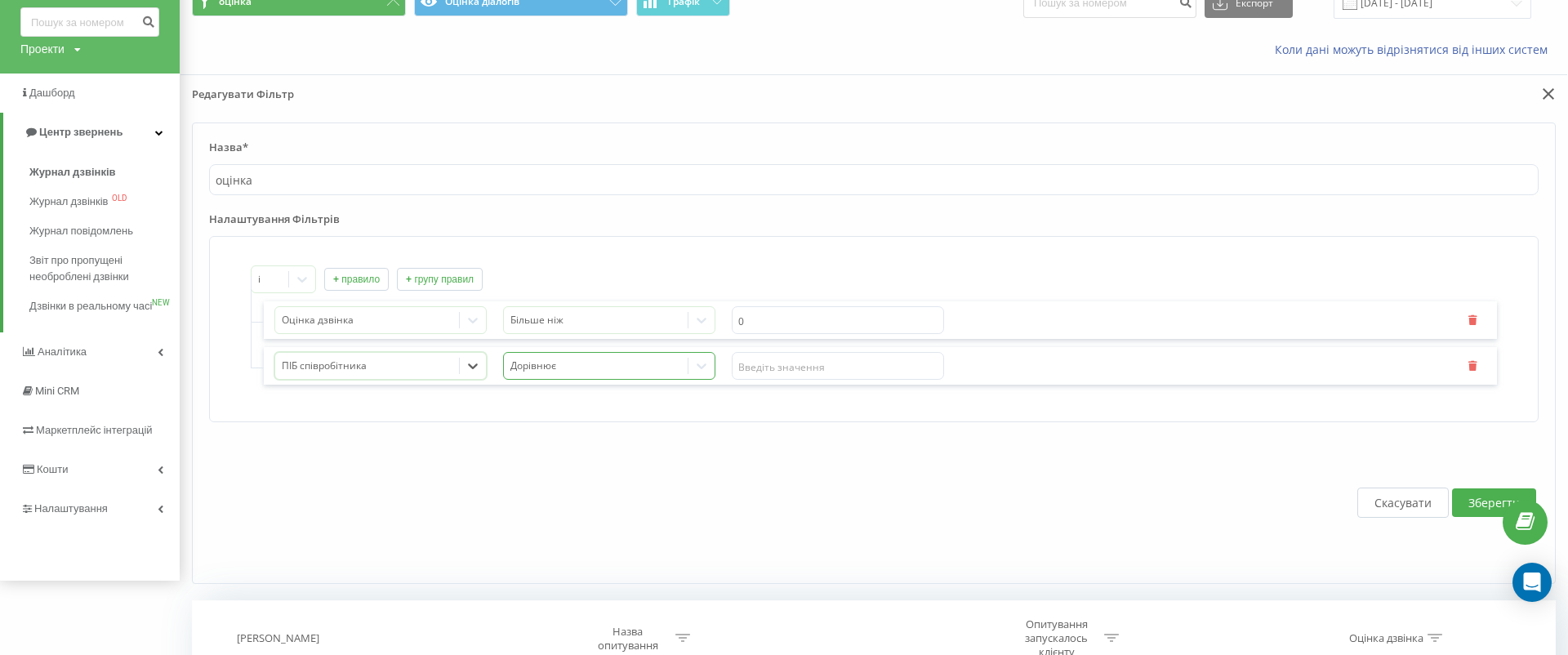
click at [668, 357] on div at bounding box center [596, 366] width 172 height 18
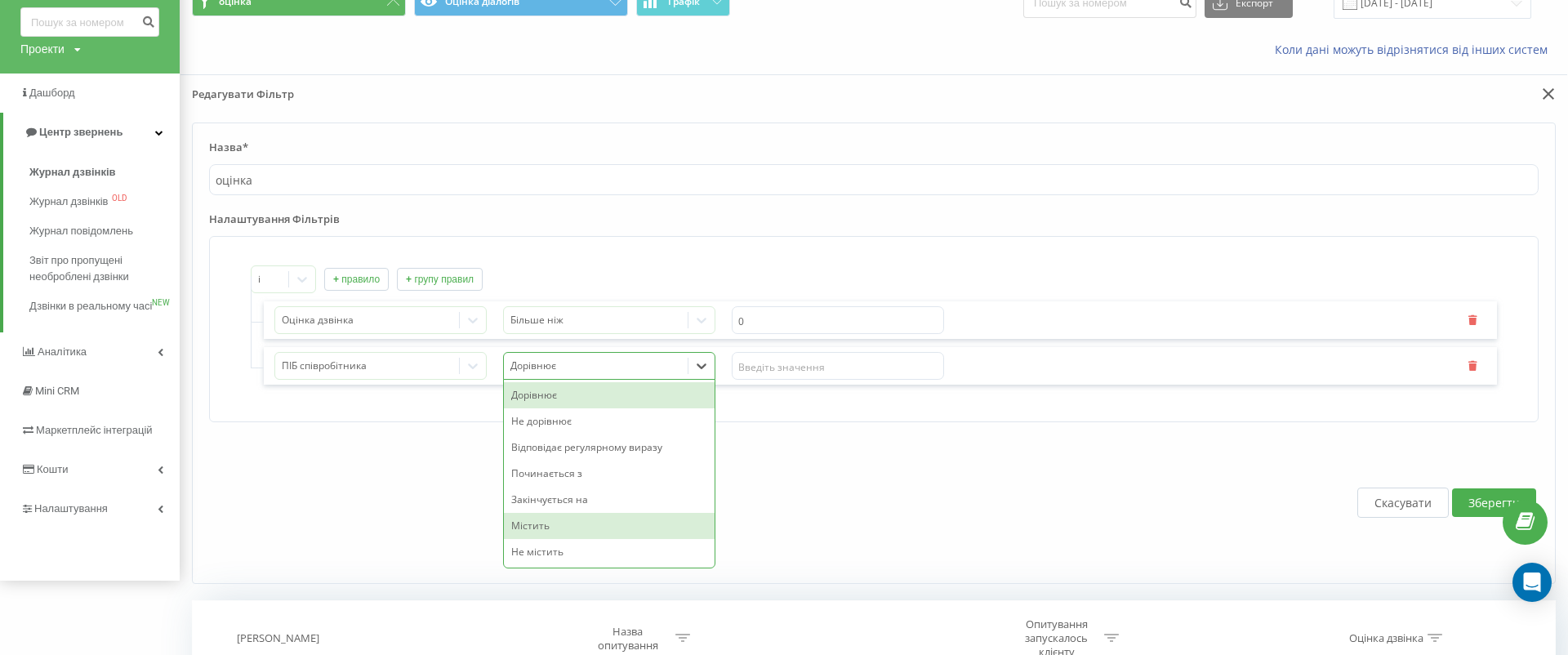
click at [632, 518] on div "Містить" at bounding box center [609, 526] width 211 height 26
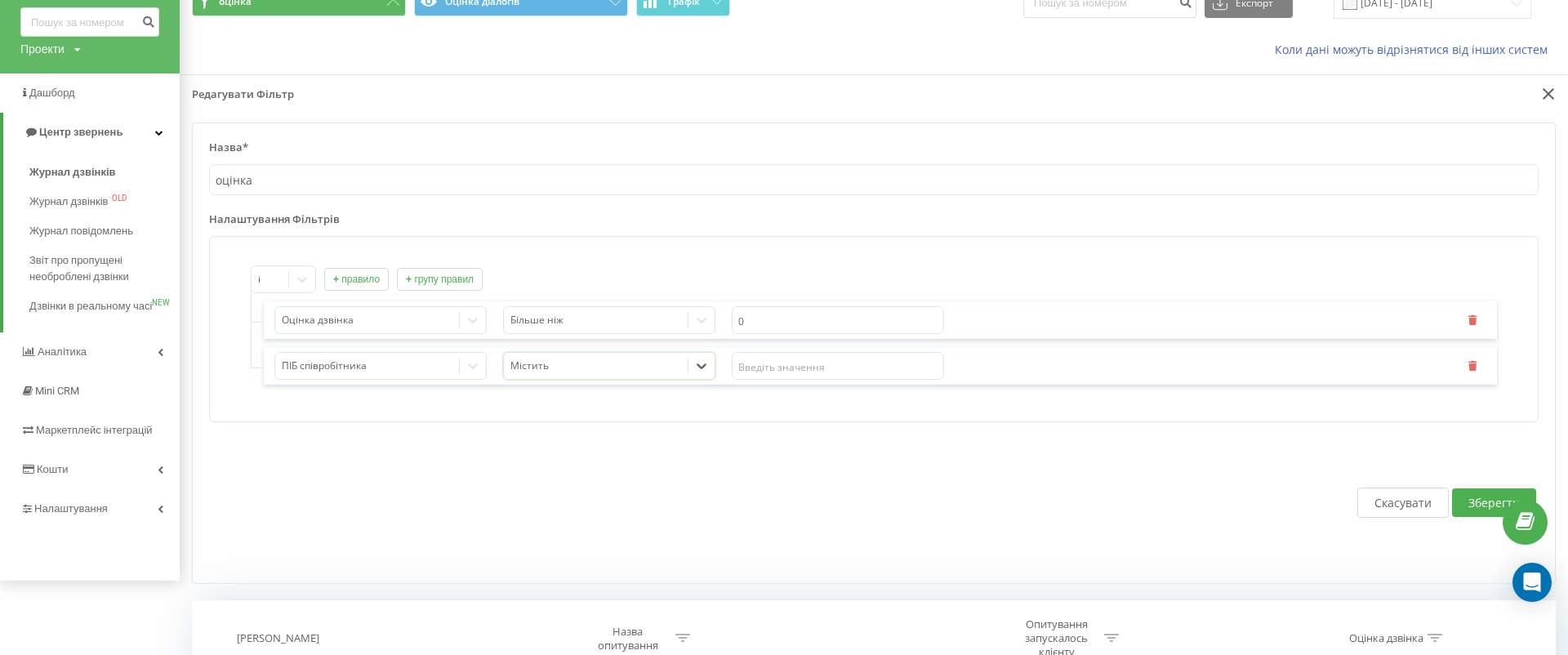
click at [1488, 495] on button "Зберегти" at bounding box center [1494, 503] width 84 height 28
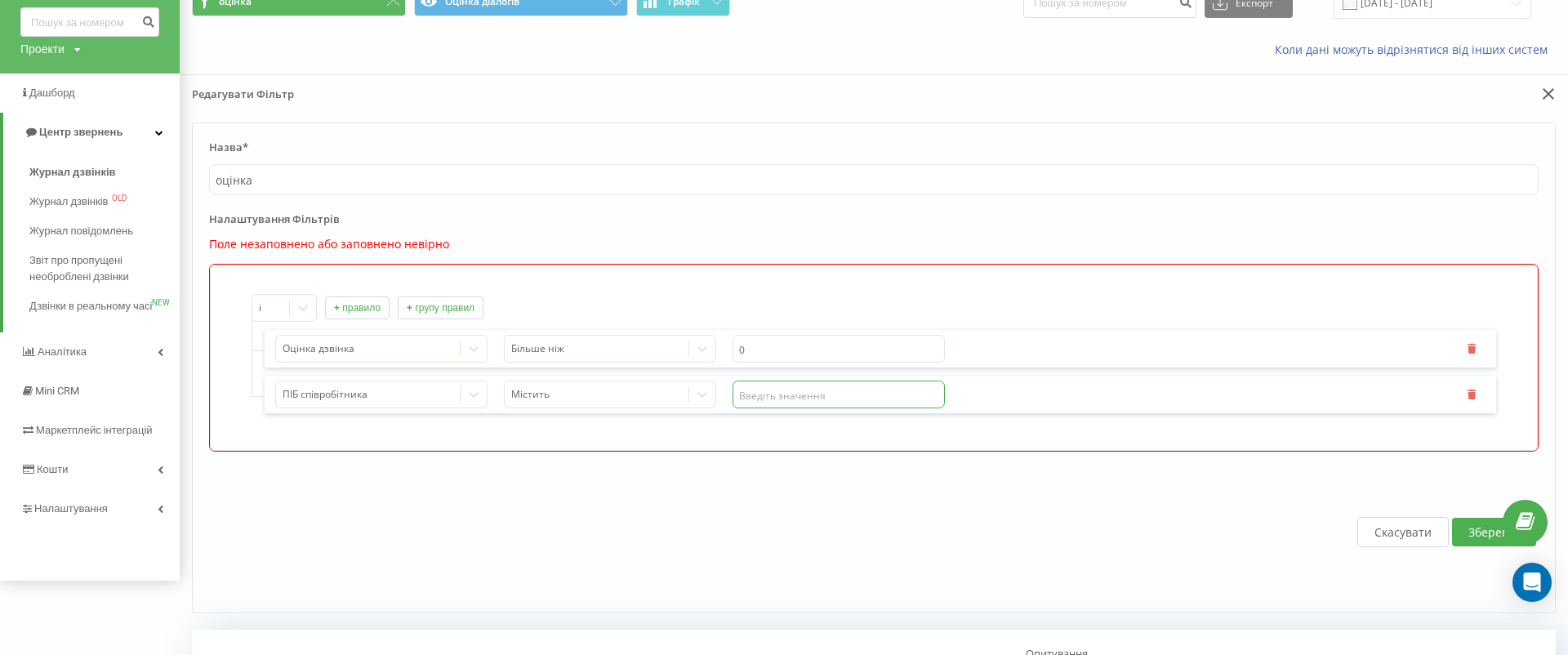
click at [764, 398] on input "text" at bounding box center [839, 395] width 213 height 28
click at [655, 399] on div at bounding box center [597, 395] width 172 height 18
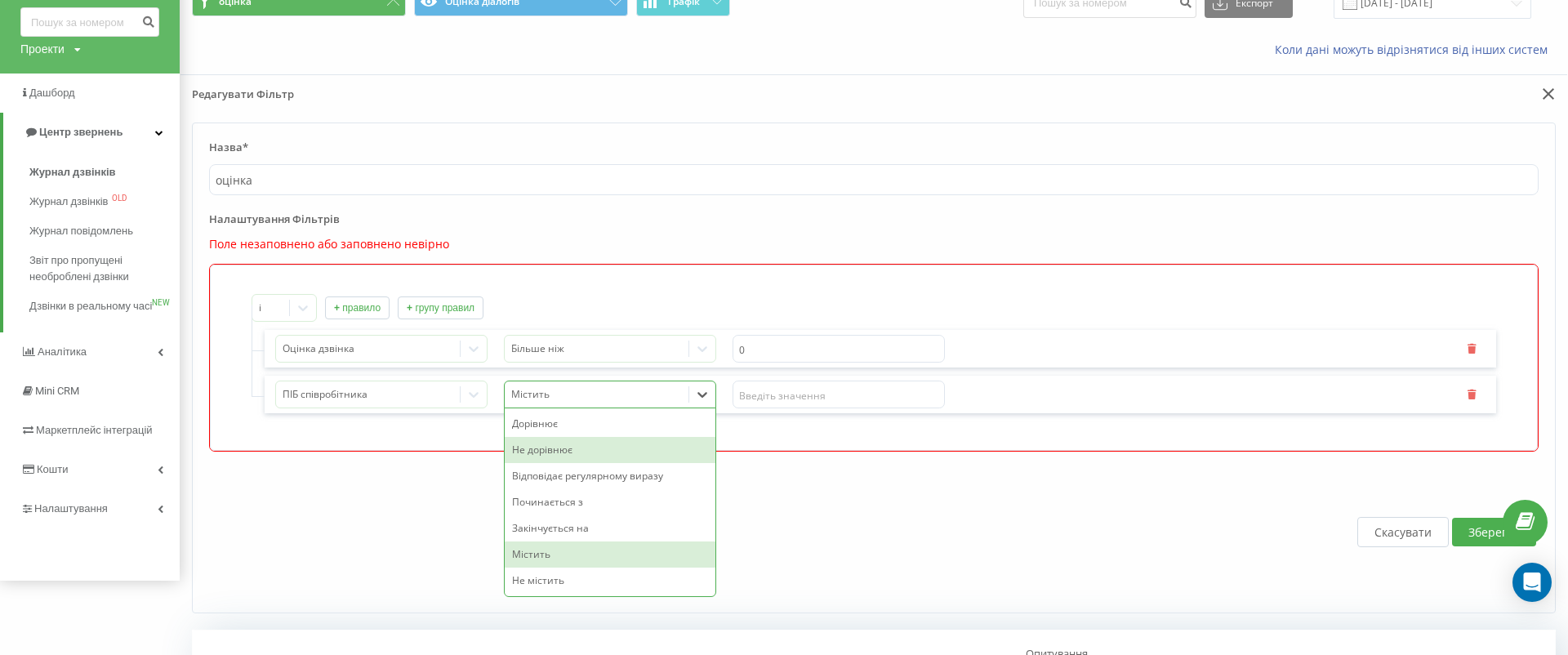
click at [918, 513] on div "Скасувати Зберегти" at bounding box center [874, 532] width 1329 height 128
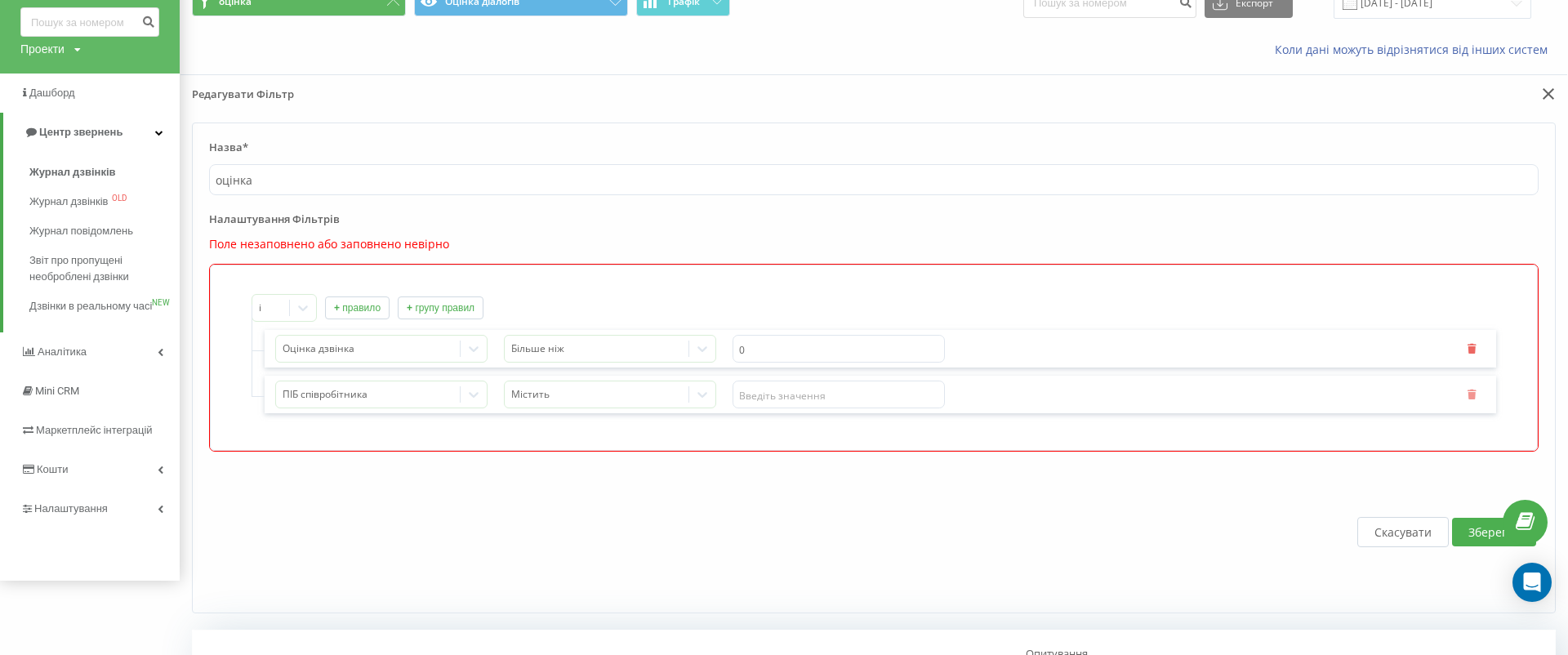
click at [1464, 388] on button "button" at bounding box center [1473, 395] width 24 height 14
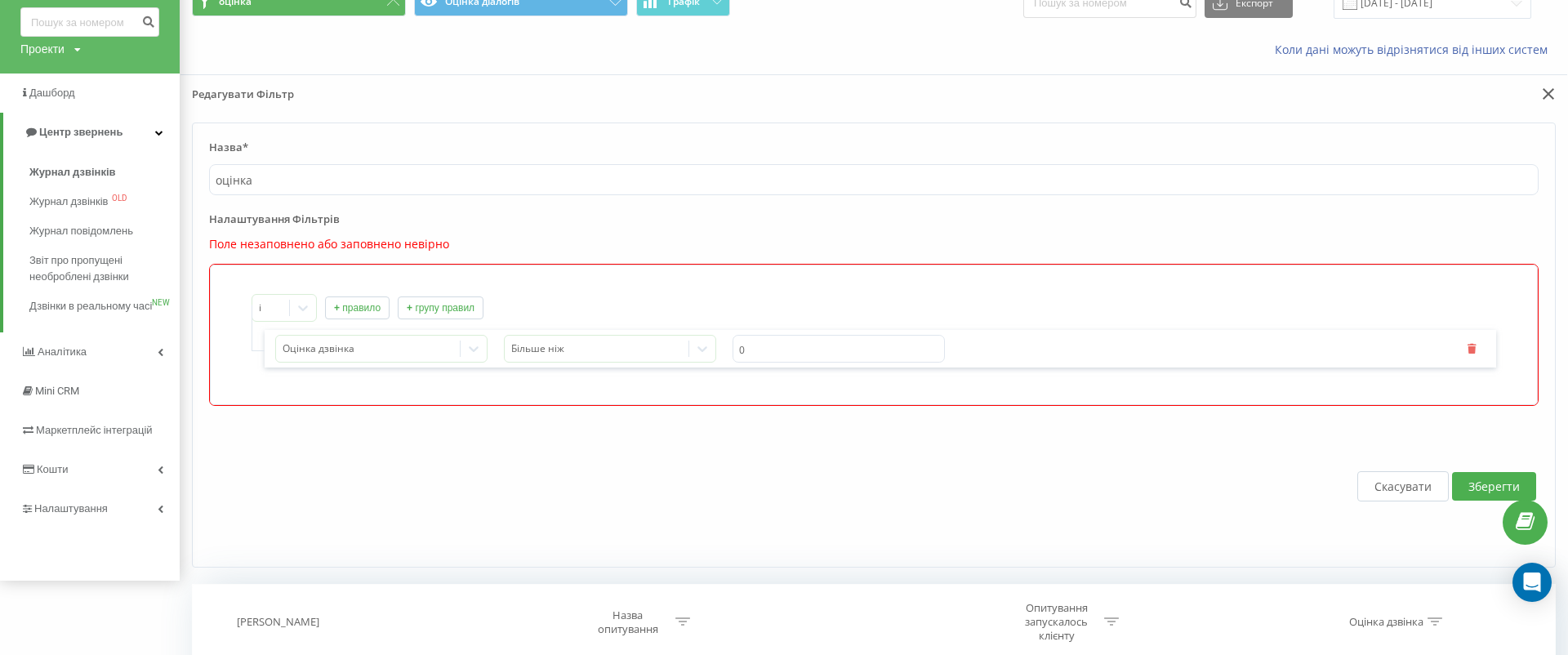
click at [1493, 477] on button "Зберегти" at bounding box center [1494, 487] width 84 height 28
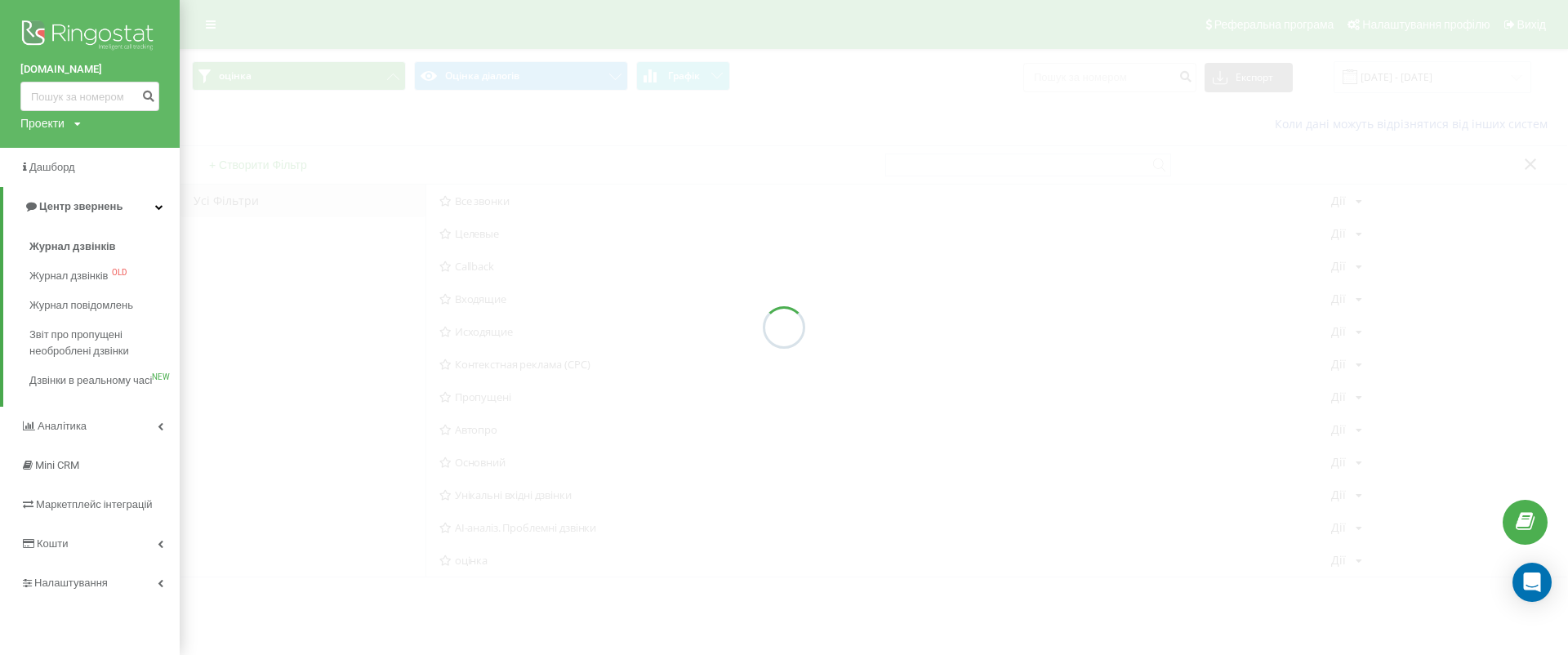
scroll to position [5, 0]
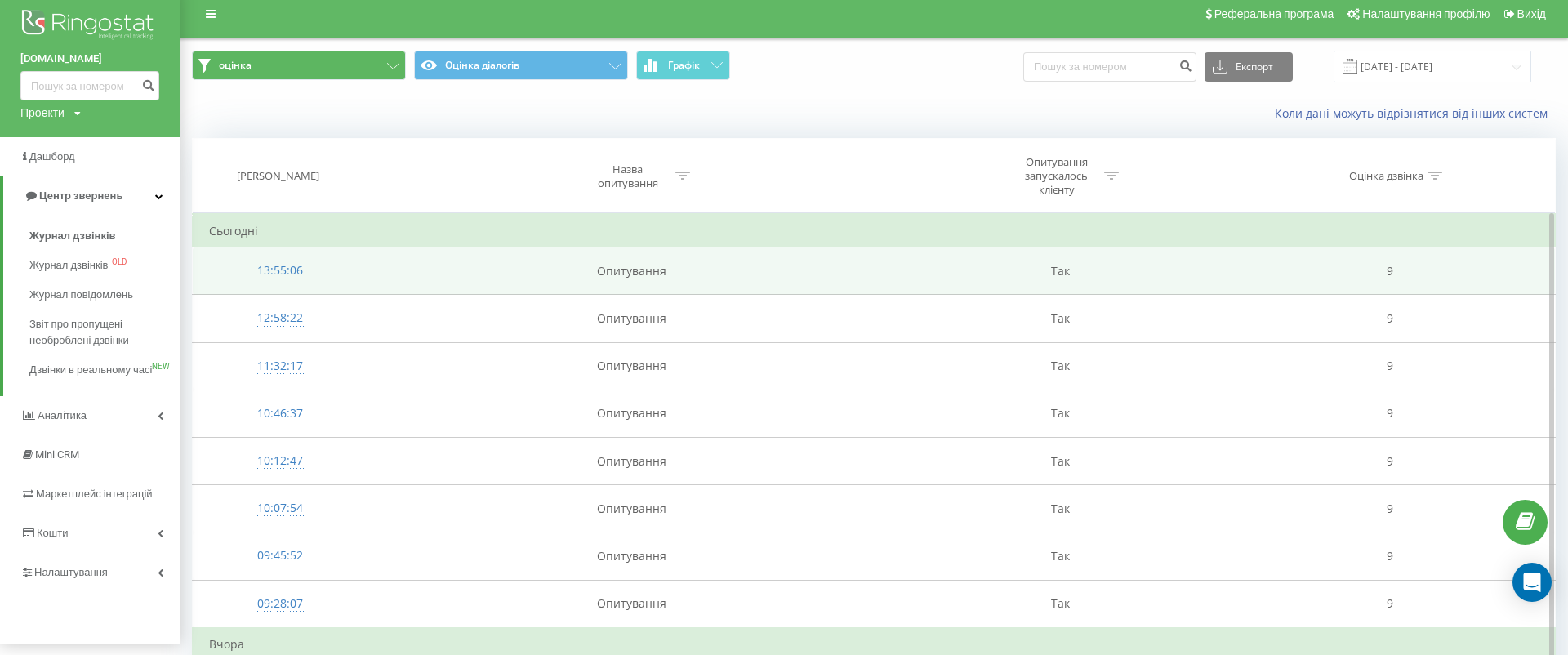
scroll to position [15, 0]
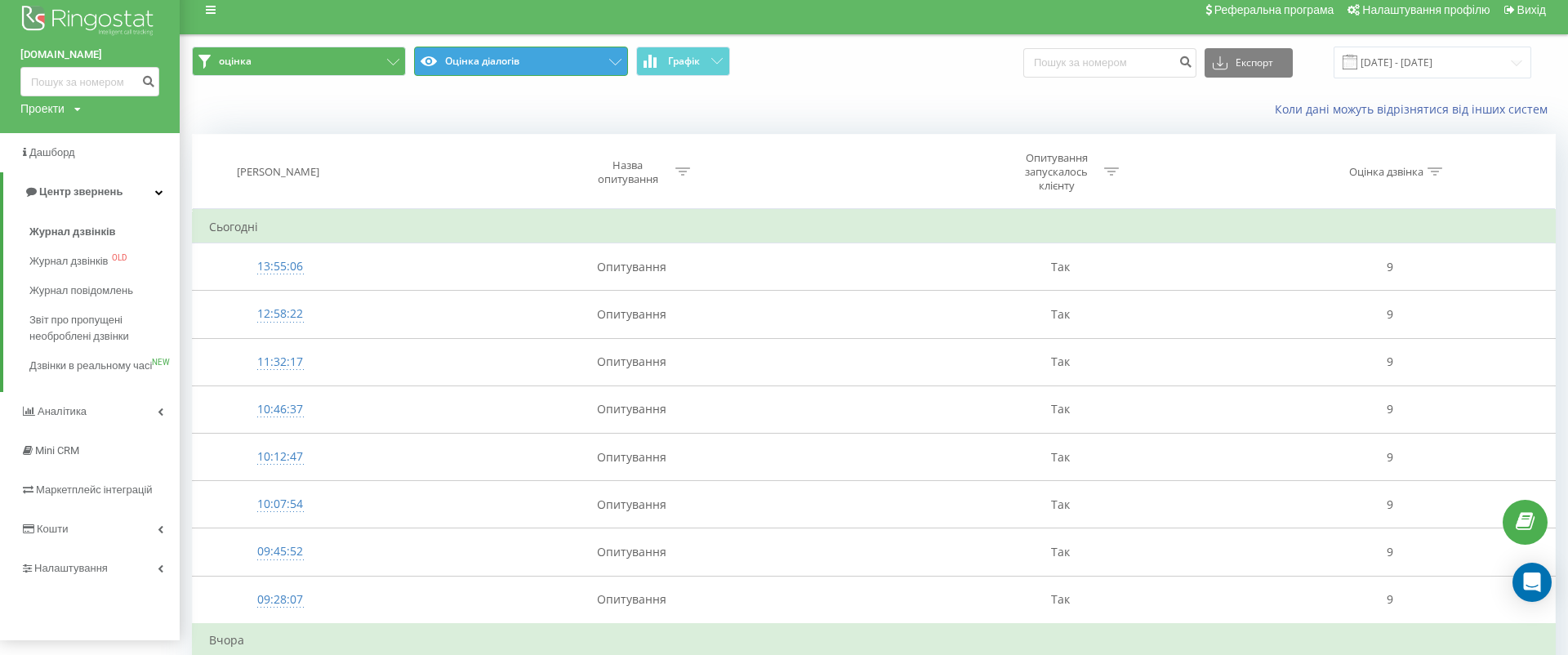
click at [621, 59] on icon at bounding box center [615, 62] width 13 height 7
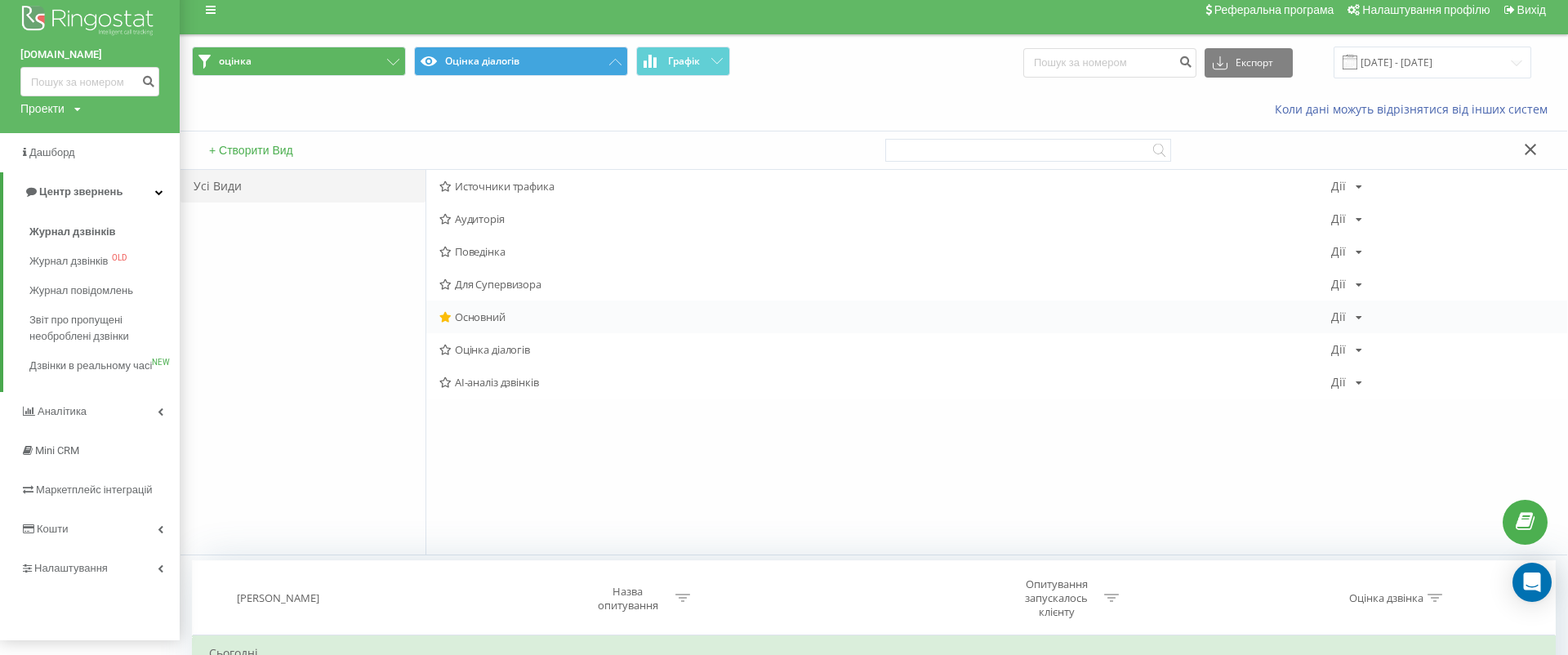
click at [1358, 313] on icon at bounding box center [1360, 318] width 7 height 10
click at [956, 537] on div "Источники трафика Дії Редагувати Копіювати Видалити За замовчуванням Поділитися…" at bounding box center [996, 363] width 1142 height 385
click at [1359, 351] on icon at bounding box center [1360, 351] width 7 height 10
click at [1377, 379] on div "Редагувати" at bounding box center [1410, 371] width 156 height 30
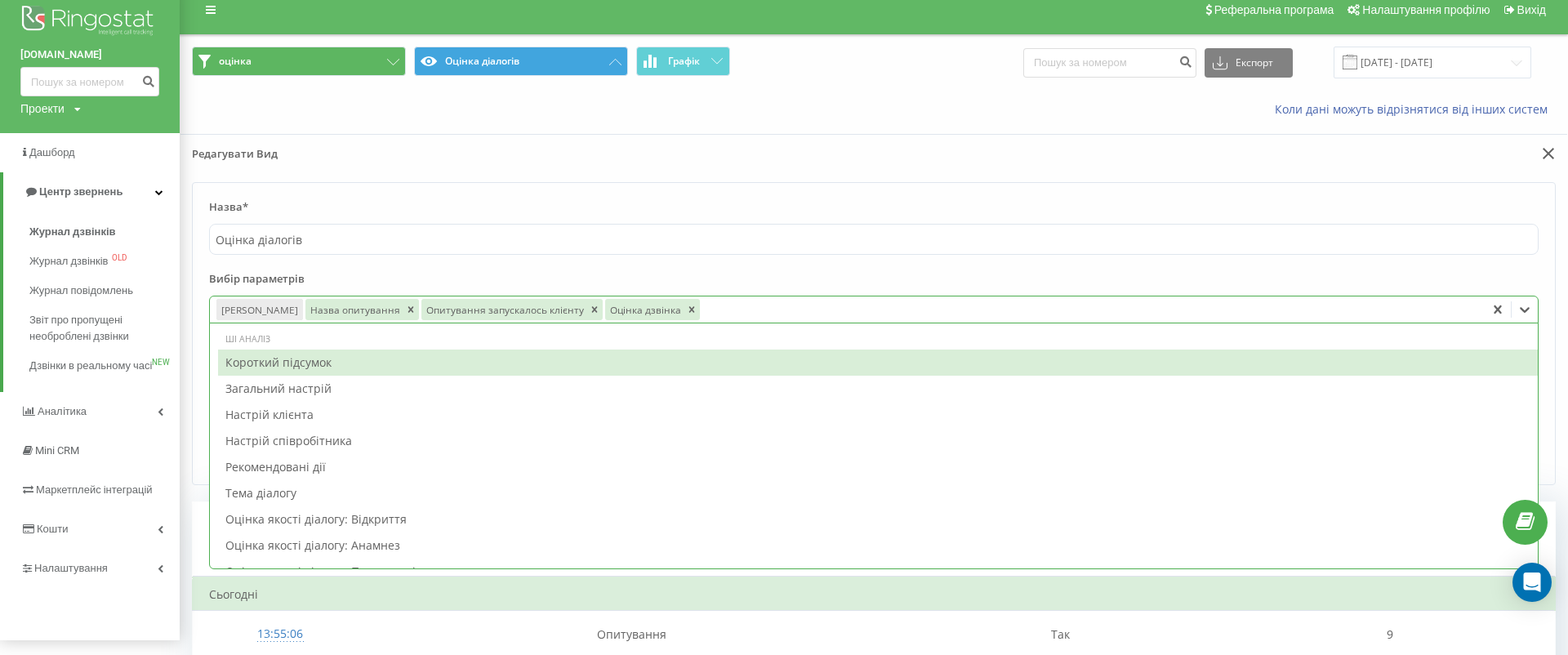
click at [805, 305] on div at bounding box center [1091, 310] width 777 height 18
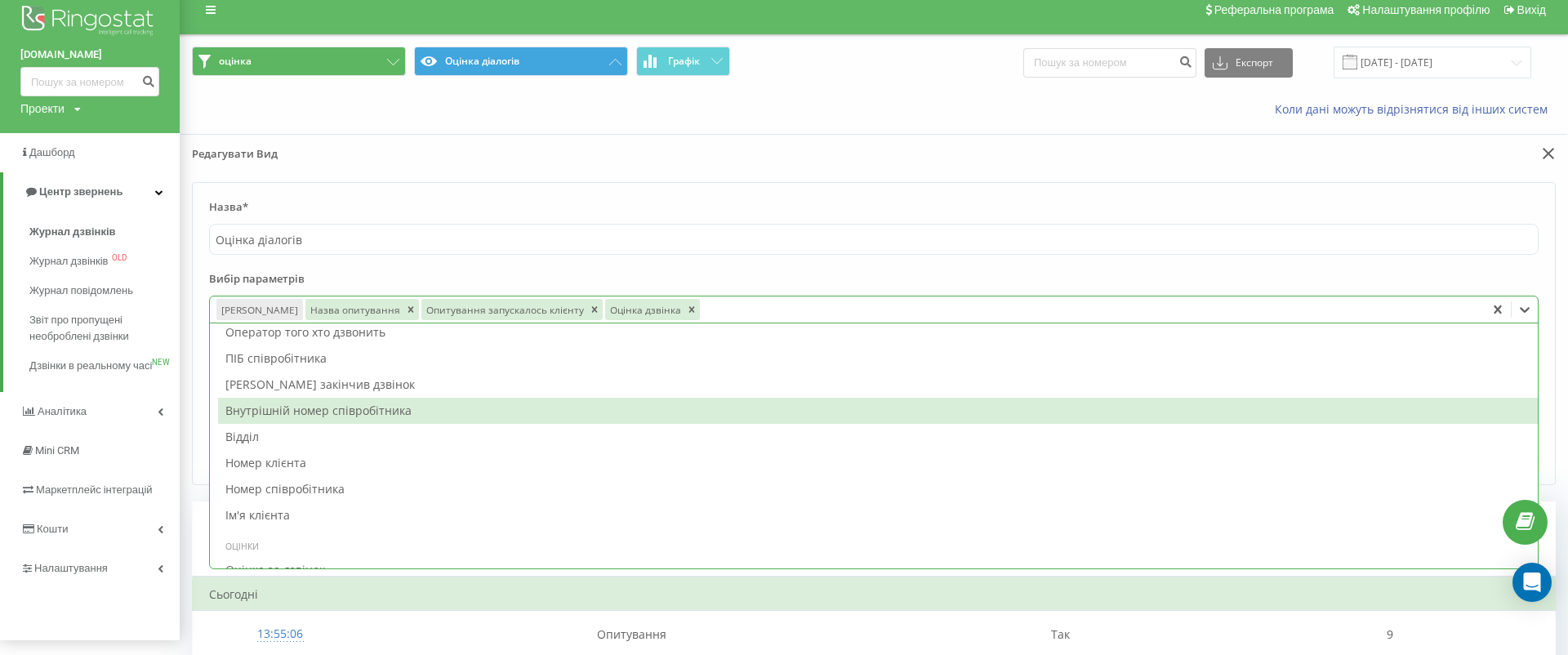
scroll to position [1725, 0]
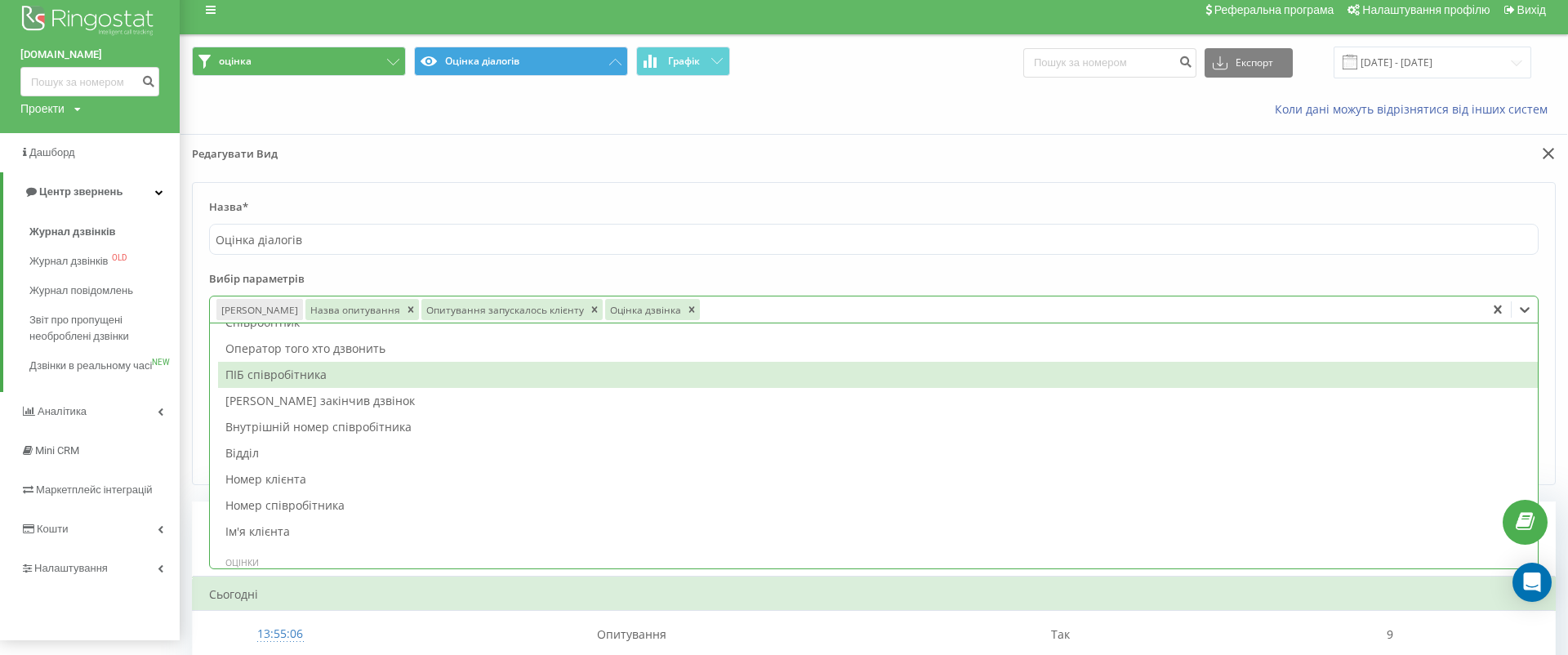
click at [430, 369] on div "ПІБ співробітника" at bounding box center [878, 374] width 1320 height 26
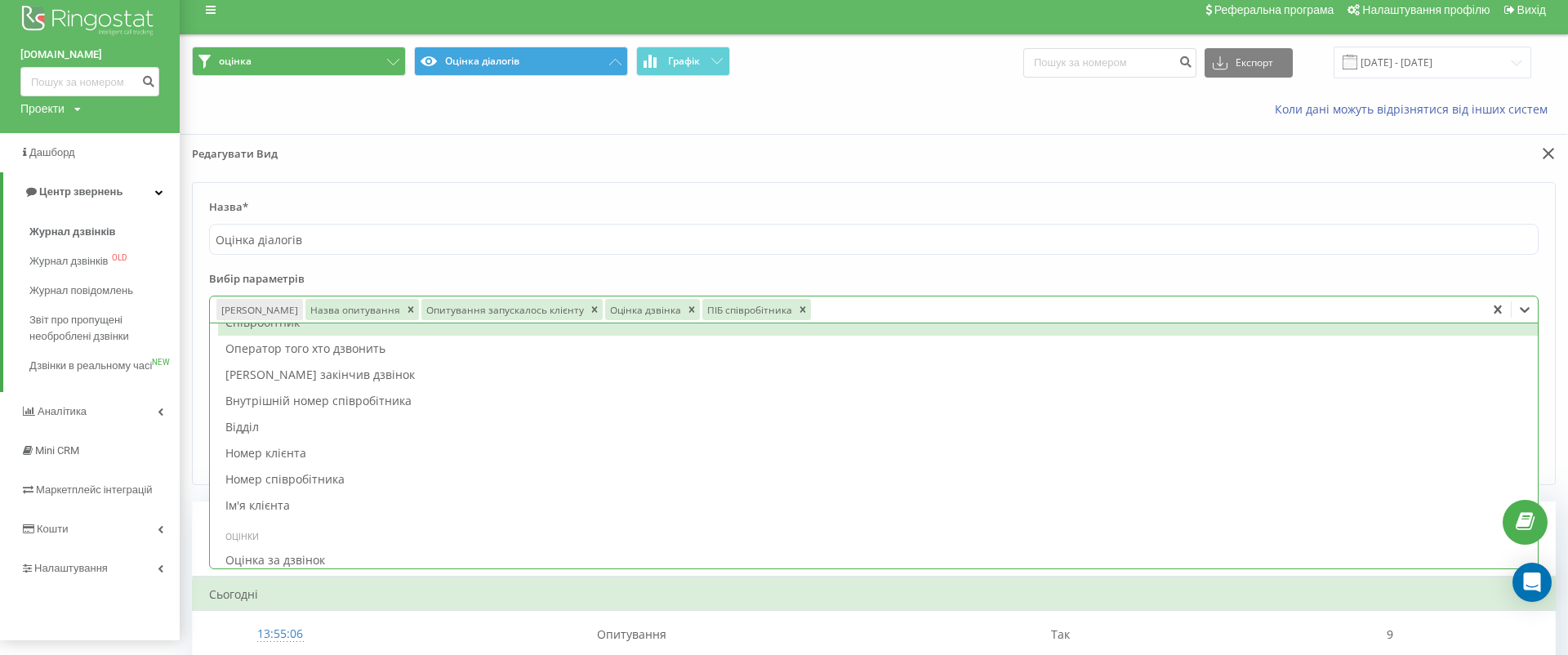
click at [1019, 203] on label "Назва*" at bounding box center [874, 211] width 1329 height 24
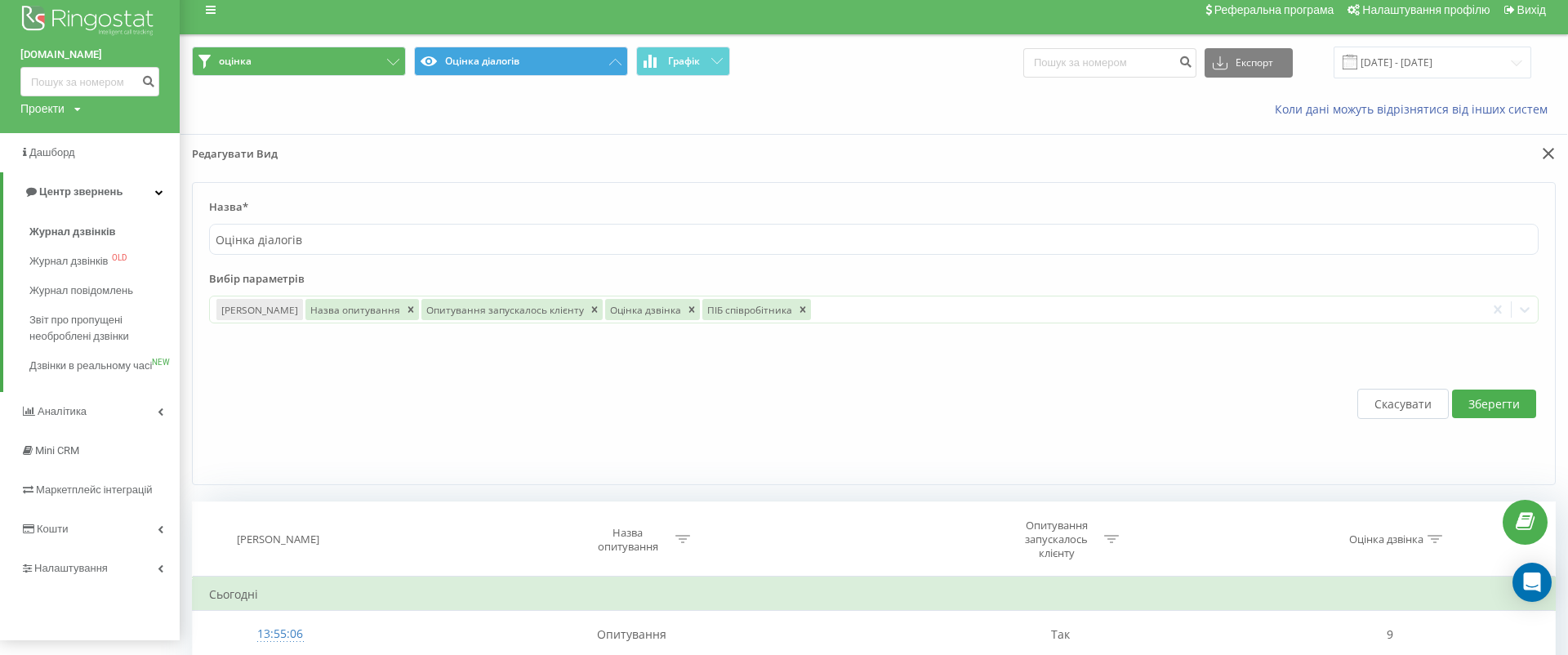
click at [1511, 404] on button "Зберегти" at bounding box center [1494, 404] width 84 height 28
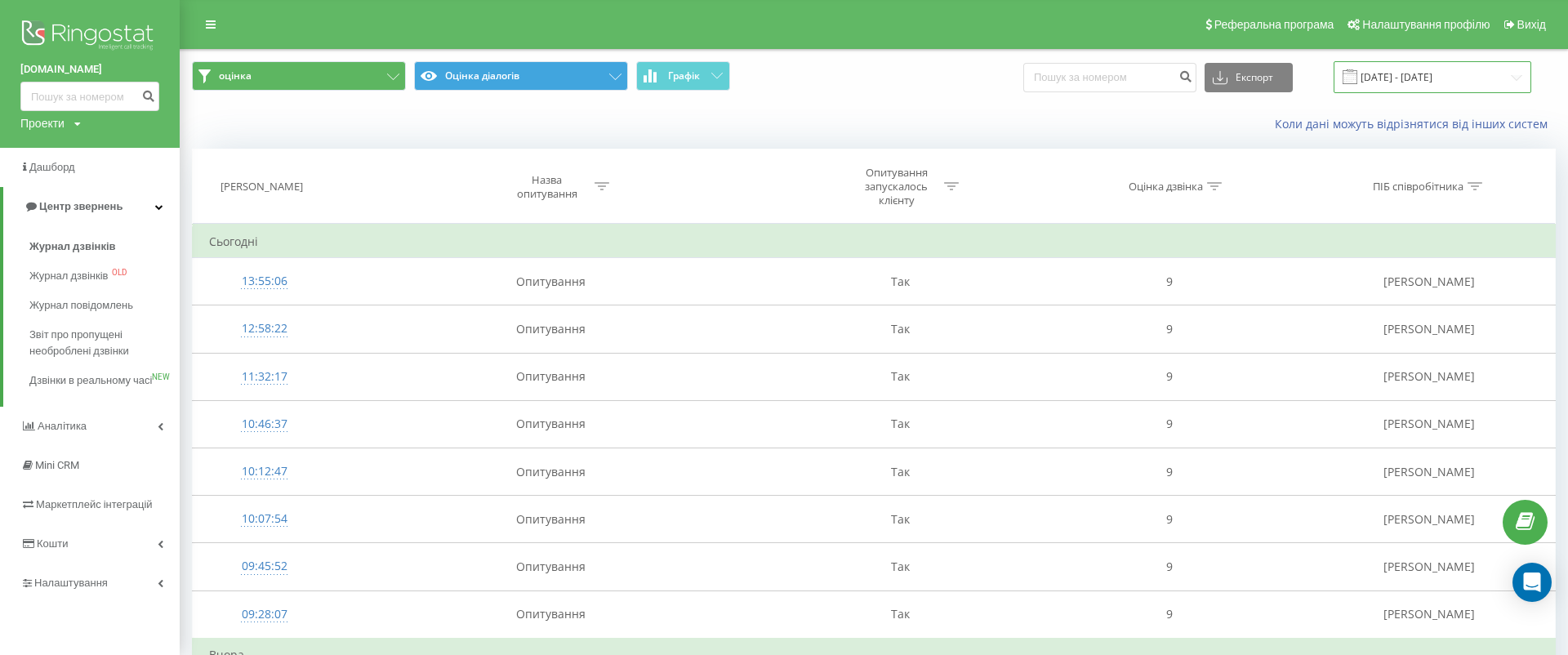
click at [1426, 71] on input "23.08.2025 - 23.09.2025" at bounding box center [1432, 77] width 198 height 32
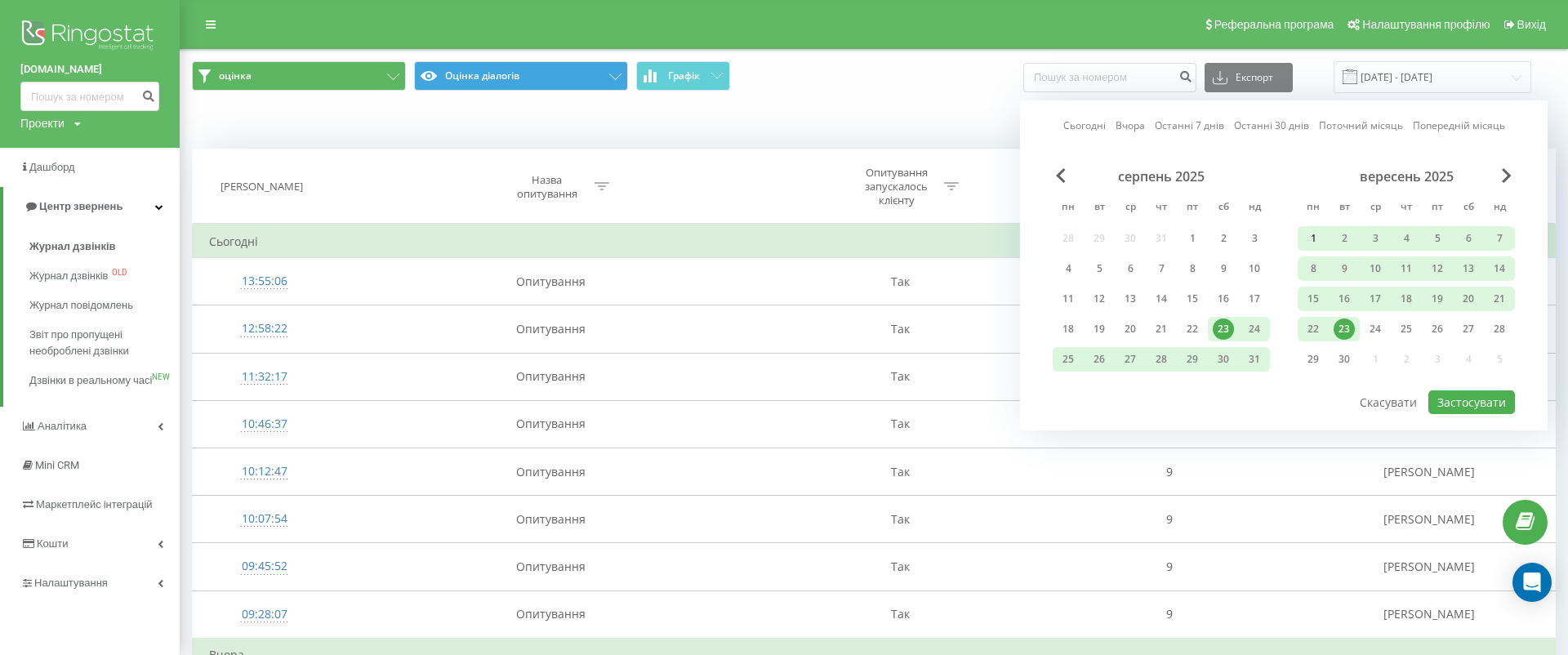
click at [1317, 233] on div "1" at bounding box center [1313, 238] width 21 height 21
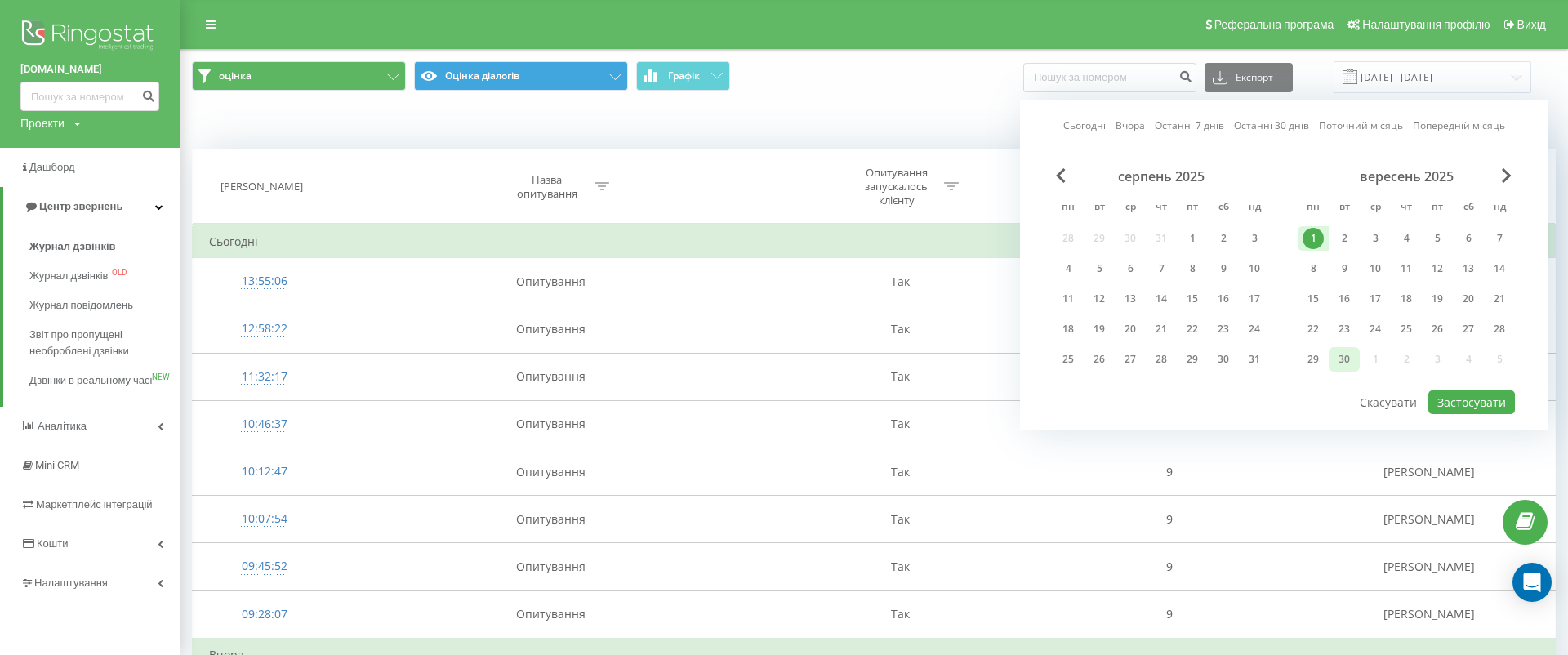
click at [1350, 355] on div "30" at bounding box center [1344, 359] width 21 height 21
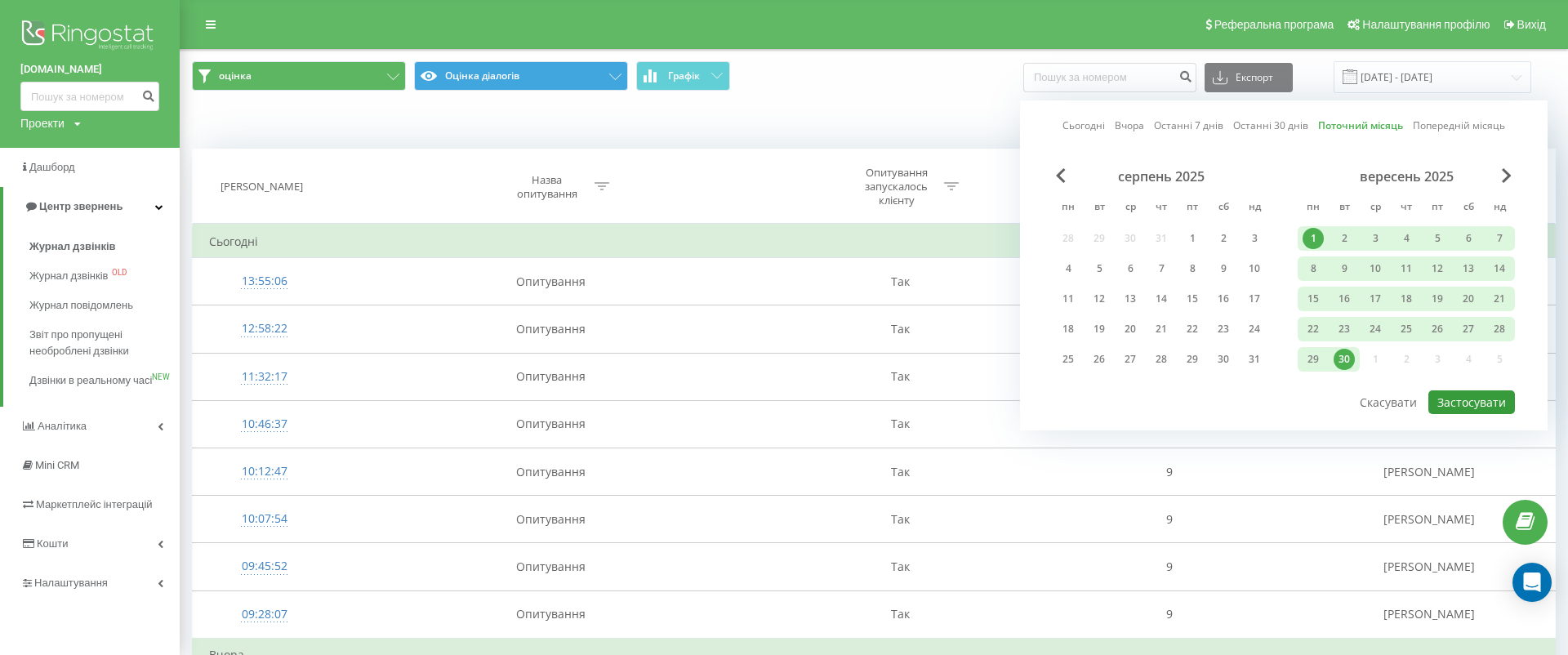
click at [1471, 403] on button "Застосувати" at bounding box center [1471, 402] width 86 height 23
type input "01.09.2025 - 30.09.2025"
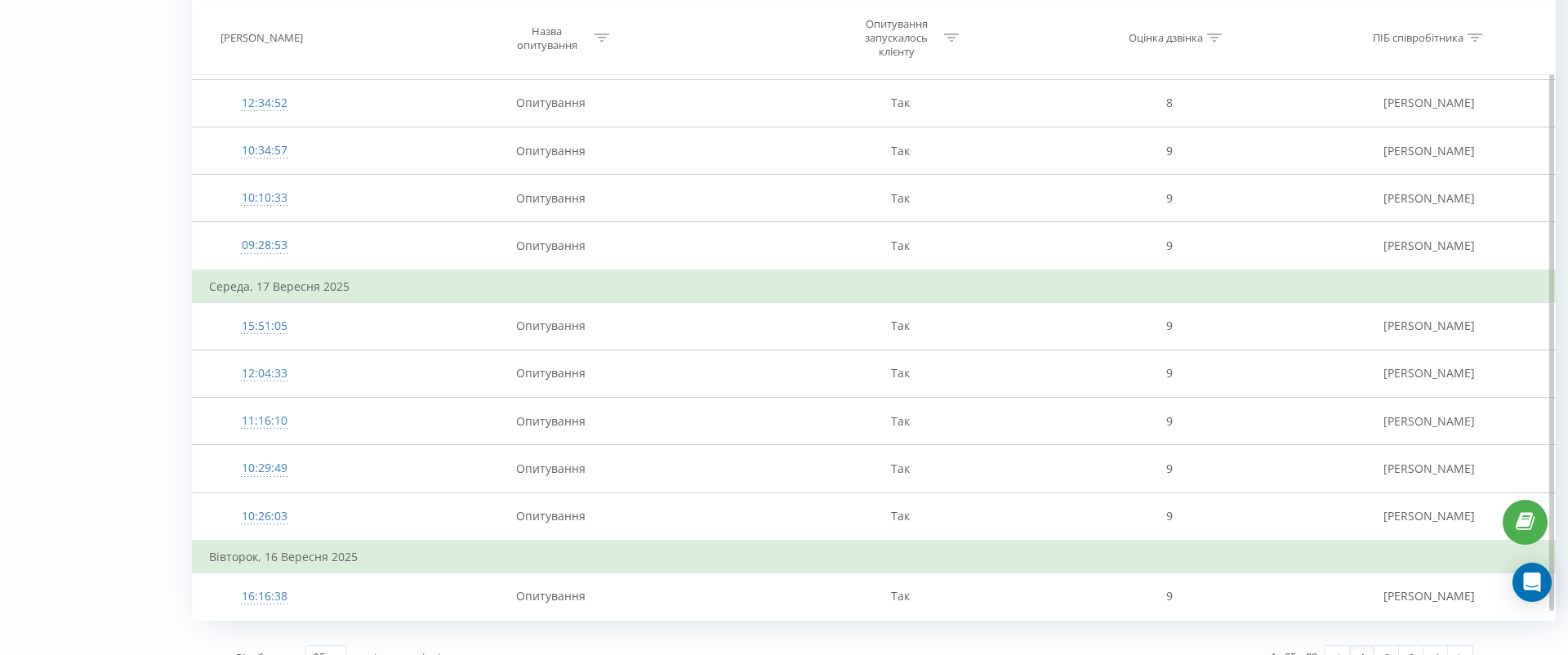
scroll to position [1040, 0]
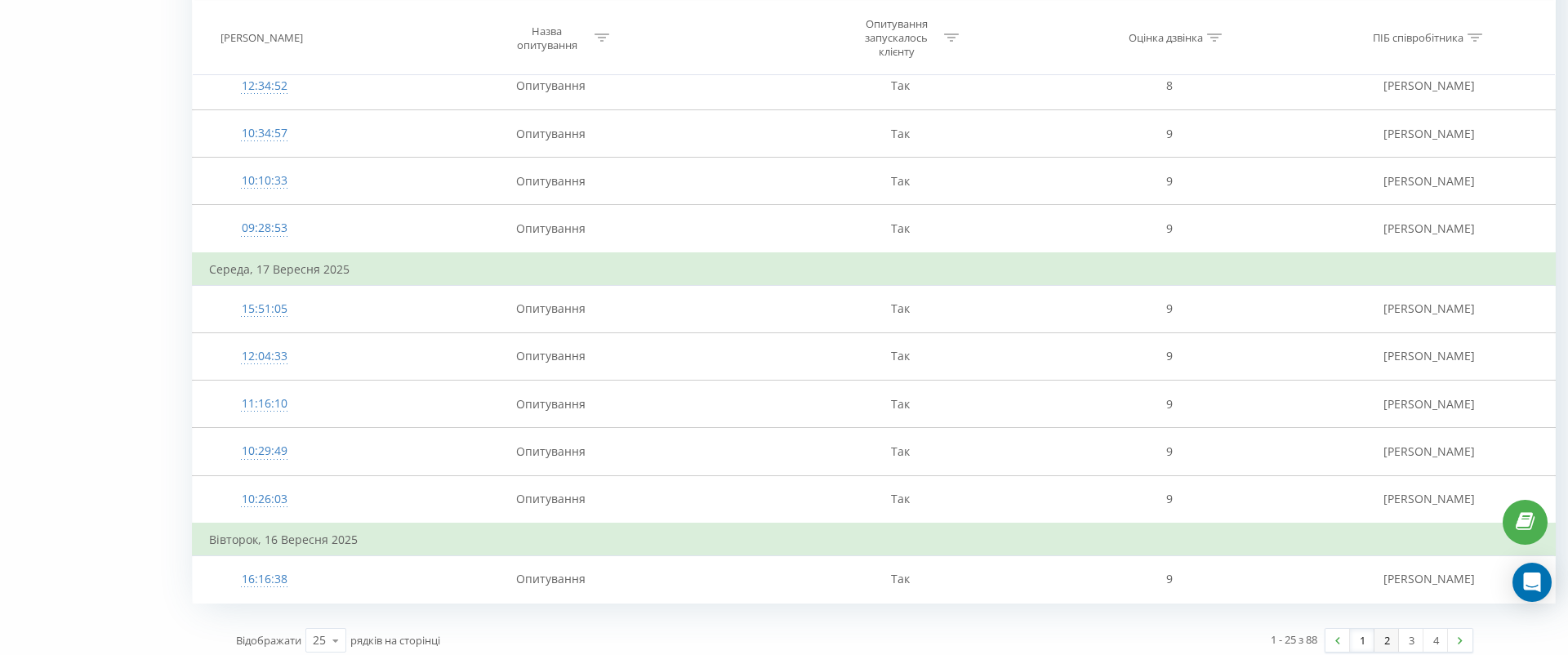
click at [1391, 629] on link "2" at bounding box center [1386, 640] width 24 height 23
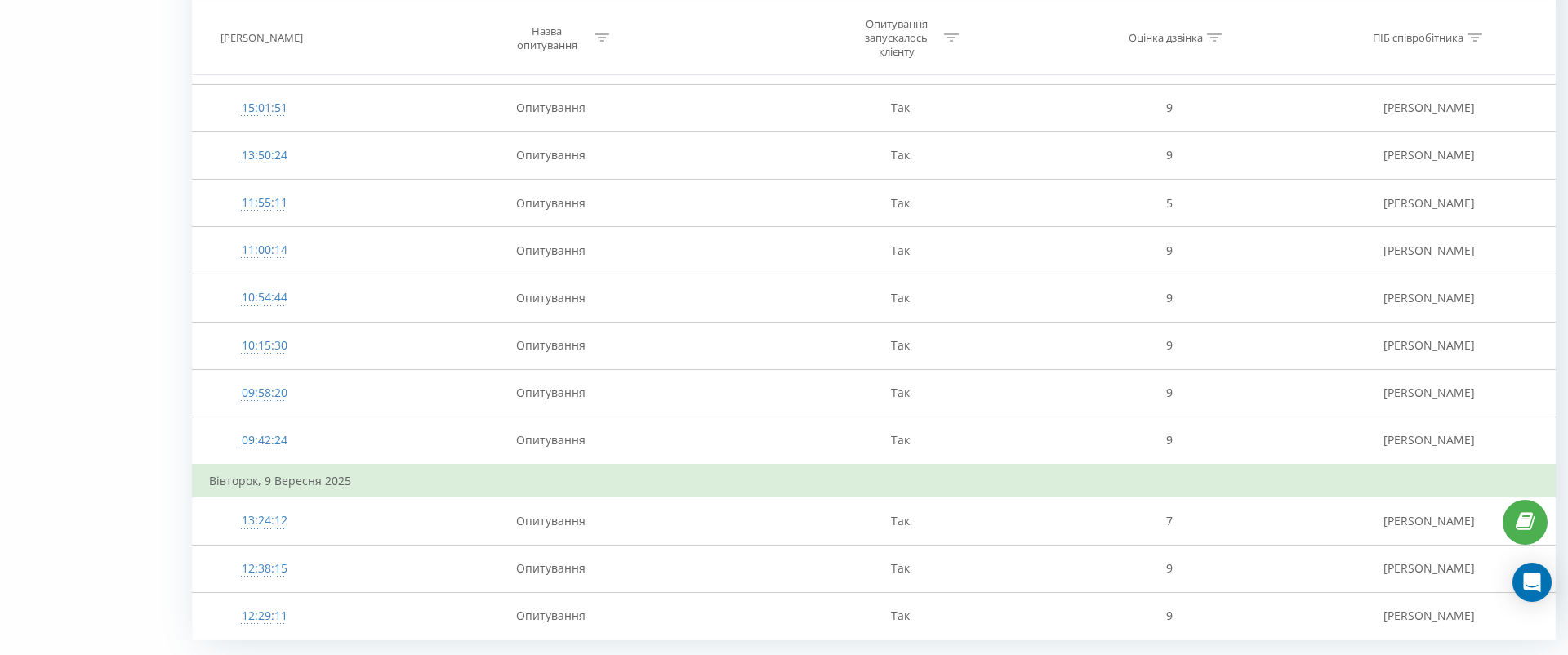
scroll to position [1008, 0]
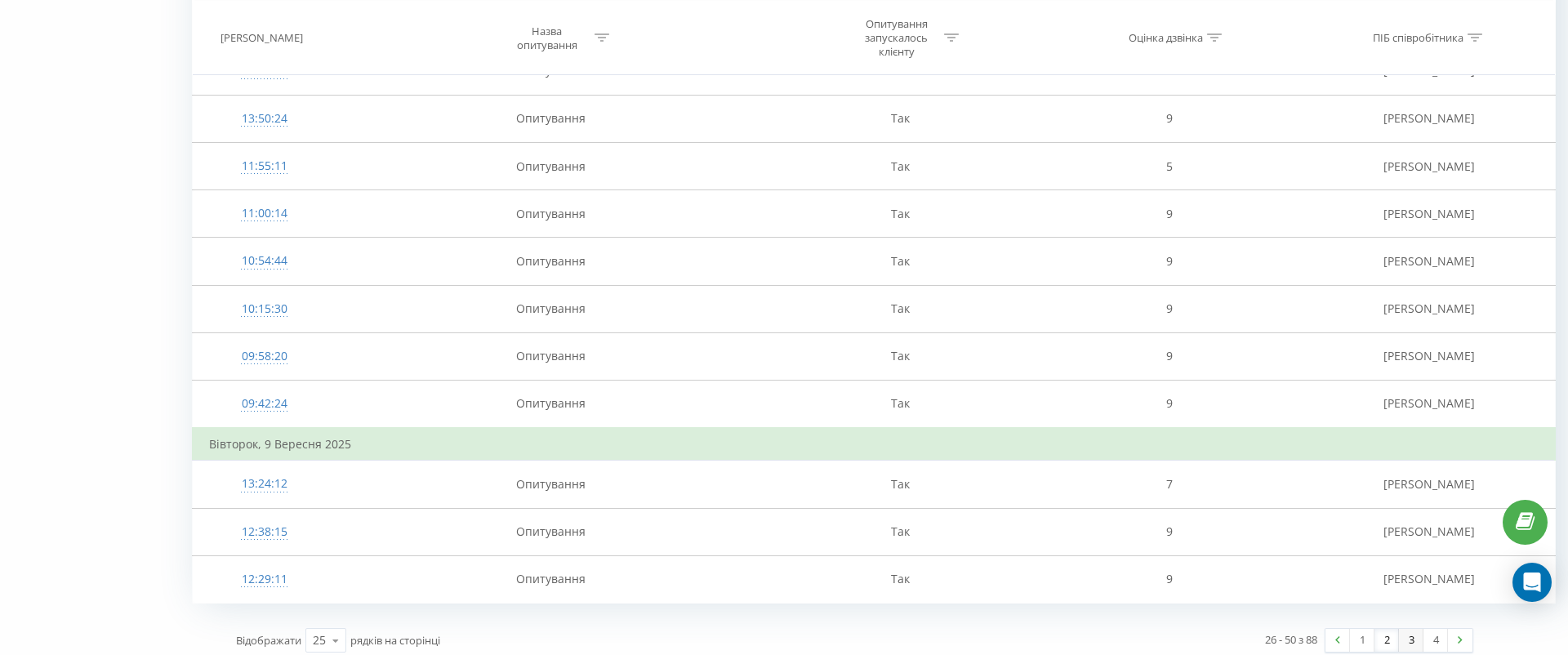
click at [1415, 632] on link "3" at bounding box center [1411, 640] width 24 height 23
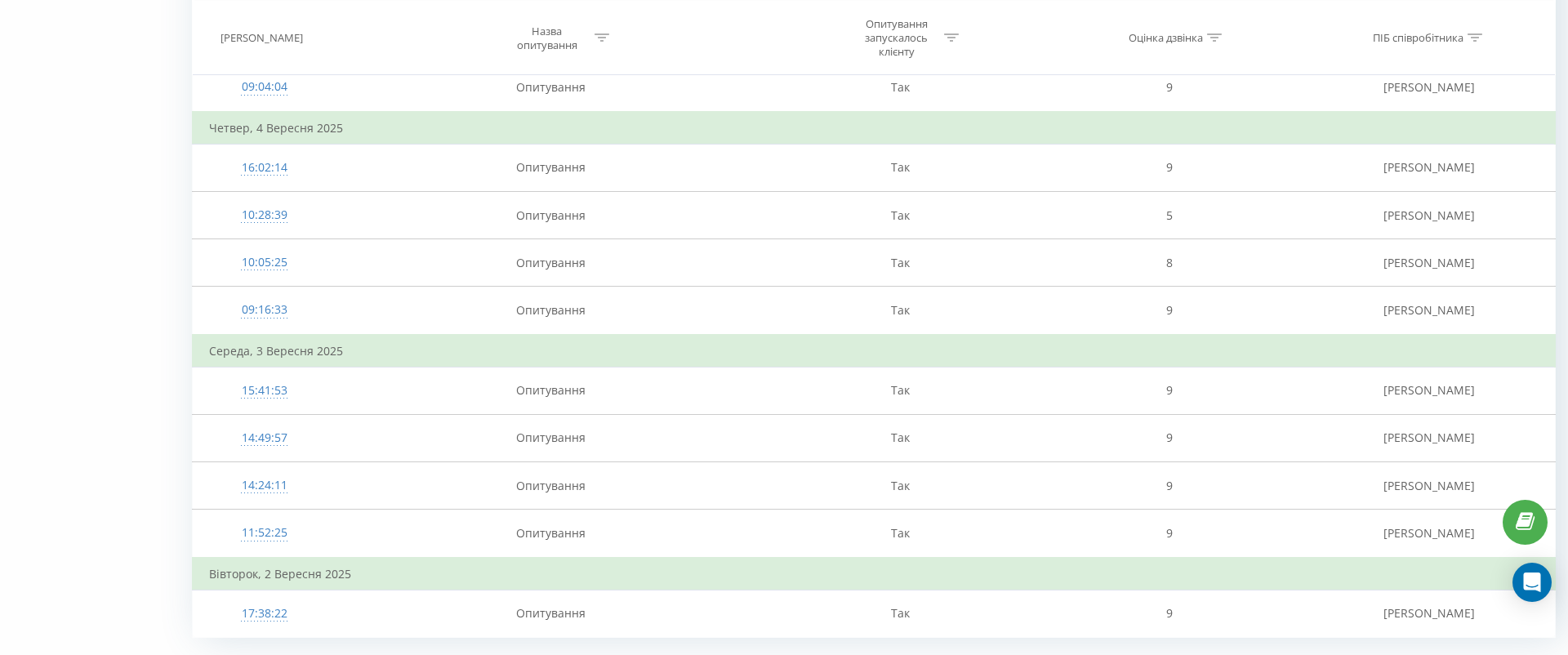
scroll to position [1008, 0]
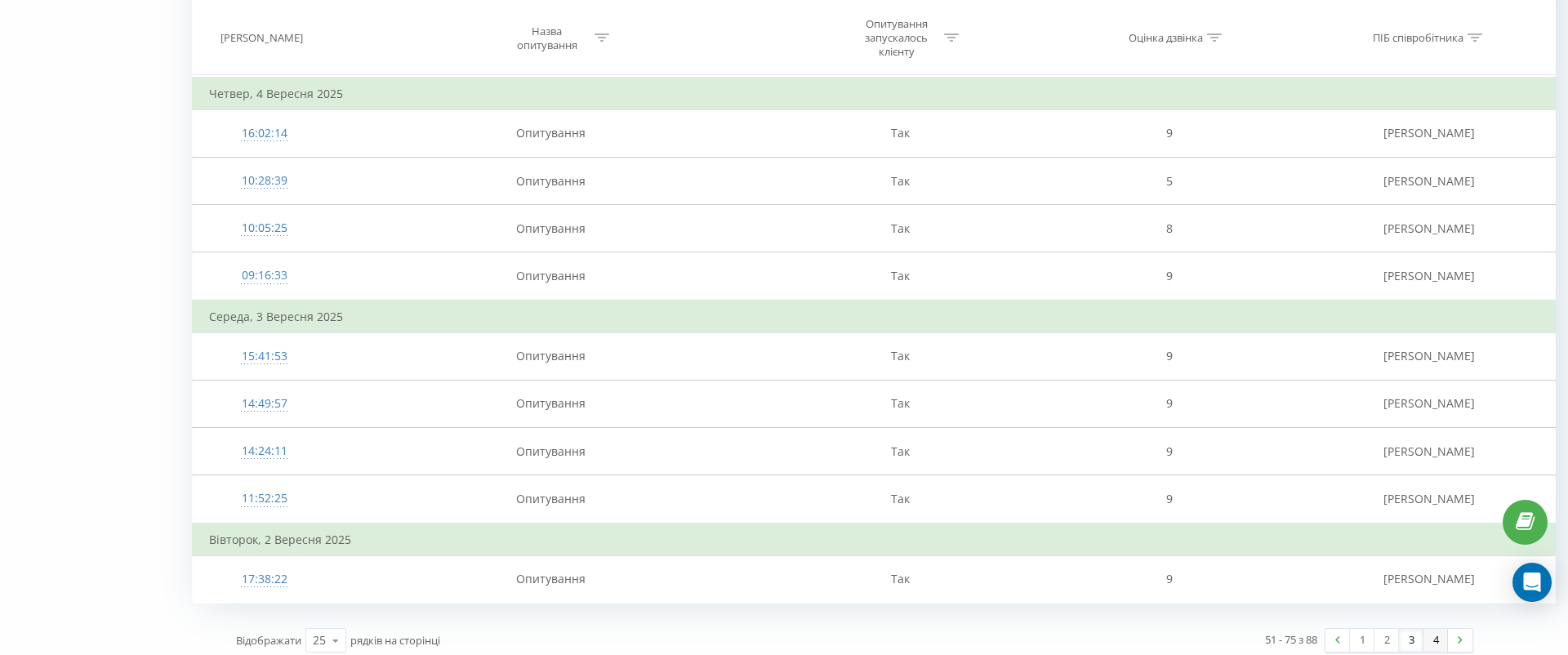
click at [1434, 632] on link "4" at bounding box center [1436, 640] width 24 height 23
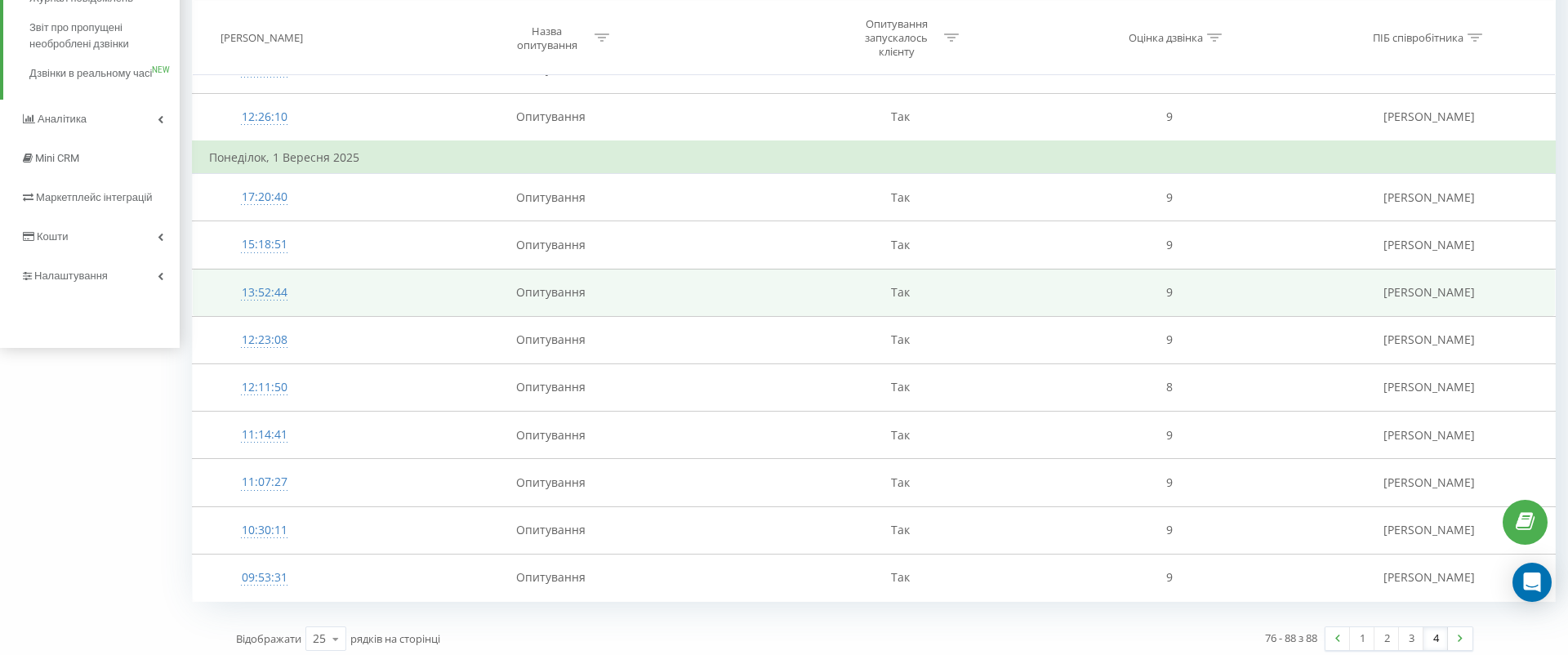
scroll to position [310, 0]
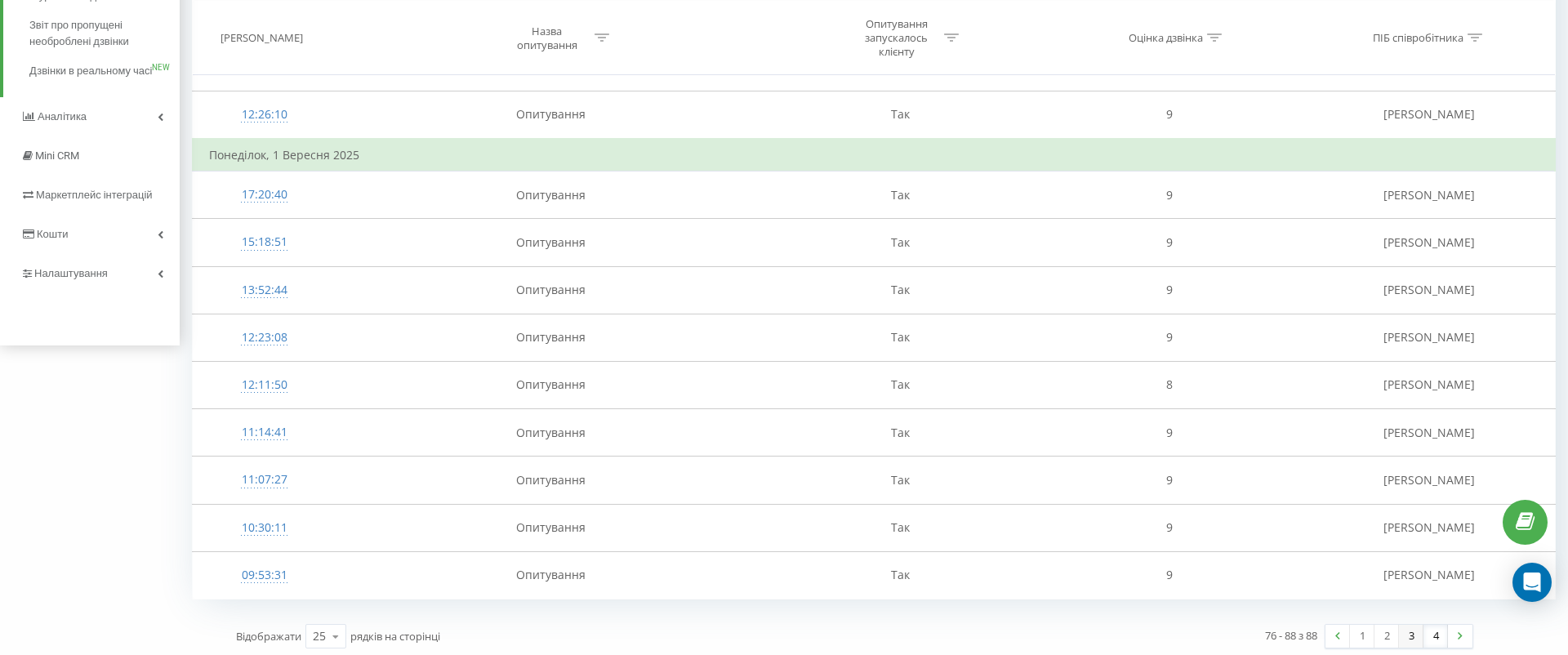
click at [1411, 627] on link "3" at bounding box center [1411, 636] width 24 height 23
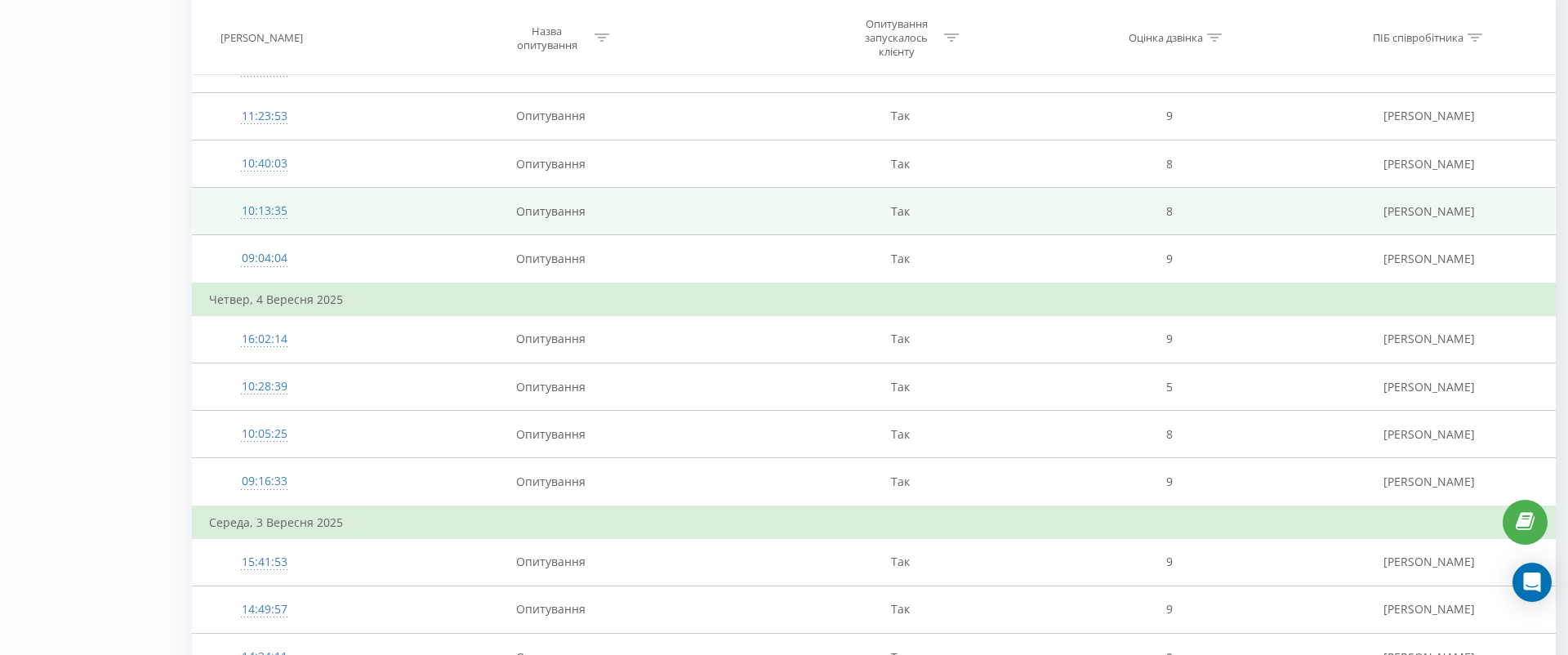
scroll to position [823, 0]
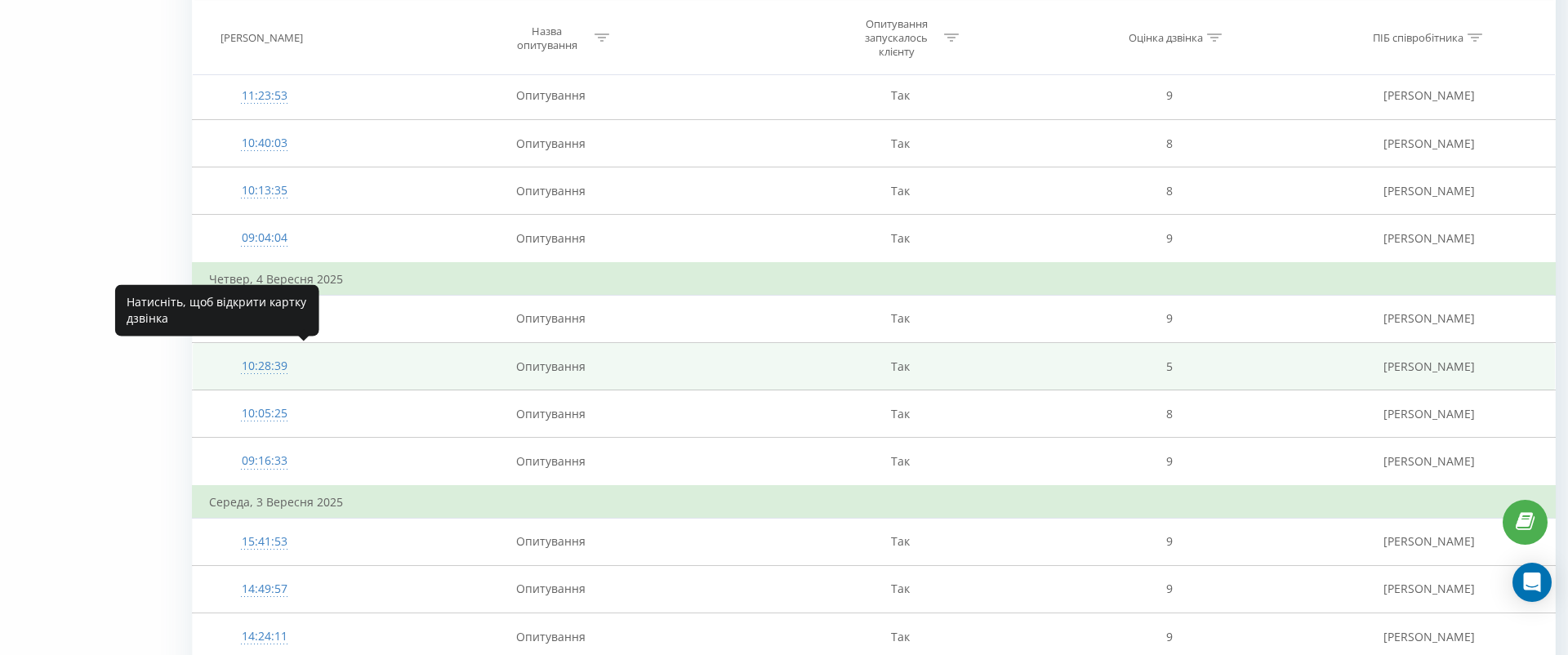
click at [282, 358] on div "10:28:39" at bounding box center [265, 367] width 111 height 32
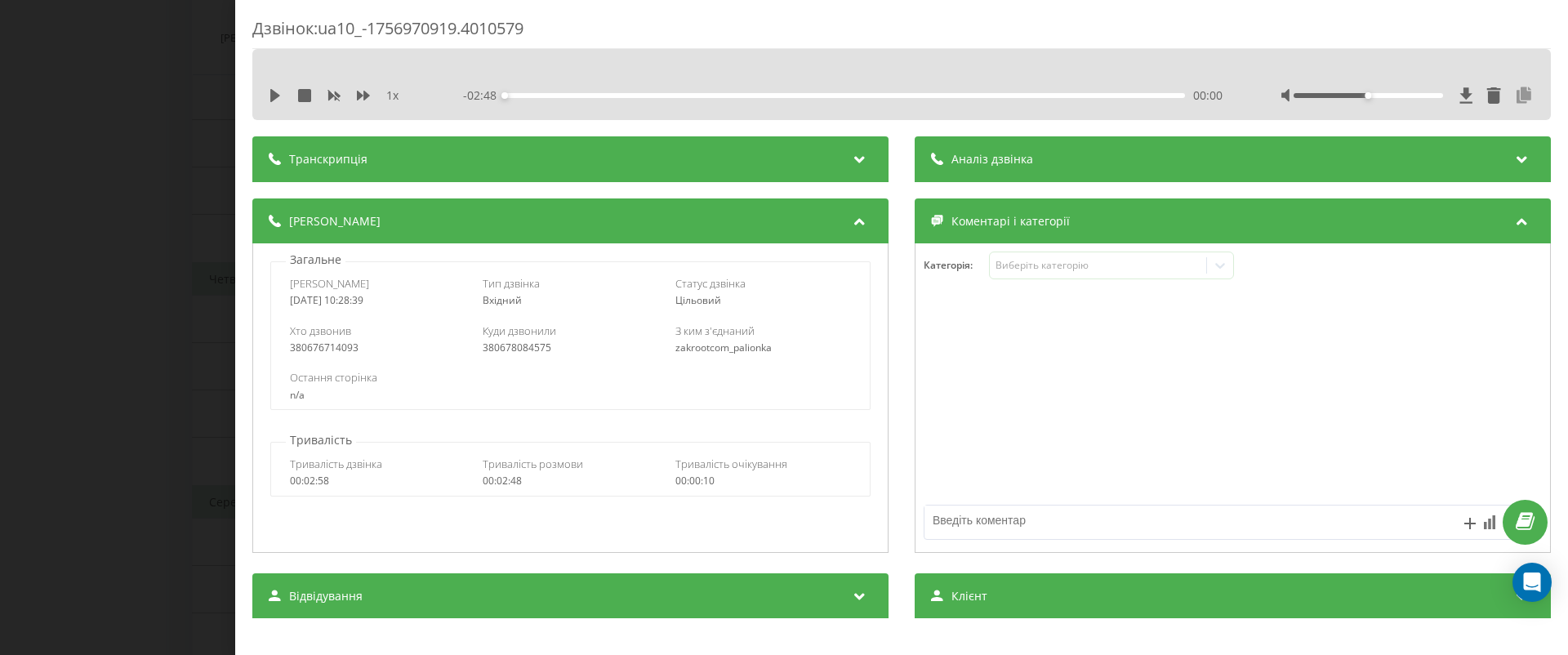
click at [1527, 92] on icon at bounding box center [1524, 95] width 19 height 17
click at [97, 353] on div "Дзвінок : ua10_-1756970919.4010579 1 x - 02:48 00:00 00:00 Транскрипція Для AI-…" at bounding box center [784, 328] width 1568 height 655
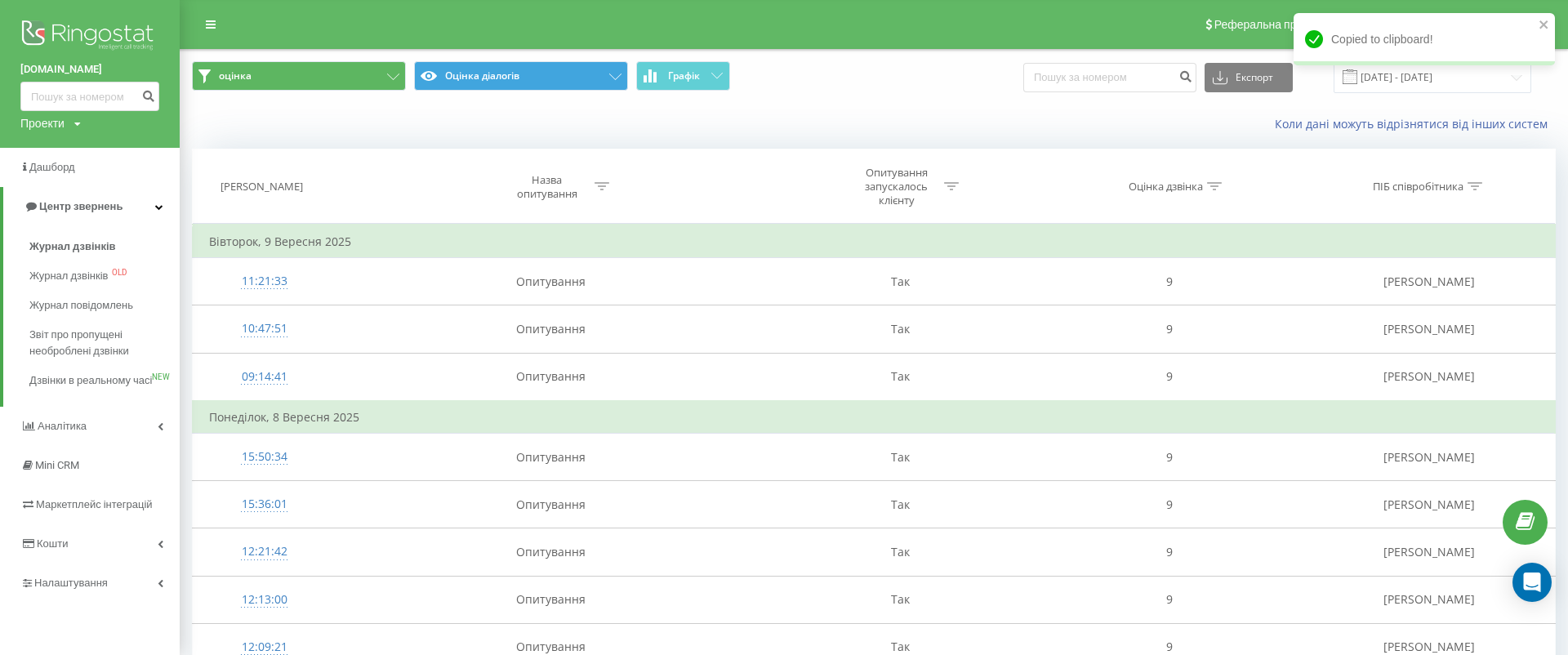
scroll to position [1008, 0]
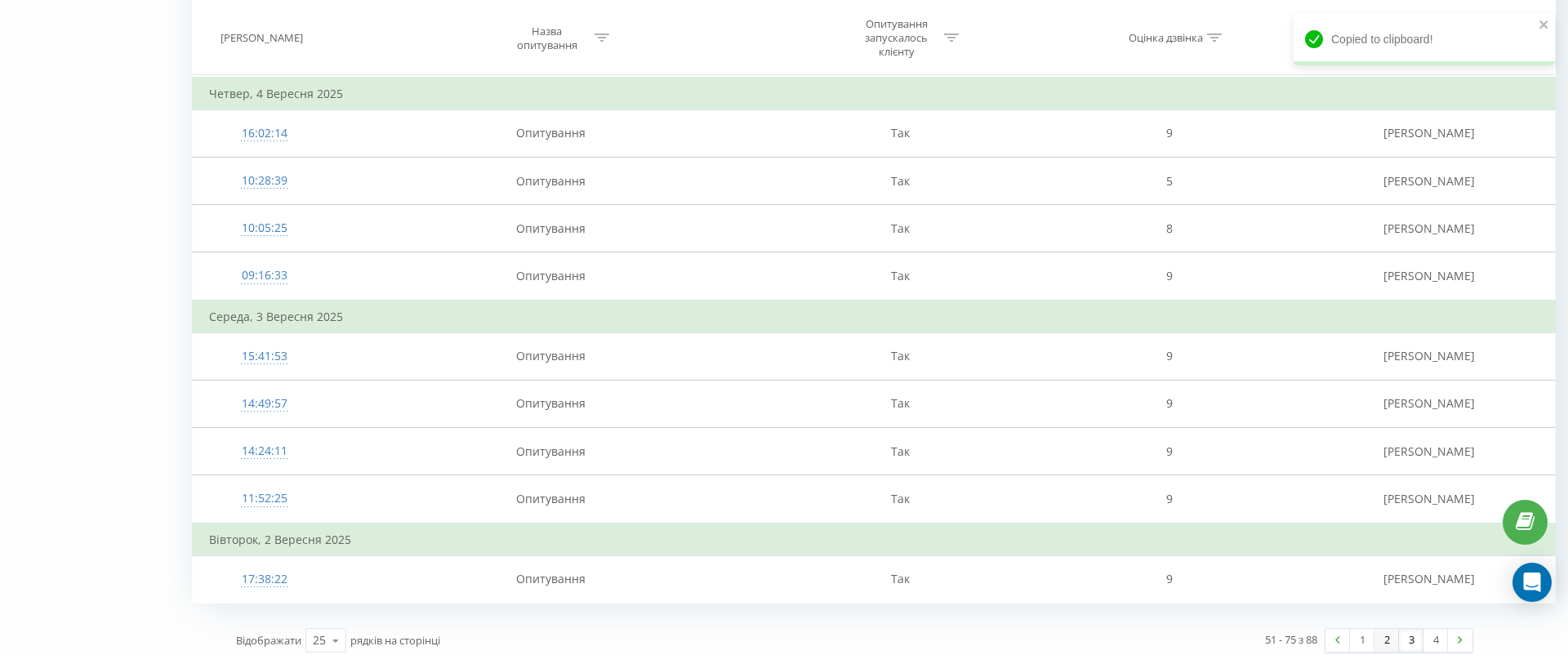
click at [1392, 632] on link "2" at bounding box center [1386, 640] width 24 height 23
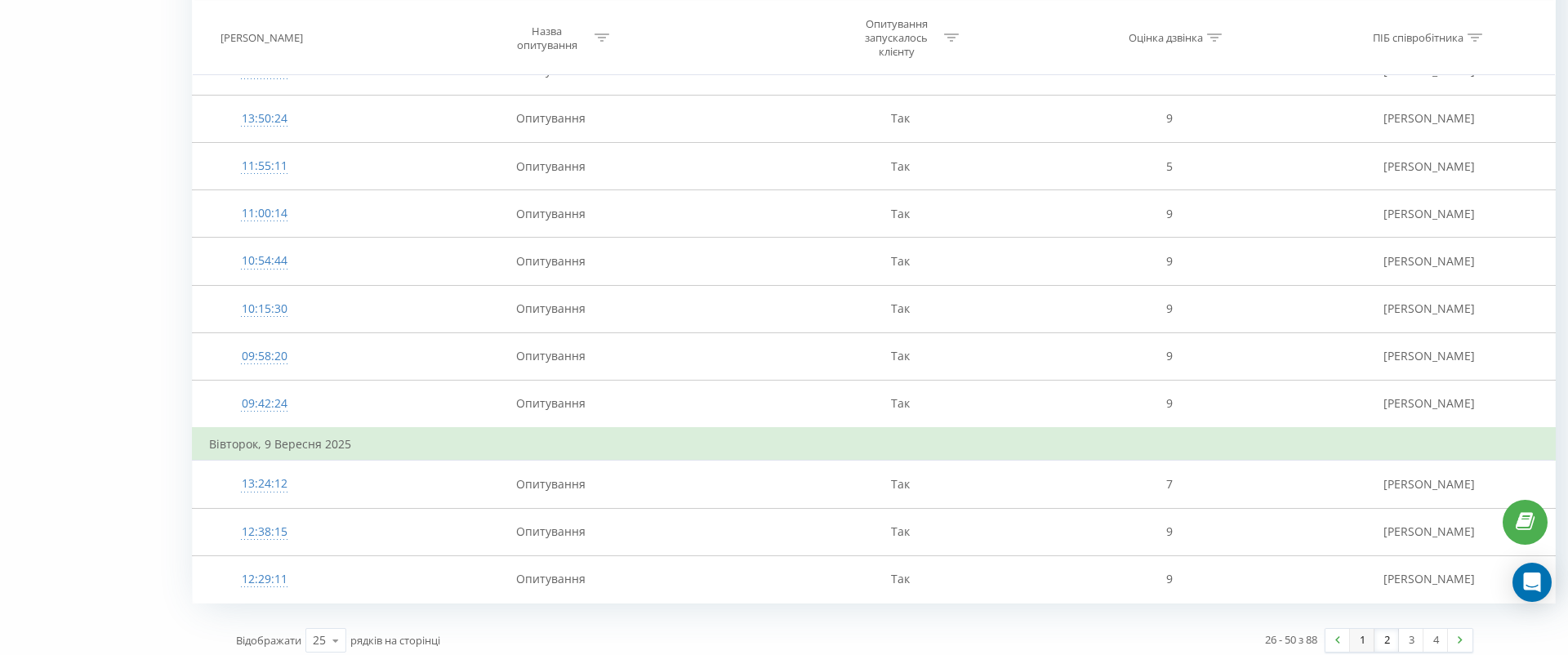
click at [1367, 629] on link "1" at bounding box center [1362, 640] width 24 height 23
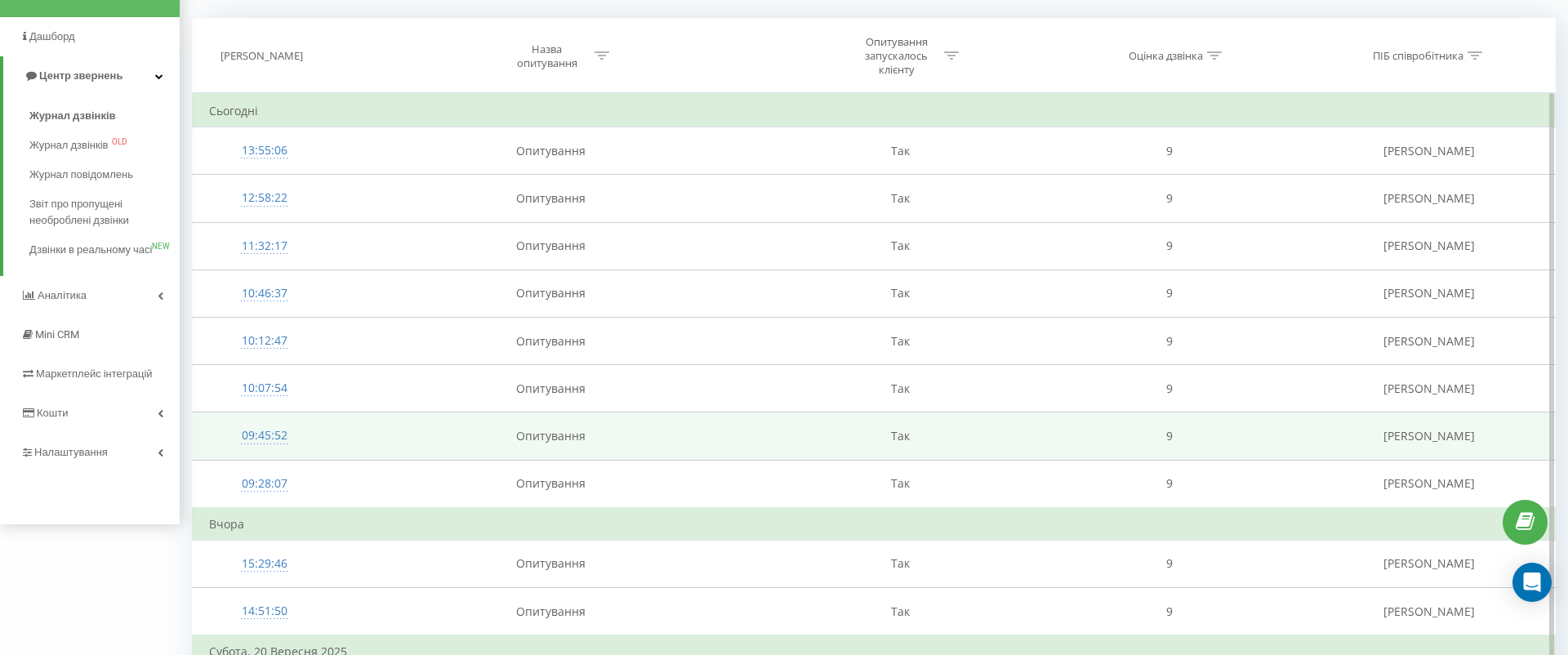
scroll to position [95, 0]
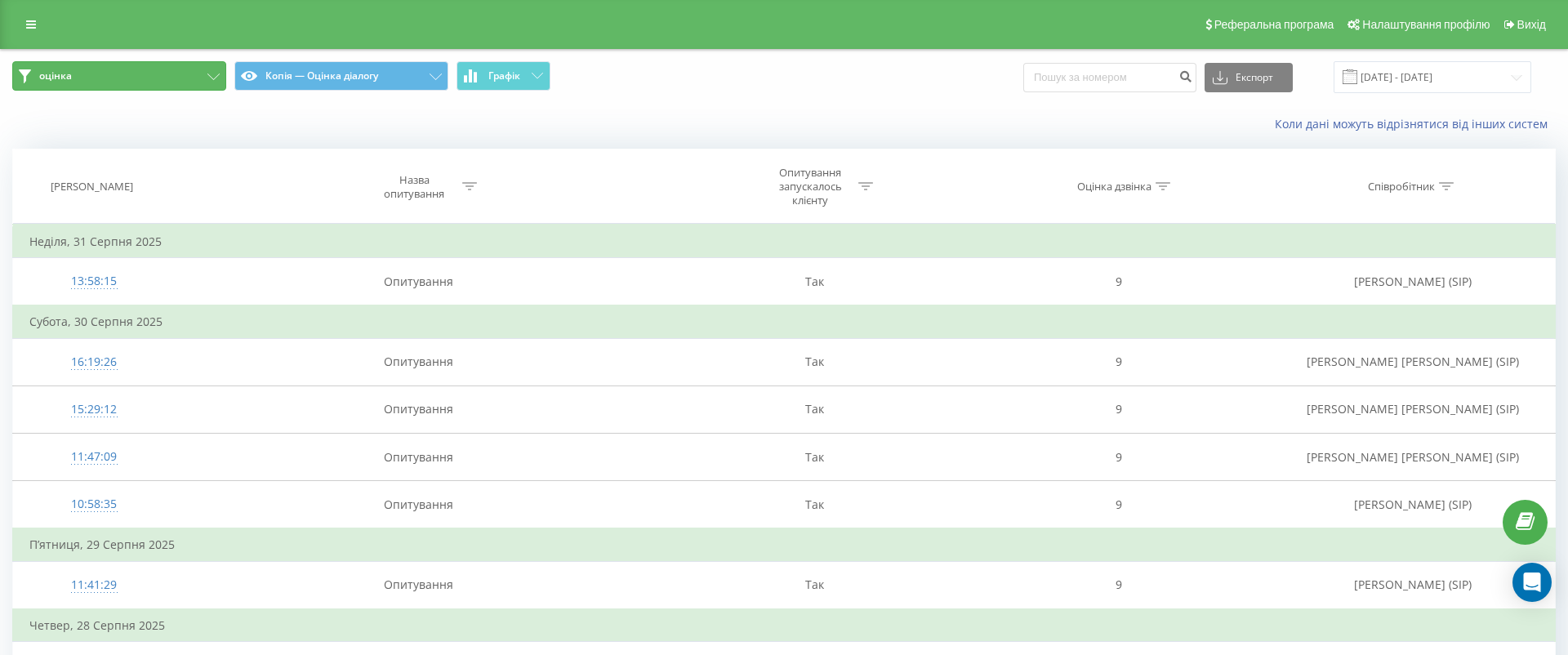
click at [215, 71] on button "оцінка" at bounding box center [120, 75] width 214 height 29
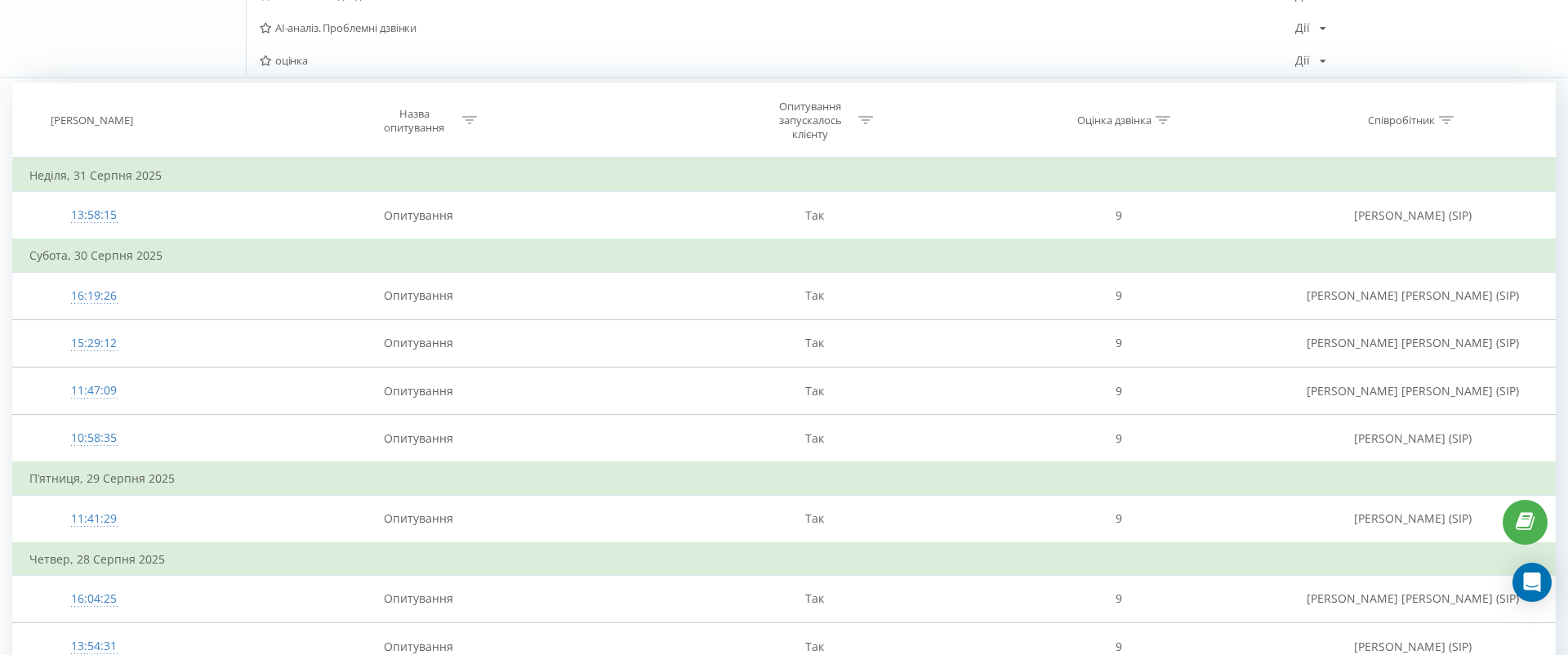
scroll to position [54, 0]
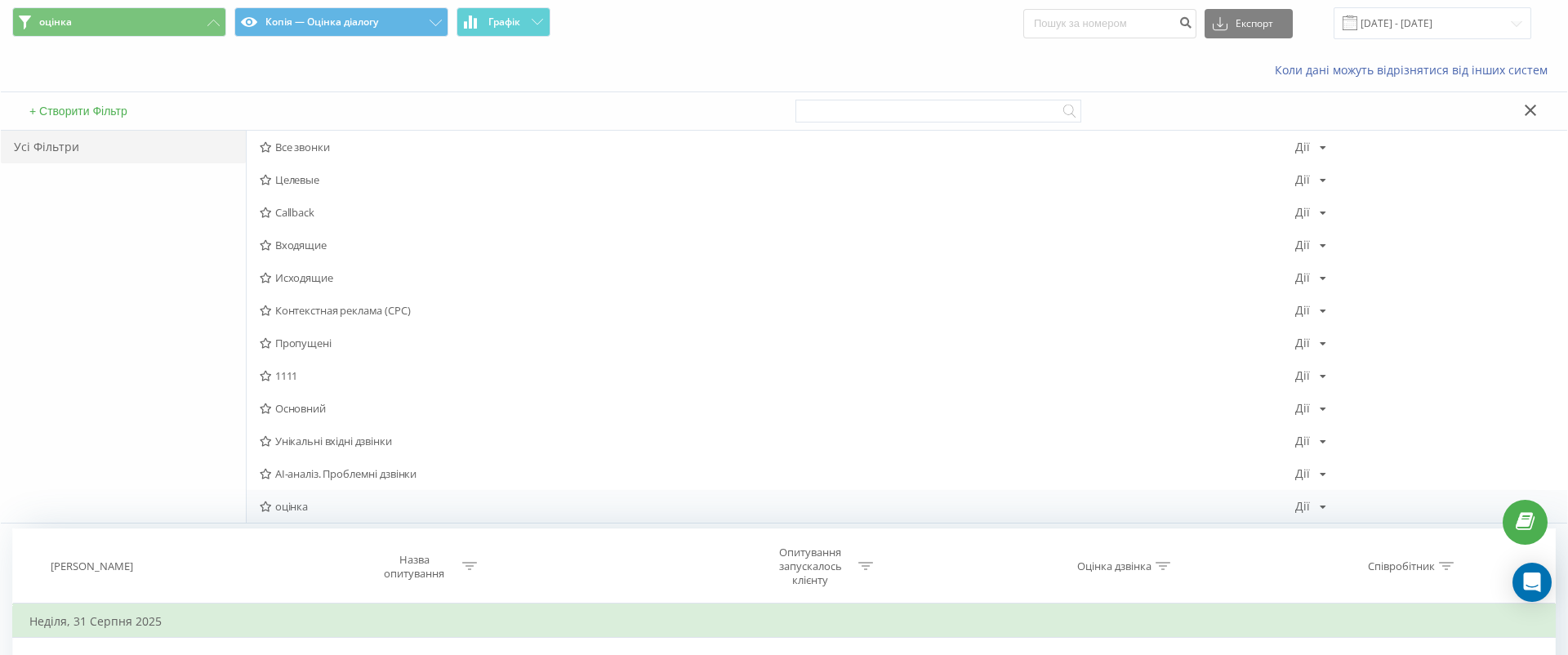
click at [1320, 505] on icon at bounding box center [1324, 508] width 7 height 10
click at [1359, 369] on span "Редагувати" at bounding box center [1366, 364] width 54 height 14
